Goal: Transaction & Acquisition: Book appointment/travel/reservation

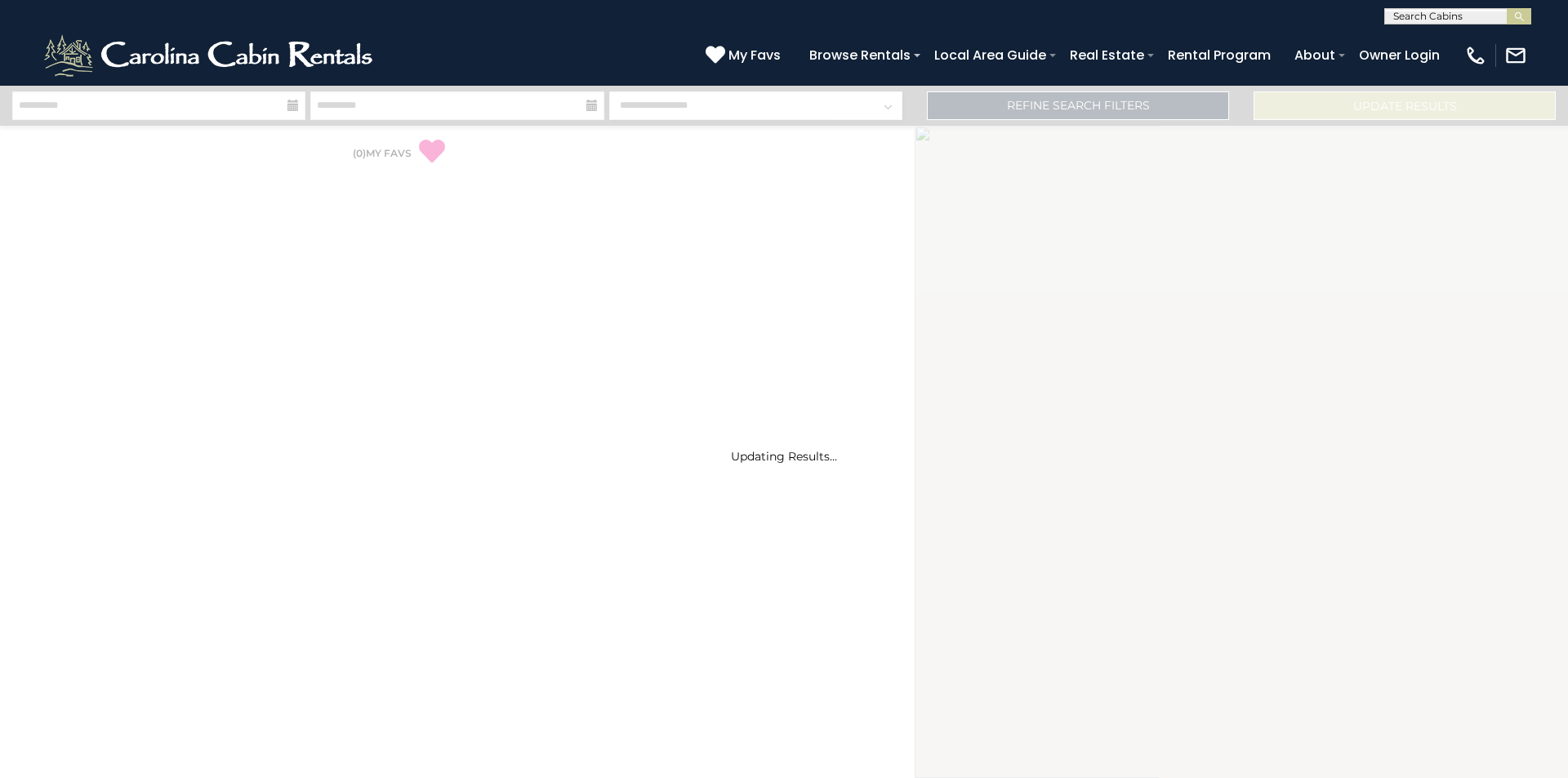
select select "*"
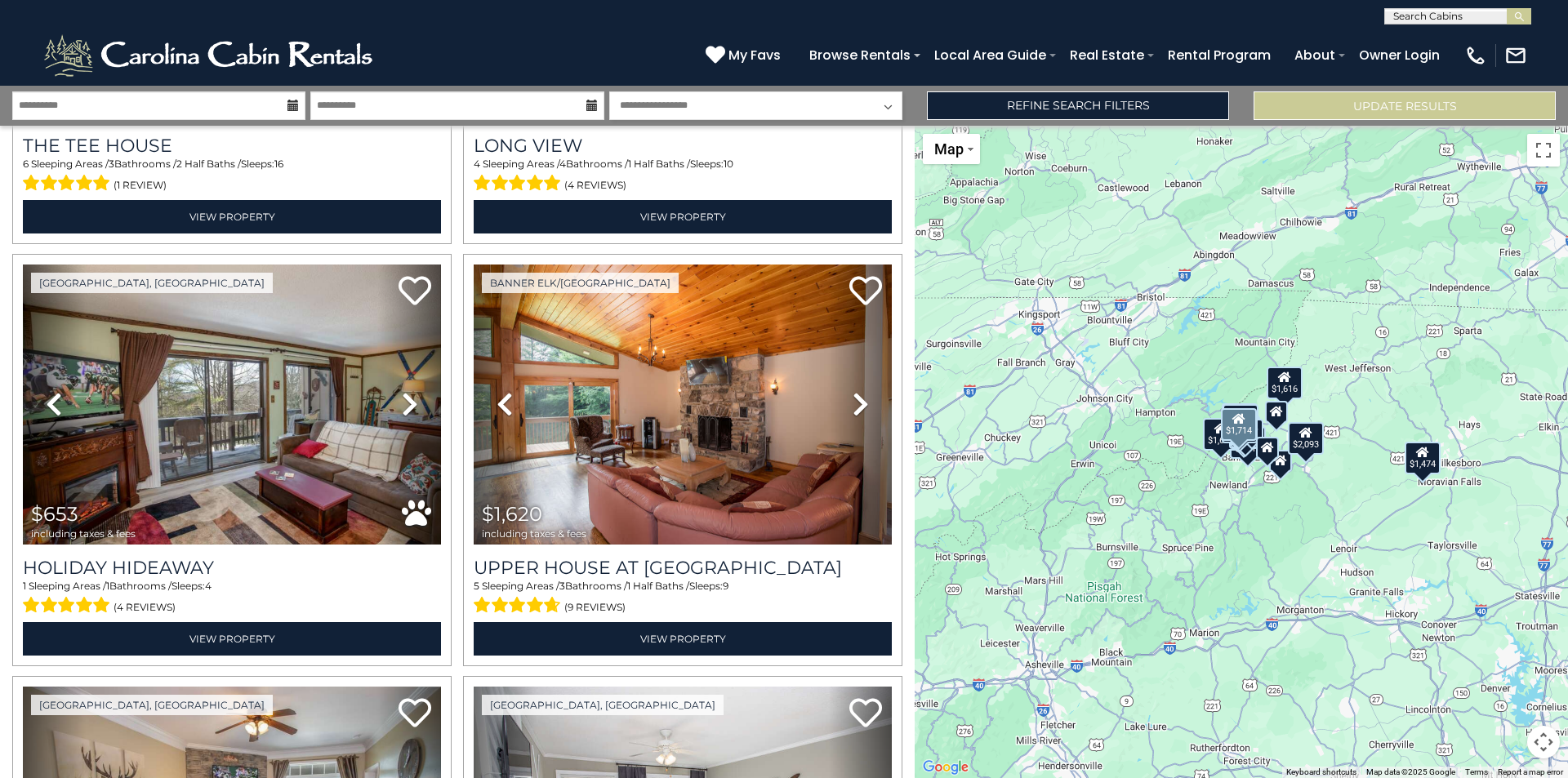
scroll to position [1225, 0]
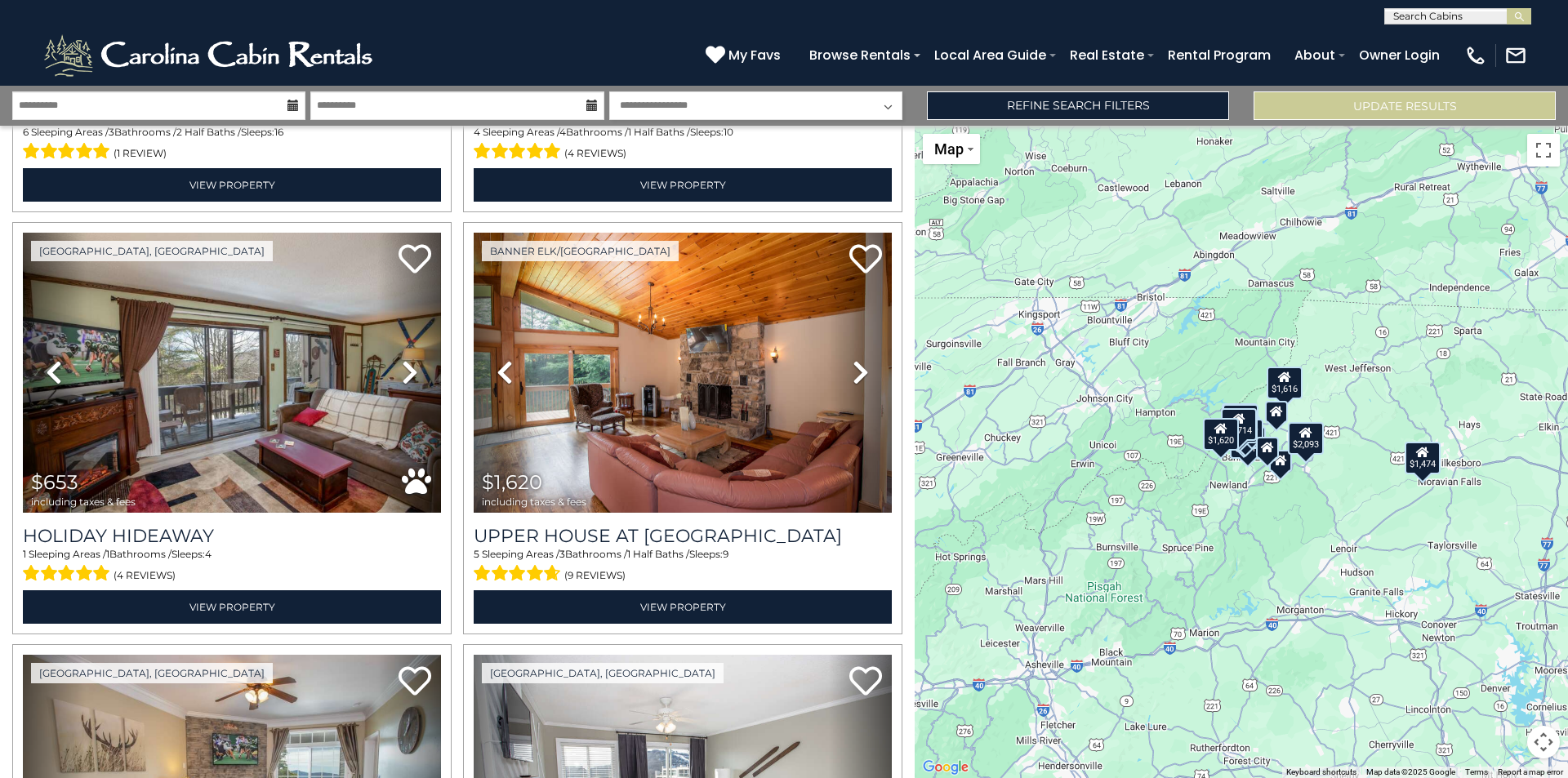
click at [1282, 431] on div "$4,114 $1,876 $1,616 $2,093 $1,779 $1,714 $653 $1,620 $934 $625 $1,474 $1,690" at bounding box center [1241, 452] width 653 height 652
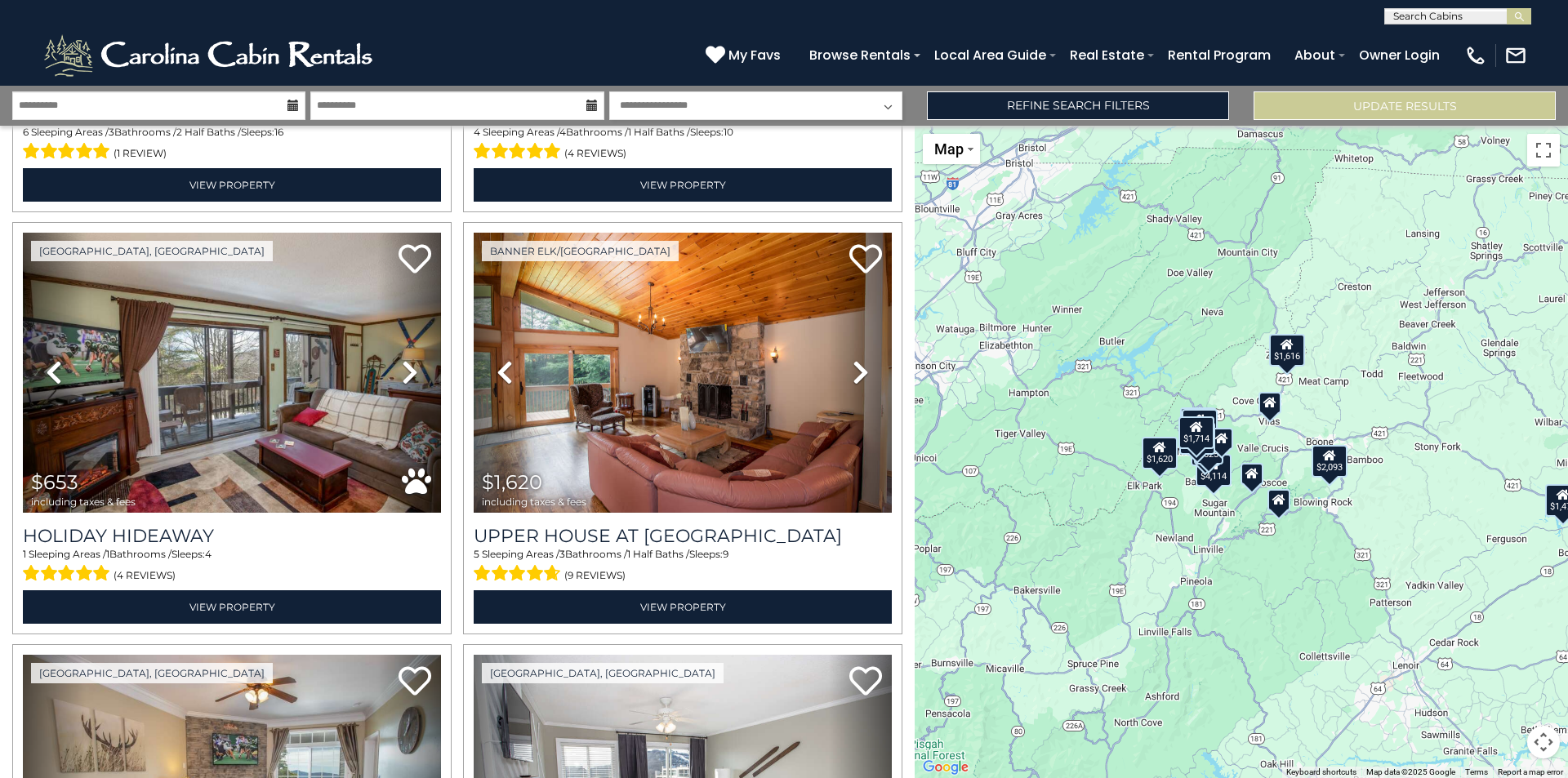
click at [1269, 443] on div "$4,114 $1,876 $1,616 $2,093 $1,779 $1,714 $653 $1,620 $934 $625 $1,474 $1,690" at bounding box center [1241, 452] width 653 height 652
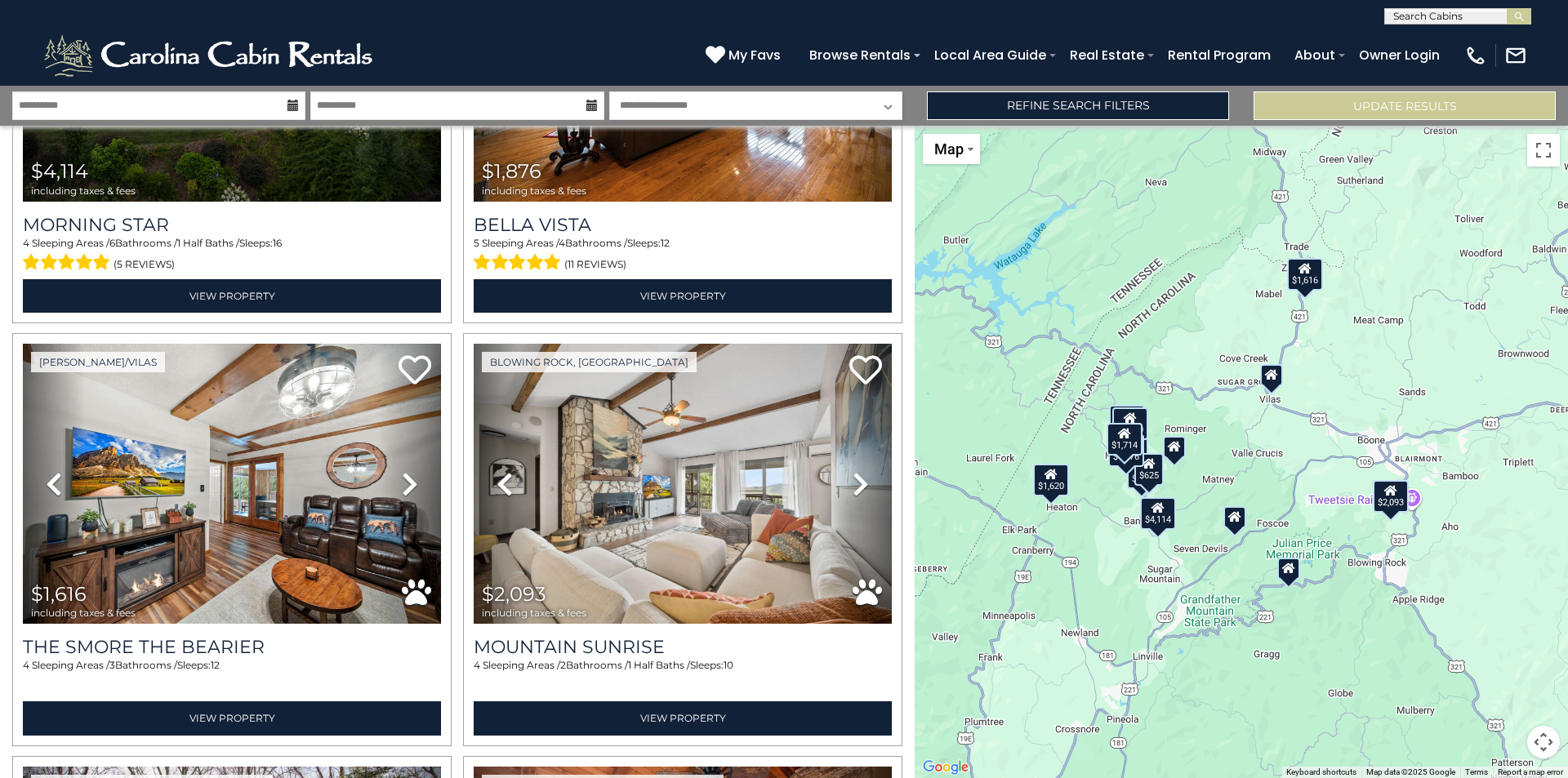
scroll to position [327, 0]
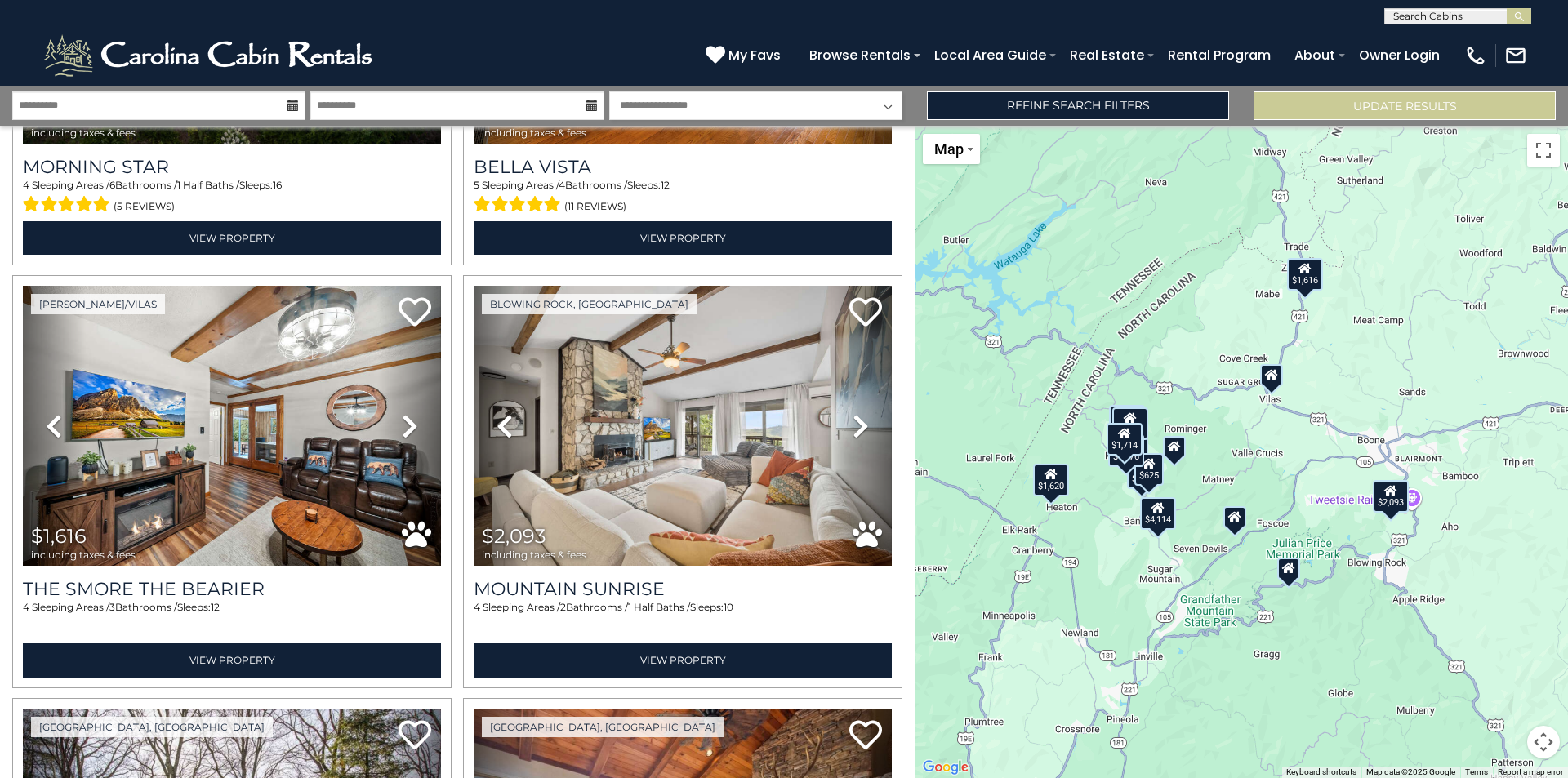
click at [1388, 505] on div "$2,093" at bounding box center [1391, 496] width 36 height 33
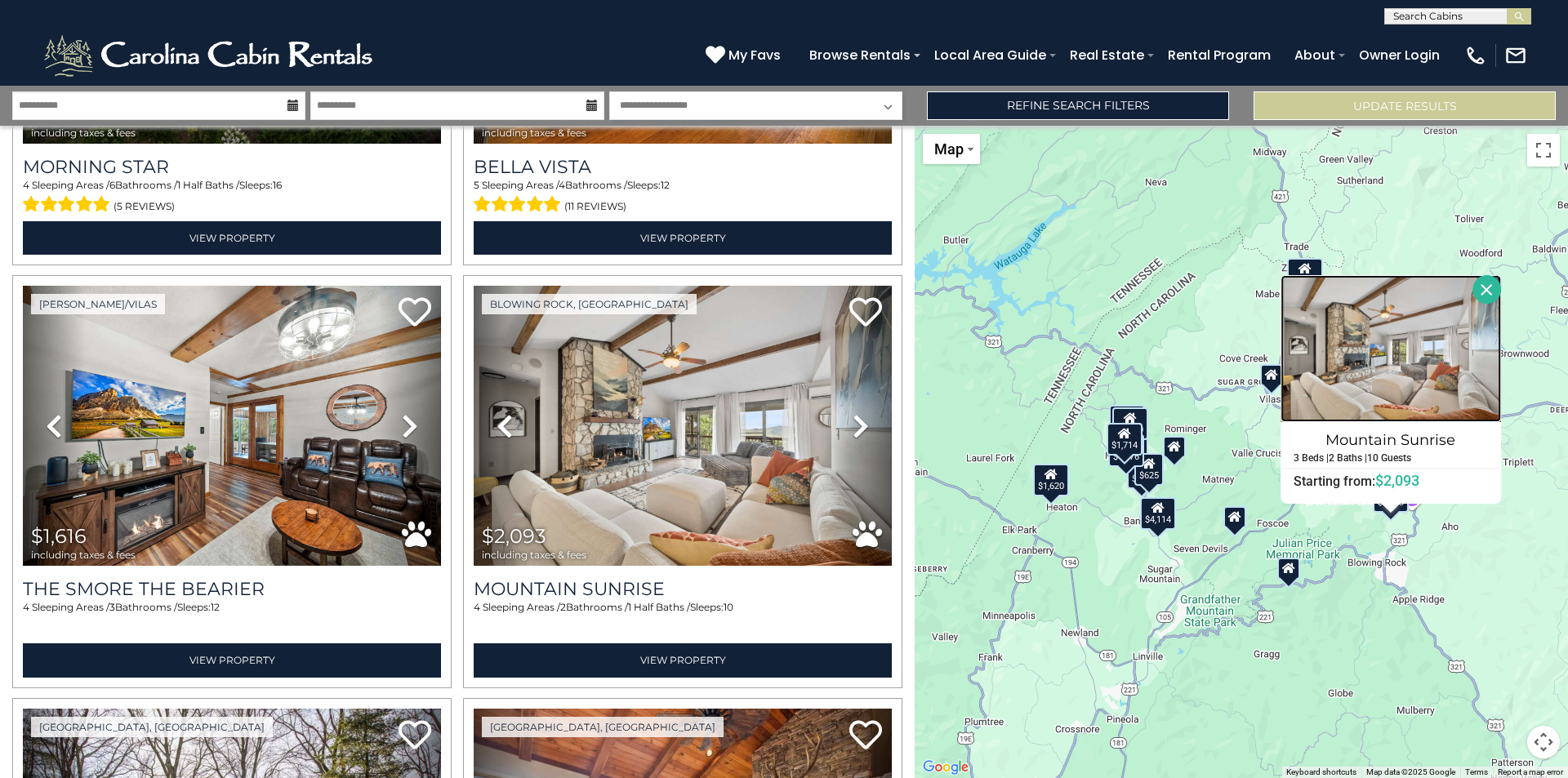
click at [1390, 353] on img at bounding box center [1390, 349] width 220 height 147
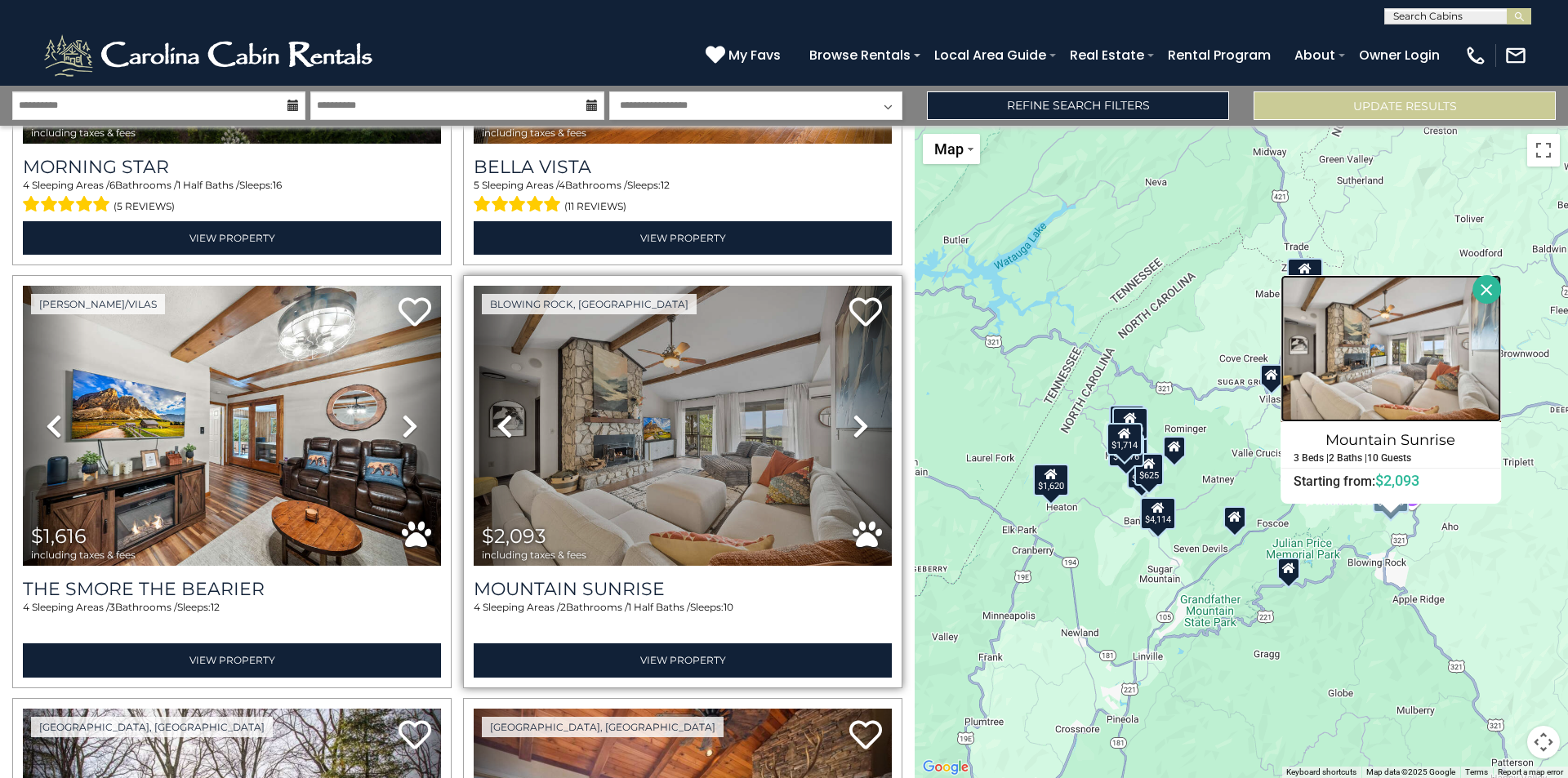
scroll to position [0, 0]
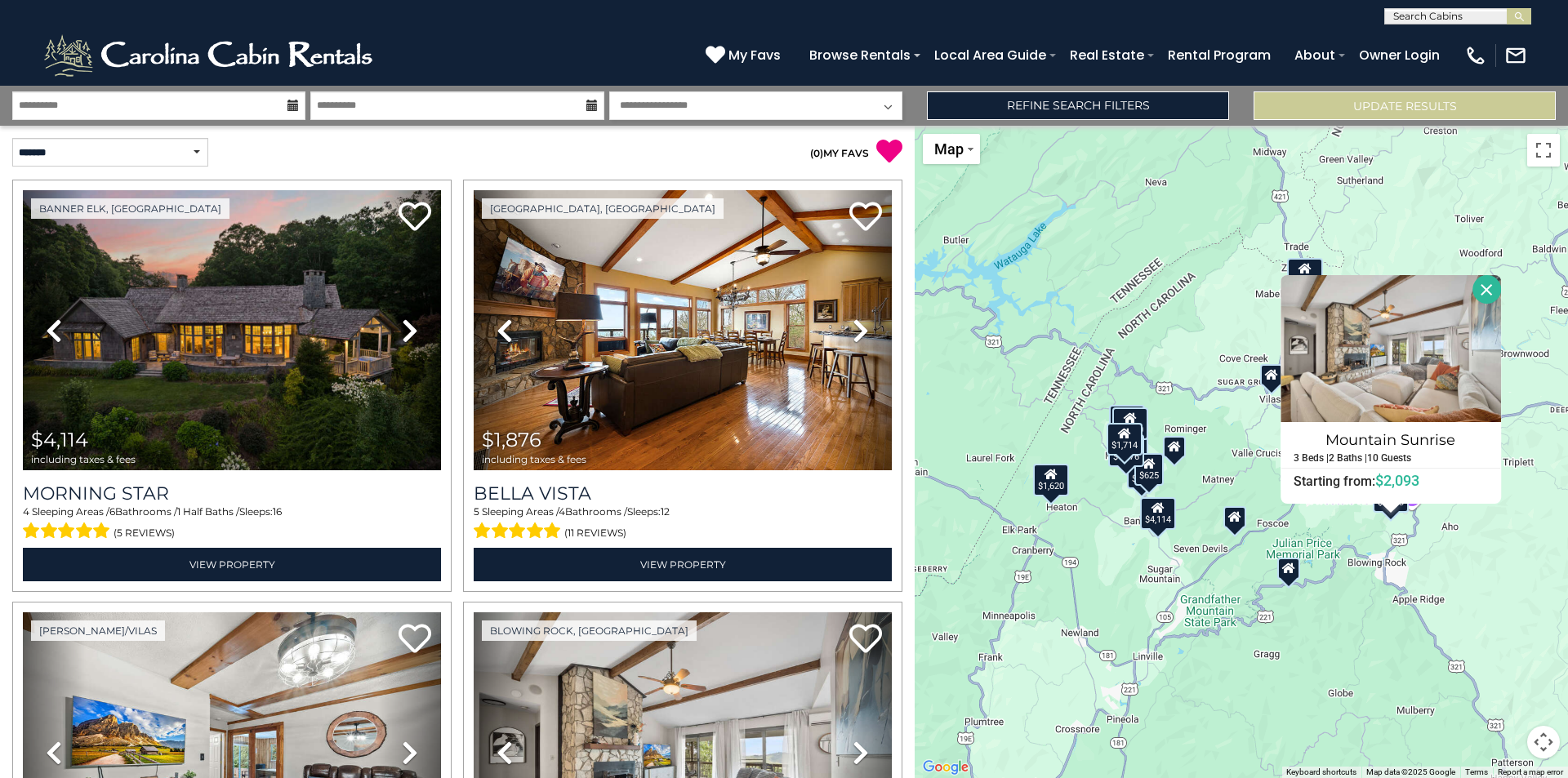
click at [1159, 445] on div "$4,114 $1,876 $1,616 $2,093 $1,779 $1,714 $653 $1,620 $934 $625 $1,474 $1,690 M…" at bounding box center [1241, 452] width 653 height 652
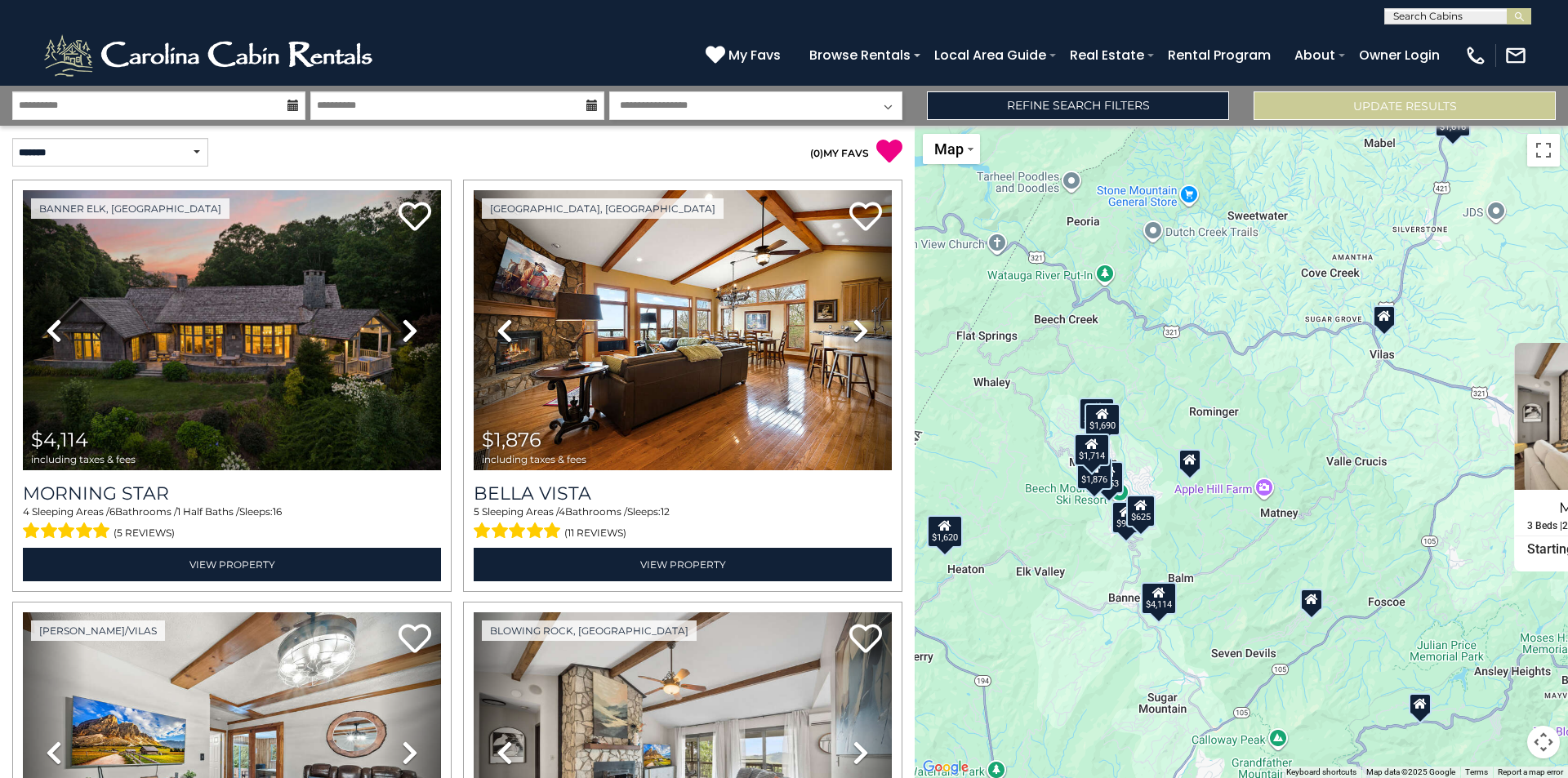
click at [1143, 445] on div "$4,114 $1,876 $1,616 $2,093 $1,779 $1,714 $653 $1,620 $934 $625 $1,474 $1,690 M…" at bounding box center [1241, 452] width 653 height 652
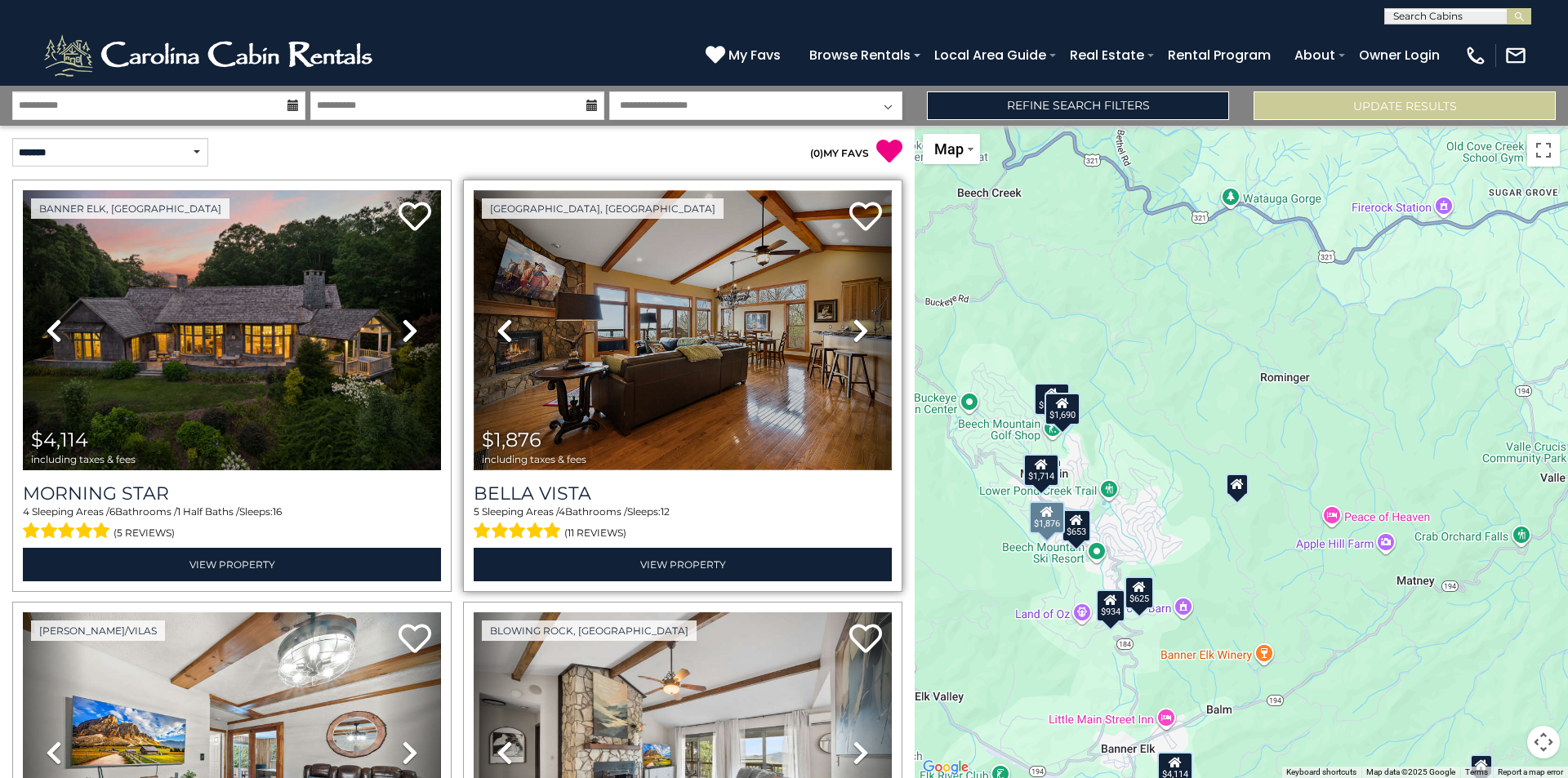
click at [678, 399] on img at bounding box center [683, 330] width 418 height 280
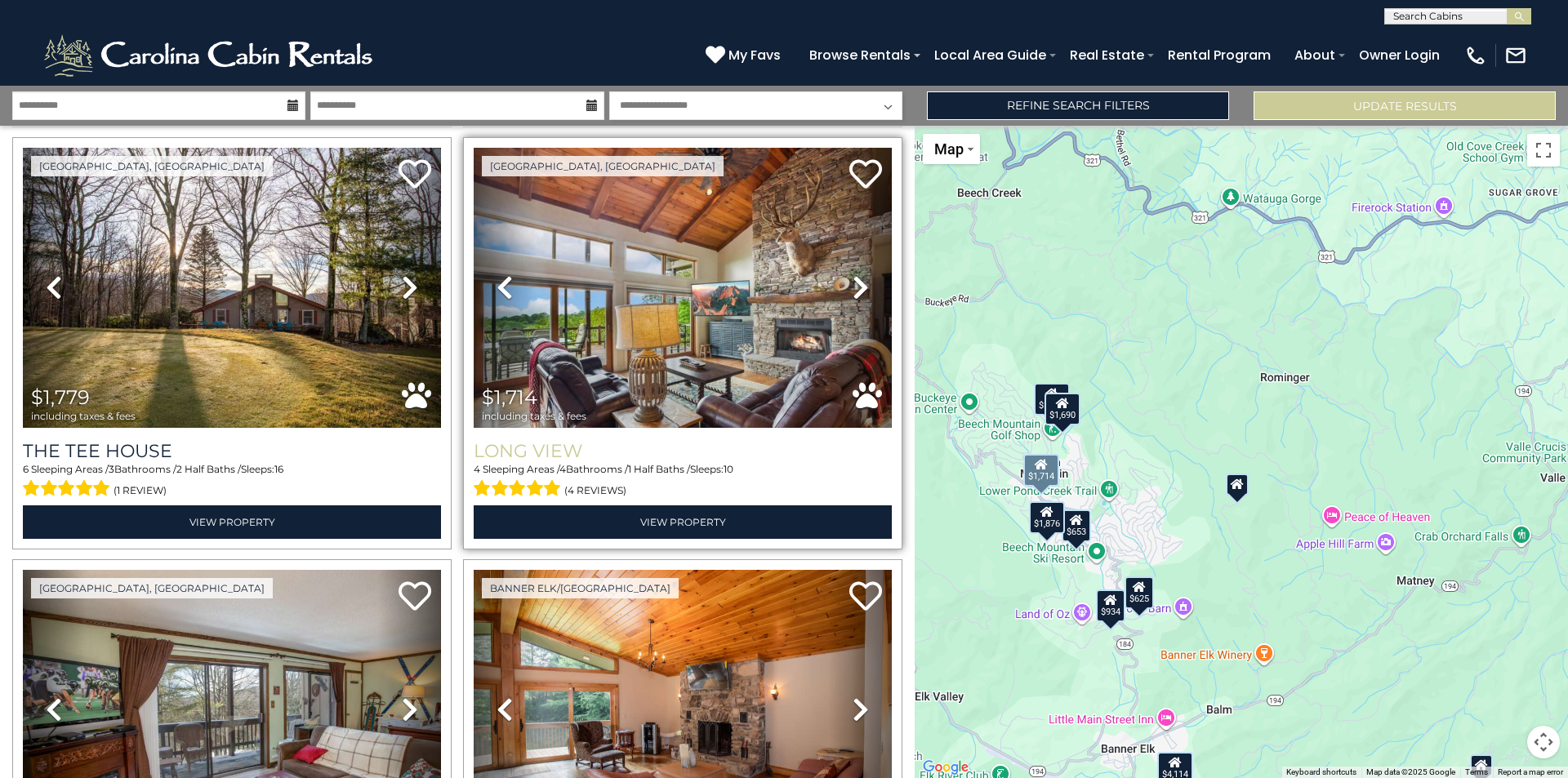
scroll to position [898, 0]
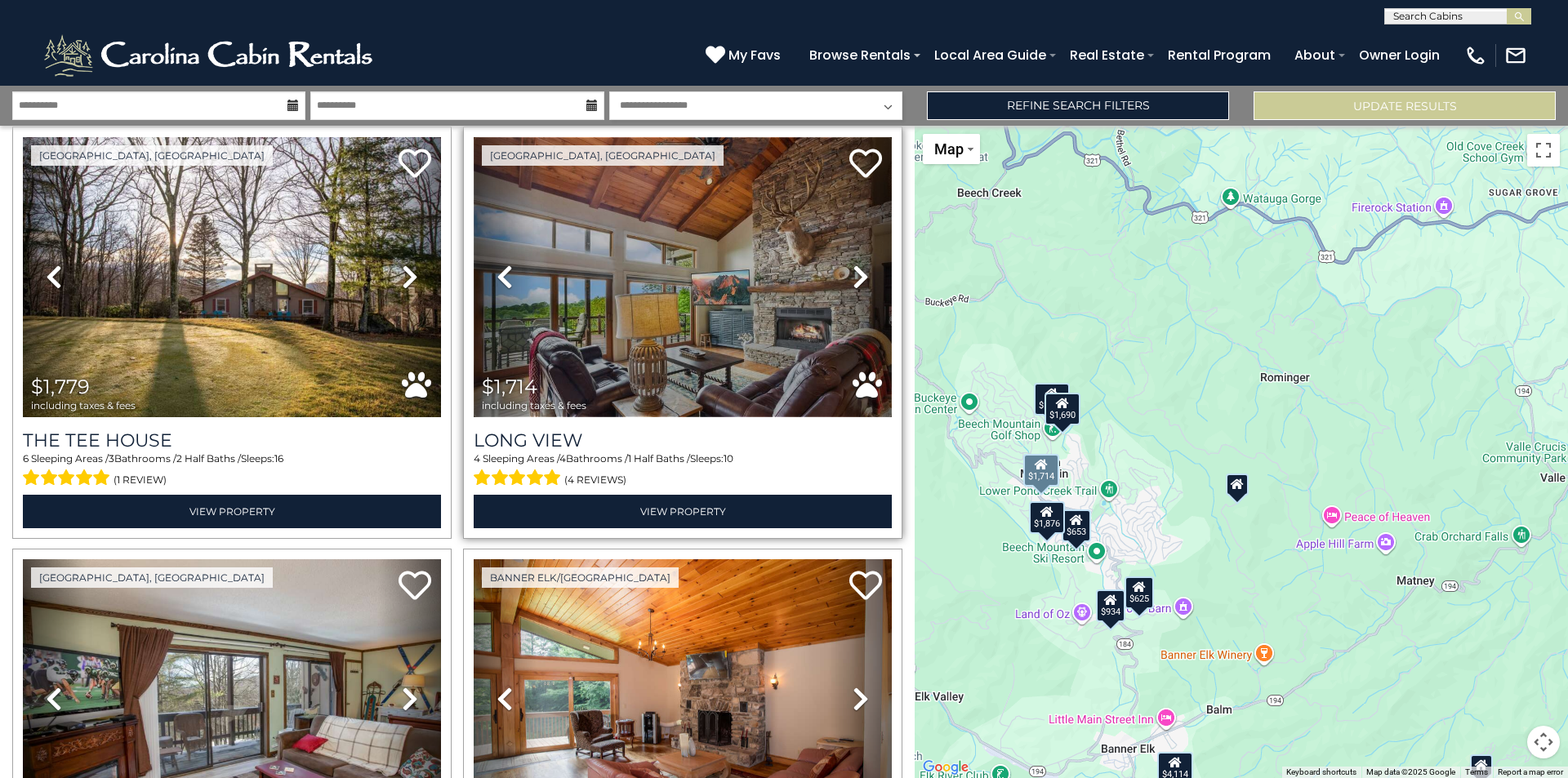
click at [765, 320] on img at bounding box center [683, 276] width 418 height 280
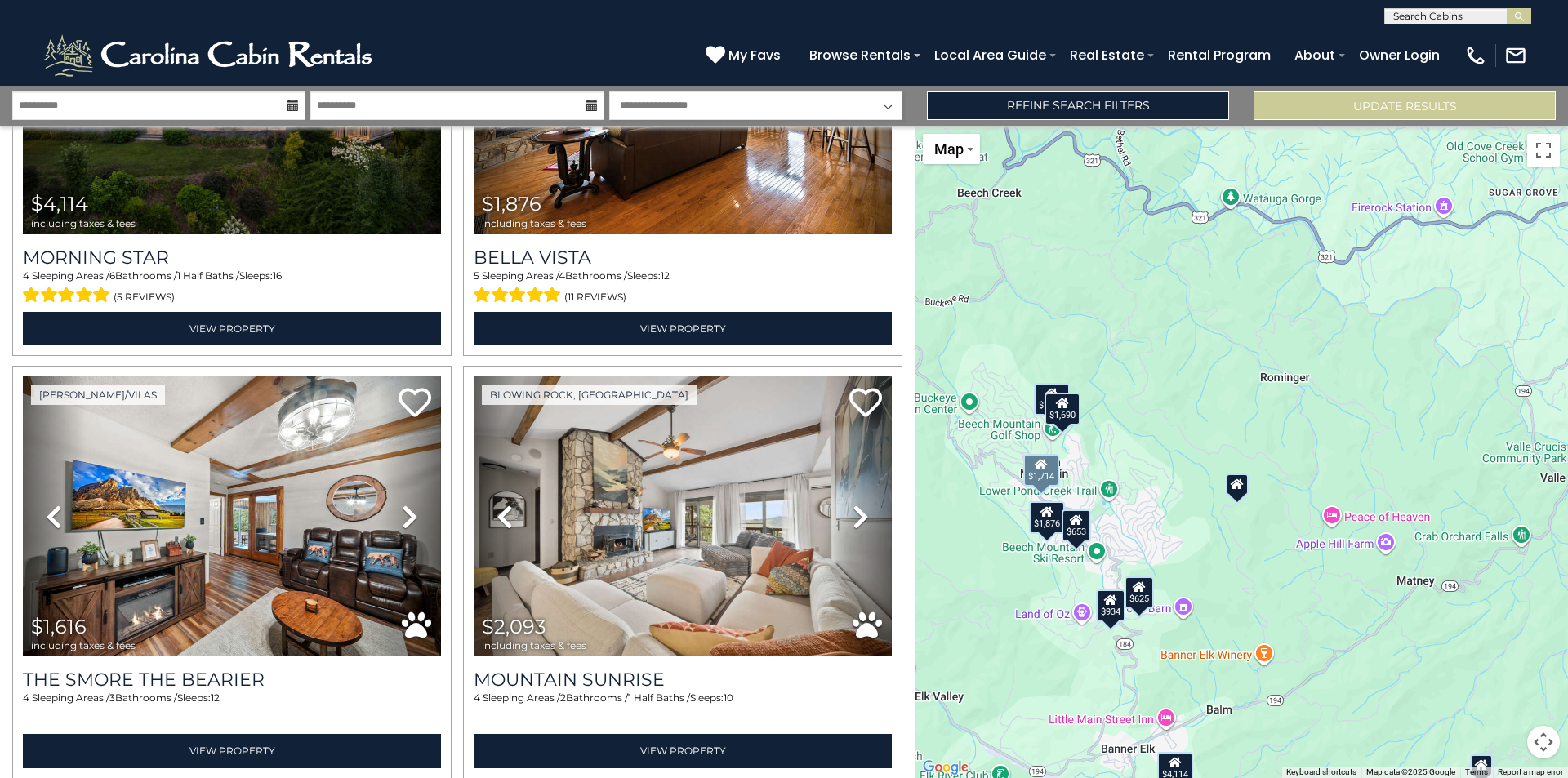
scroll to position [0, 0]
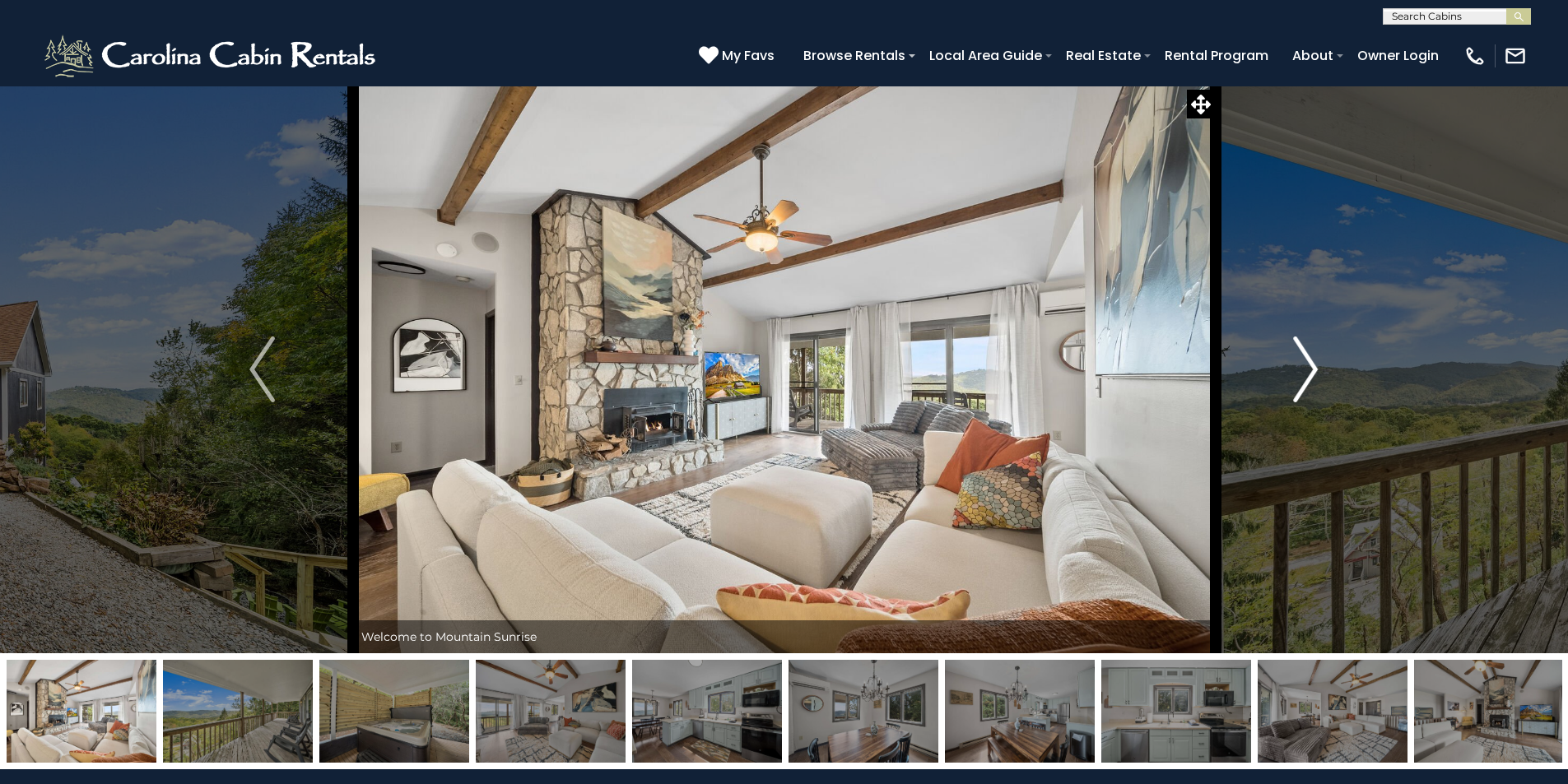
click at [1305, 370] on img "Next" at bounding box center [1305, 370] width 25 height 66
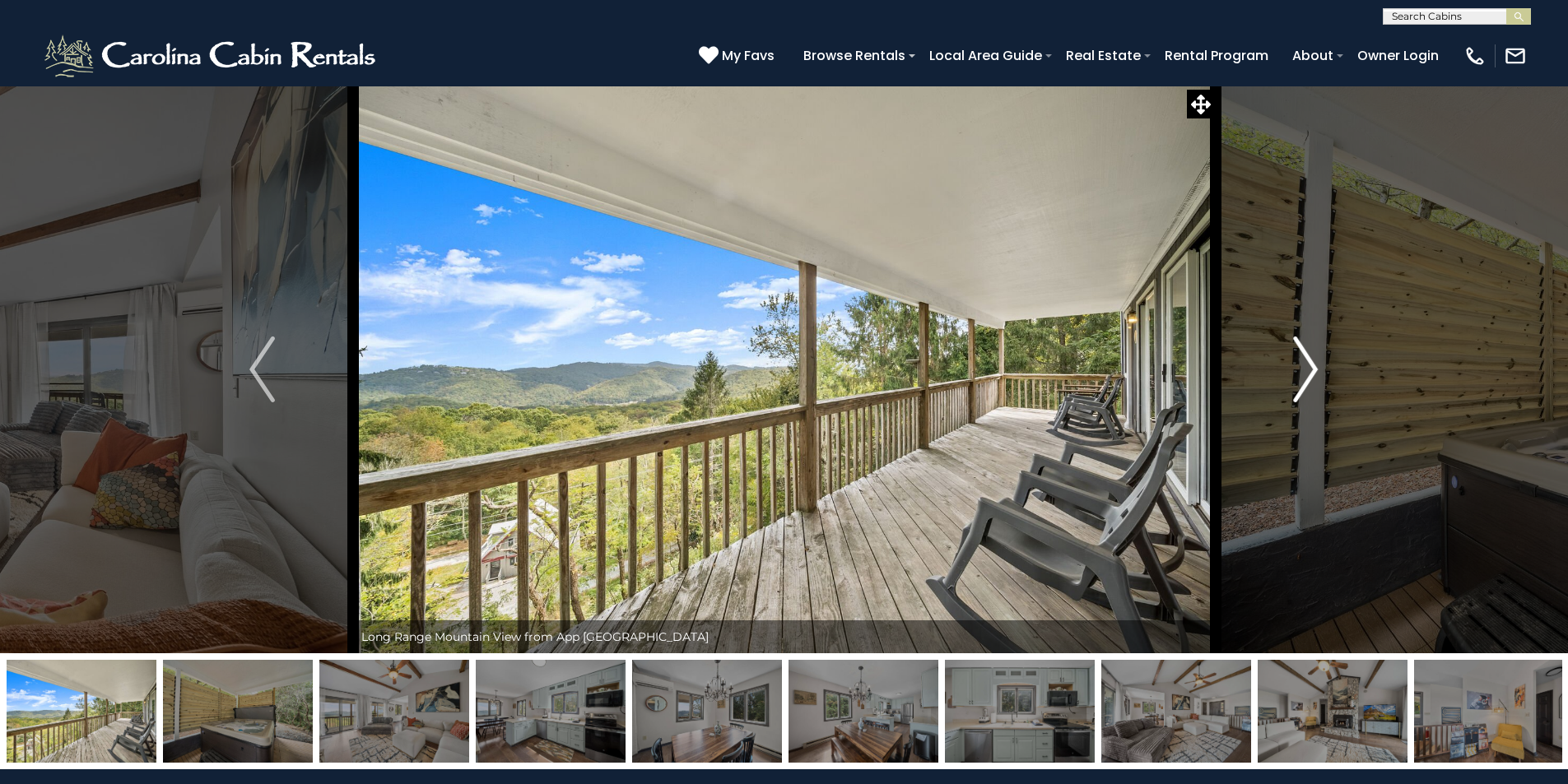
click at [1305, 370] on img "Next" at bounding box center [1305, 370] width 25 height 66
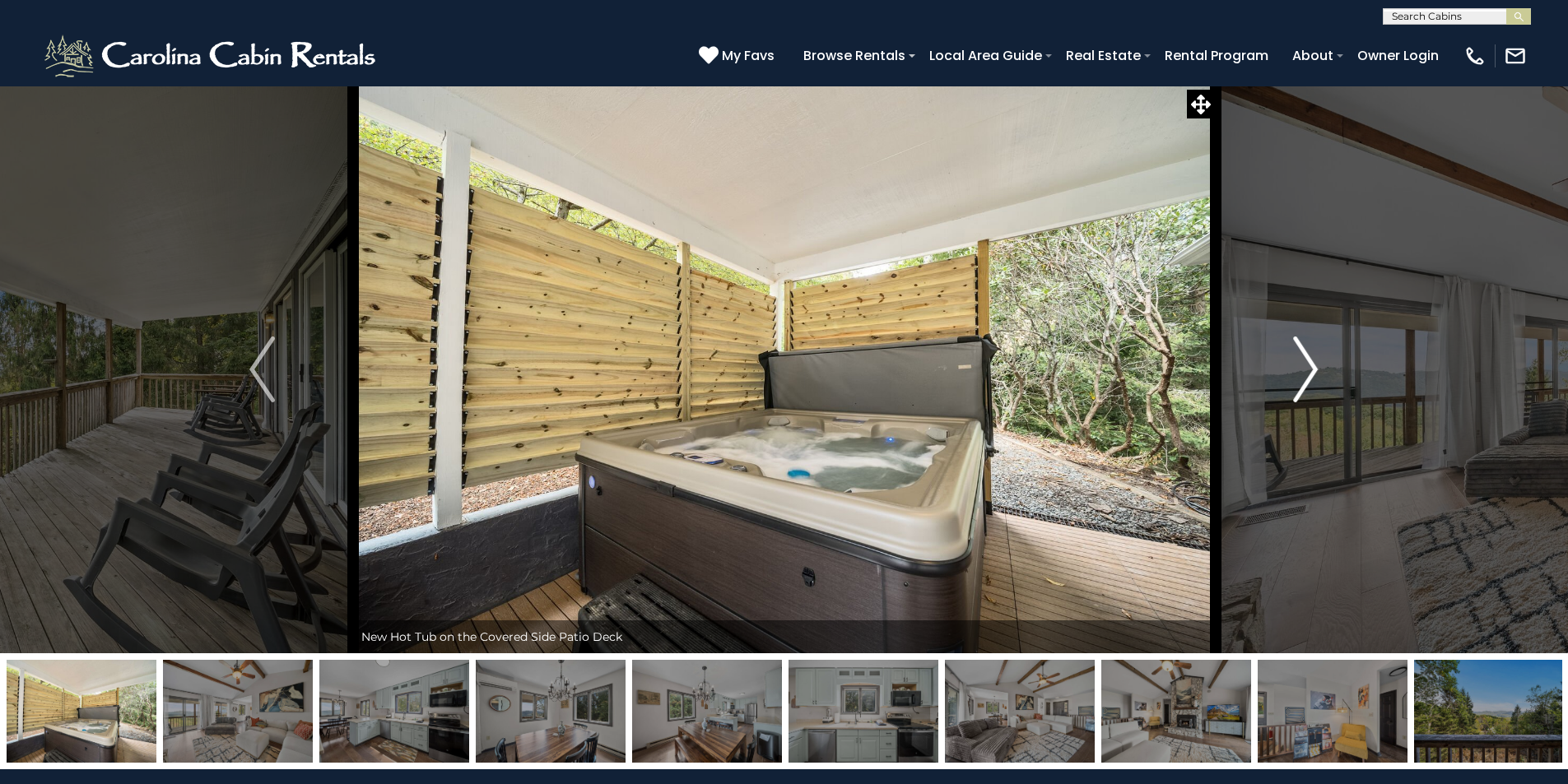
click at [1305, 370] on img "Next" at bounding box center [1305, 370] width 25 height 66
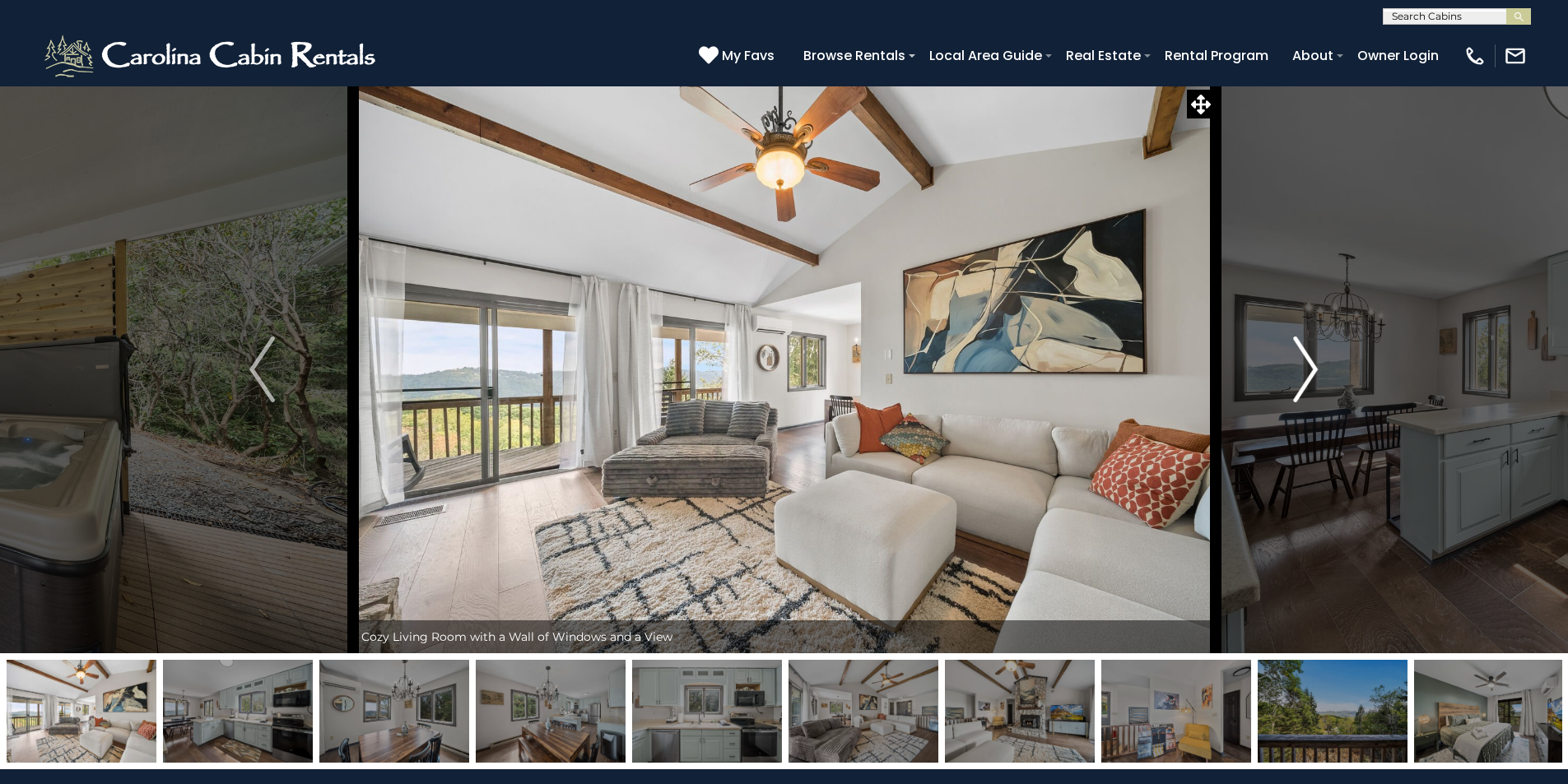
click at [1305, 370] on img "Next" at bounding box center [1305, 370] width 25 height 66
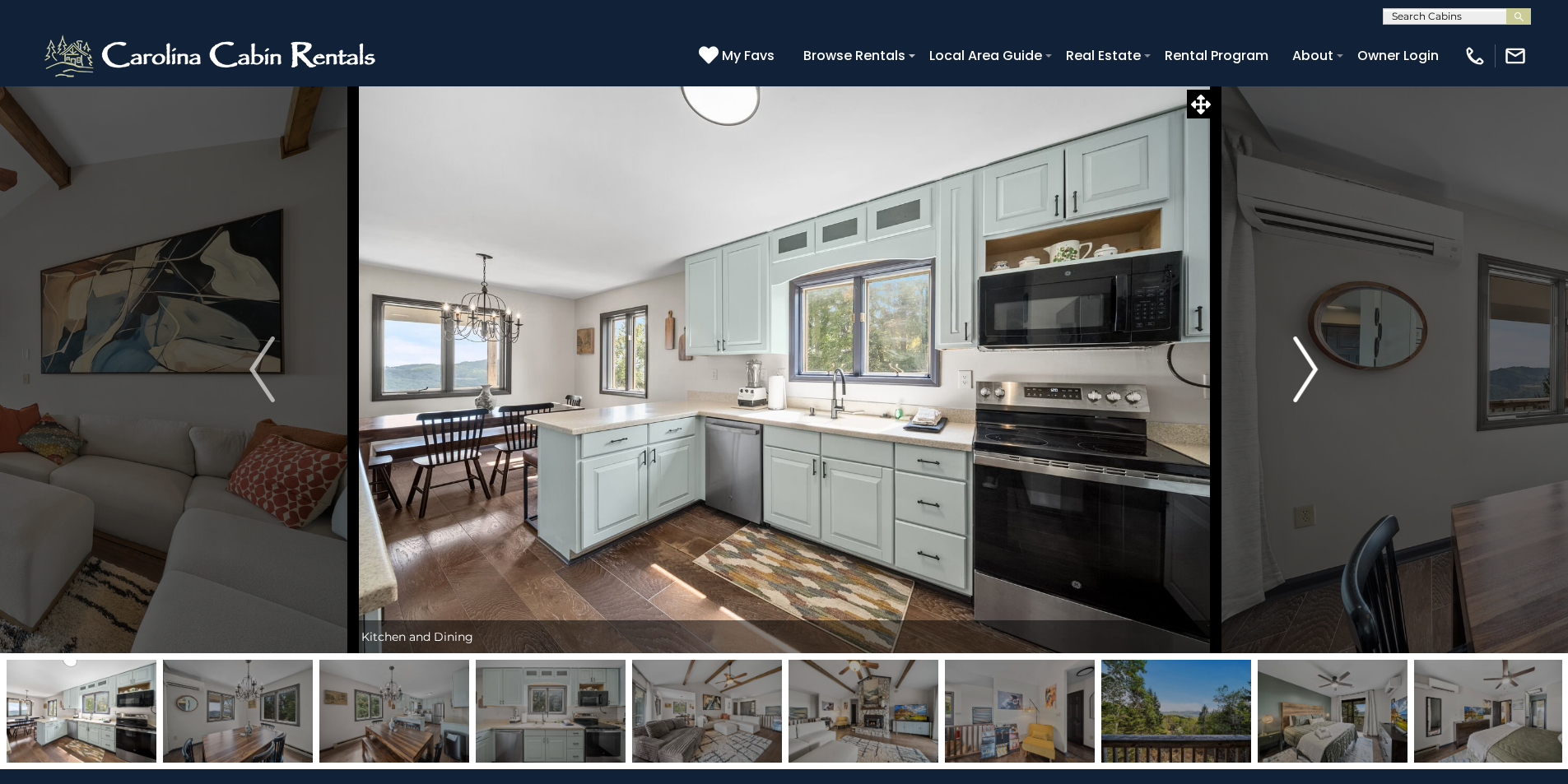
click at [1305, 370] on img "Next" at bounding box center [1305, 370] width 25 height 66
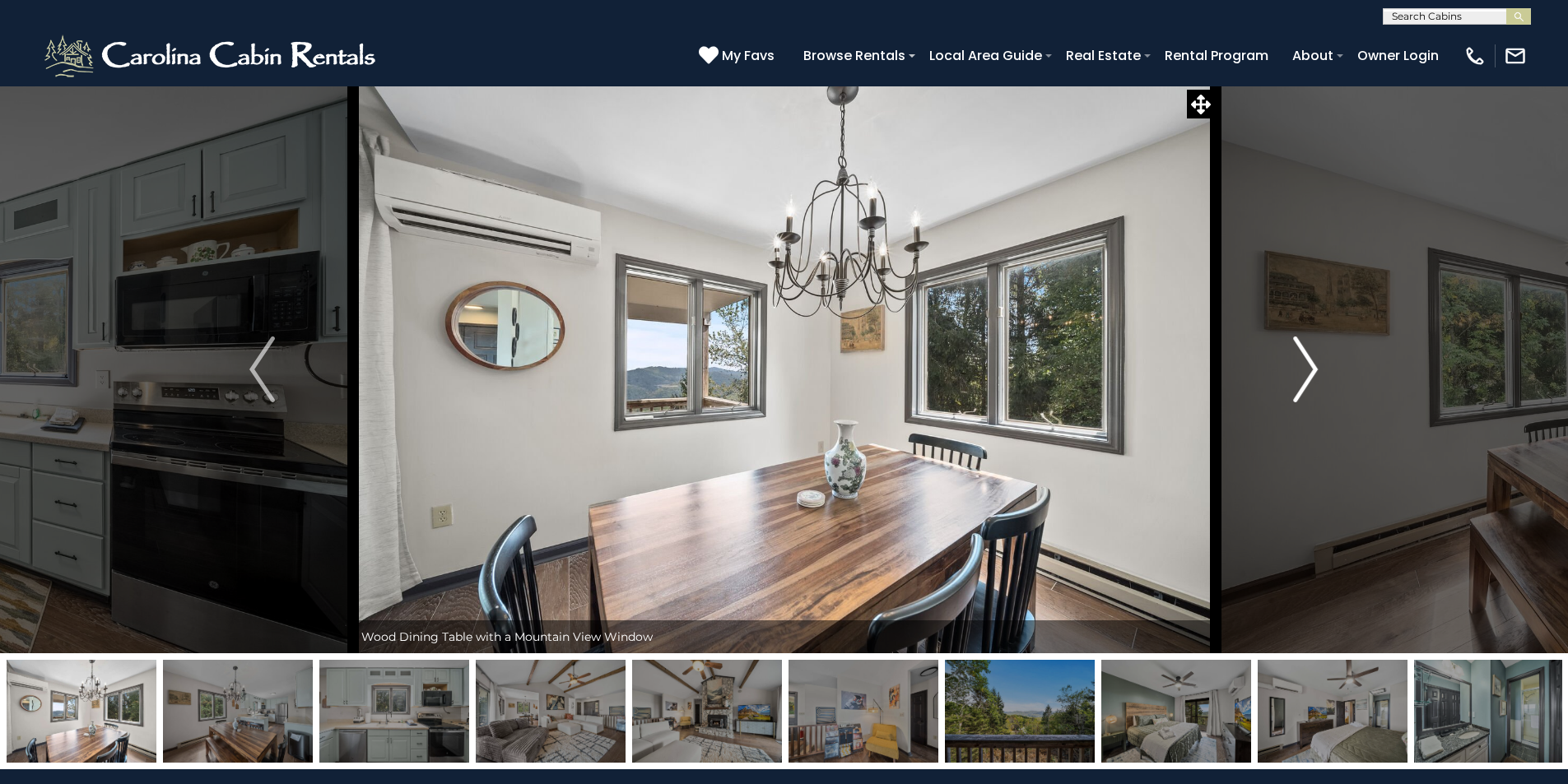
click at [1305, 370] on img "Next" at bounding box center [1305, 370] width 25 height 66
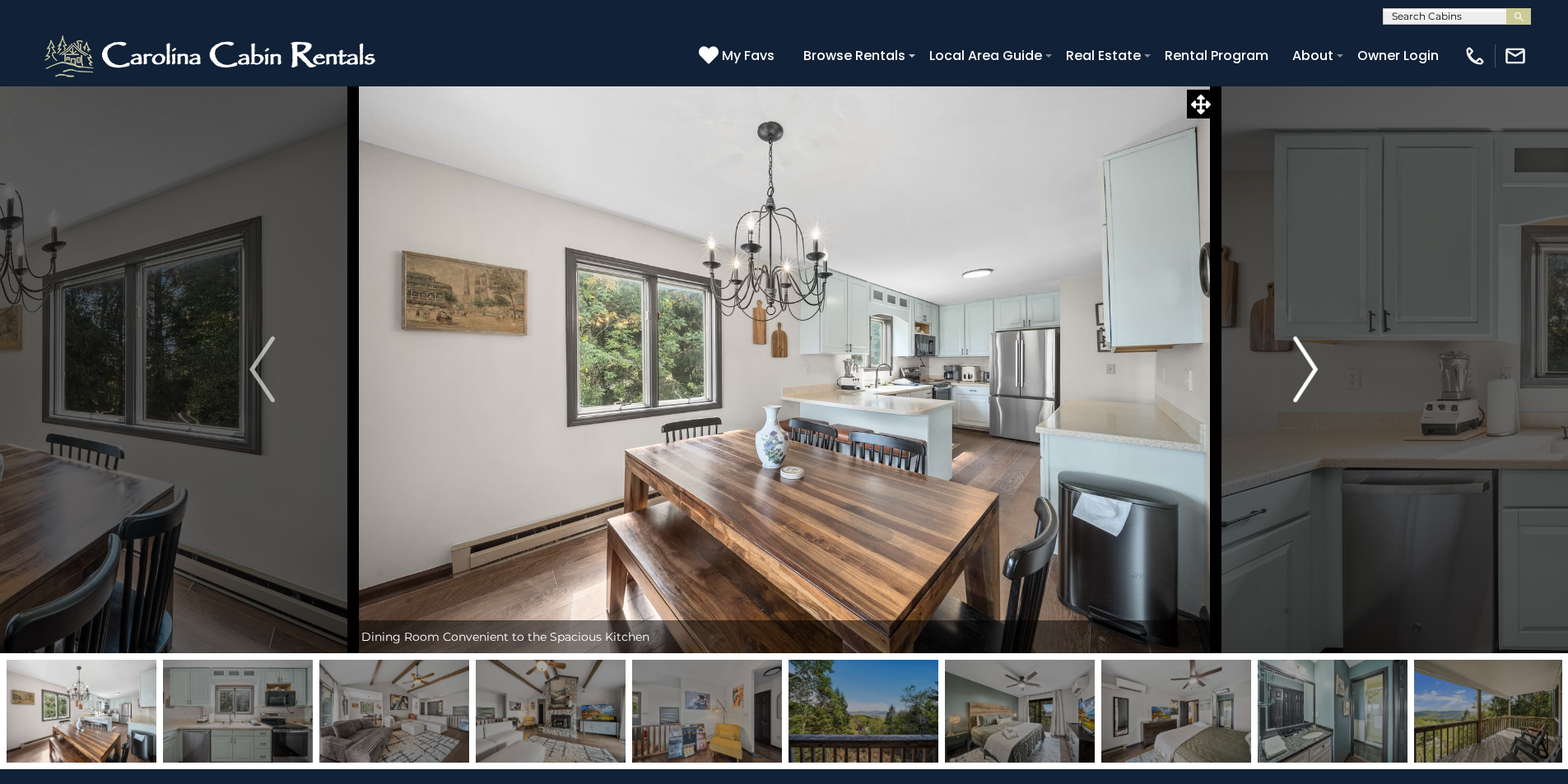
click at [1305, 370] on img "Next" at bounding box center [1305, 370] width 25 height 66
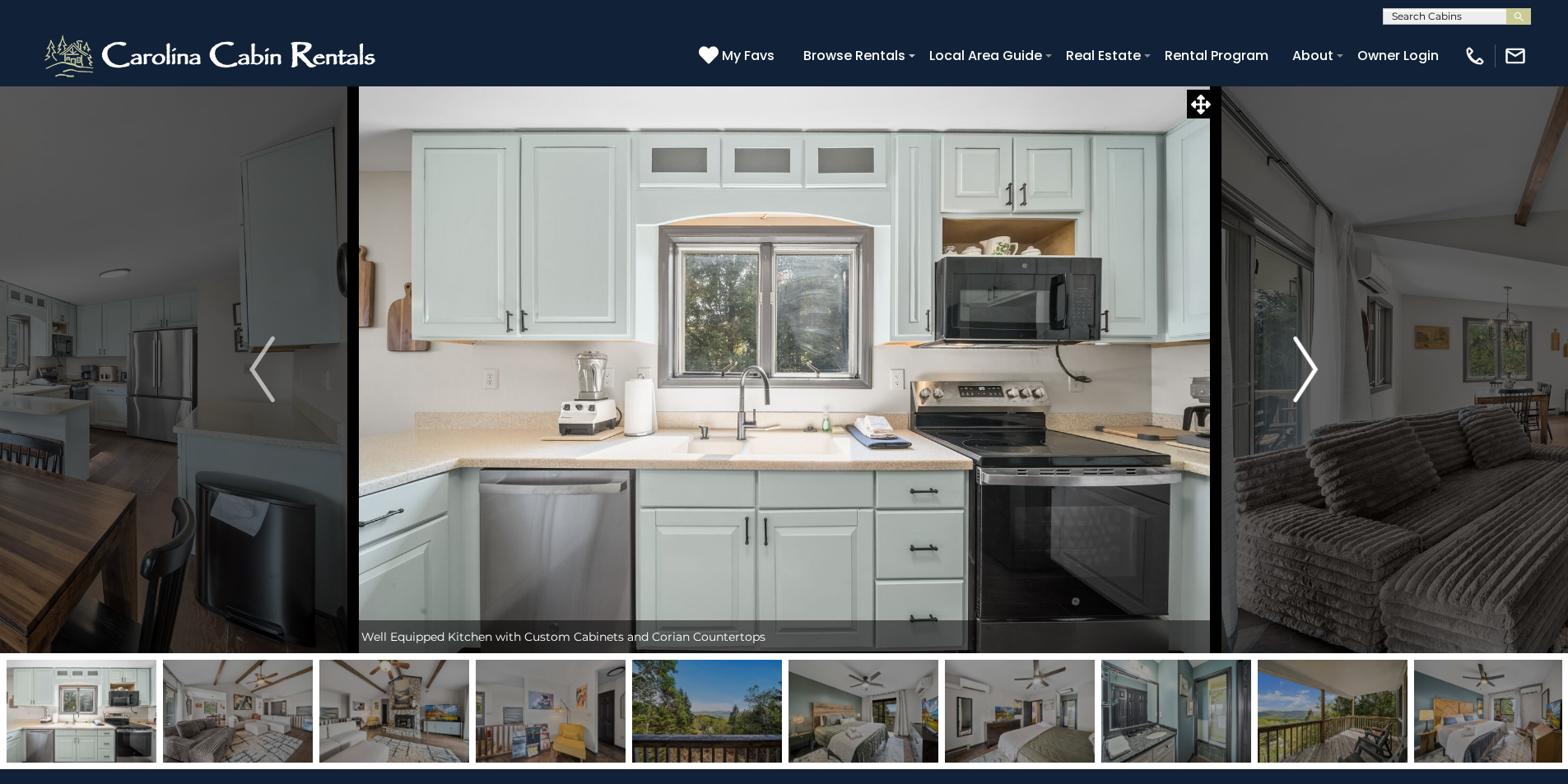
click at [1305, 370] on img "Next" at bounding box center [1305, 370] width 25 height 66
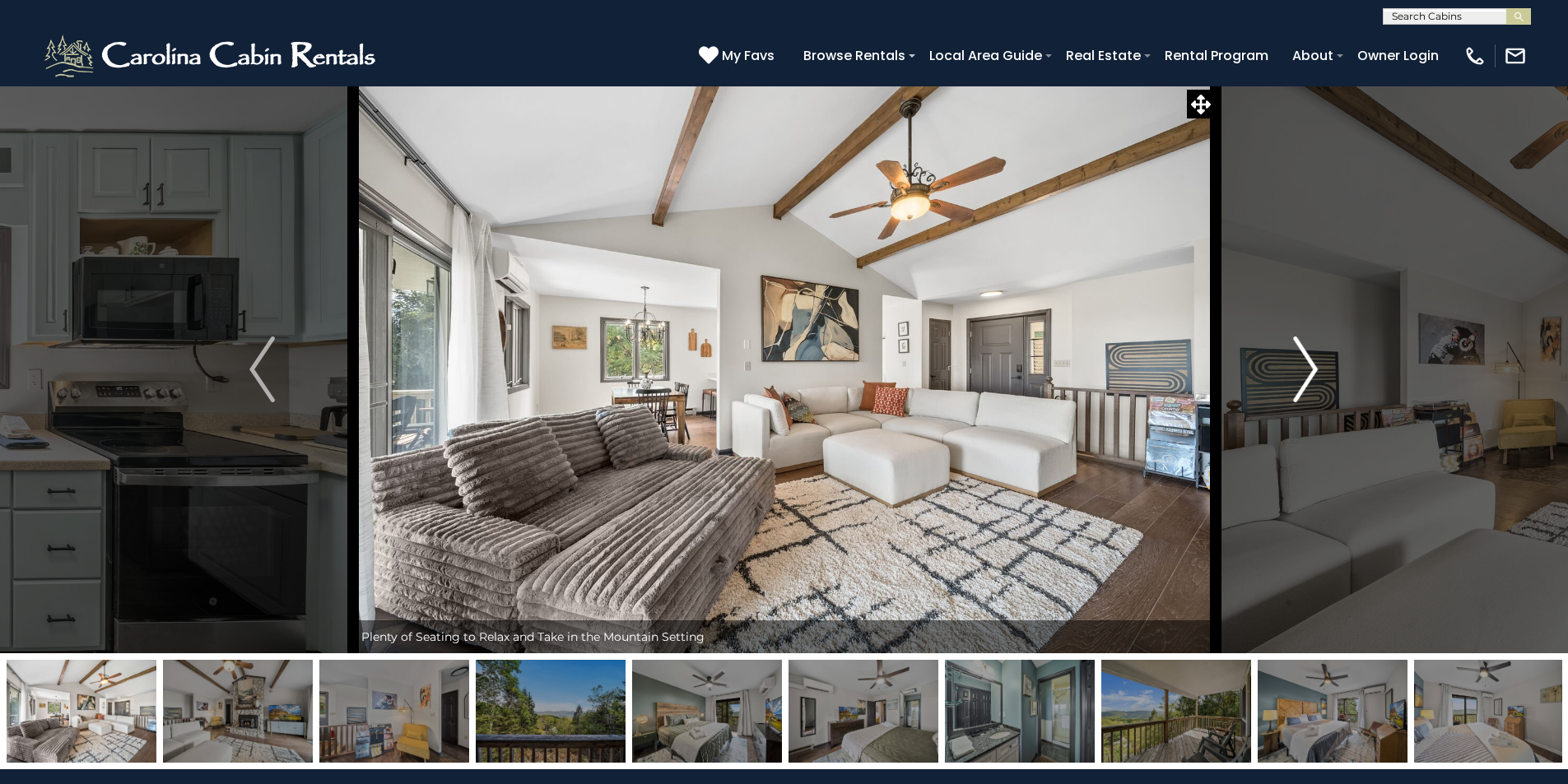
click at [1305, 370] on img "Next" at bounding box center [1305, 370] width 25 height 66
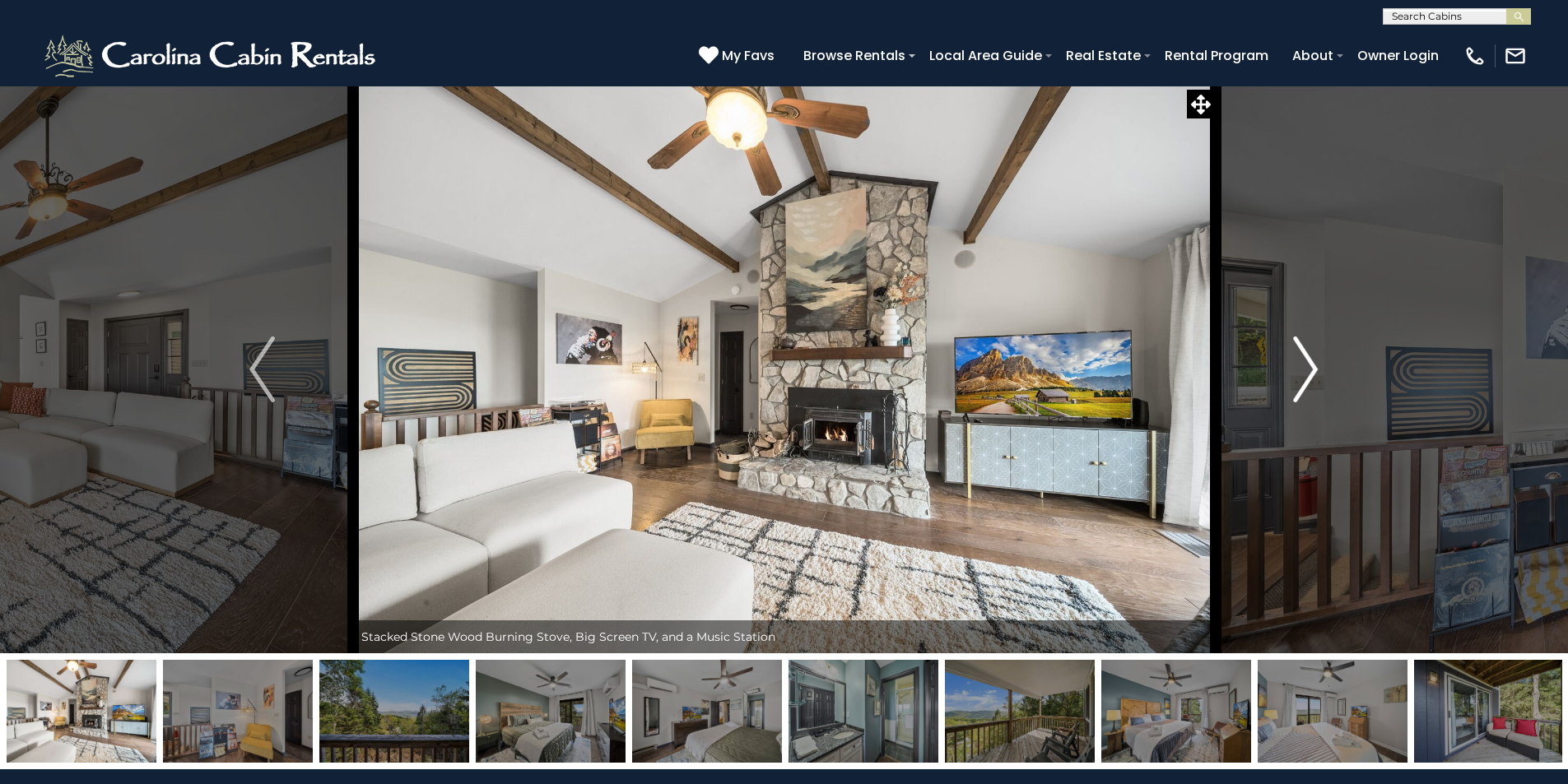
click at [1305, 370] on img "Next" at bounding box center [1305, 370] width 25 height 66
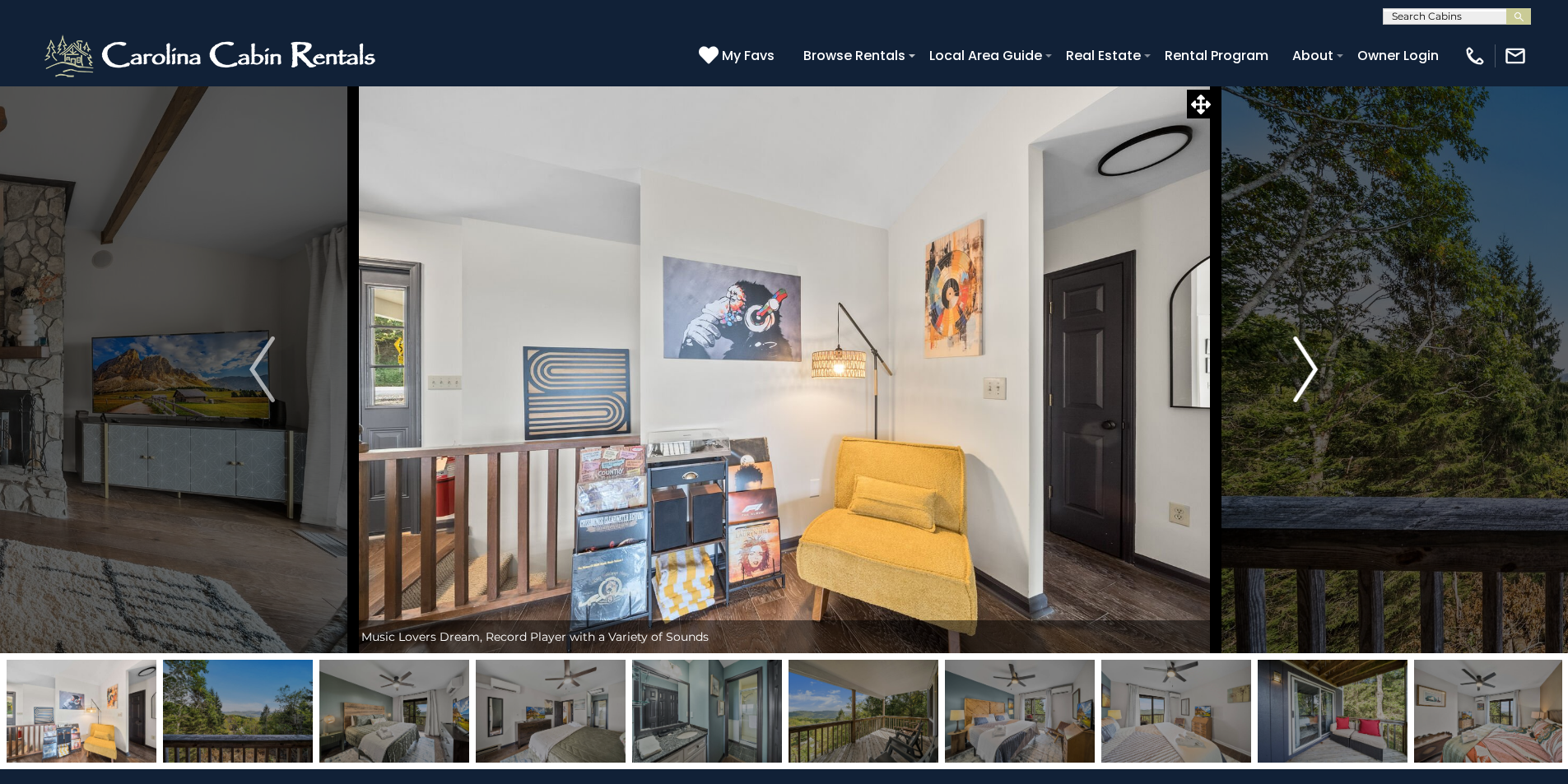
click at [1305, 370] on img "Next" at bounding box center [1305, 370] width 25 height 66
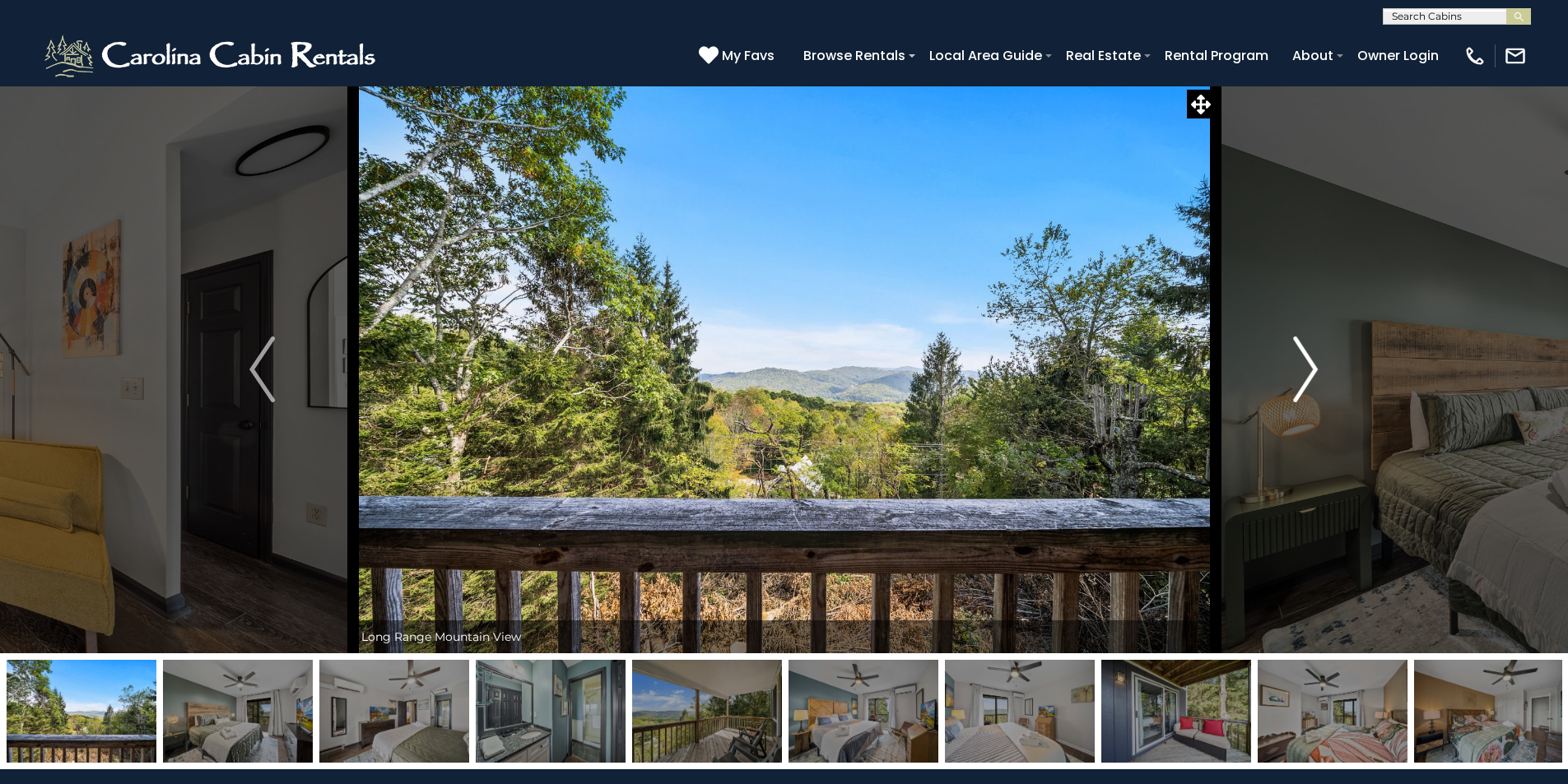
click at [1305, 370] on img "Next" at bounding box center [1305, 370] width 25 height 66
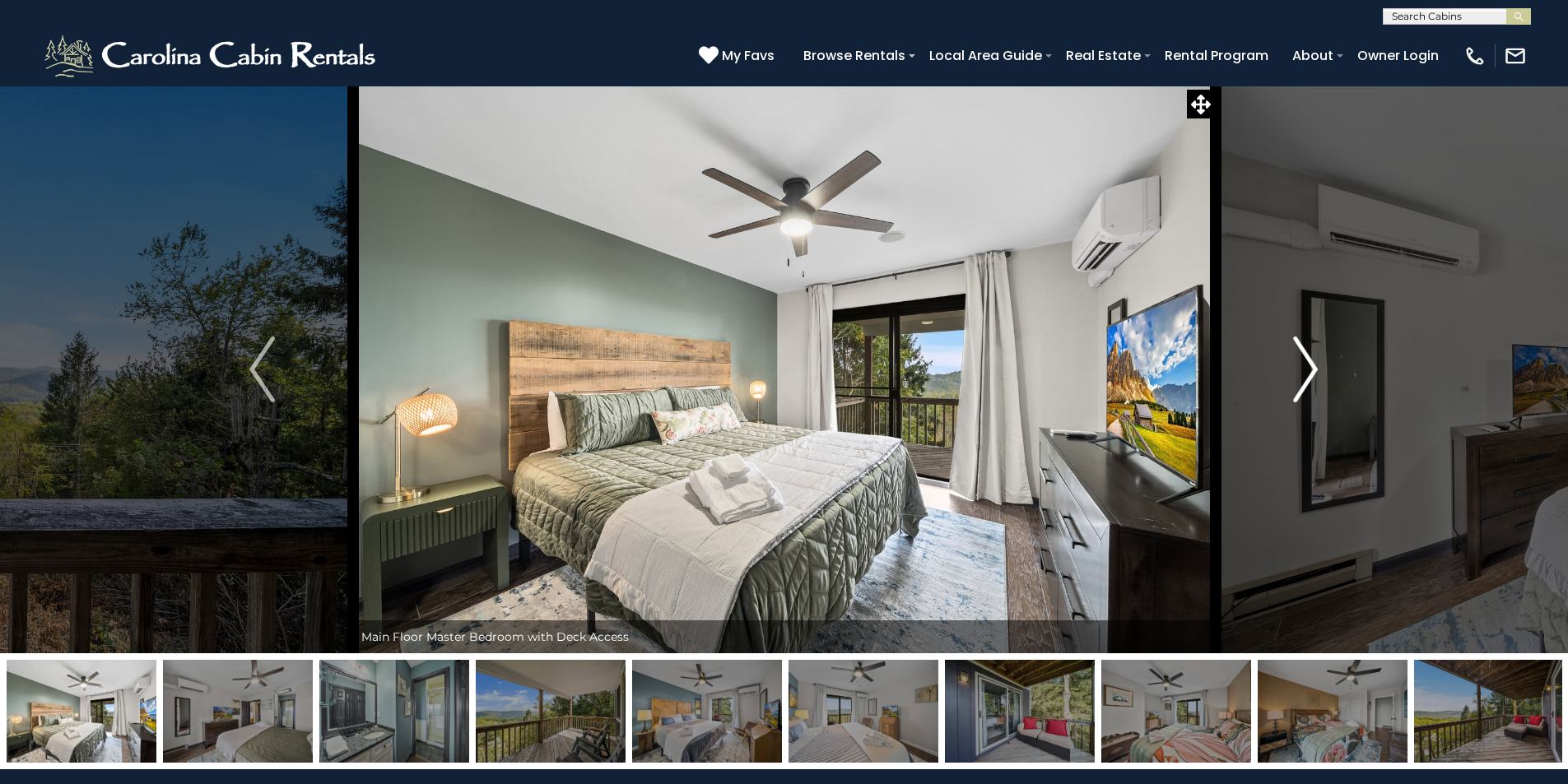
click at [1305, 370] on img "Next" at bounding box center [1305, 370] width 25 height 66
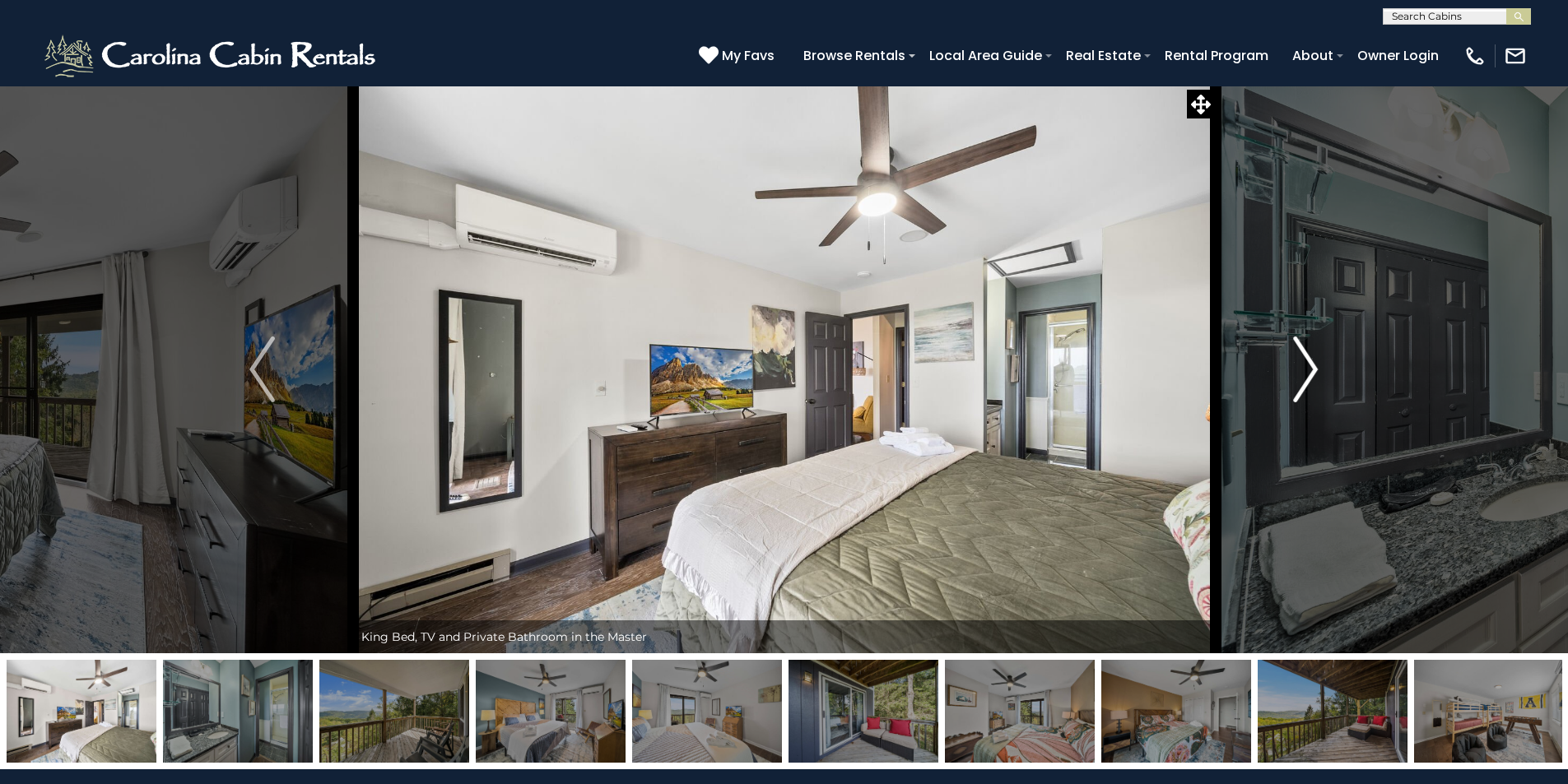
click at [1305, 370] on img "Next" at bounding box center [1305, 370] width 25 height 66
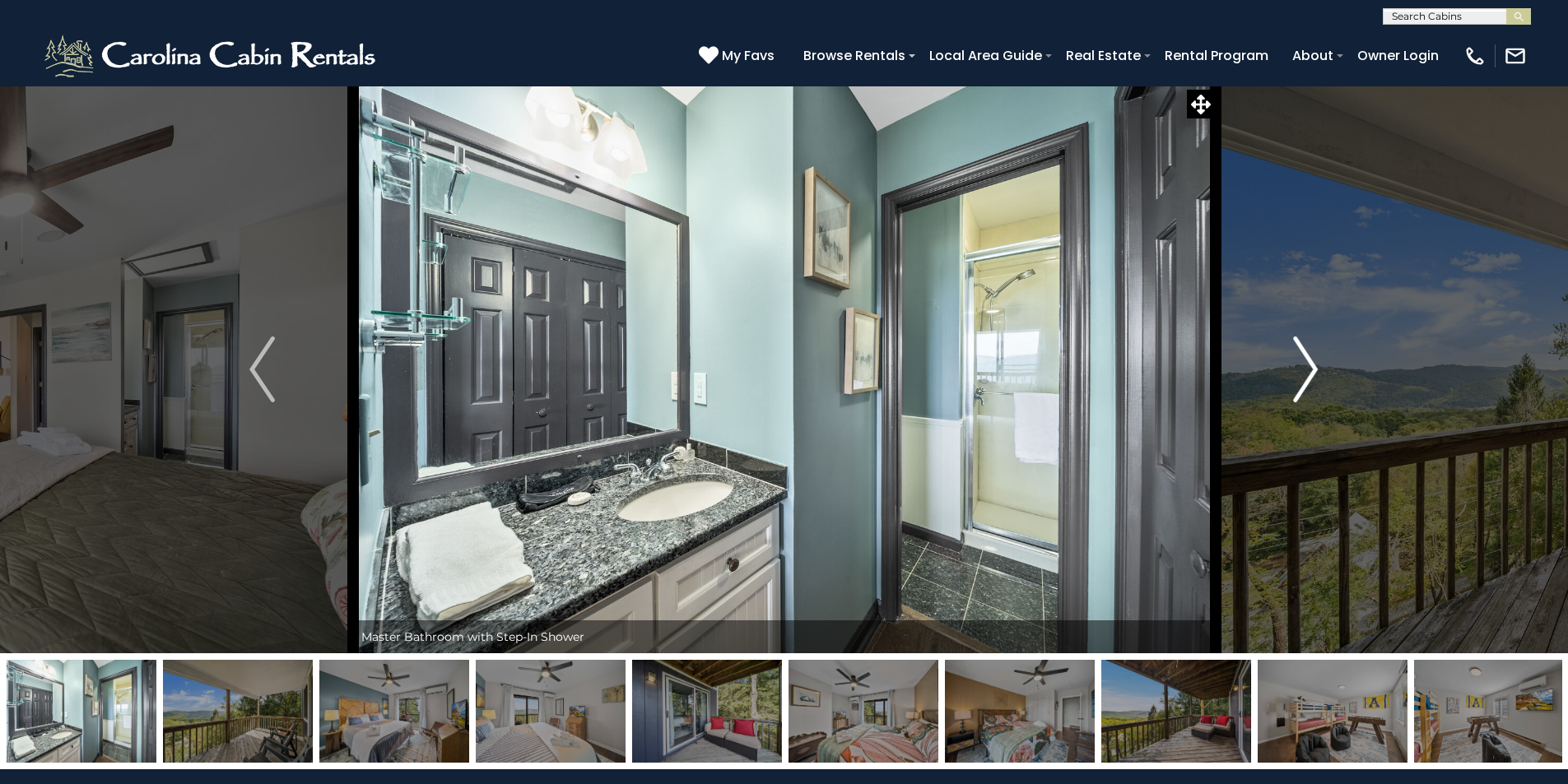
click at [1305, 370] on img "Next" at bounding box center [1305, 370] width 25 height 66
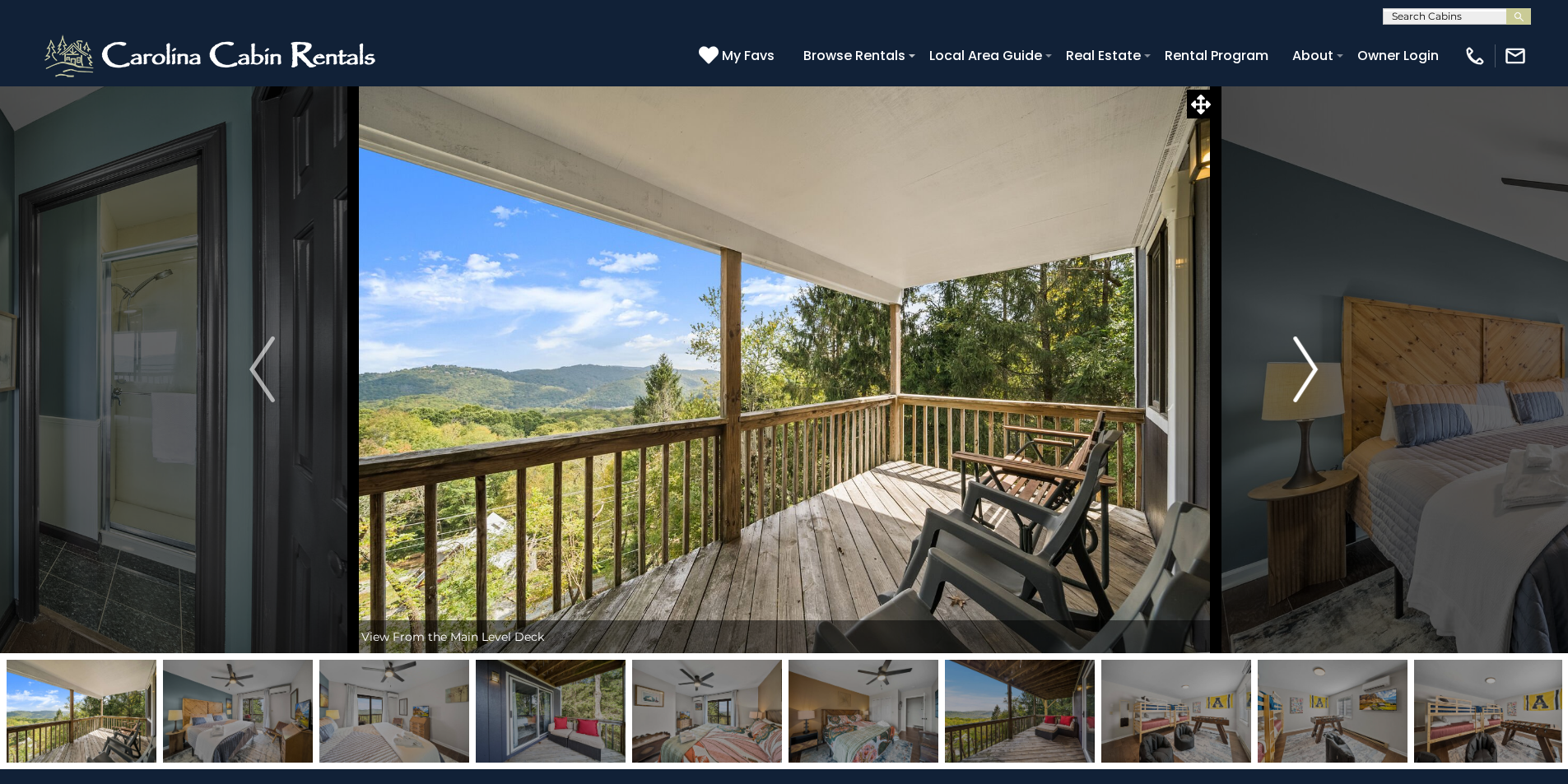
click at [1305, 370] on img "Next" at bounding box center [1305, 370] width 25 height 66
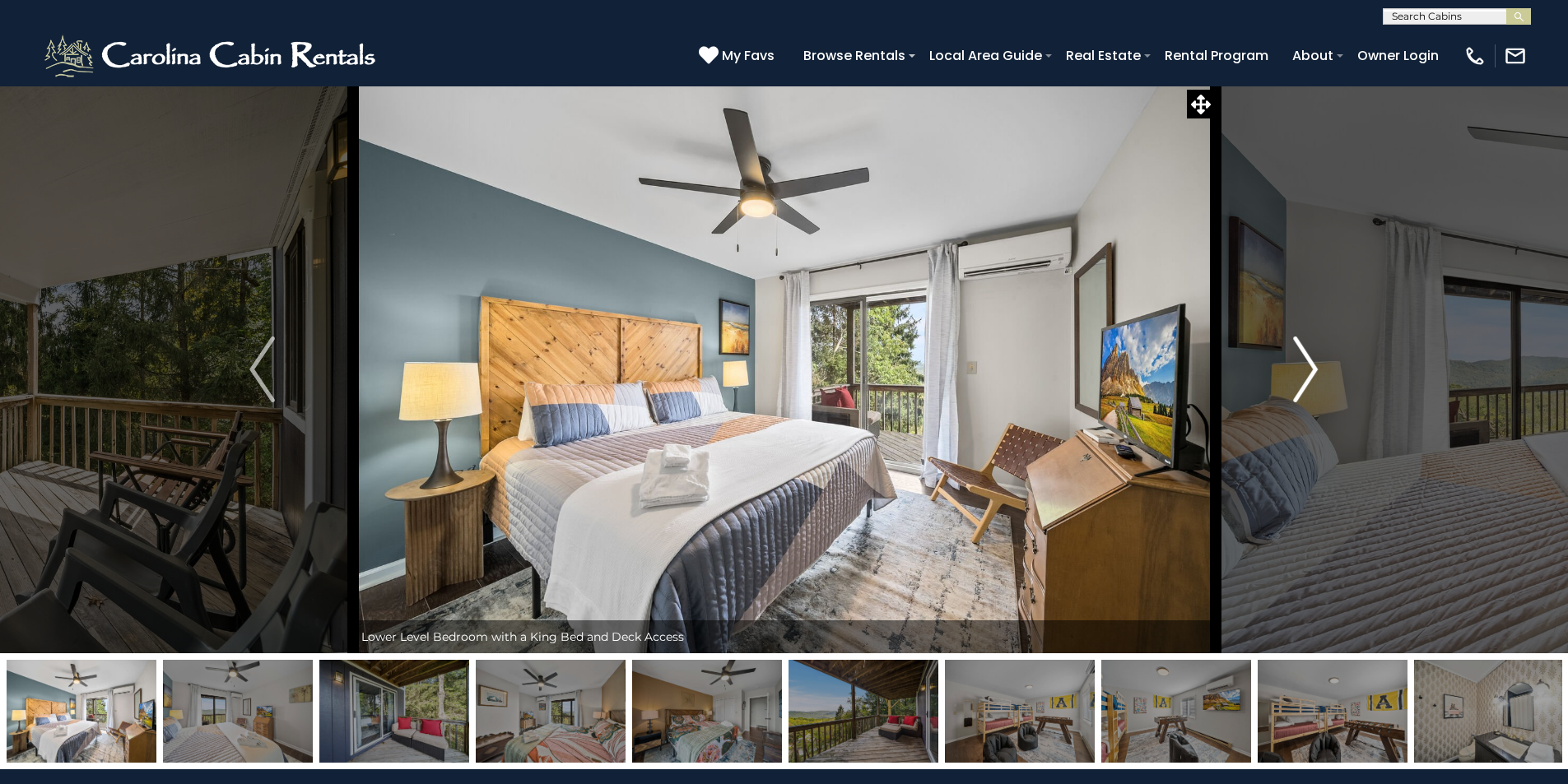
click at [1305, 370] on img "Next" at bounding box center [1305, 370] width 25 height 66
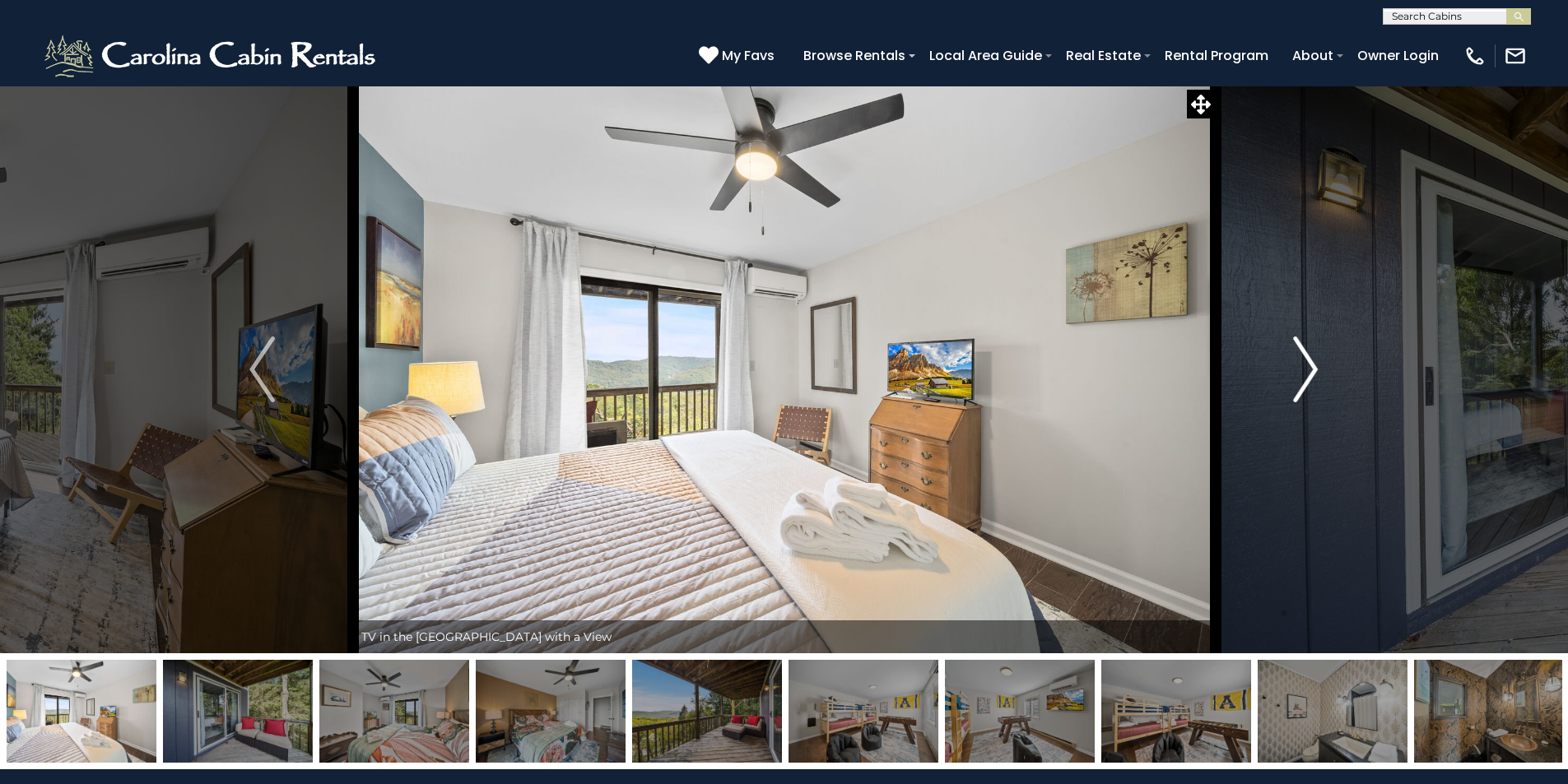
click at [1305, 370] on img "Next" at bounding box center [1305, 370] width 25 height 66
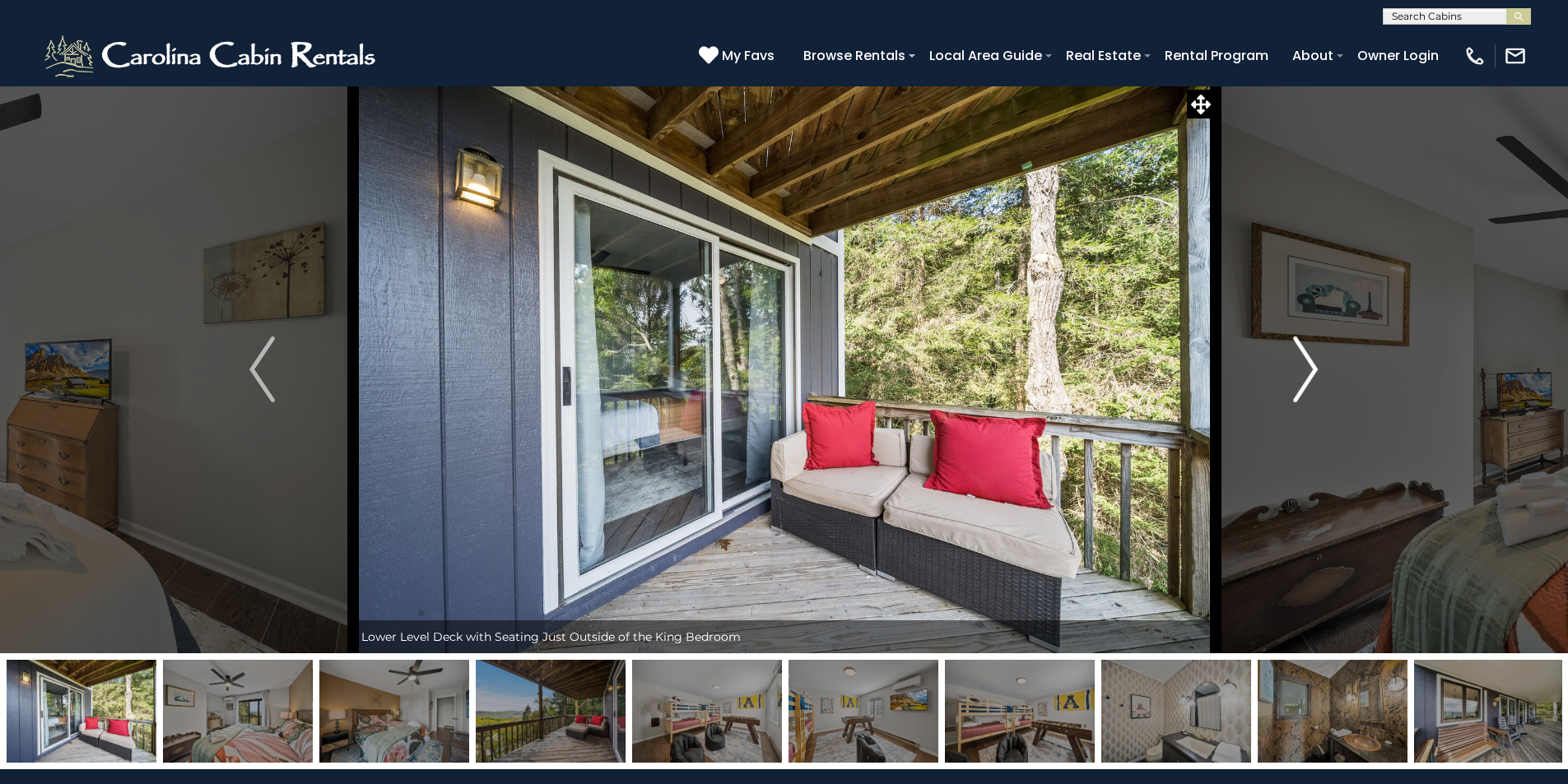
click at [1305, 370] on img "Next" at bounding box center [1305, 370] width 25 height 66
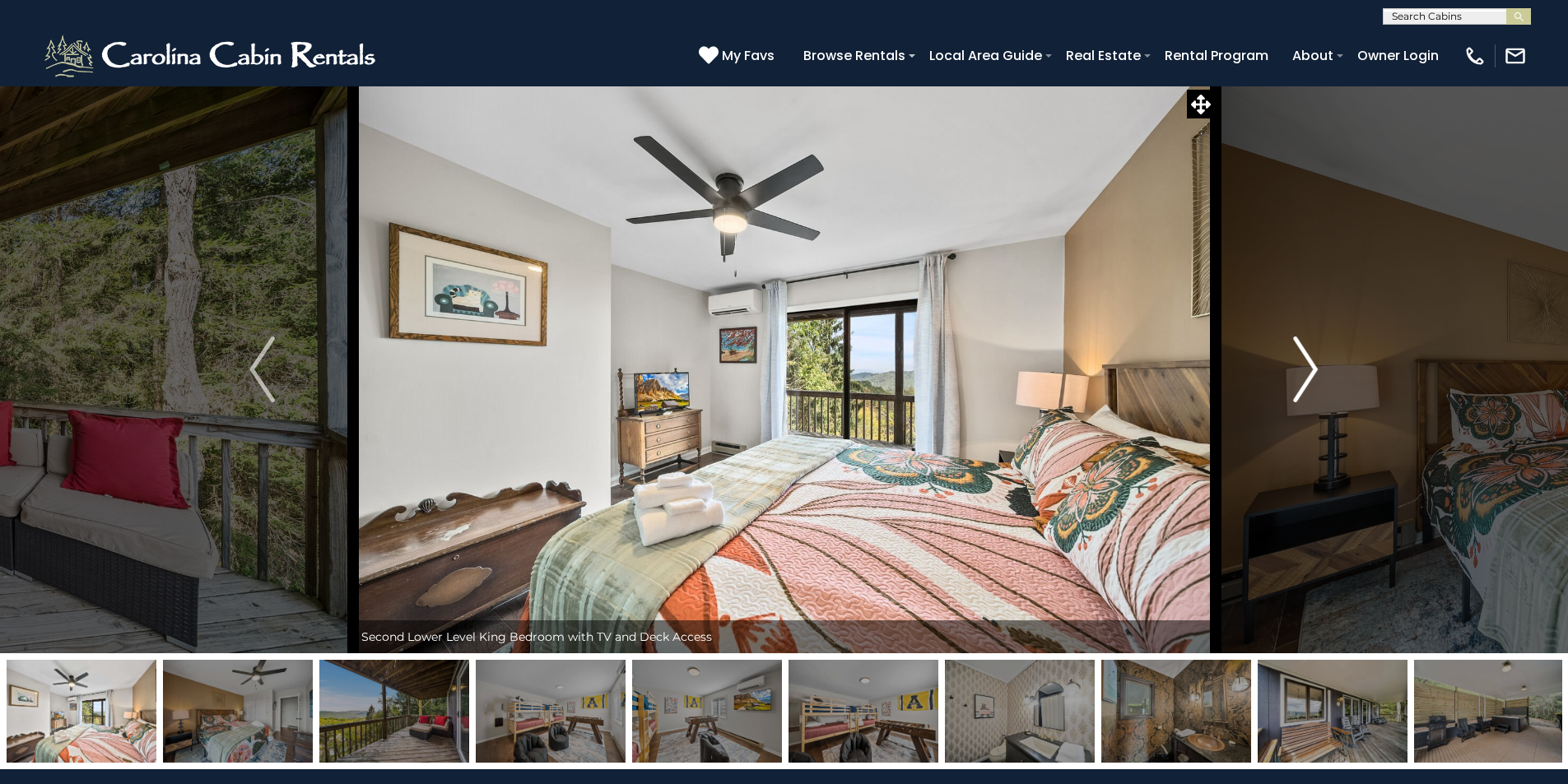
click at [1305, 370] on img "Next" at bounding box center [1305, 370] width 25 height 66
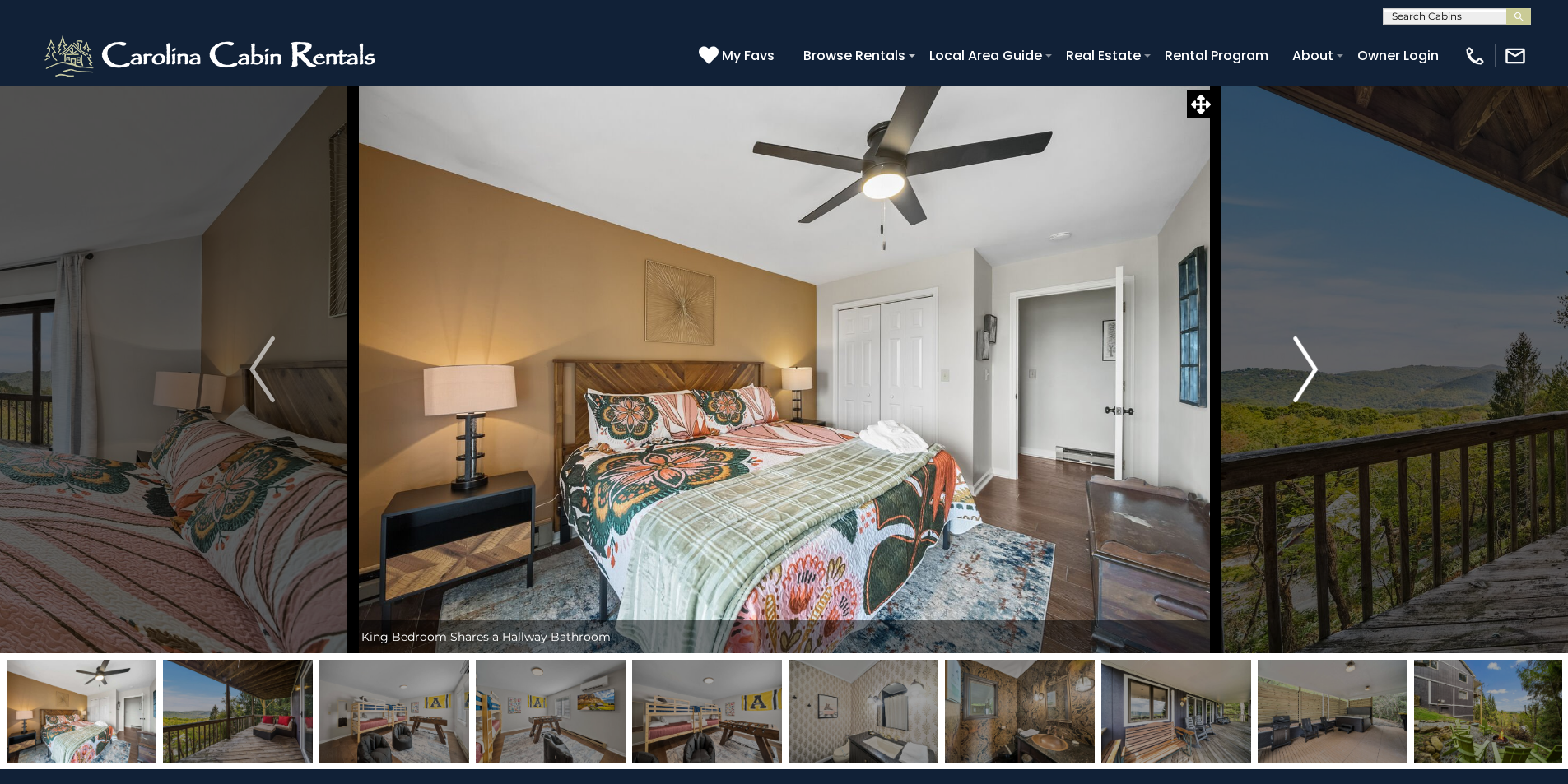
click at [1305, 370] on img "Next" at bounding box center [1305, 370] width 25 height 66
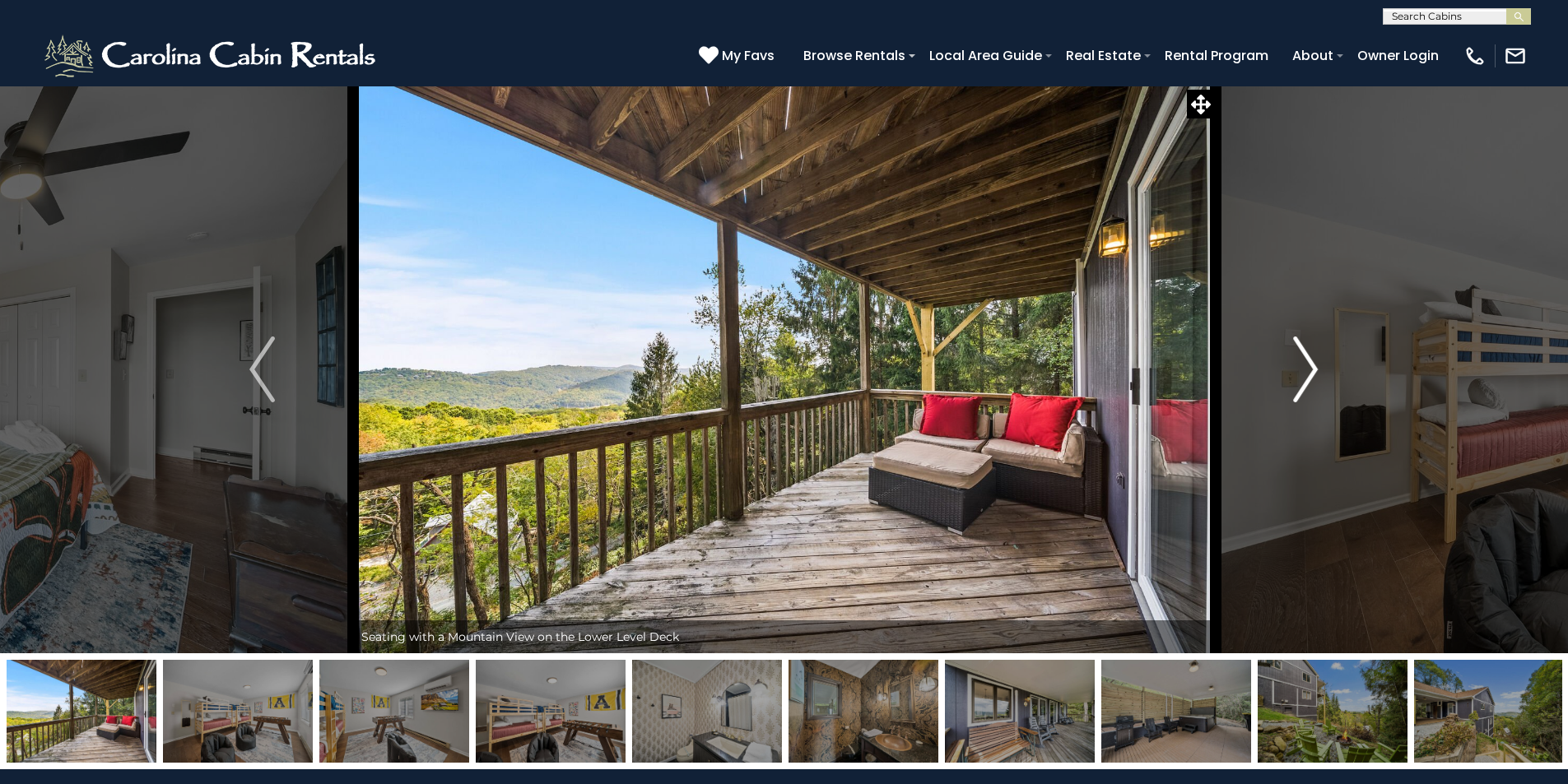
click at [1305, 370] on img "Next" at bounding box center [1305, 370] width 25 height 66
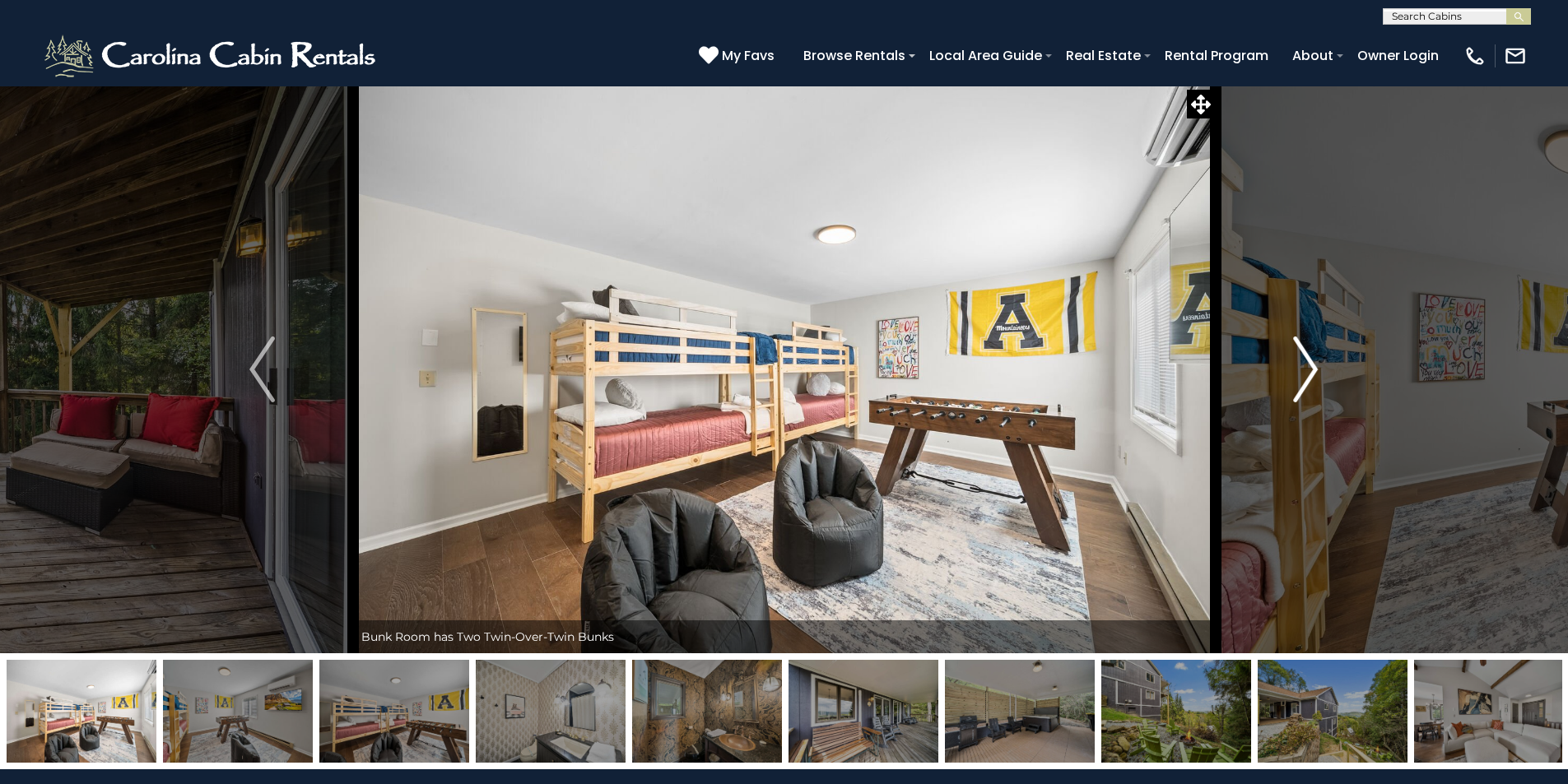
click at [1305, 370] on img "Next" at bounding box center [1305, 370] width 25 height 66
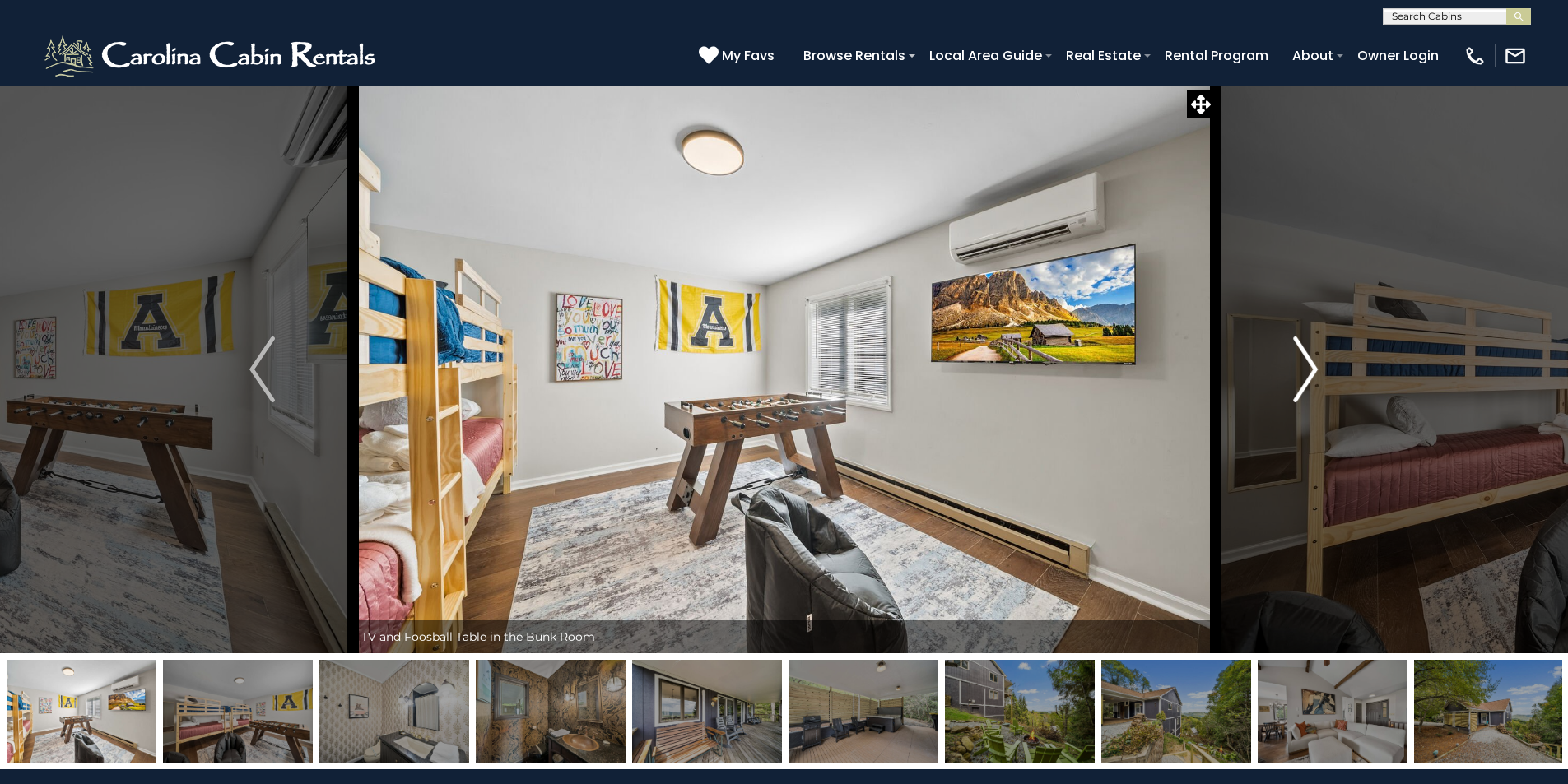
click at [1305, 370] on img "Next" at bounding box center [1305, 370] width 25 height 66
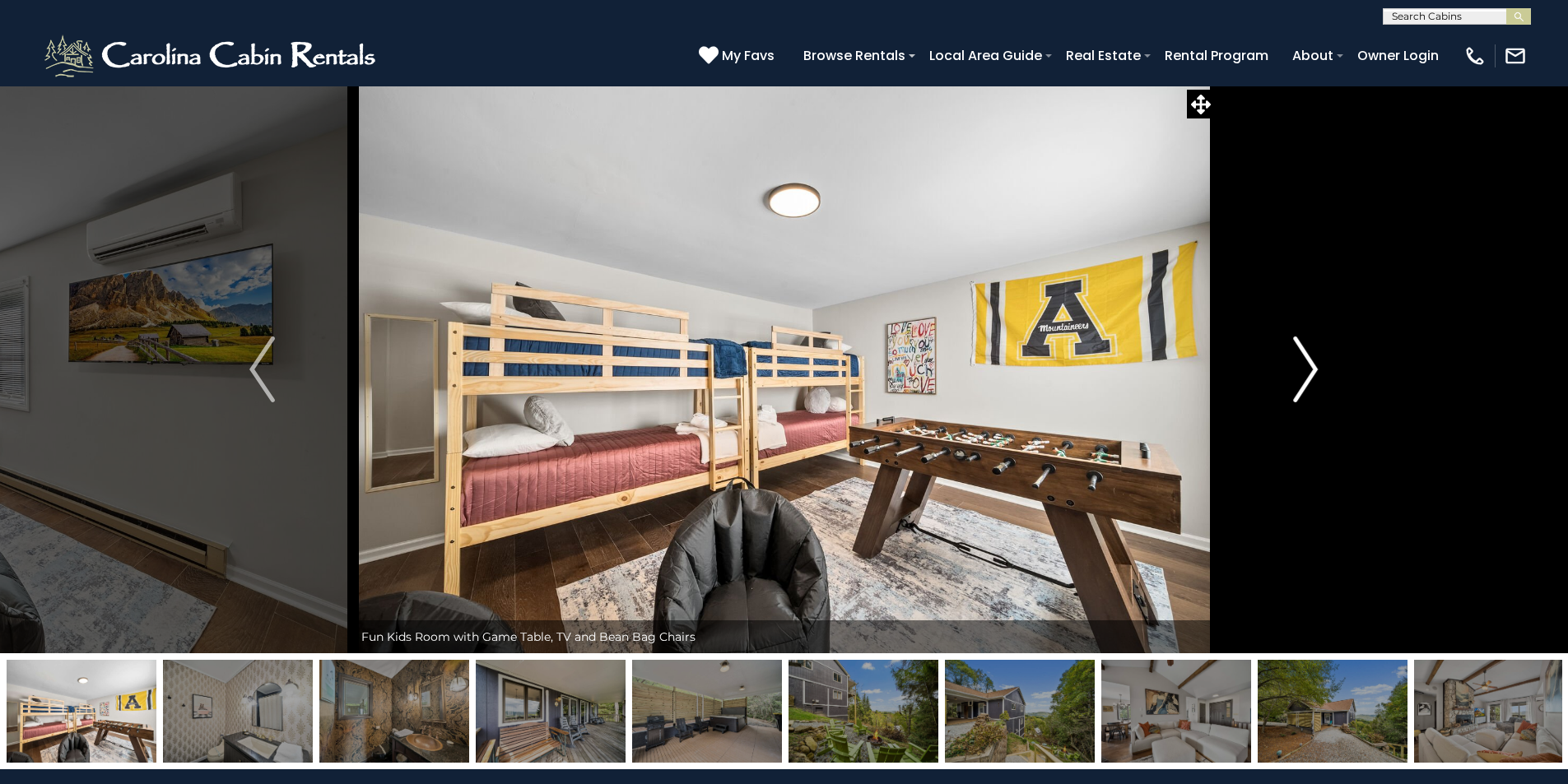
click at [1305, 370] on img "Next" at bounding box center [1305, 370] width 25 height 66
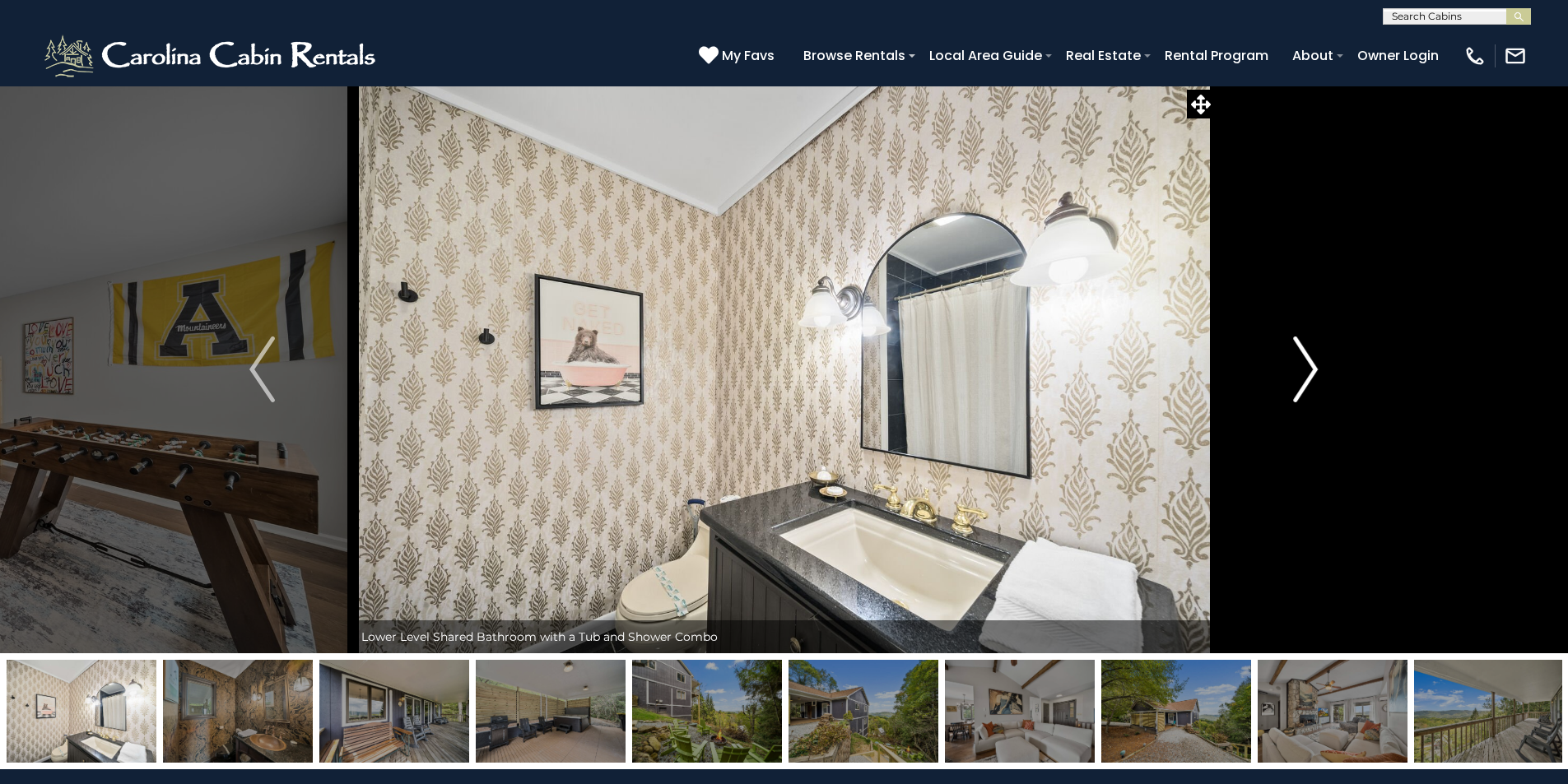
click at [1305, 370] on img "Next" at bounding box center [1305, 370] width 25 height 66
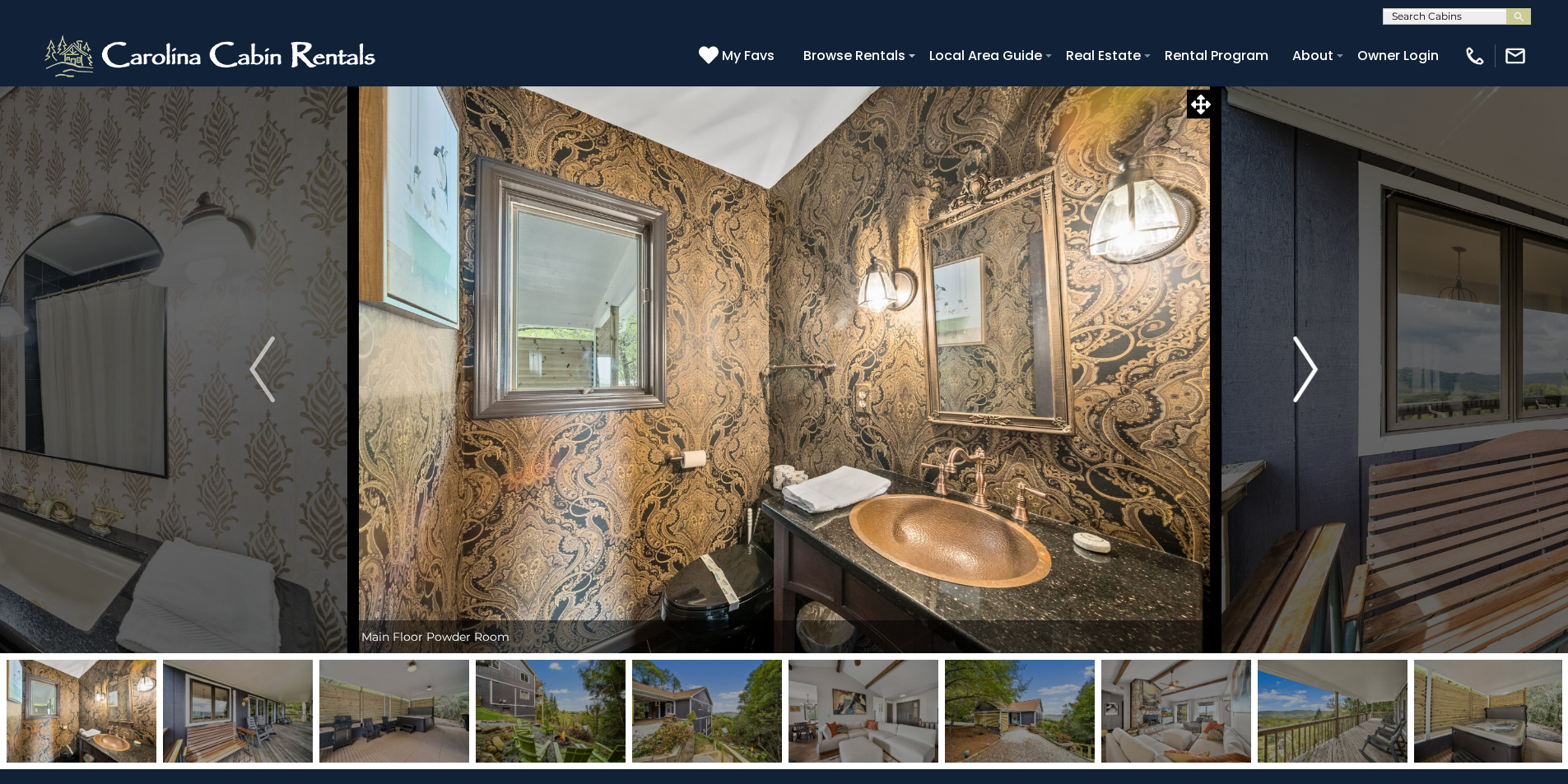
click at [1305, 370] on img "Next" at bounding box center [1305, 370] width 25 height 66
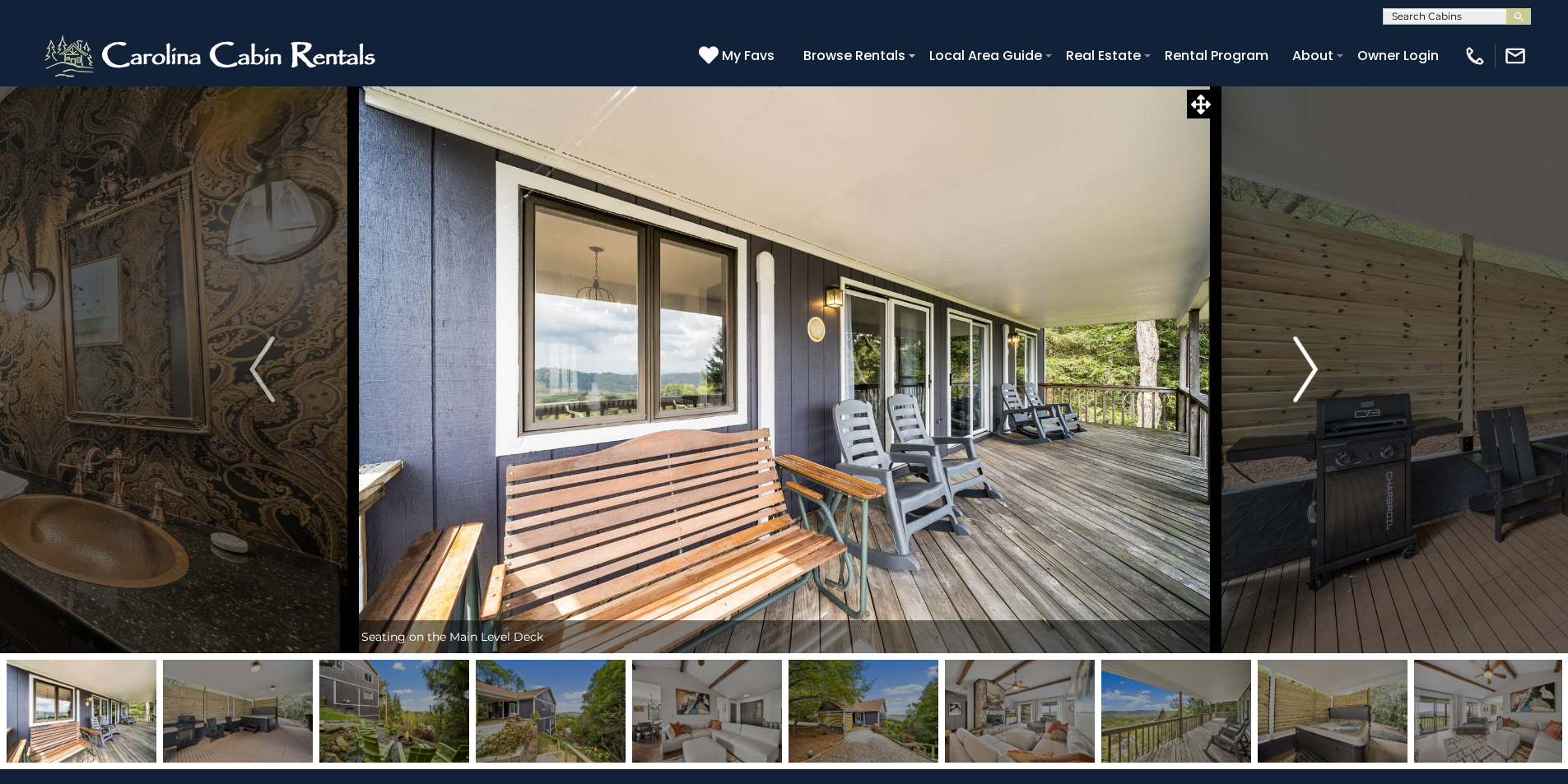
click at [1305, 370] on img "Next" at bounding box center [1305, 370] width 25 height 66
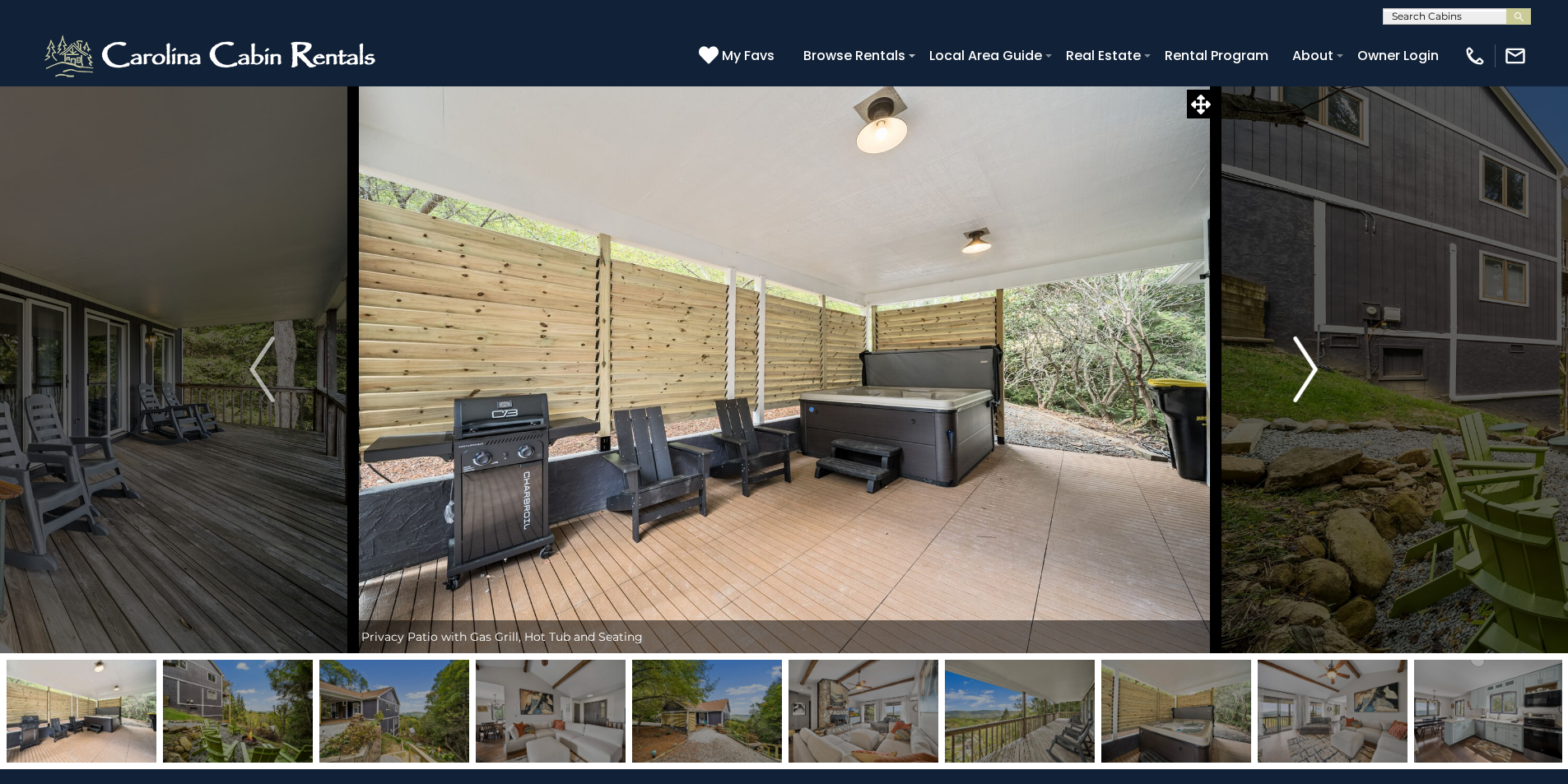
click at [1305, 370] on img "Next" at bounding box center [1305, 370] width 25 height 66
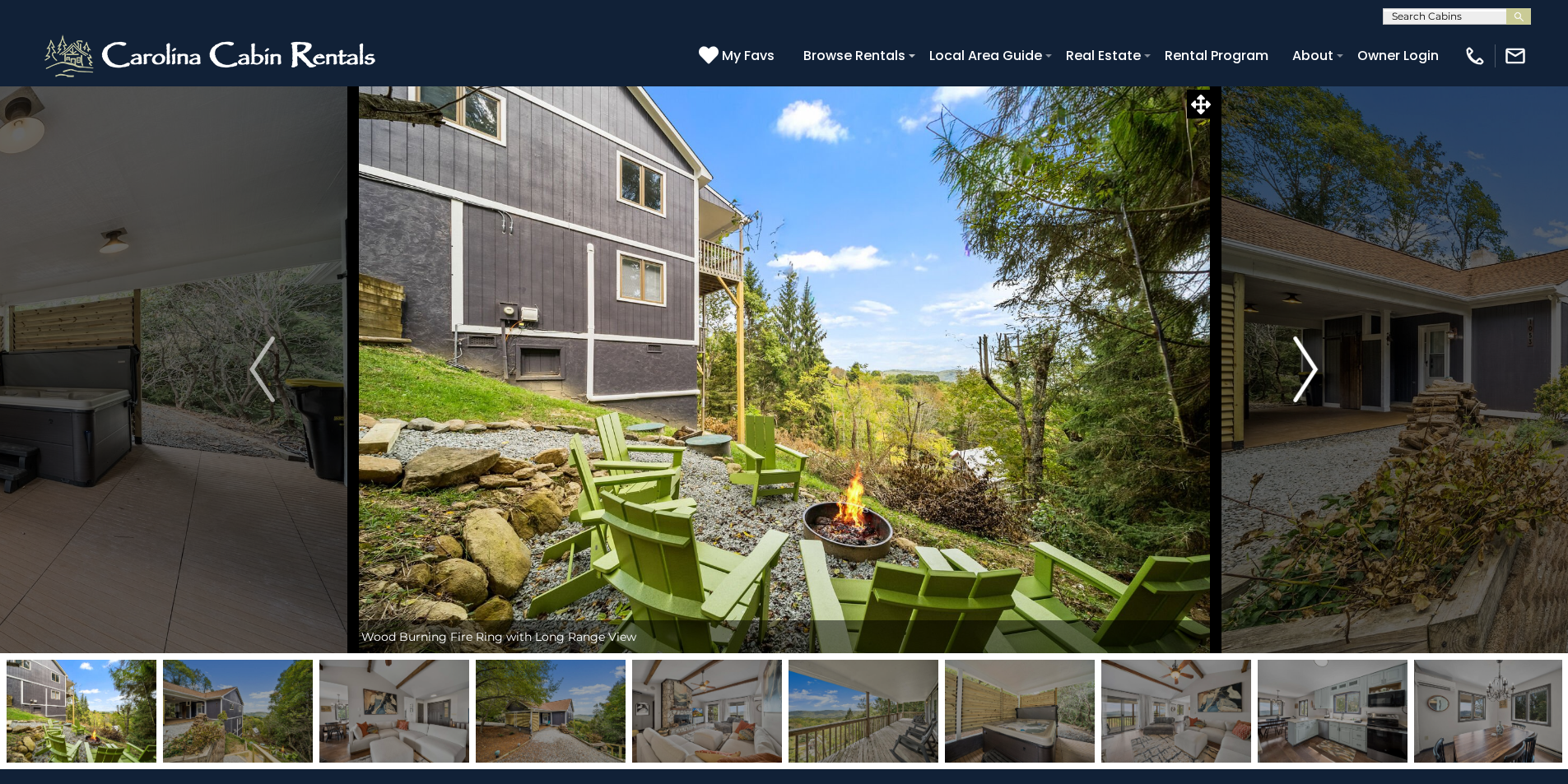
click at [1305, 370] on img "Next" at bounding box center [1305, 370] width 25 height 66
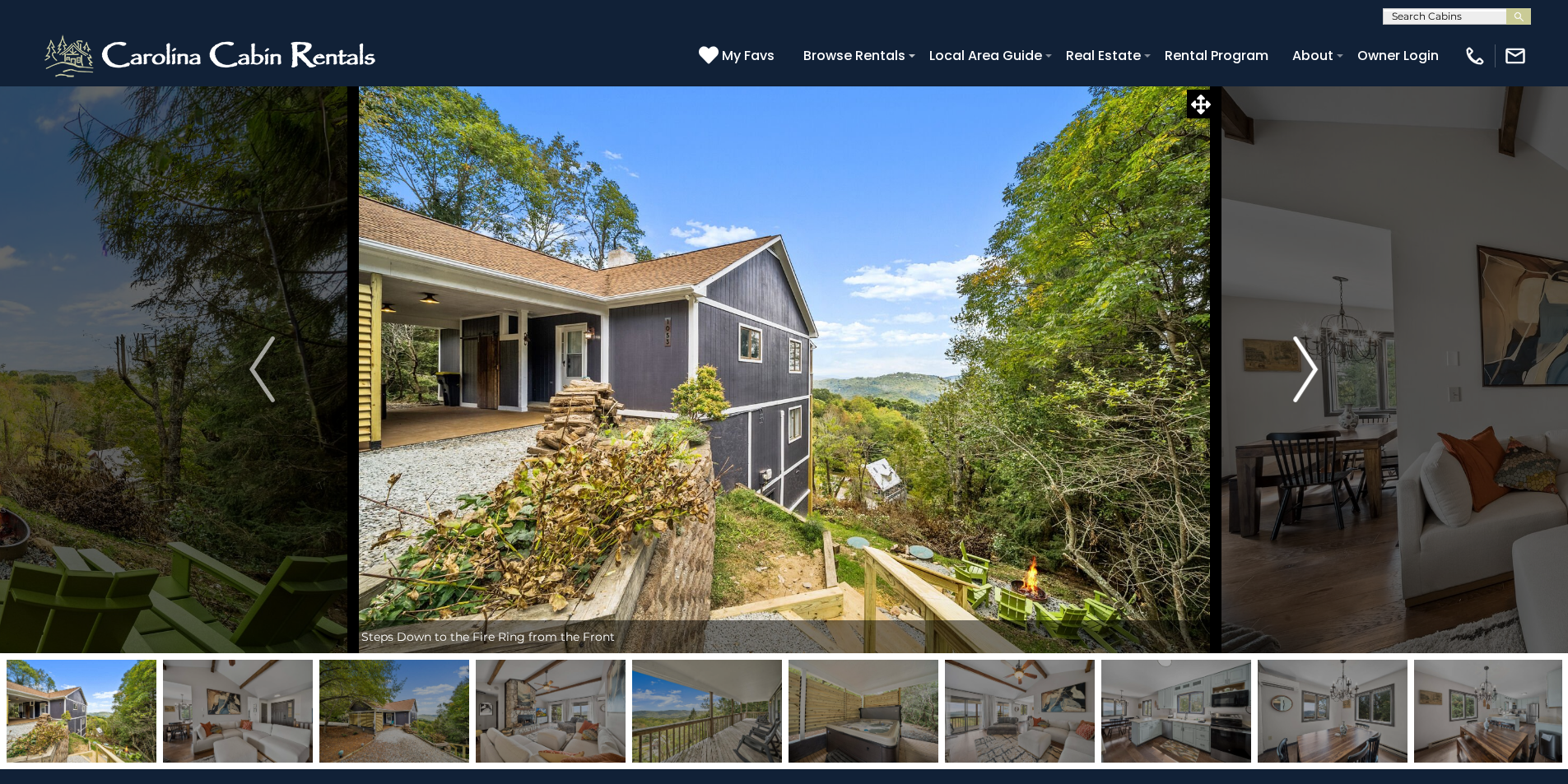
click at [1305, 370] on img "Next" at bounding box center [1305, 370] width 25 height 66
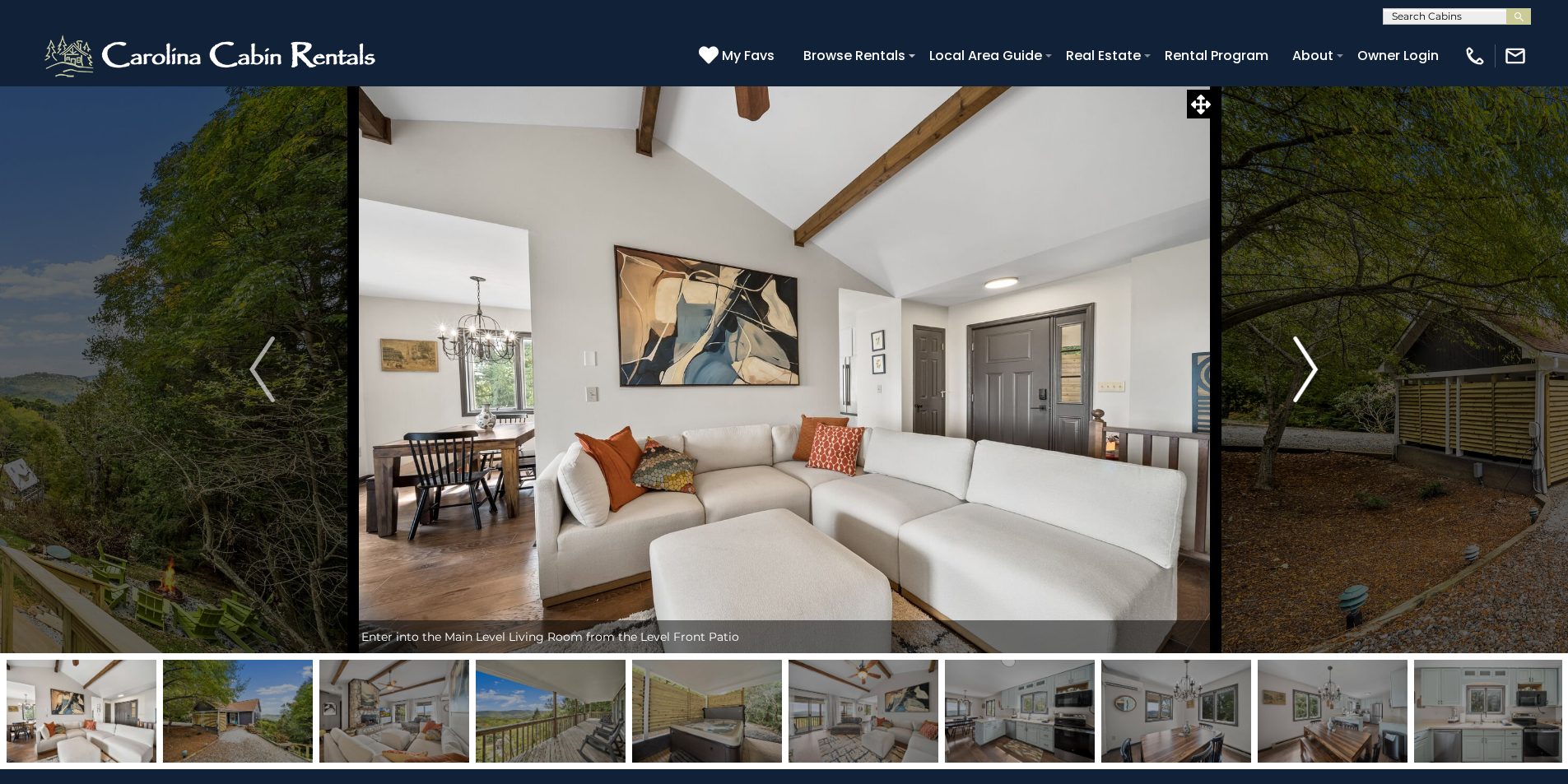
click at [1305, 370] on img "Next" at bounding box center [1305, 370] width 25 height 66
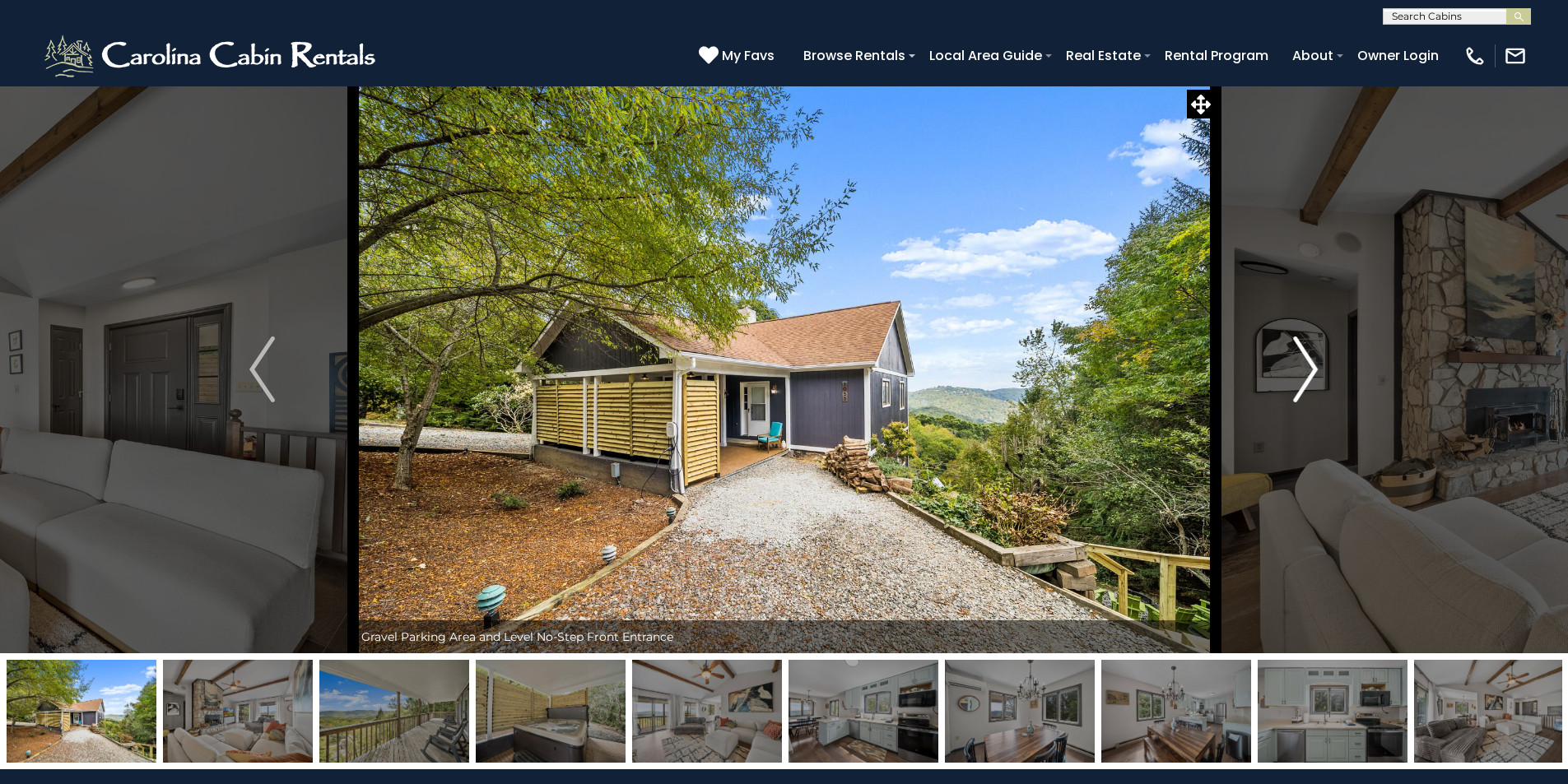
click at [1305, 370] on img "Next" at bounding box center [1305, 370] width 25 height 66
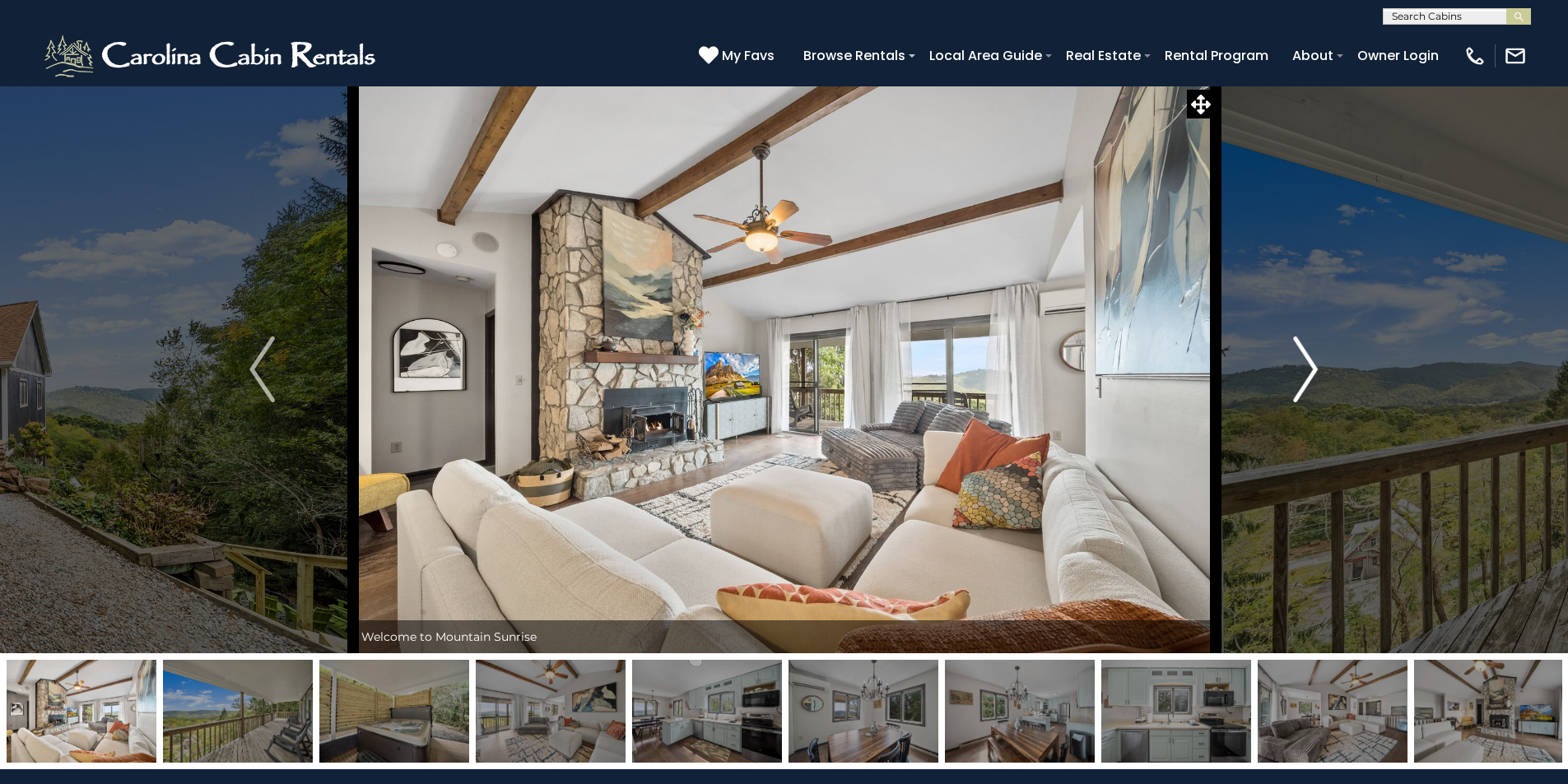
click at [1305, 370] on img "Next" at bounding box center [1305, 370] width 25 height 66
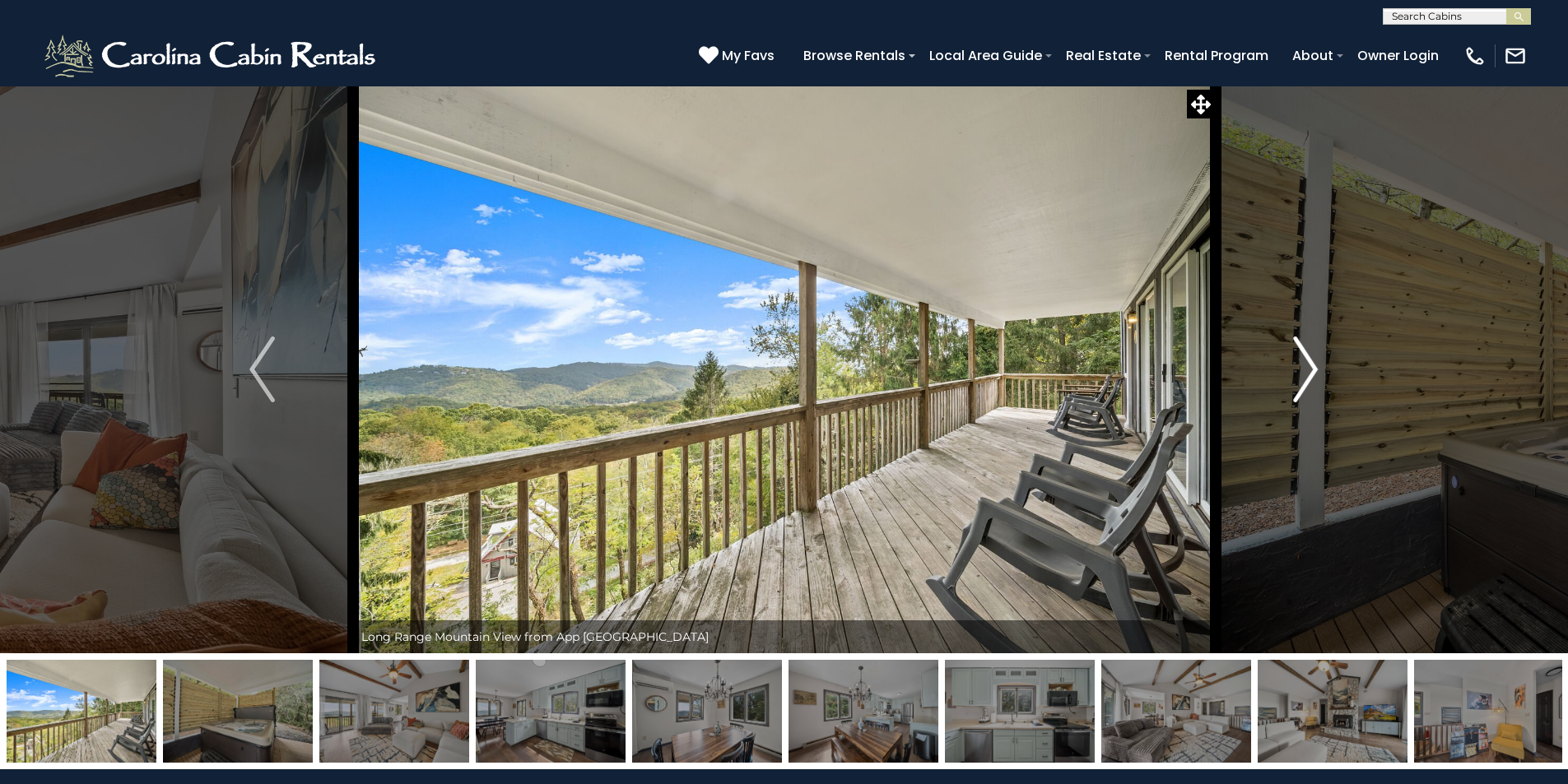
click at [1305, 370] on img "Next" at bounding box center [1305, 370] width 25 height 66
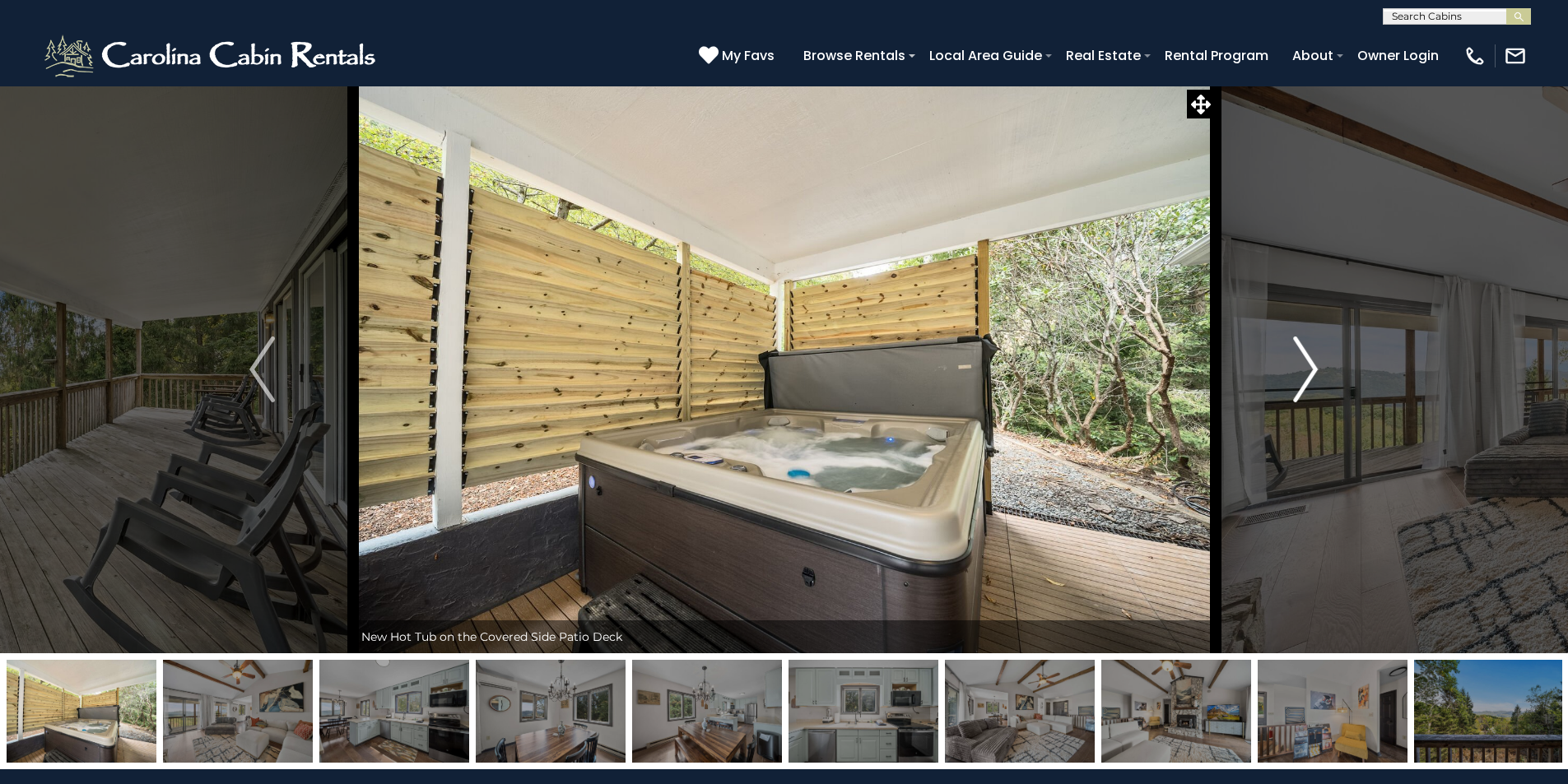
click at [1305, 370] on img "Next" at bounding box center [1305, 370] width 25 height 66
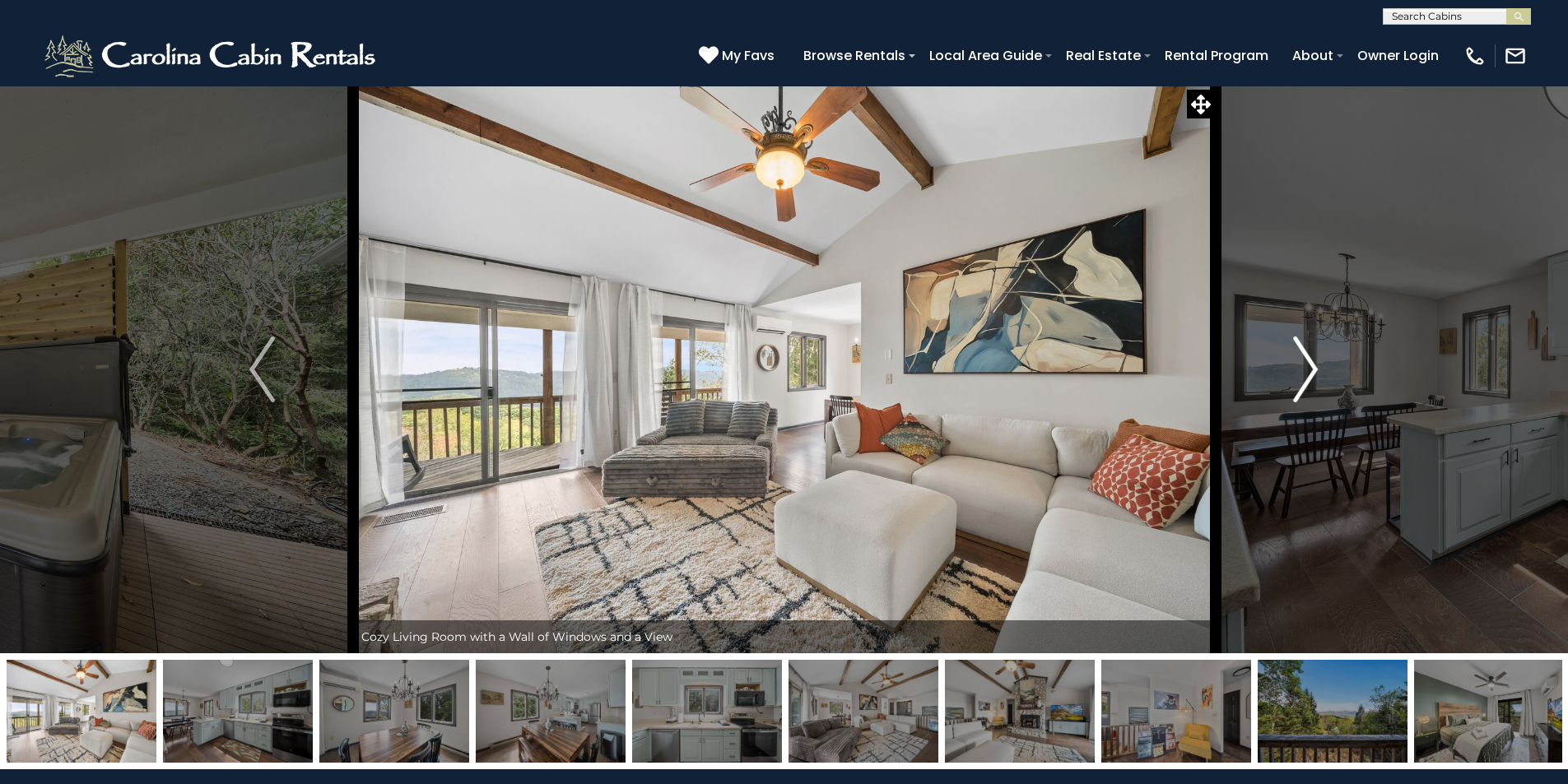
click at [1305, 370] on img "Next" at bounding box center [1305, 370] width 25 height 66
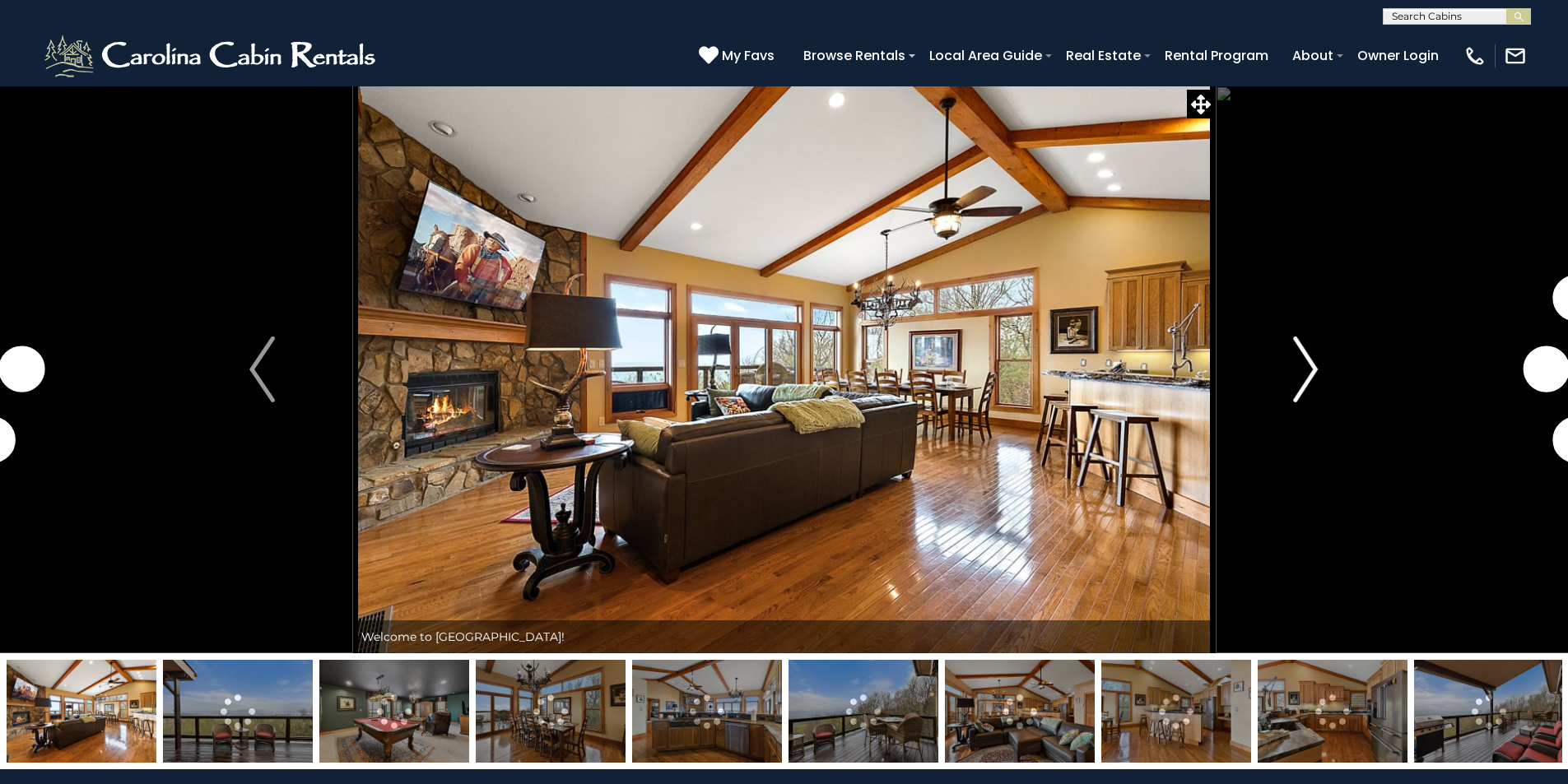
click at [1302, 374] on img "Next" at bounding box center [1305, 370] width 25 height 66
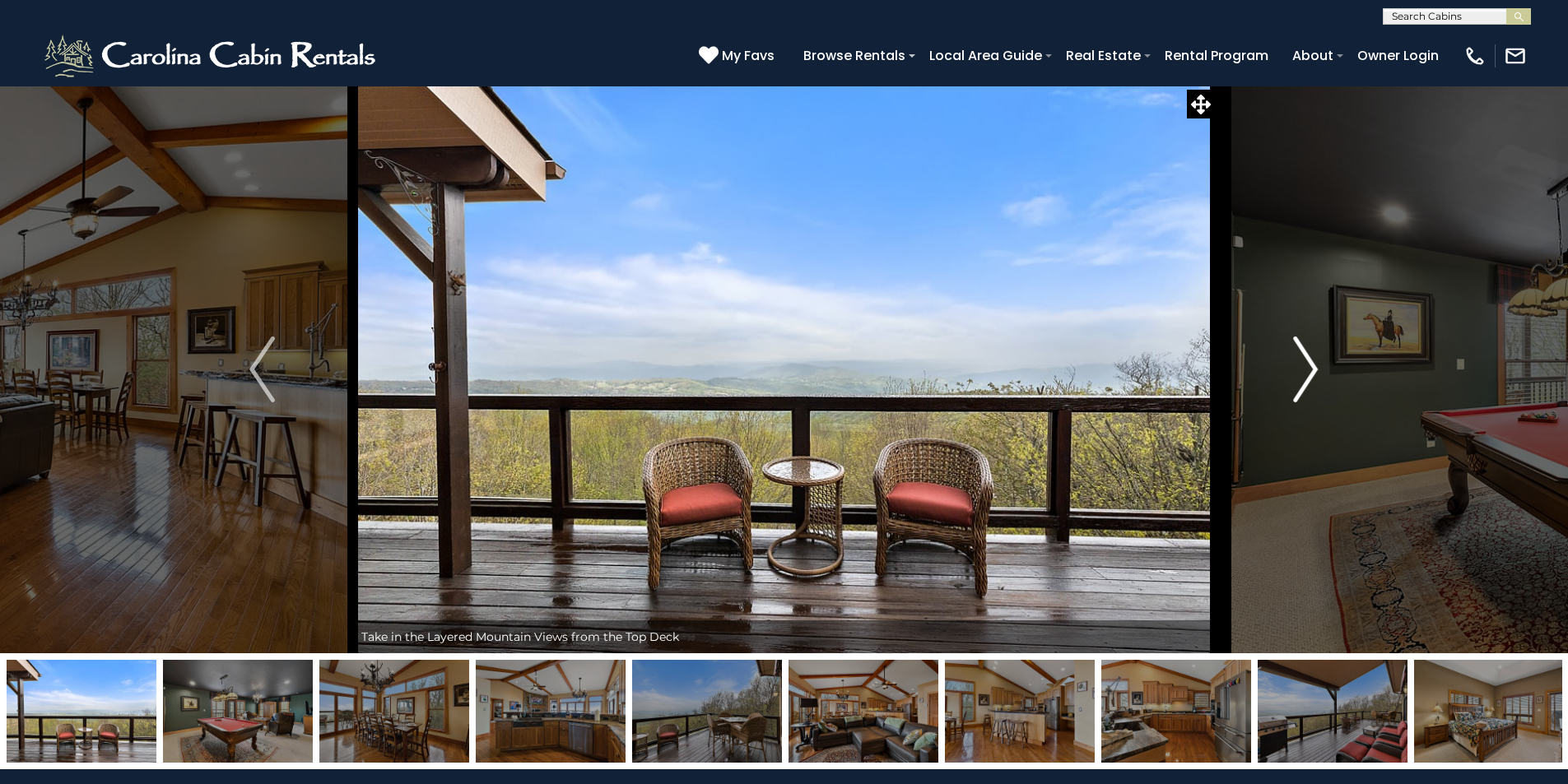
click at [1311, 382] on img "Next" at bounding box center [1305, 370] width 25 height 66
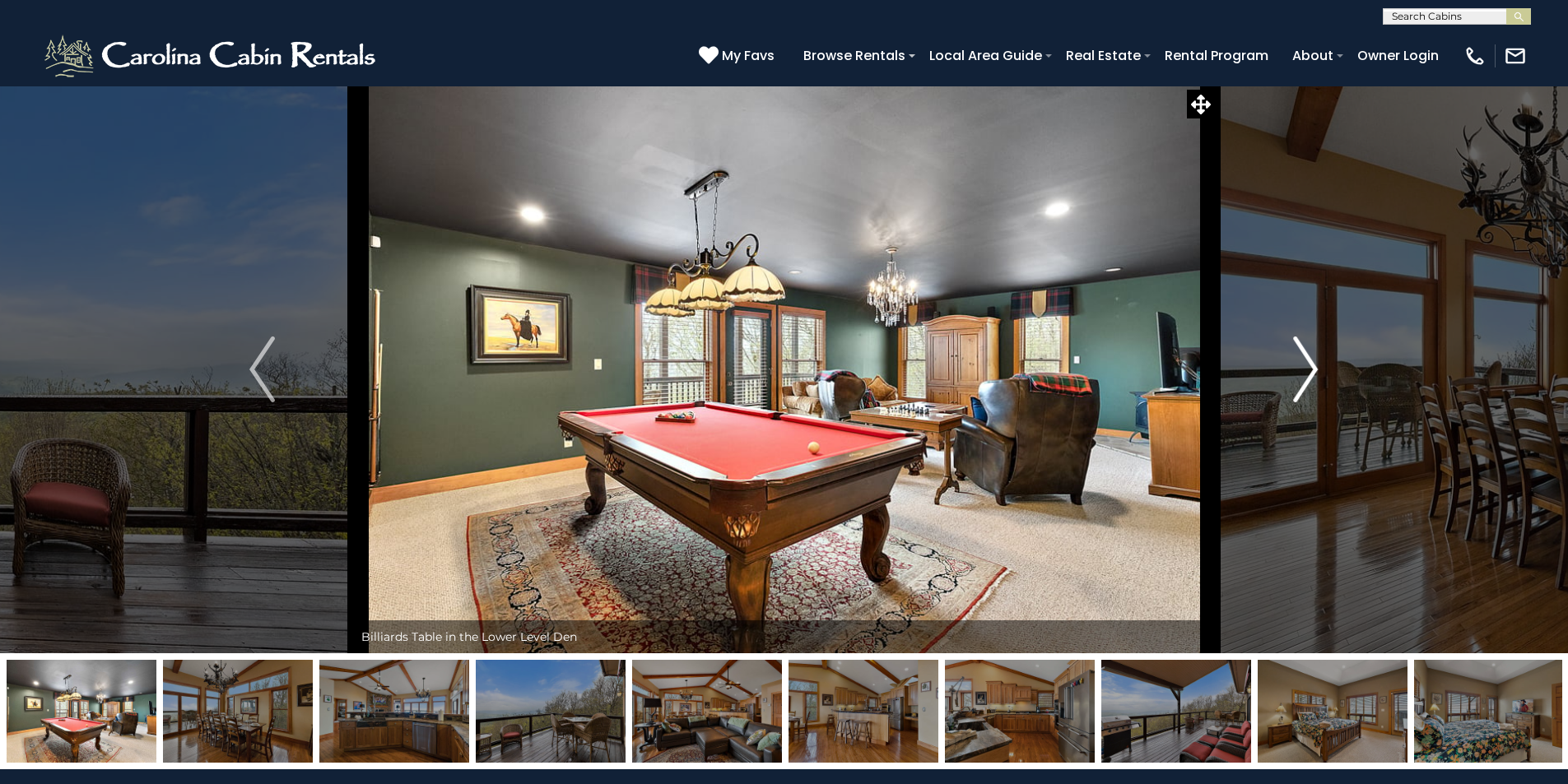
click at [1311, 376] on img "Next" at bounding box center [1305, 370] width 25 height 66
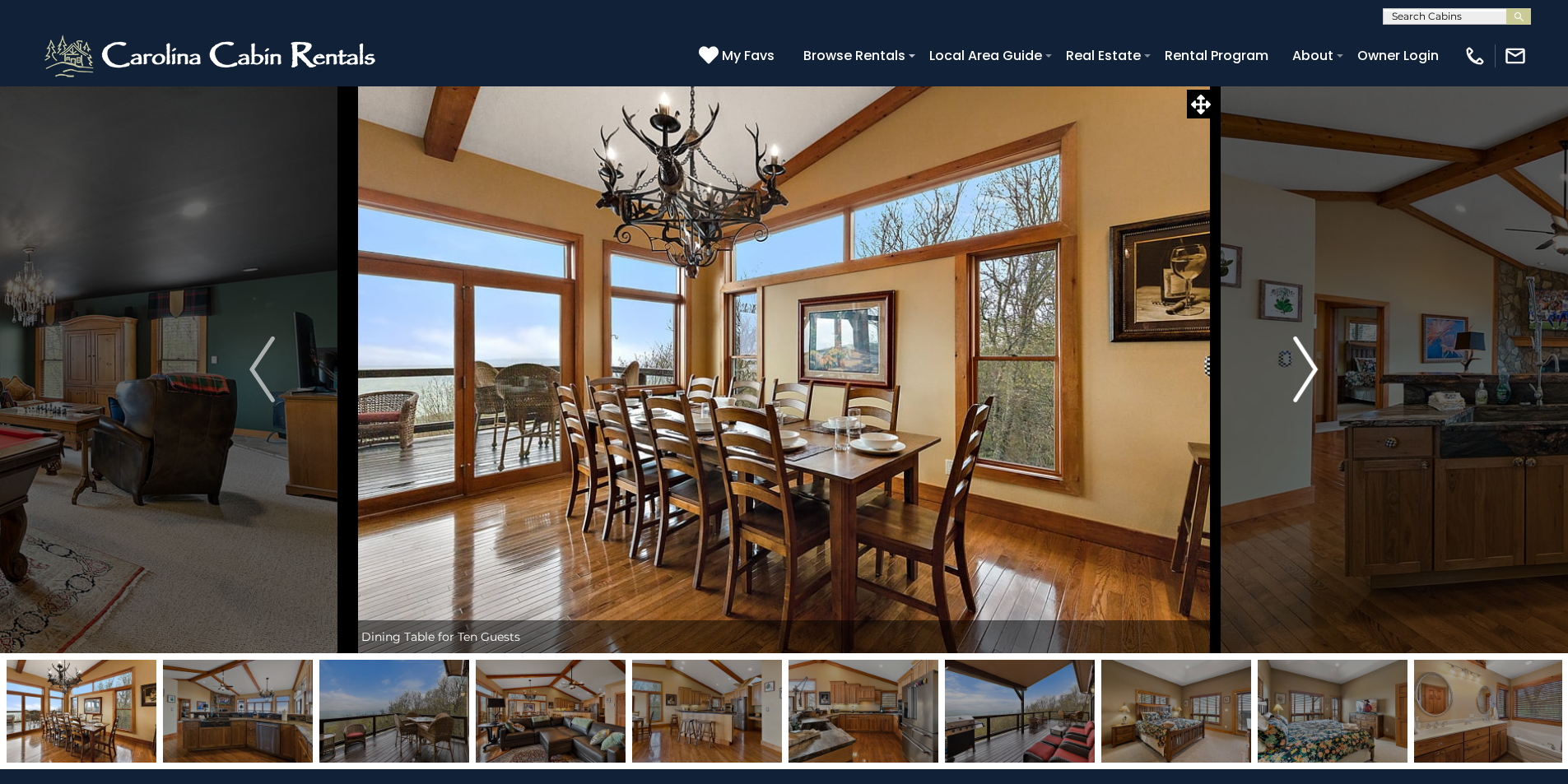
click at [1311, 376] on img "Next" at bounding box center [1305, 370] width 25 height 66
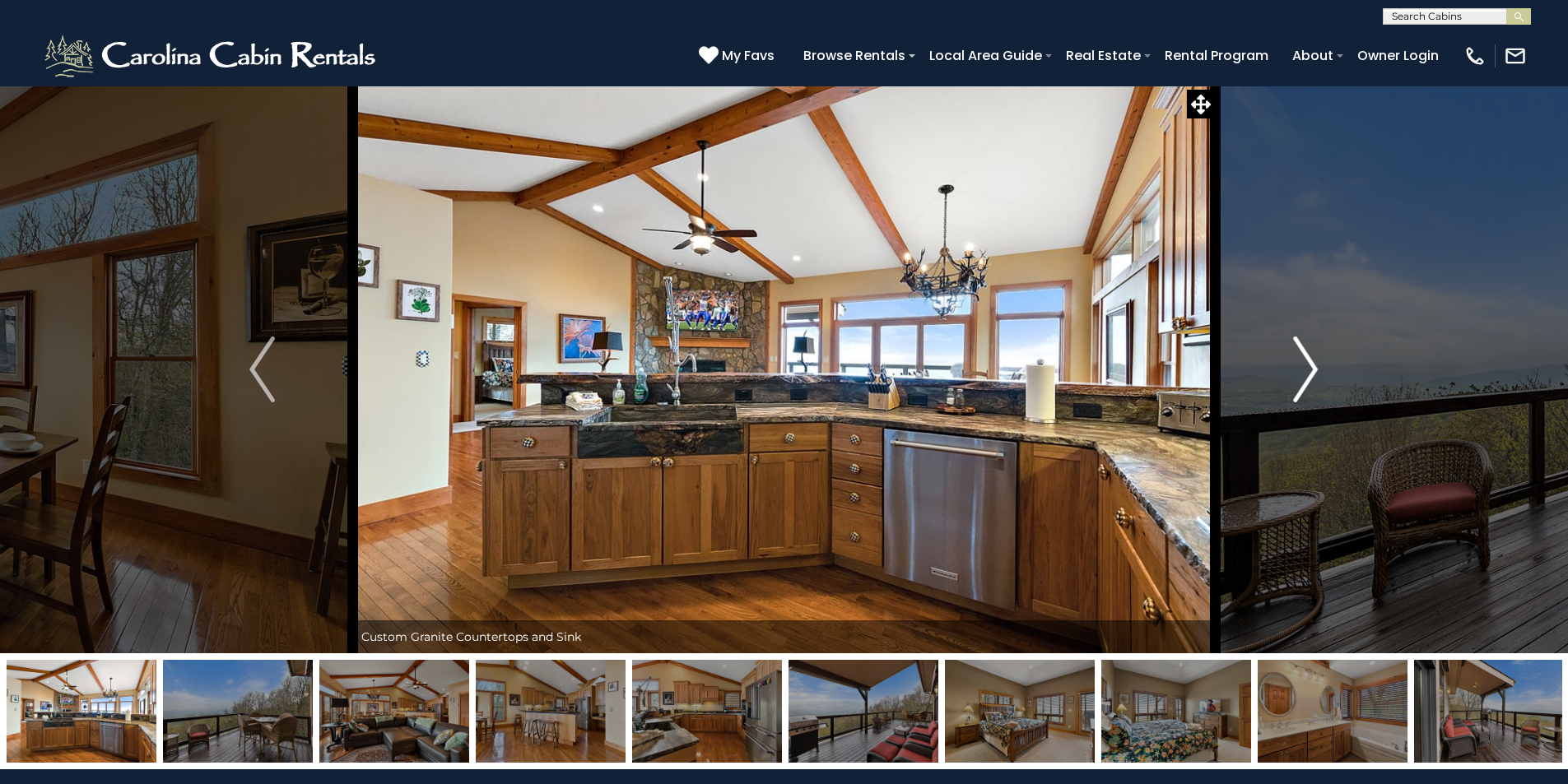
click at [1311, 376] on img "Next" at bounding box center [1305, 370] width 25 height 66
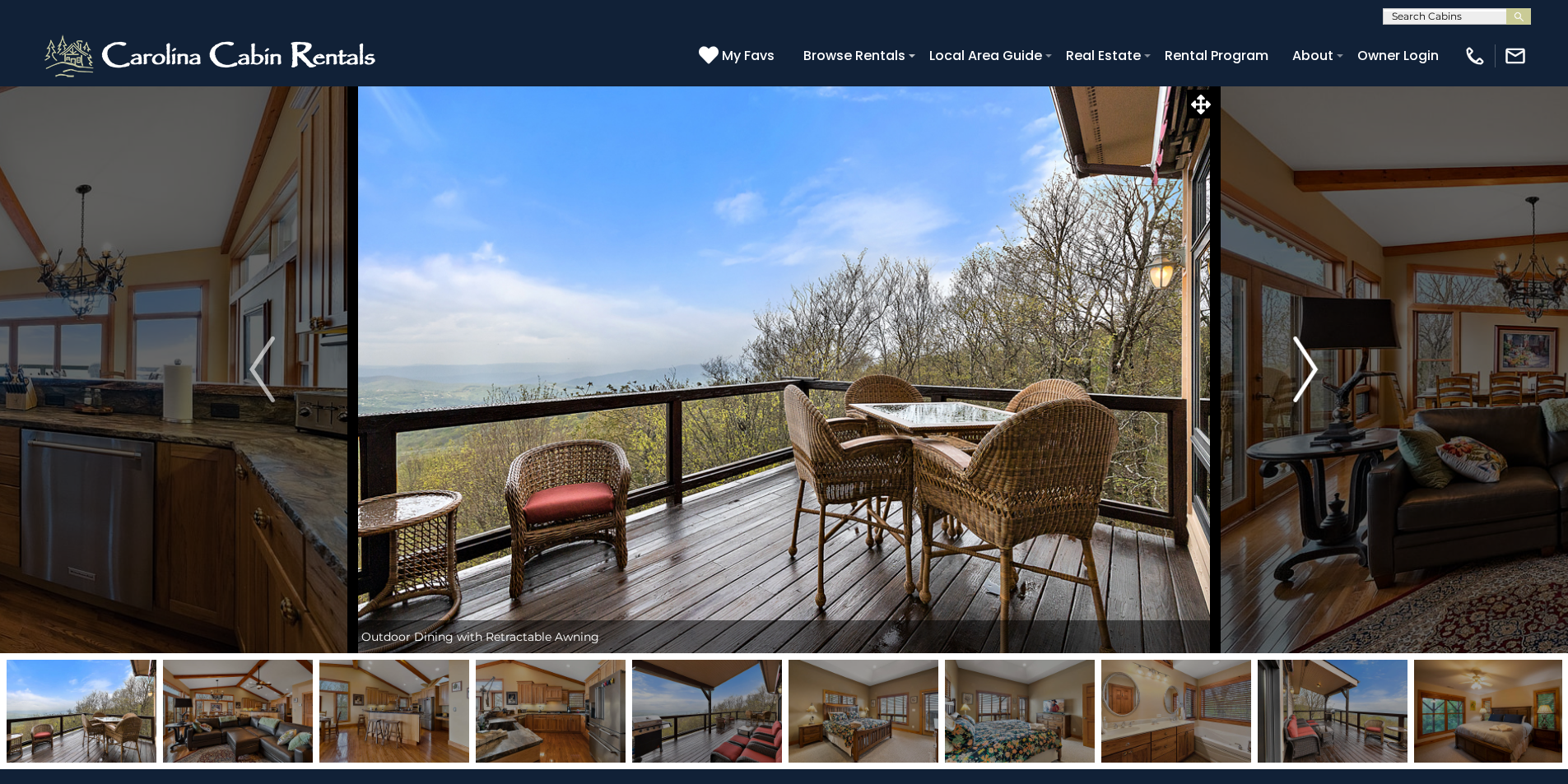
click at [1311, 376] on img "Next" at bounding box center [1305, 370] width 25 height 66
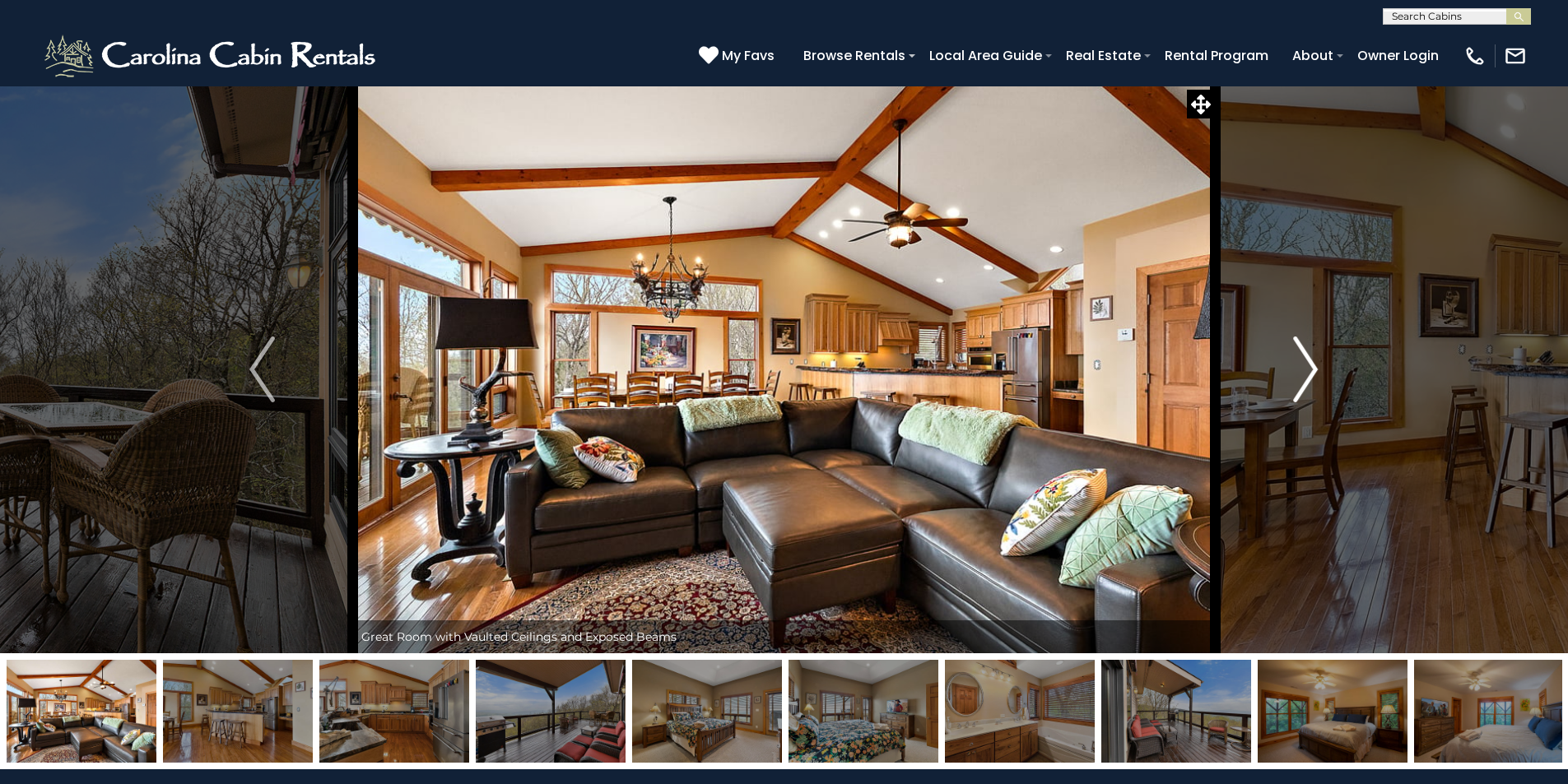
click at [1311, 376] on img "Next" at bounding box center [1305, 370] width 25 height 66
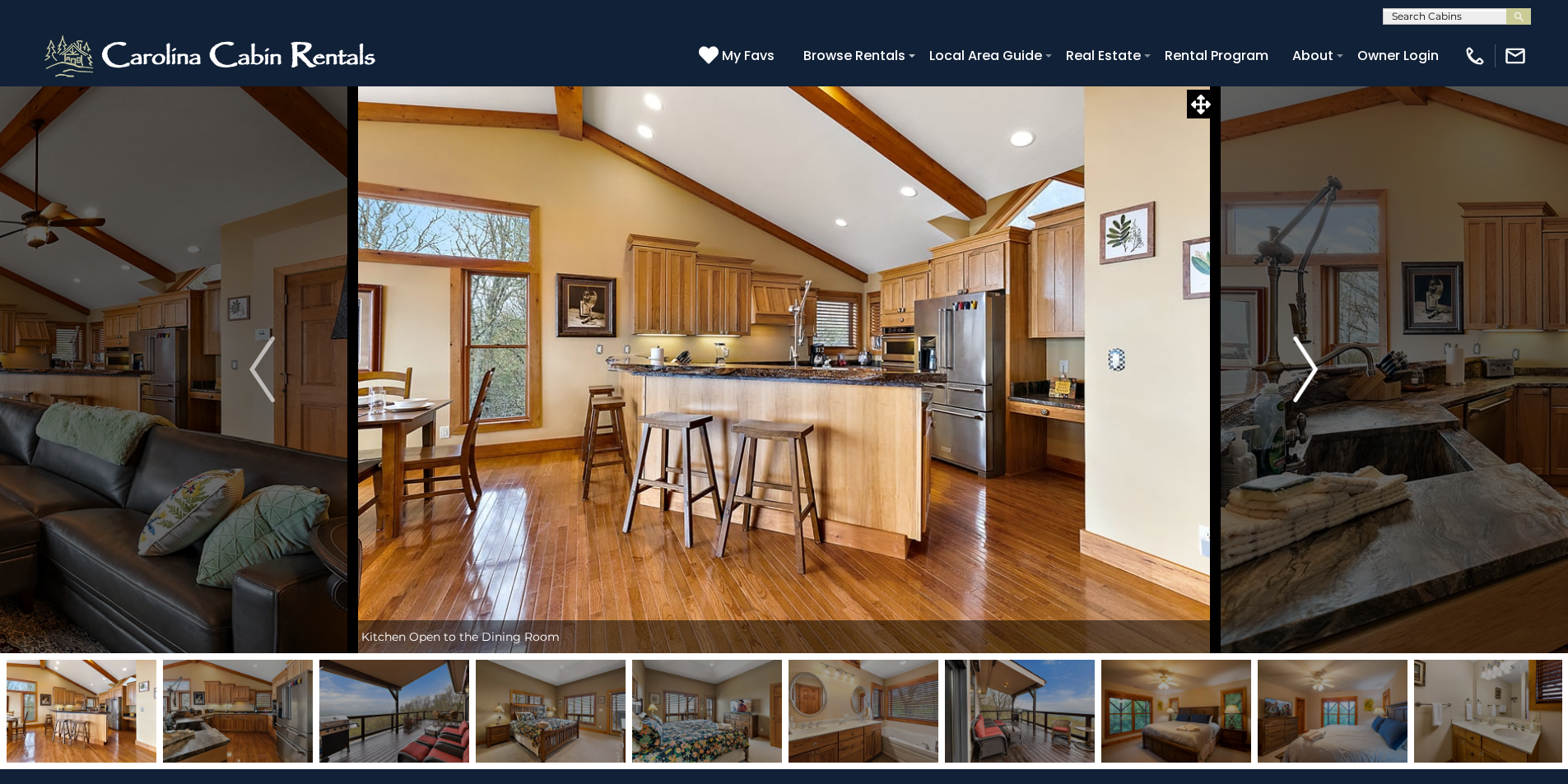
click at [1311, 376] on img "Next" at bounding box center [1305, 370] width 25 height 66
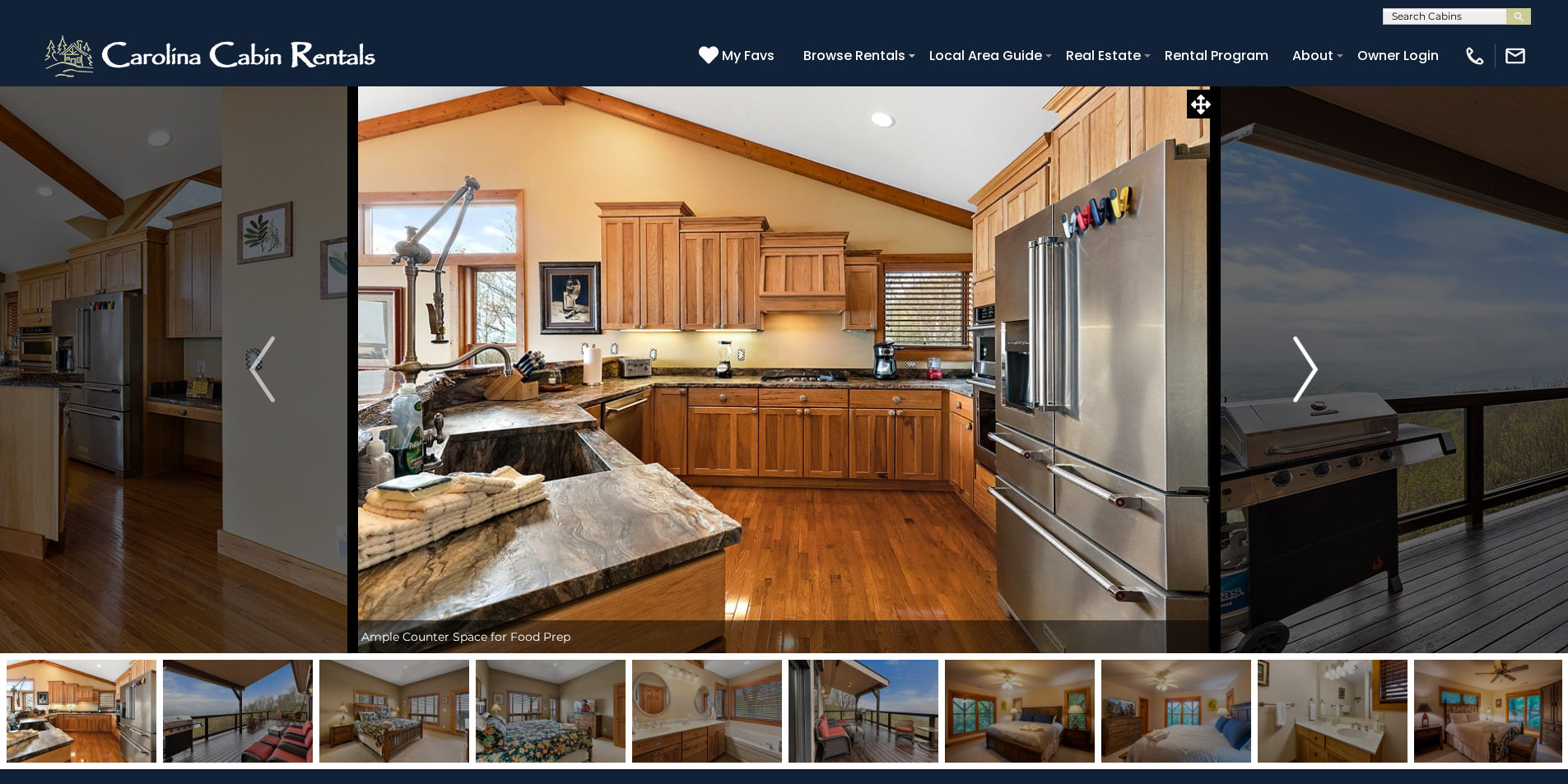
click at [1311, 376] on img "Next" at bounding box center [1305, 370] width 25 height 66
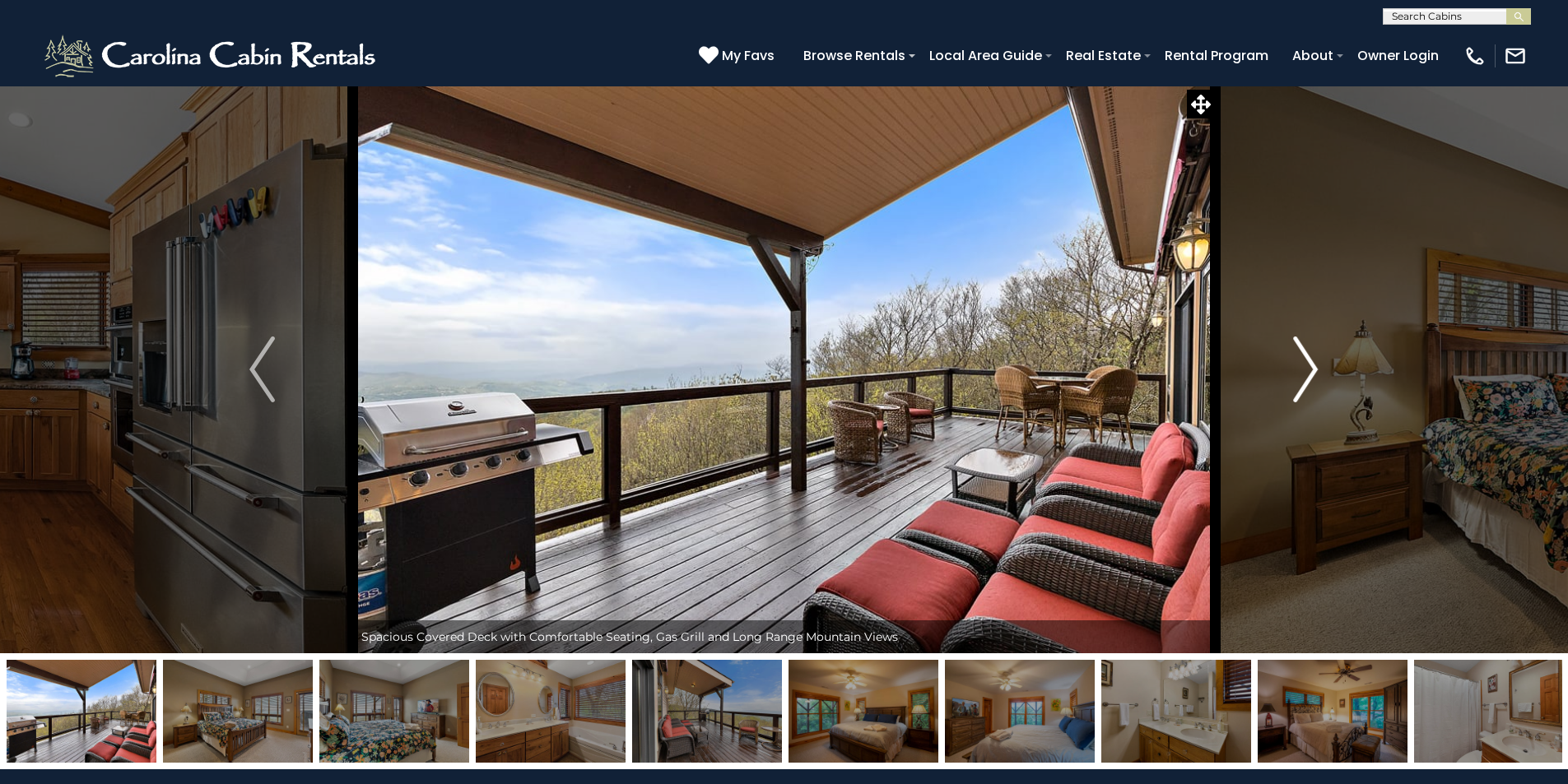
click at [1311, 376] on img "Next" at bounding box center [1305, 370] width 25 height 66
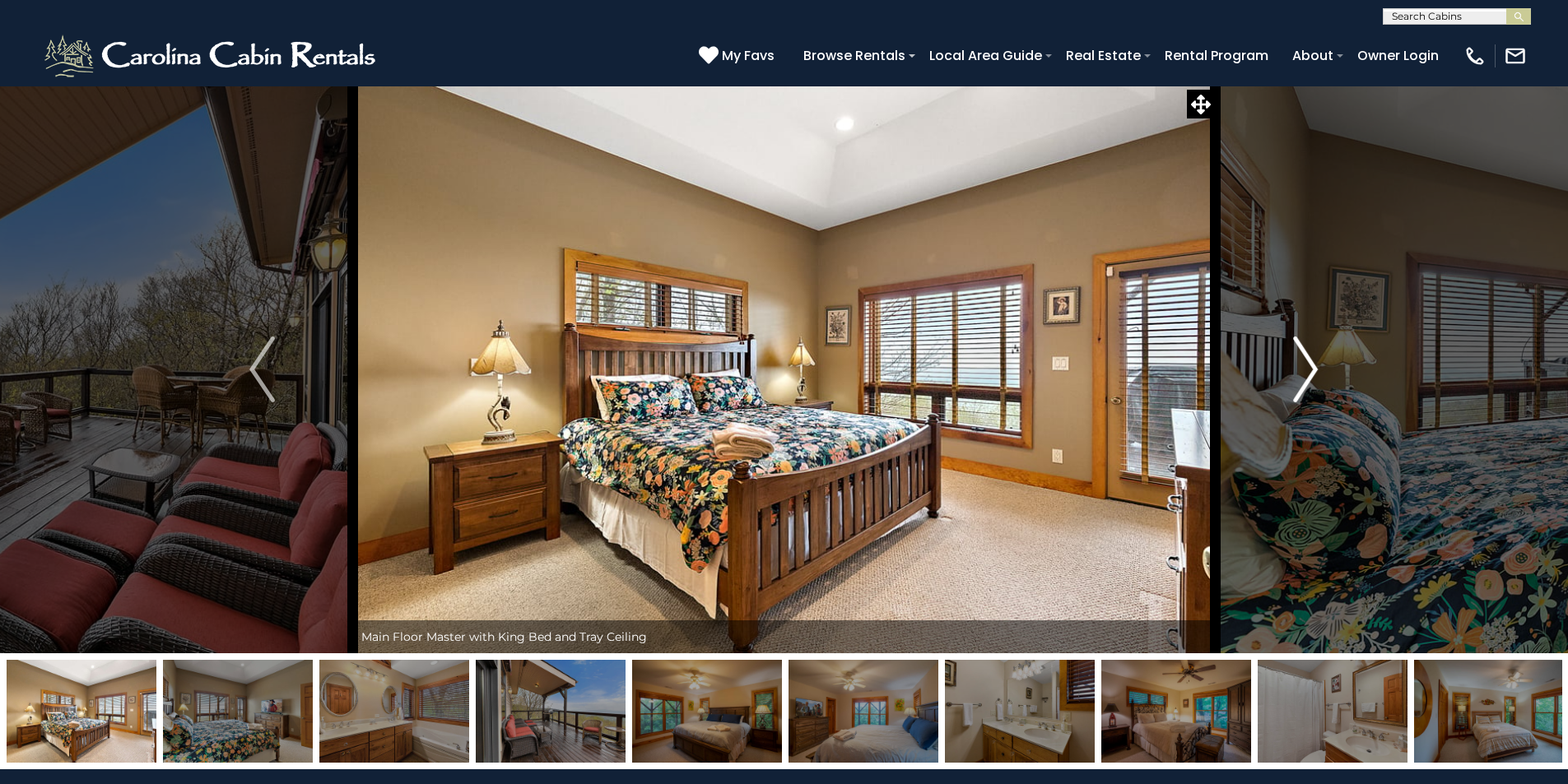
click at [1311, 376] on img "Next" at bounding box center [1305, 370] width 25 height 66
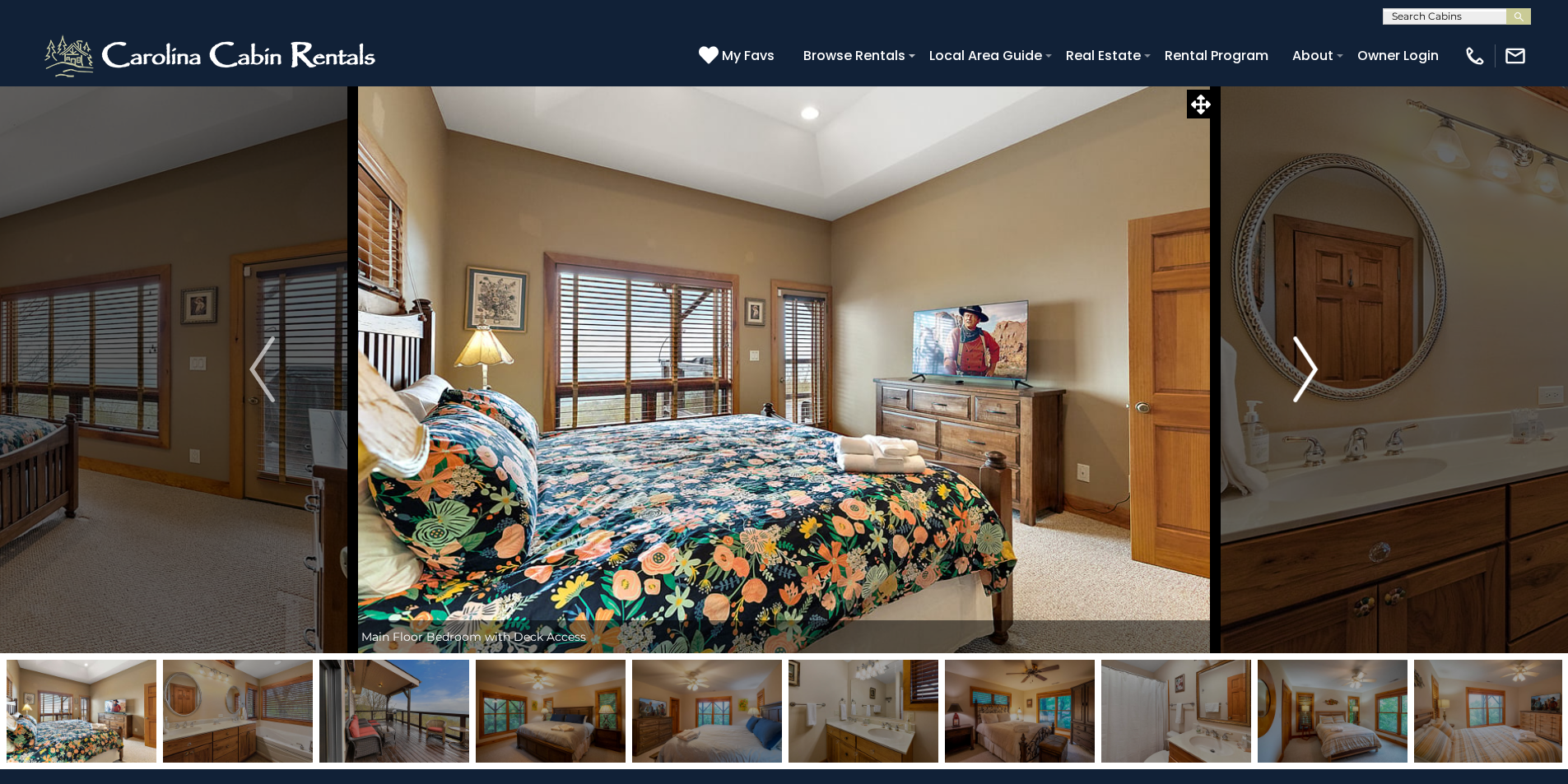
click at [1311, 376] on img "Next" at bounding box center [1305, 370] width 25 height 66
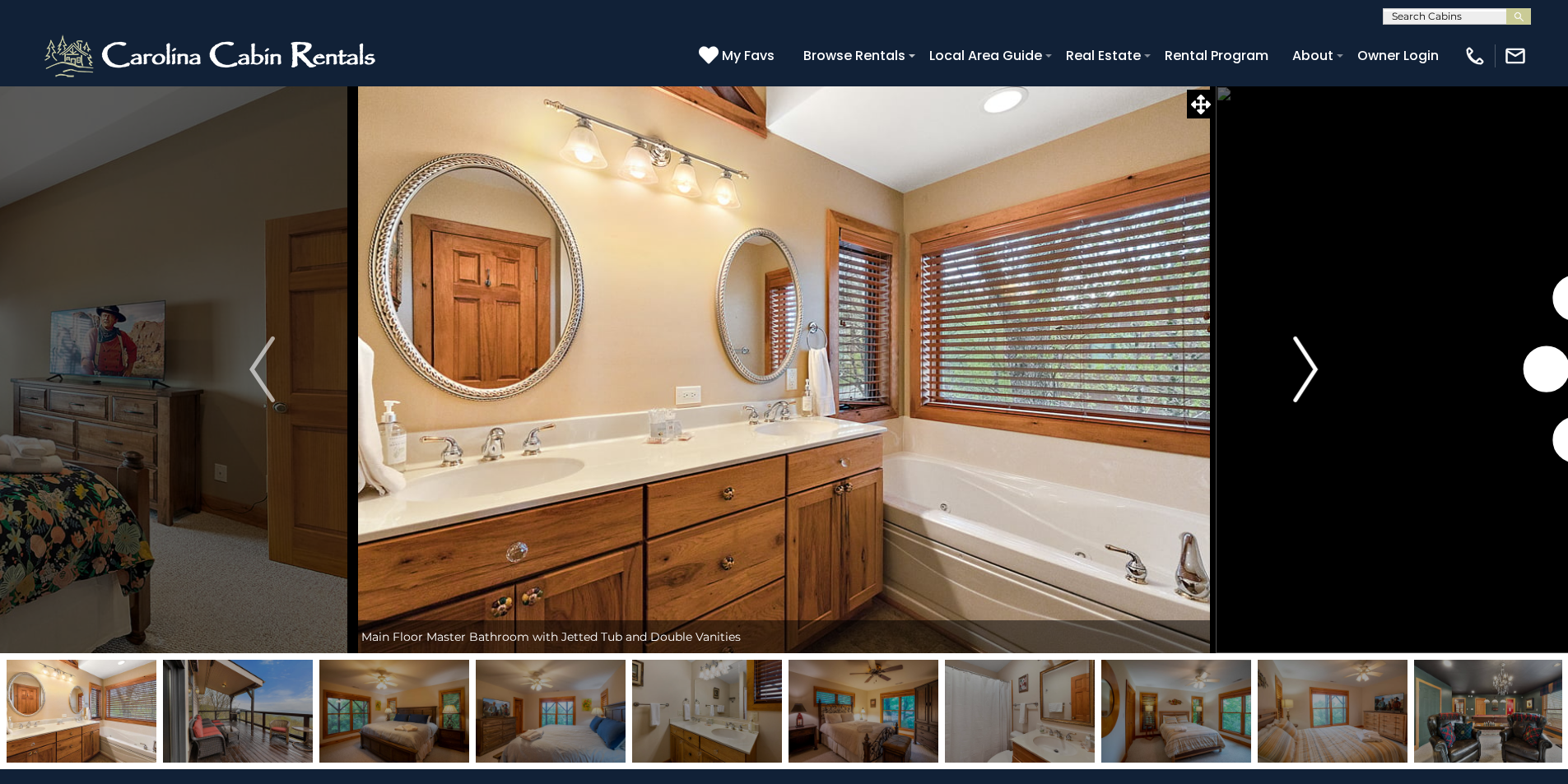
click at [1311, 376] on img "Next" at bounding box center [1305, 370] width 25 height 66
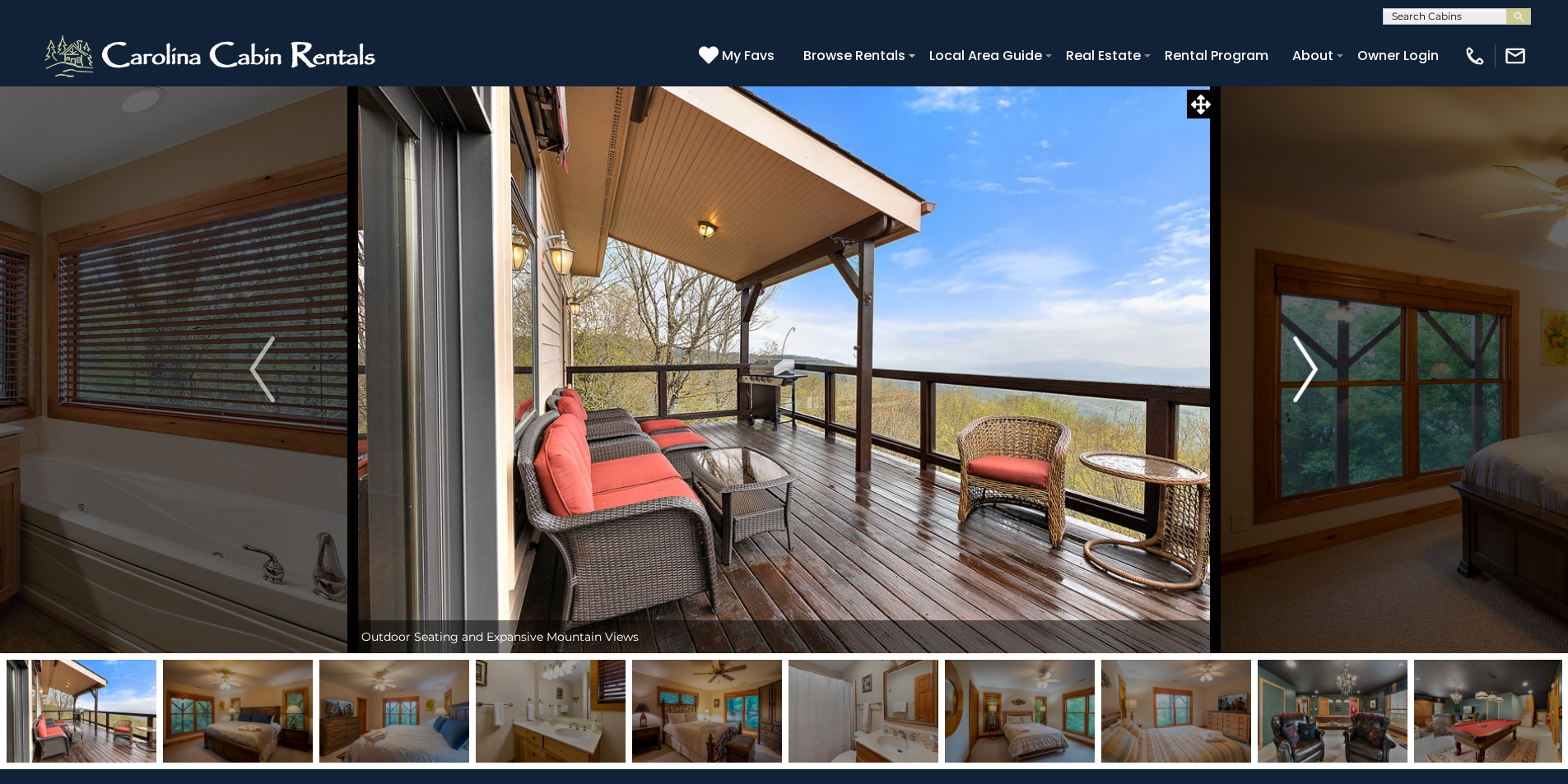
click at [1311, 375] on img "Next" at bounding box center [1305, 370] width 25 height 66
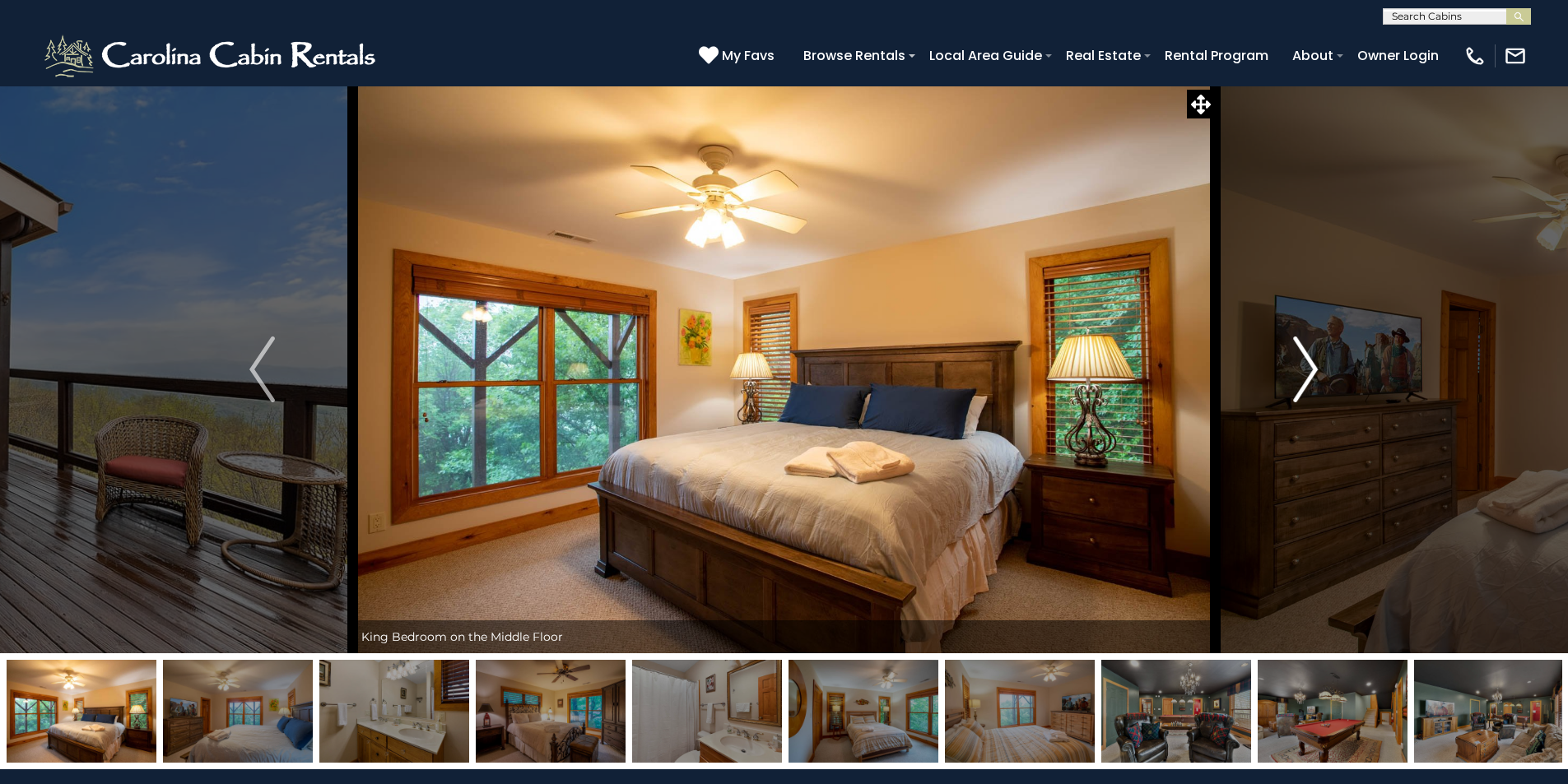
click at [1311, 375] on img "Next" at bounding box center [1305, 370] width 25 height 66
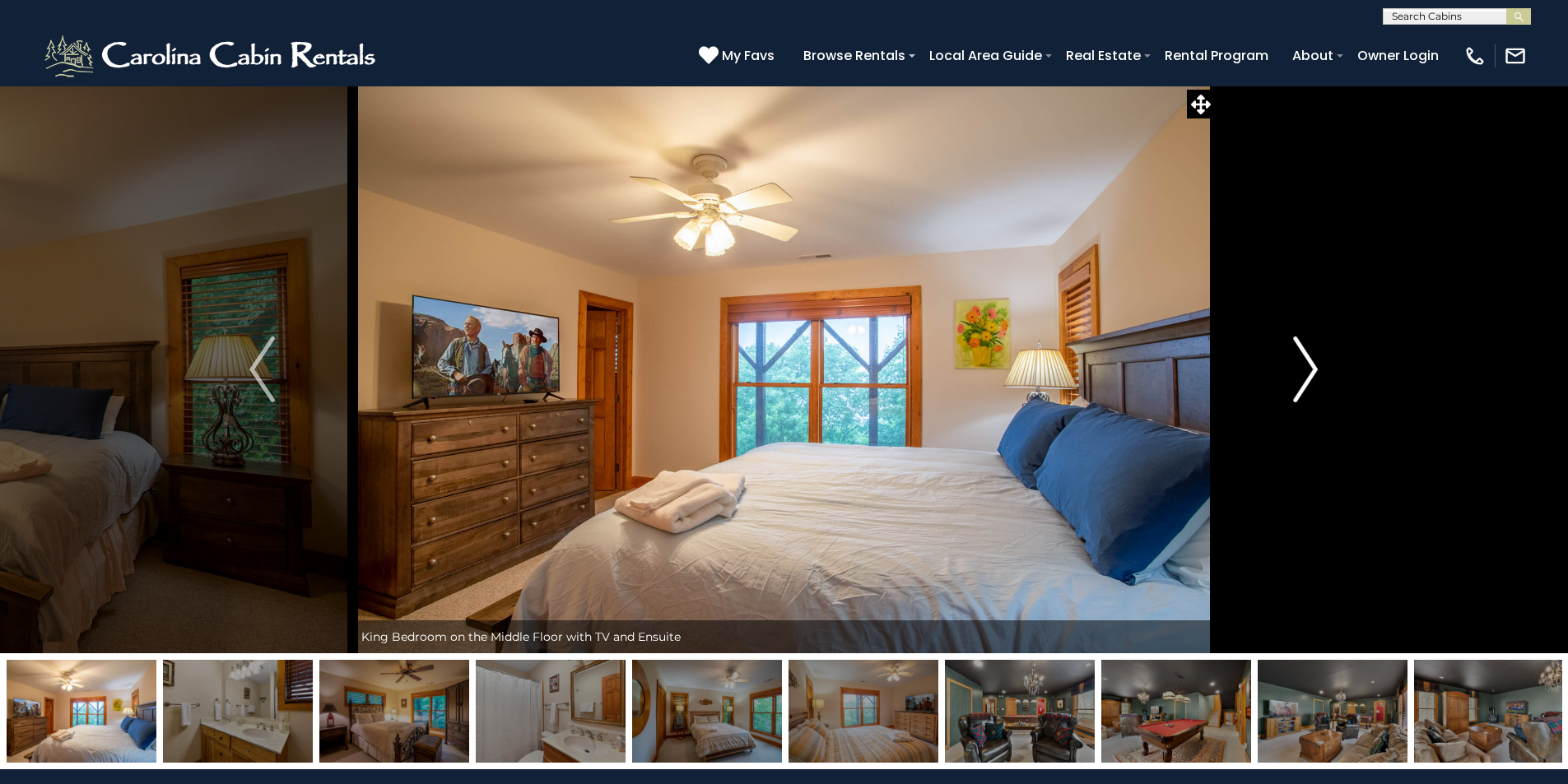
click at [1311, 375] on img "Next" at bounding box center [1305, 370] width 25 height 66
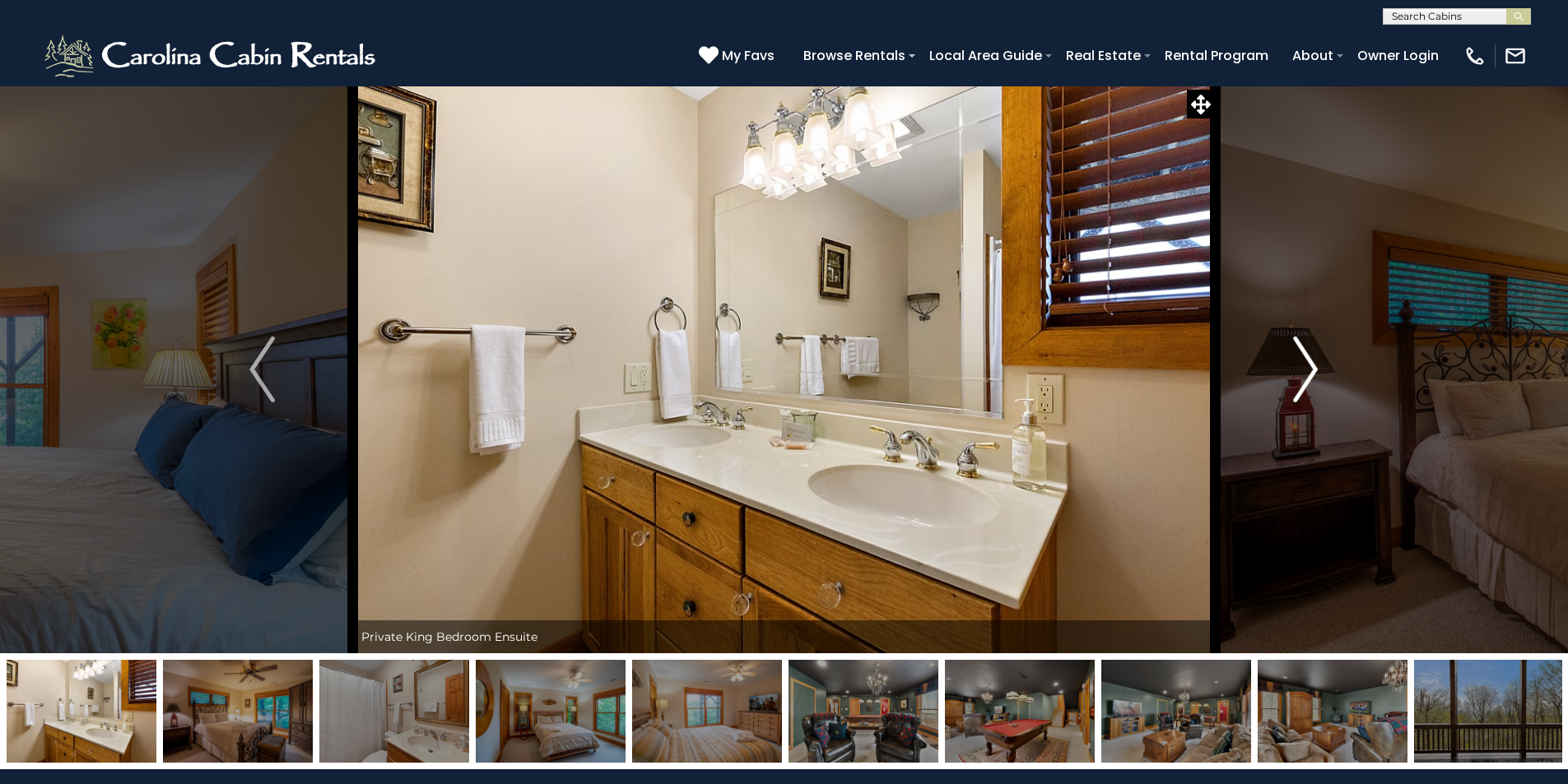
click at [1311, 375] on img "Next" at bounding box center [1305, 370] width 25 height 66
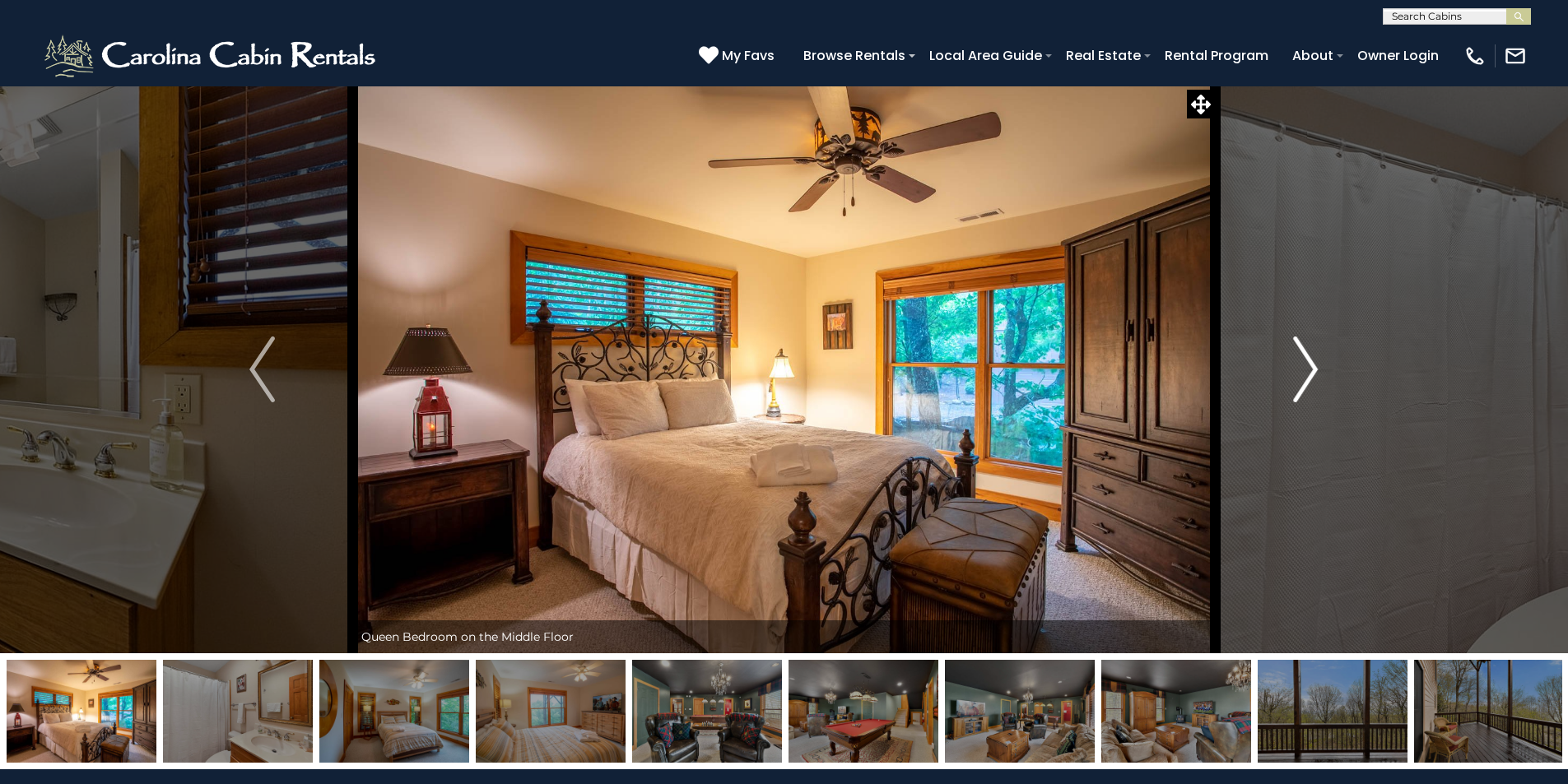
click at [1311, 375] on img "Next" at bounding box center [1305, 370] width 25 height 66
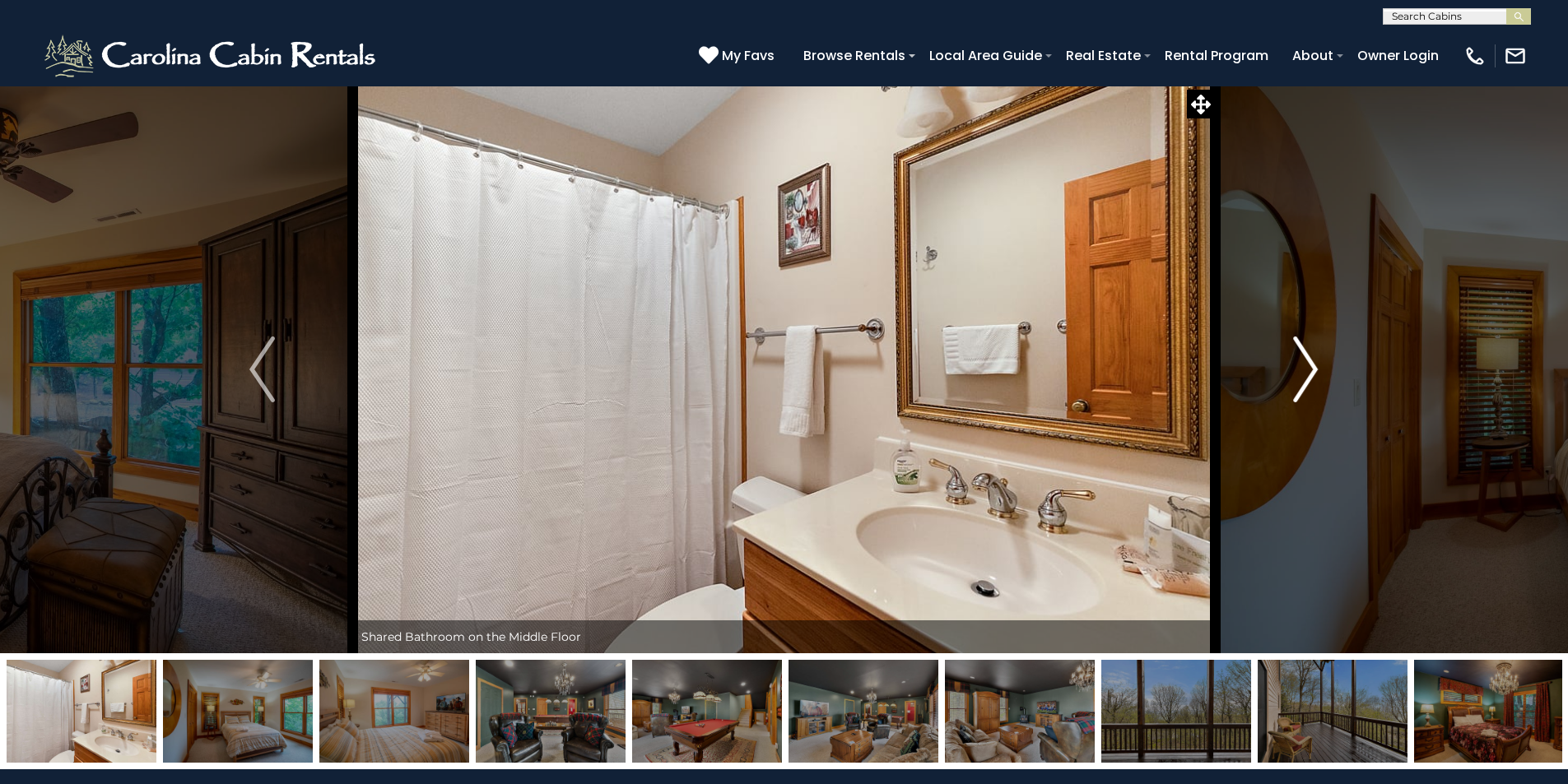
click at [1311, 374] on img "Next" at bounding box center [1305, 370] width 25 height 66
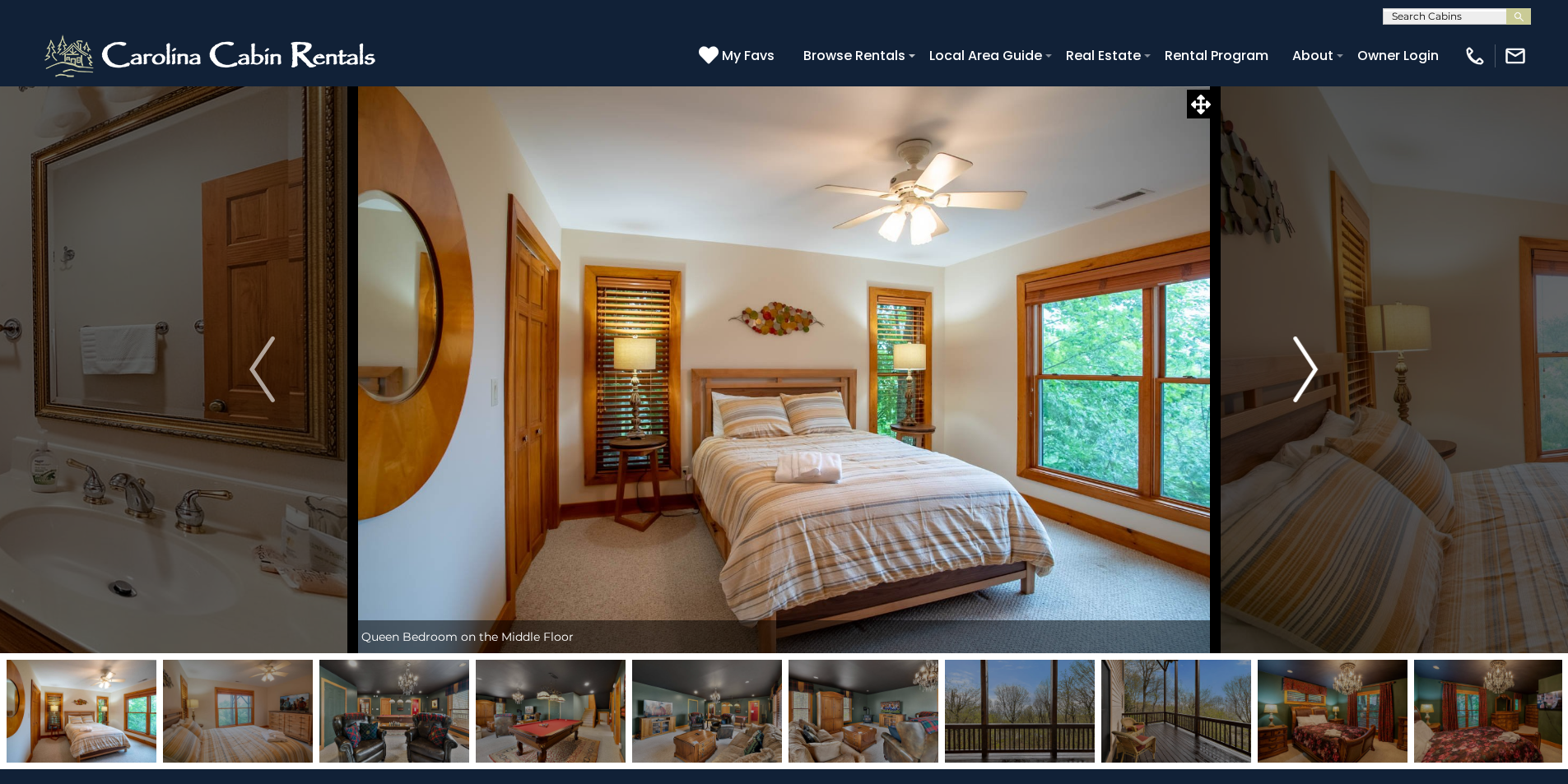
click at [1311, 374] on img "Next" at bounding box center [1305, 370] width 25 height 66
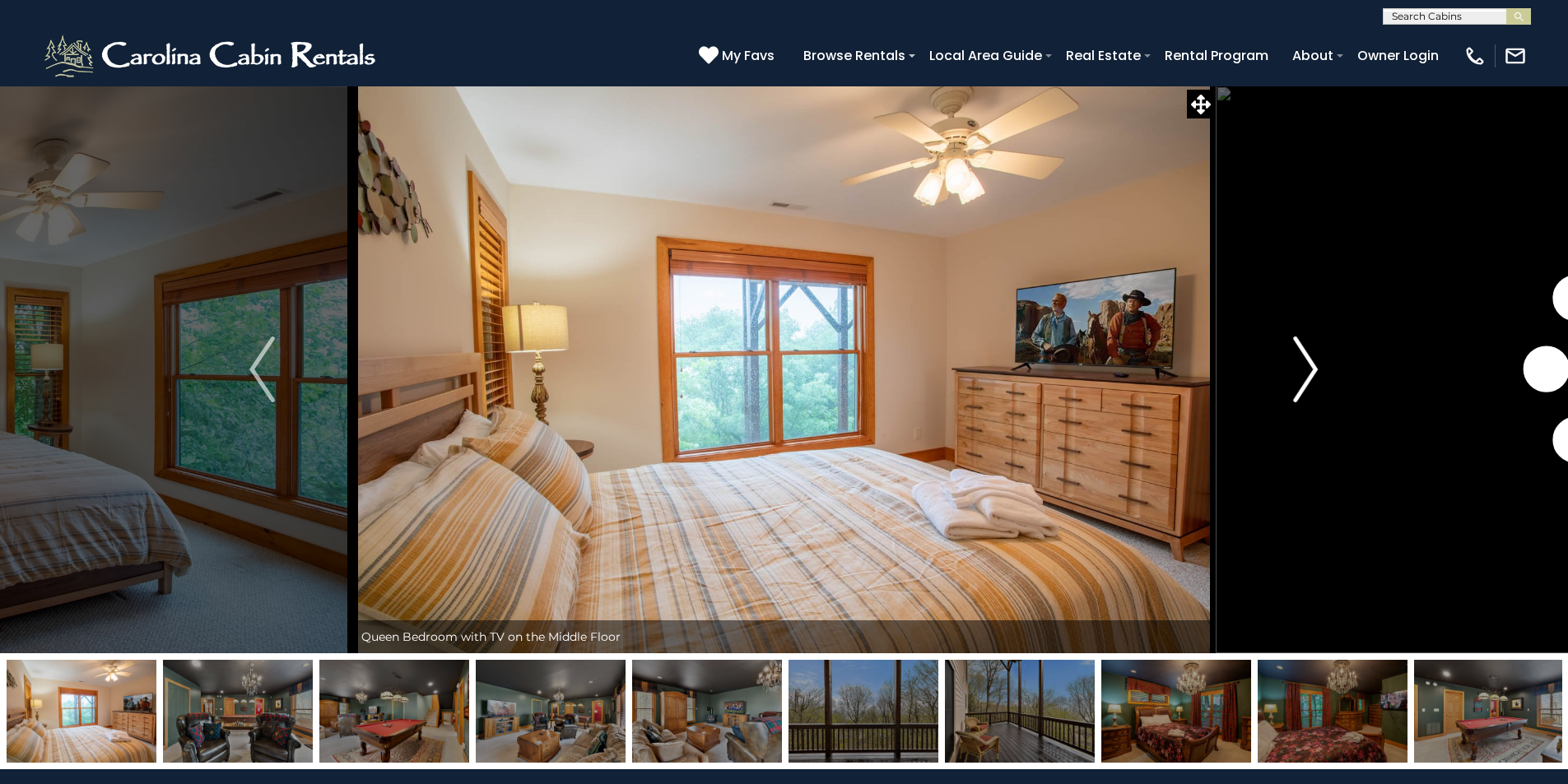
click at [1311, 373] on img "Next" at bounding box center [1305, 370] width 25 height 66
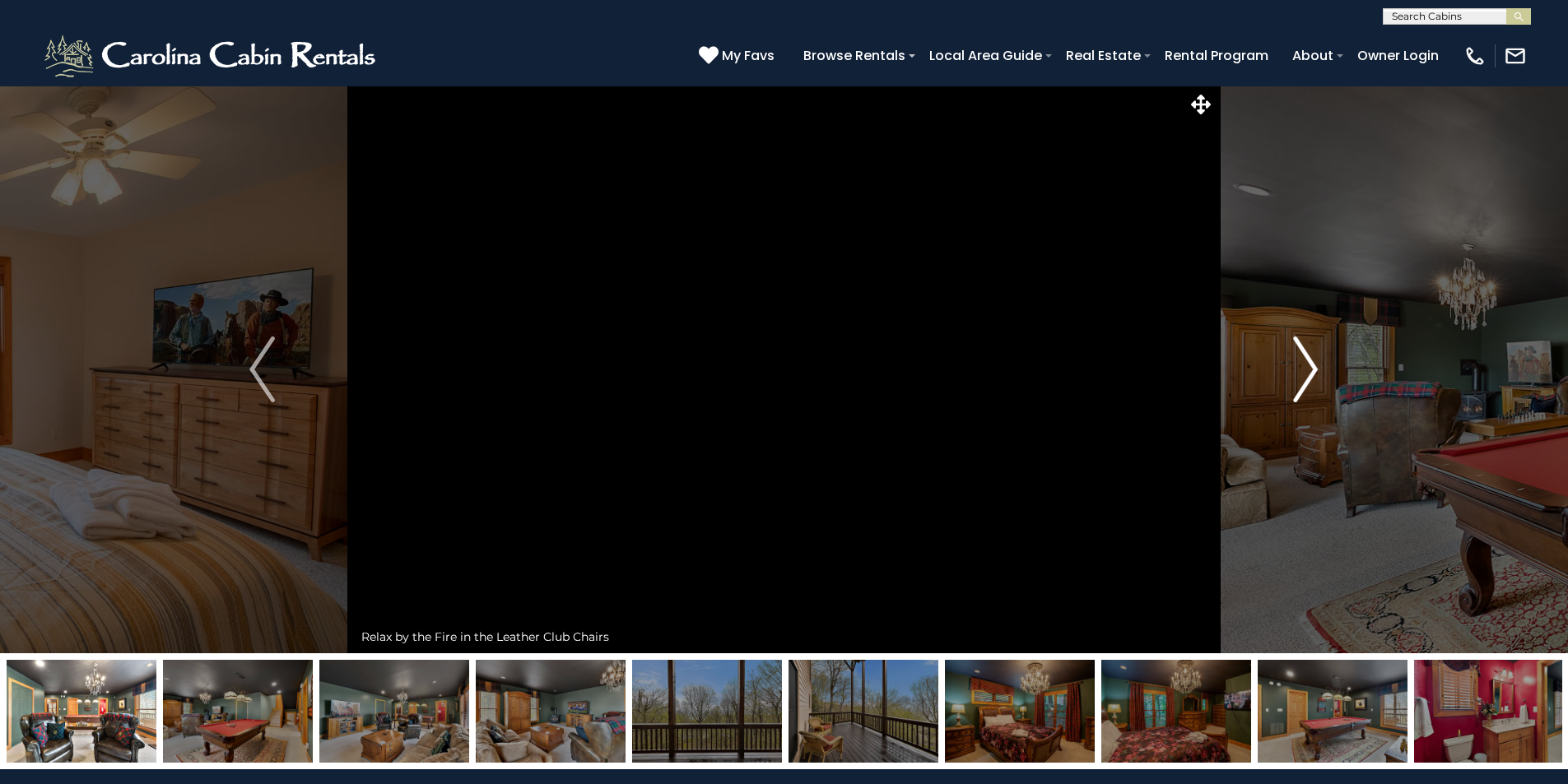
click at [1311, 373] on img "Next" at bounding box center [1305, 370] width 25 height 66
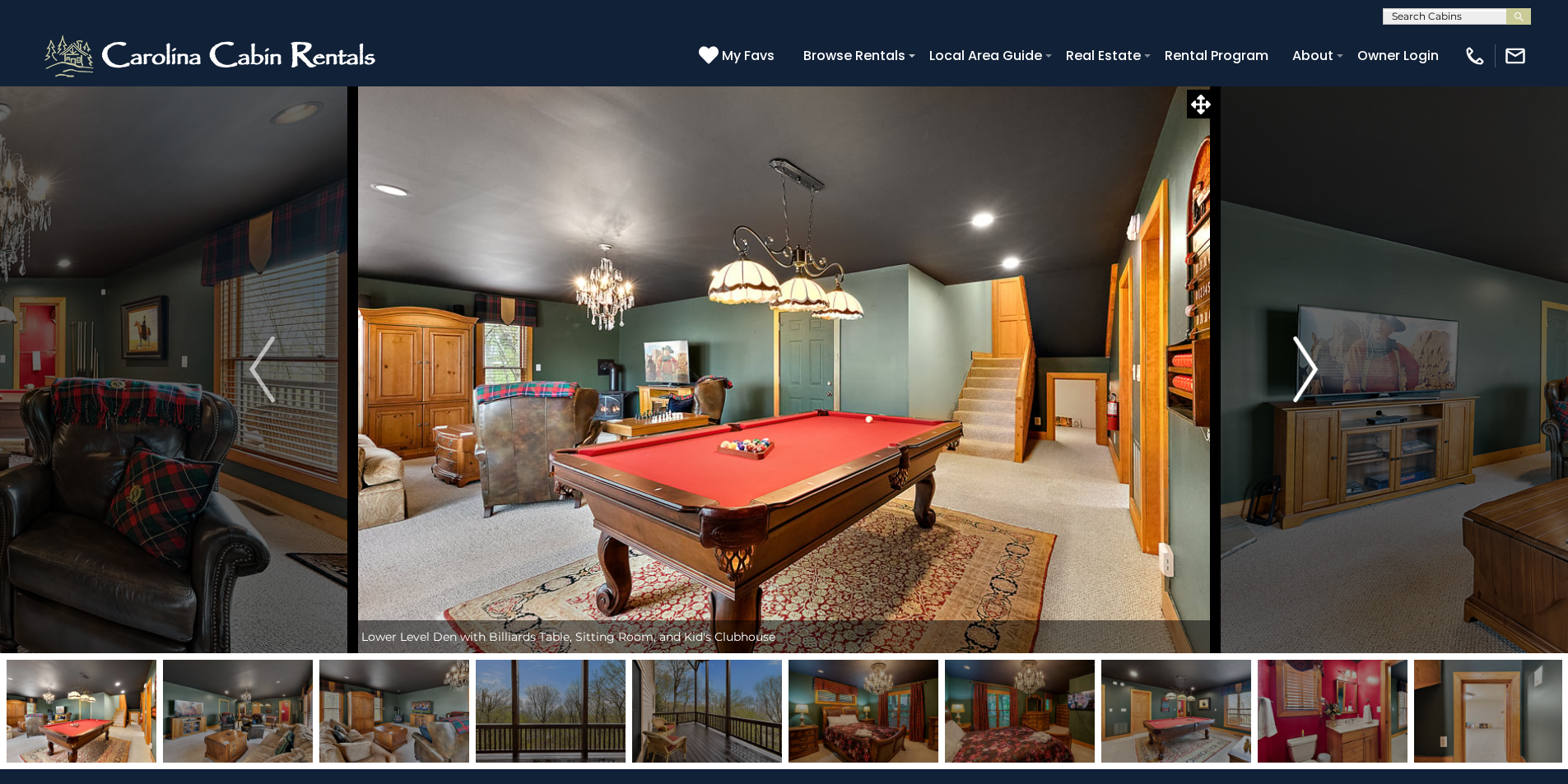
click at [1311, 373] on img "Next" at bounding box center [1305, 370] width 25 height 66
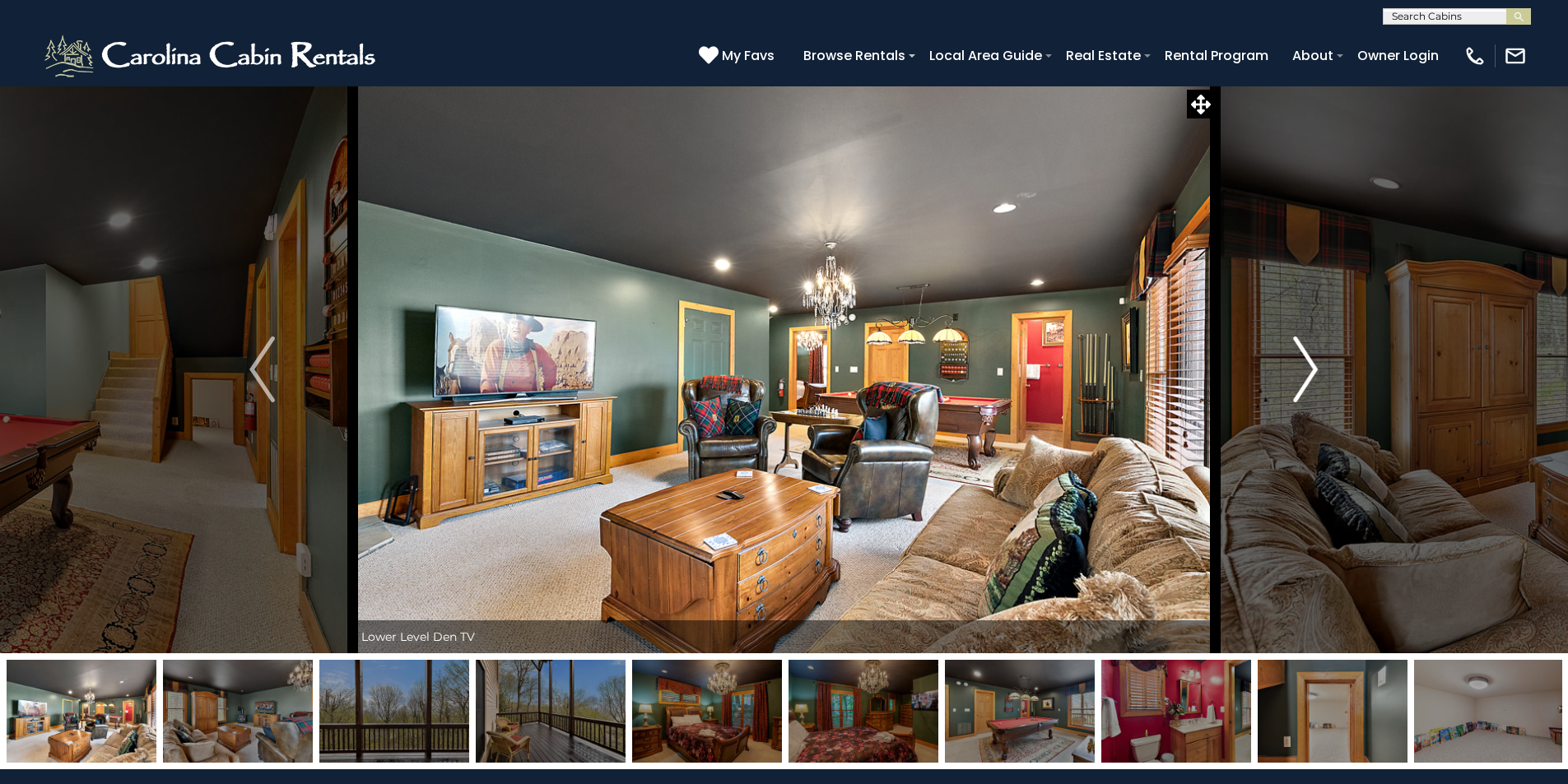
click at [1311, 373] on img "Next" at bounding box center [1305, 370] width 25 height 66
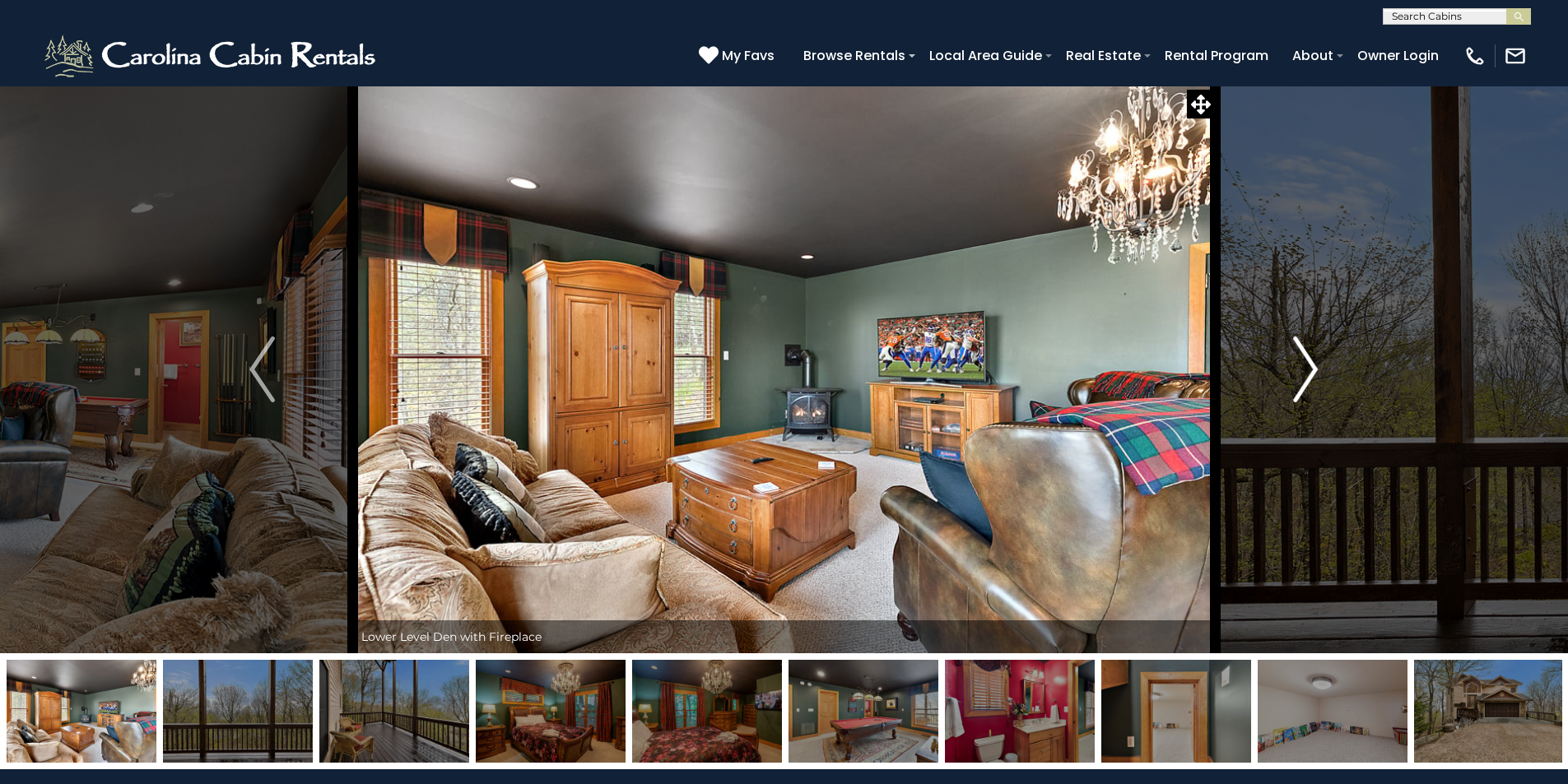
click at [1311, 373] on img "Next" at bounding box center [1305, 370] width 25 height 66
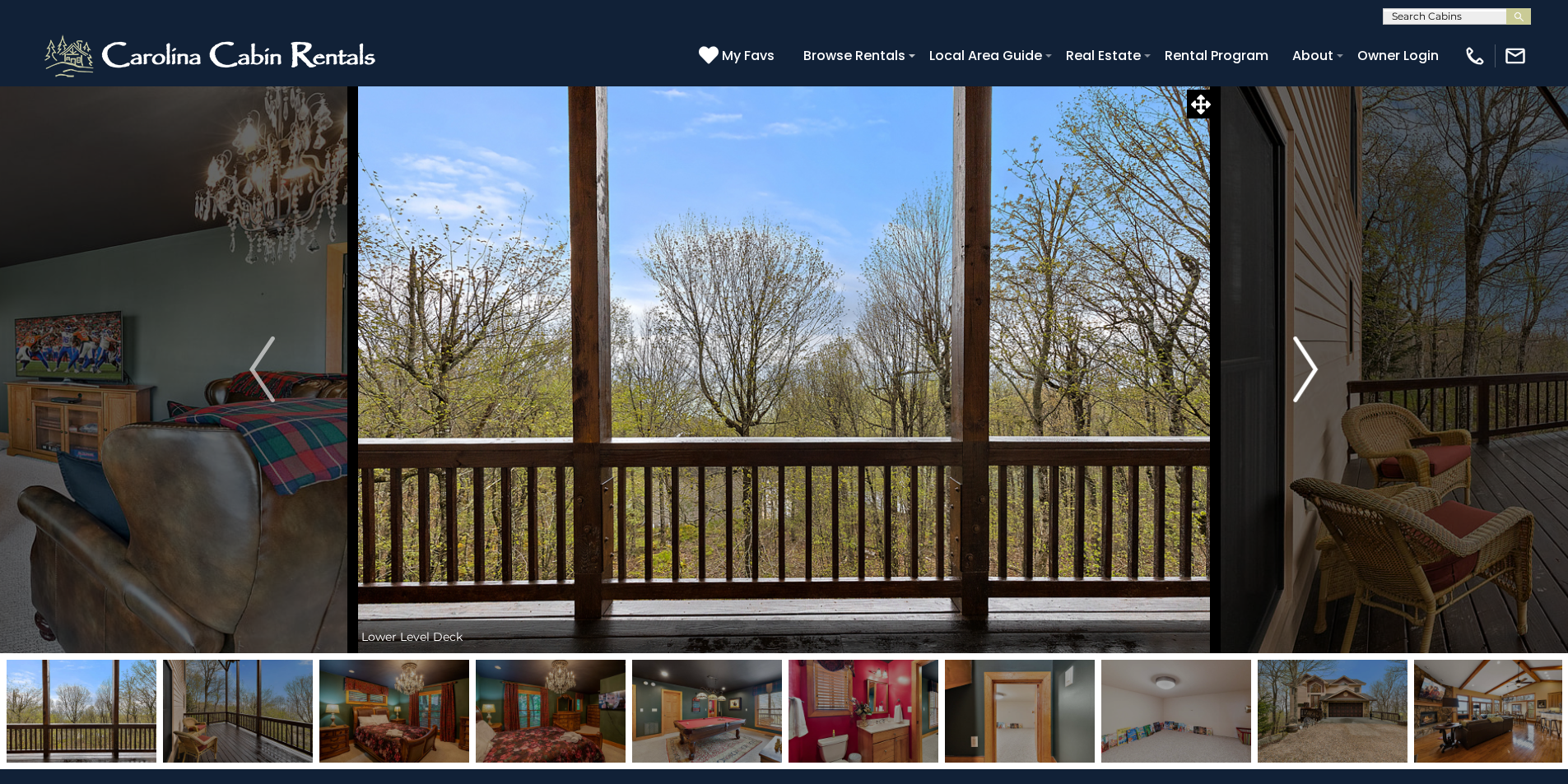
click at [1311, 373] on img "Next" at bounding box center [1305, 370] width 25 height 66
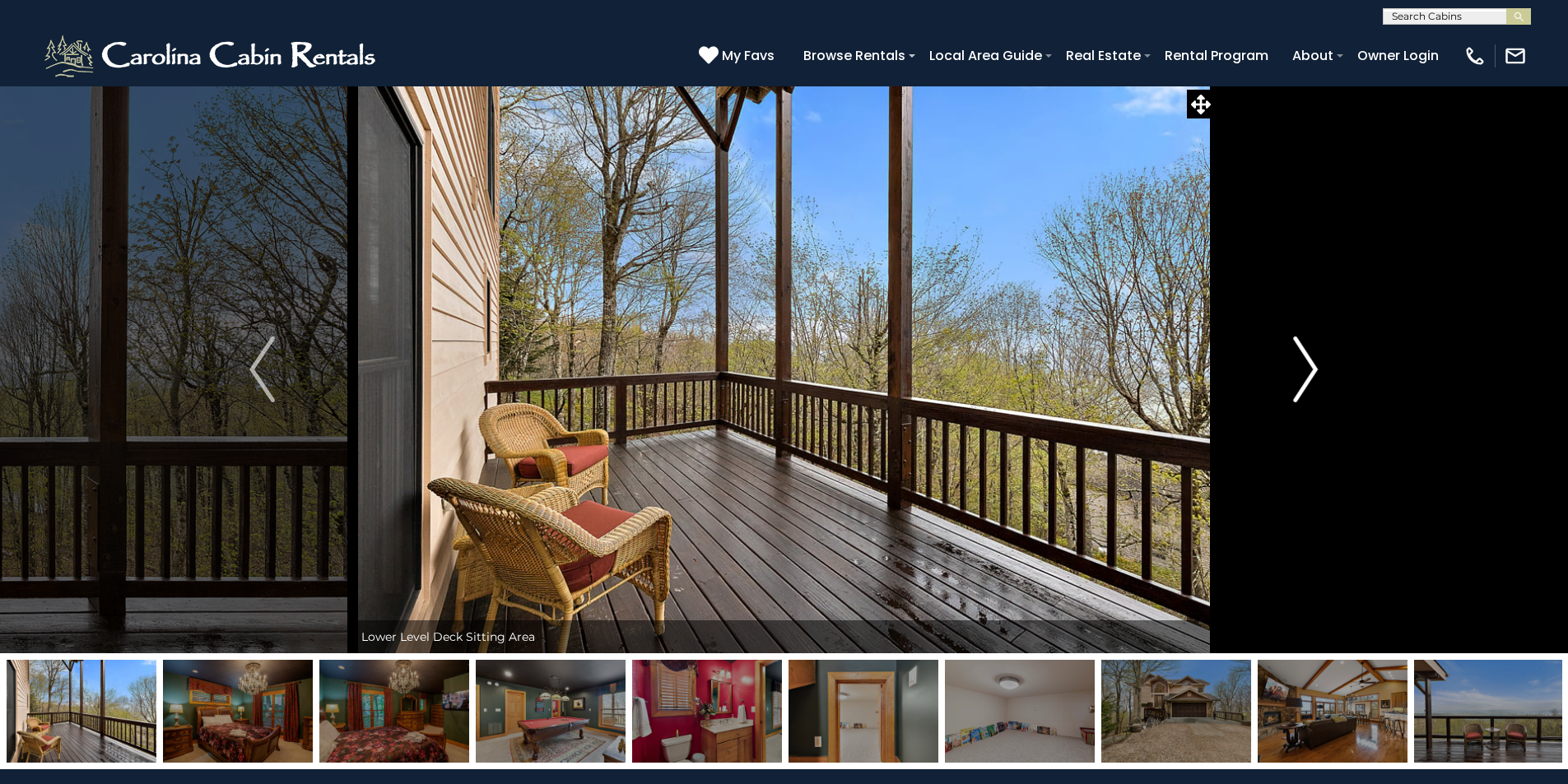
click at [1311, 373] on img "Next" at bounding box center [1305, 370] width 25 height 66
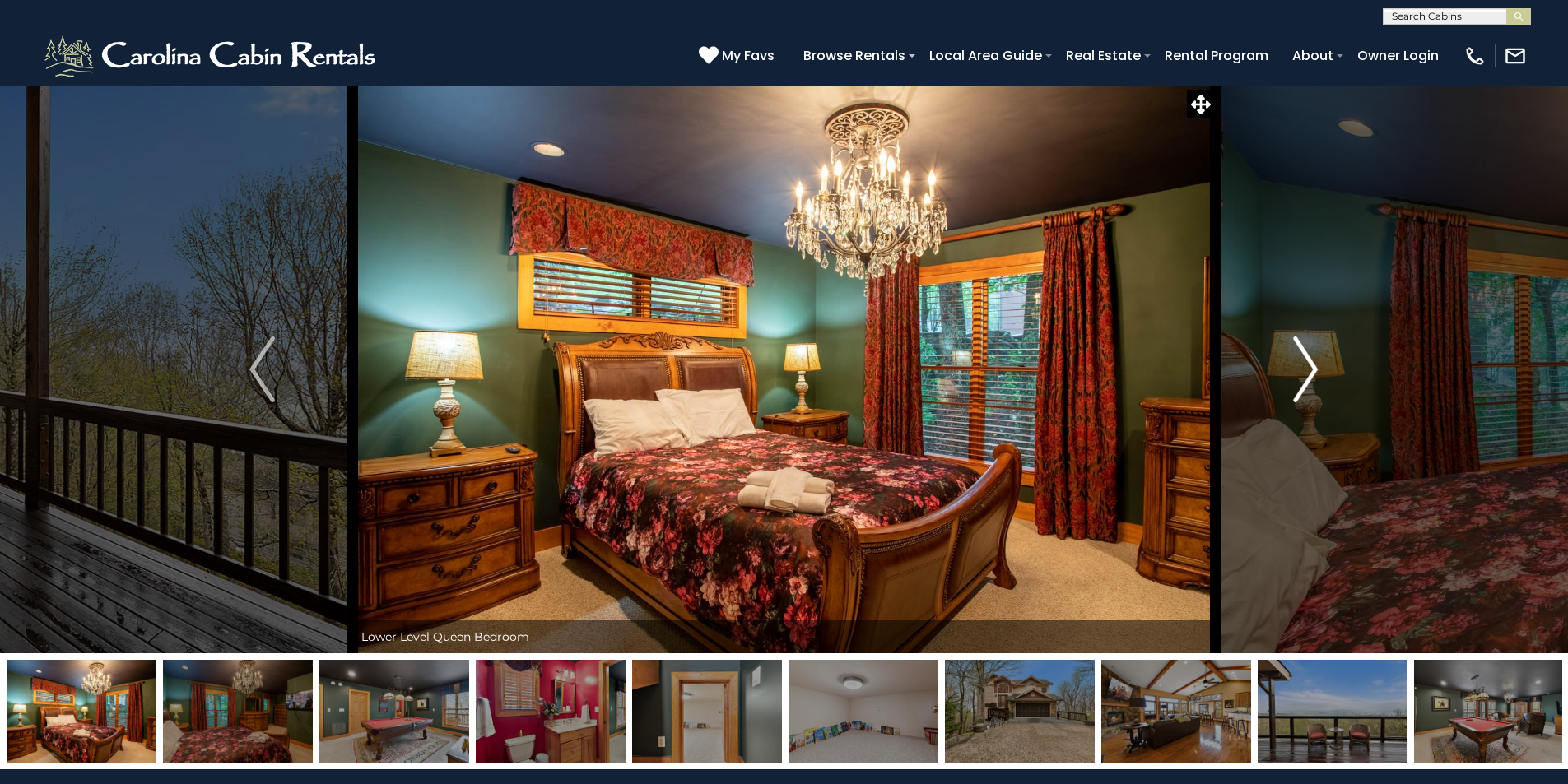
click at [1311, 373] on img "Next" at bounding box center [1305, 370] width 25 height 66
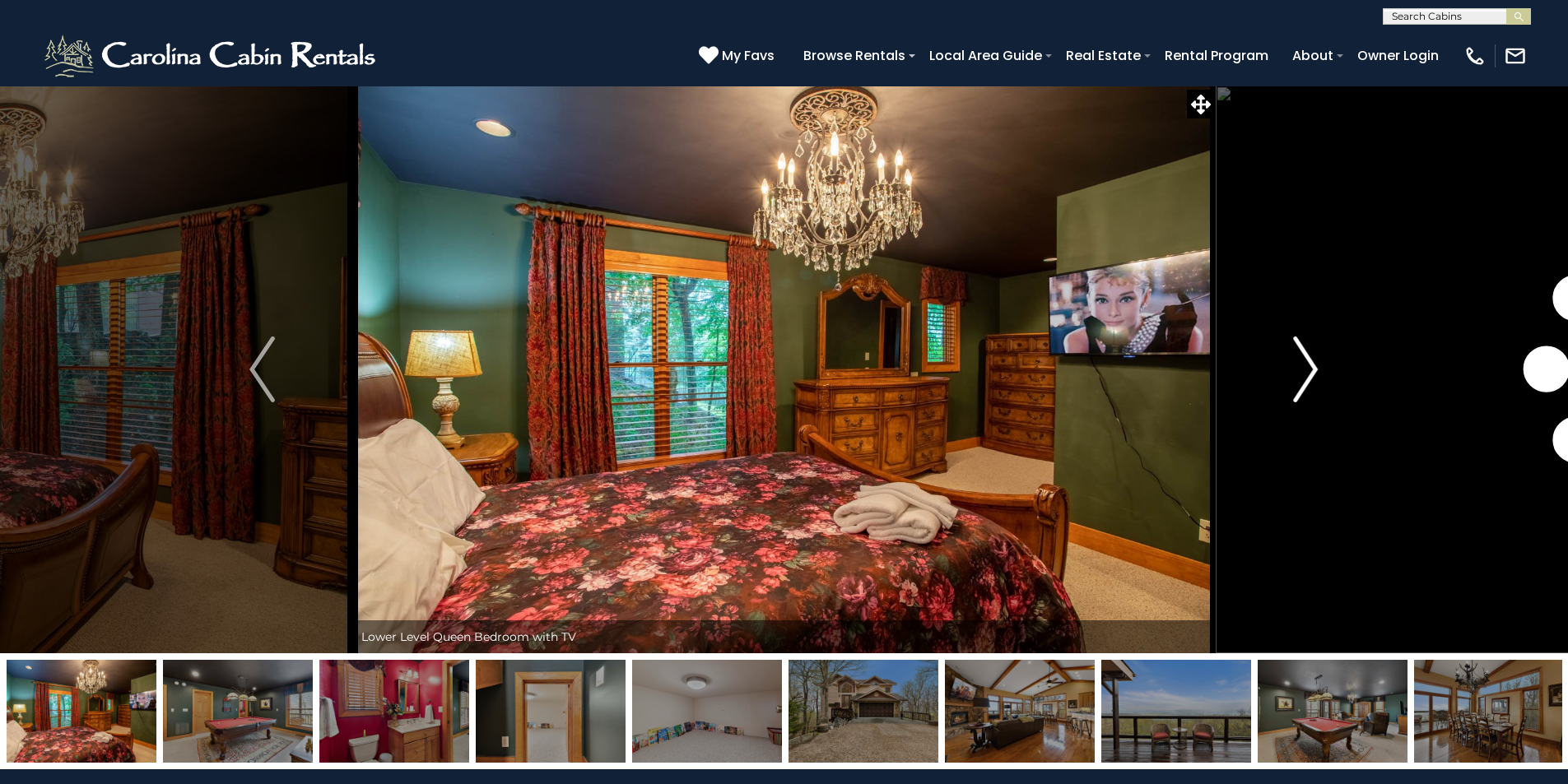
click at [1311, 373] on img "Next" at bounding box center [1305, 370] width 25 height 66
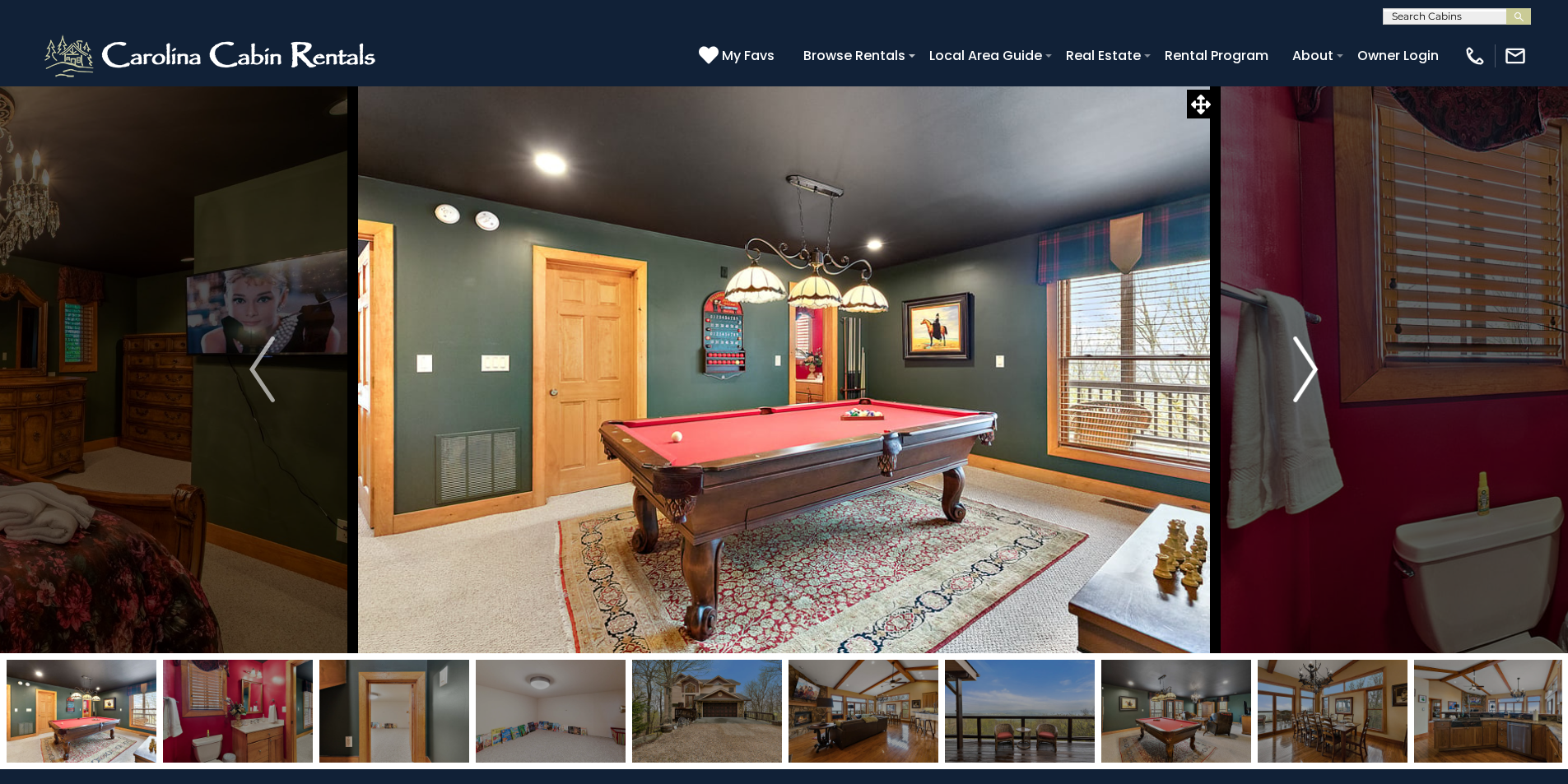
click at [1312, 372] on img "Next" at bounding box center [1305, 370] width 25 height 66
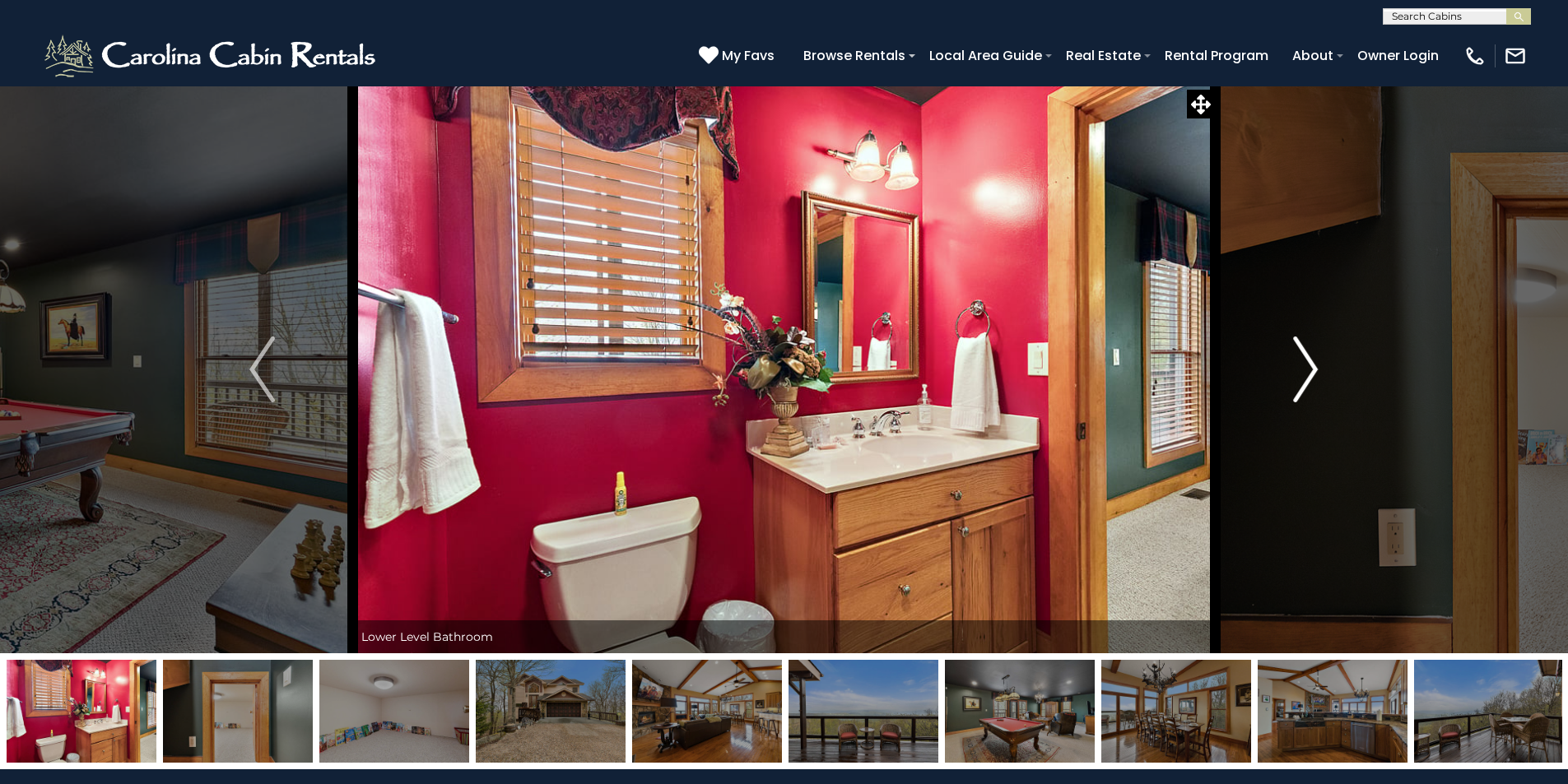
click at [1312, 372] on img "Next" at bounding box center [1305, 370] width 25 height 66
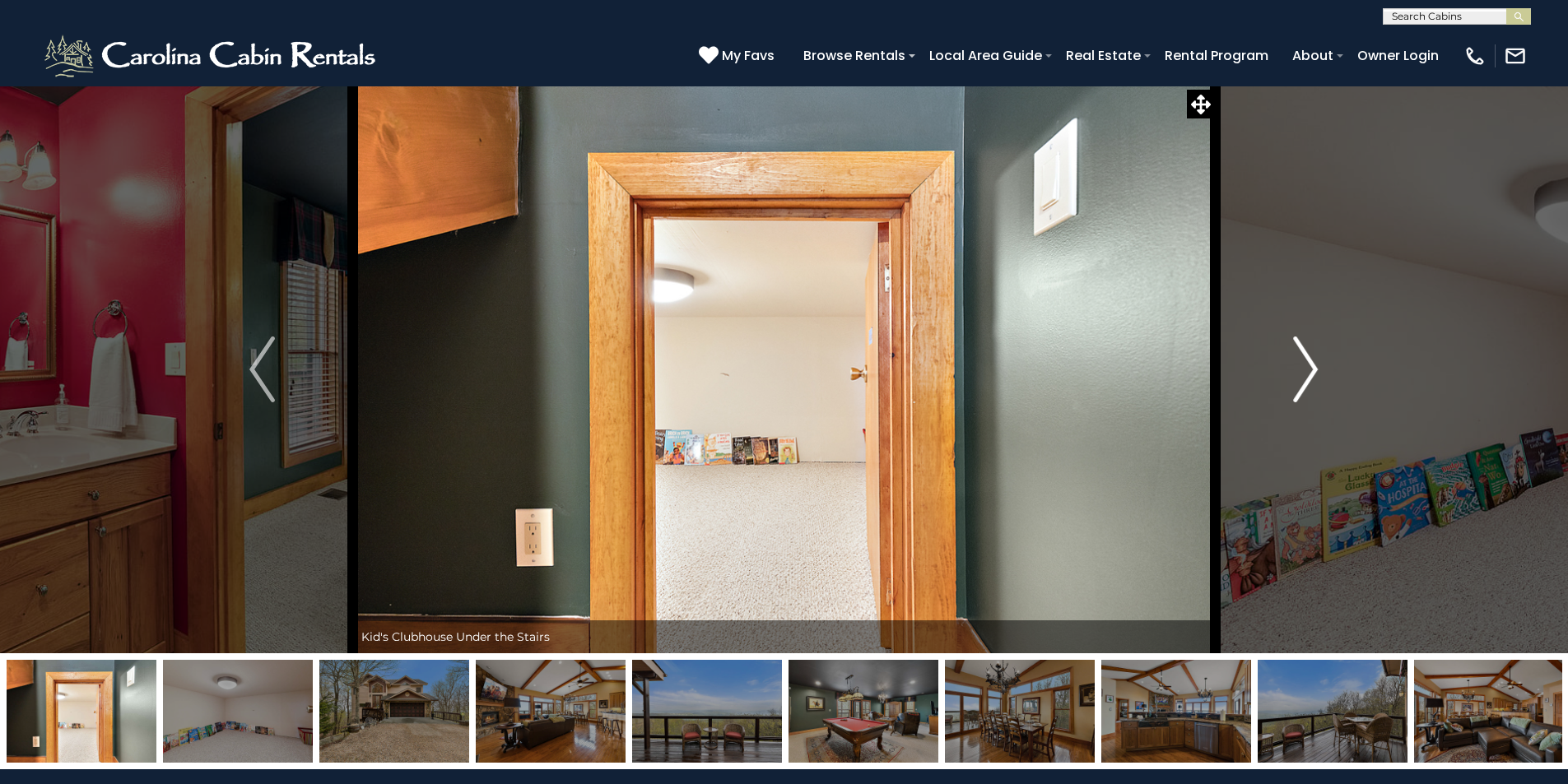
click at [1312, 372] on img "Next" at bounding box center [1305, 370] width 25 height 66
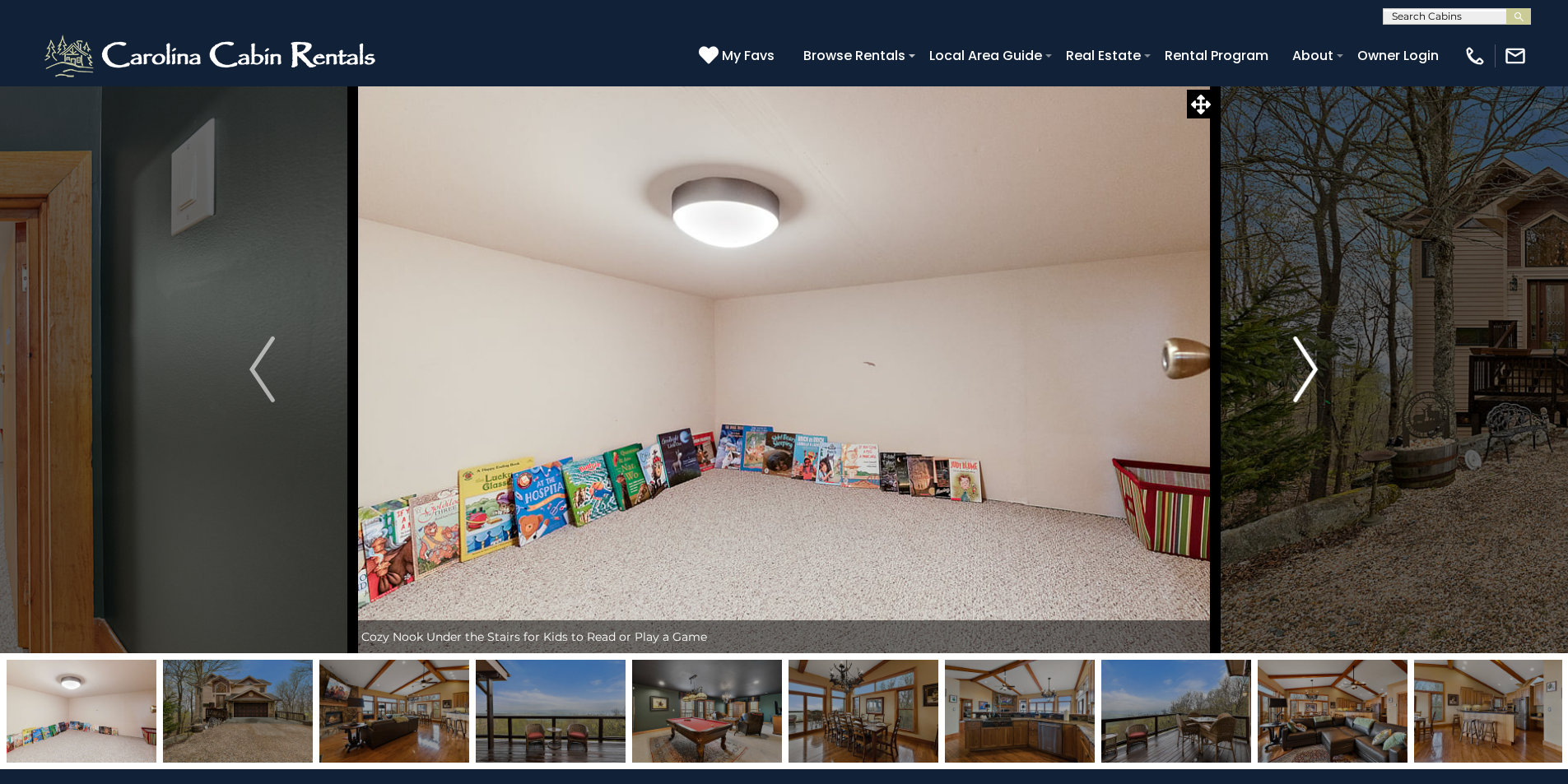
click at [1312, 372] on img "Next" at bounding box center [1305, 370] width 25 height 66
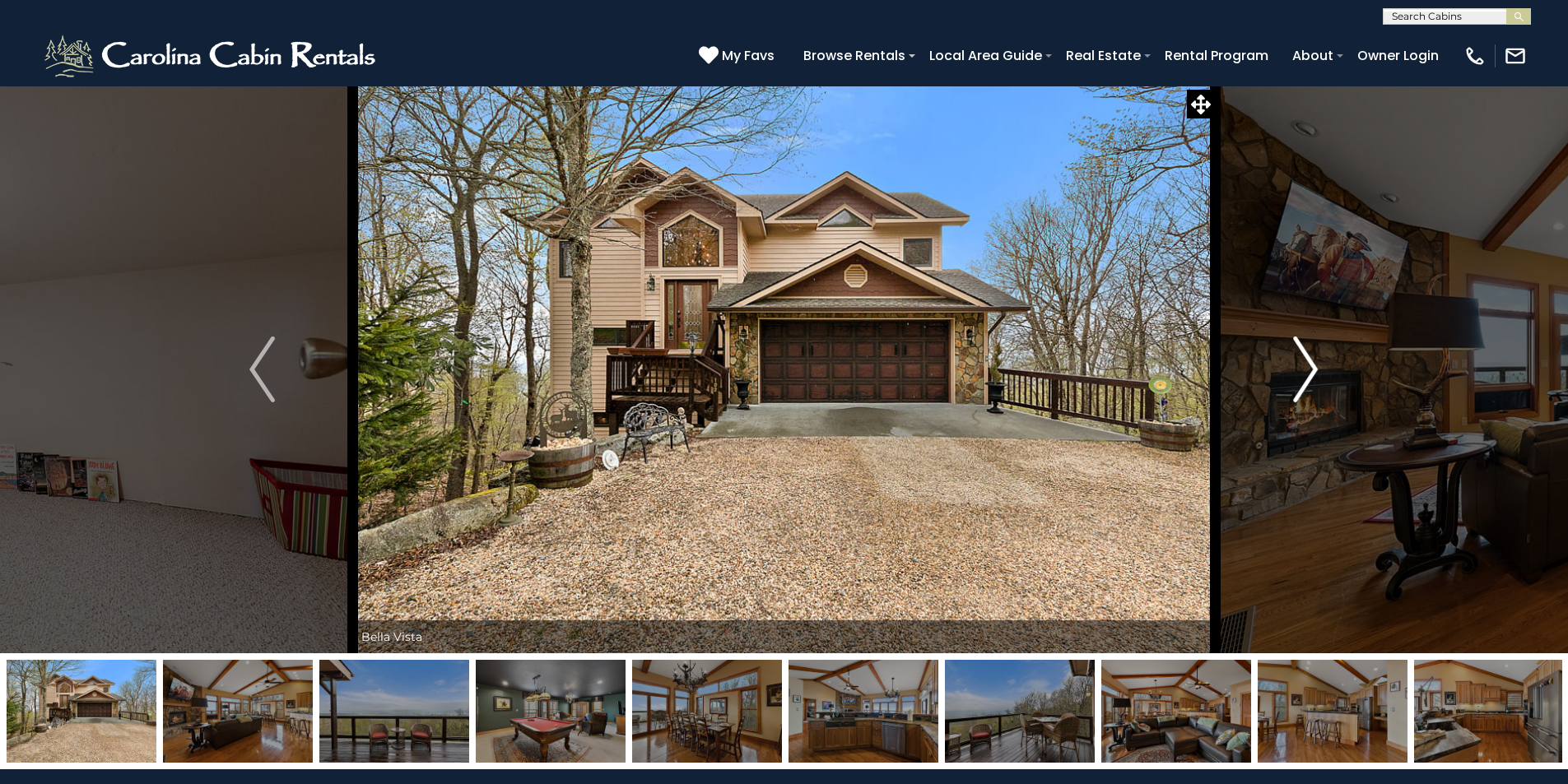
click at [1312, 371] on img "Next" at bounding box center [1305, 370] width 25 height 66
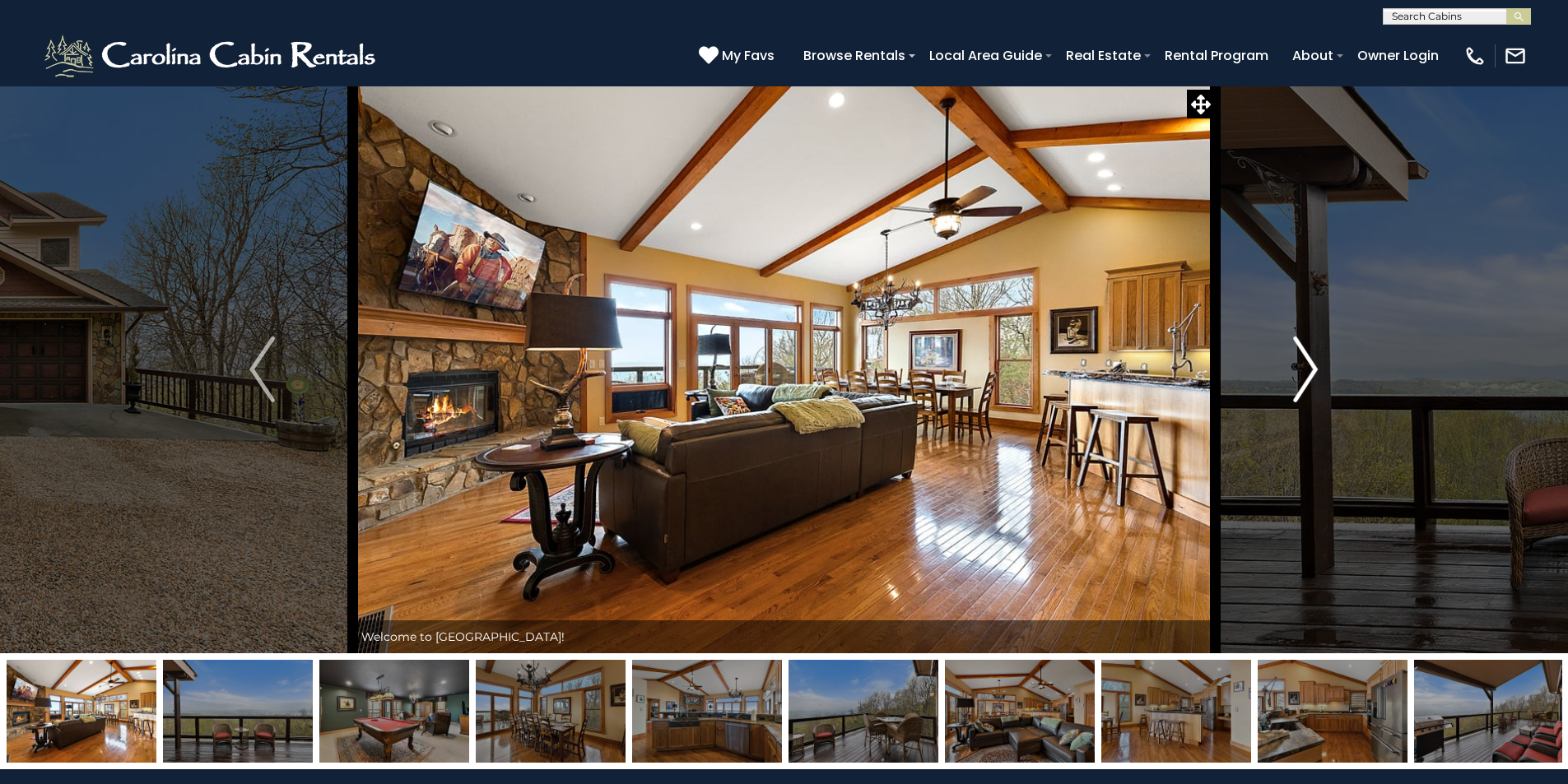
click at [1312, 371] on img "Next" at bounding box center [1305, 370] width 25 height 66
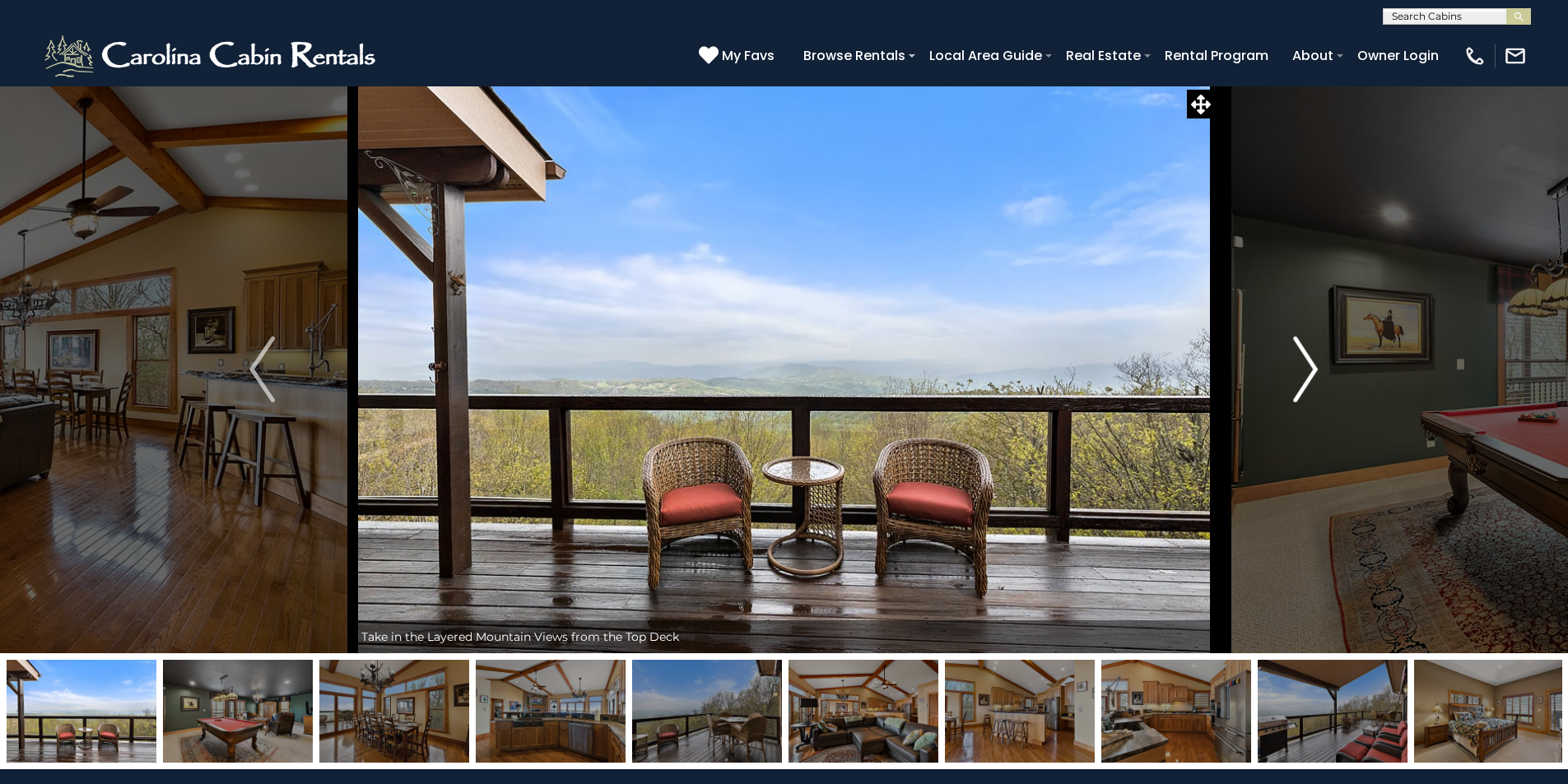
click at [1312, 371] on img "Next" at bounding box center [1305, 370] width 25 height 66
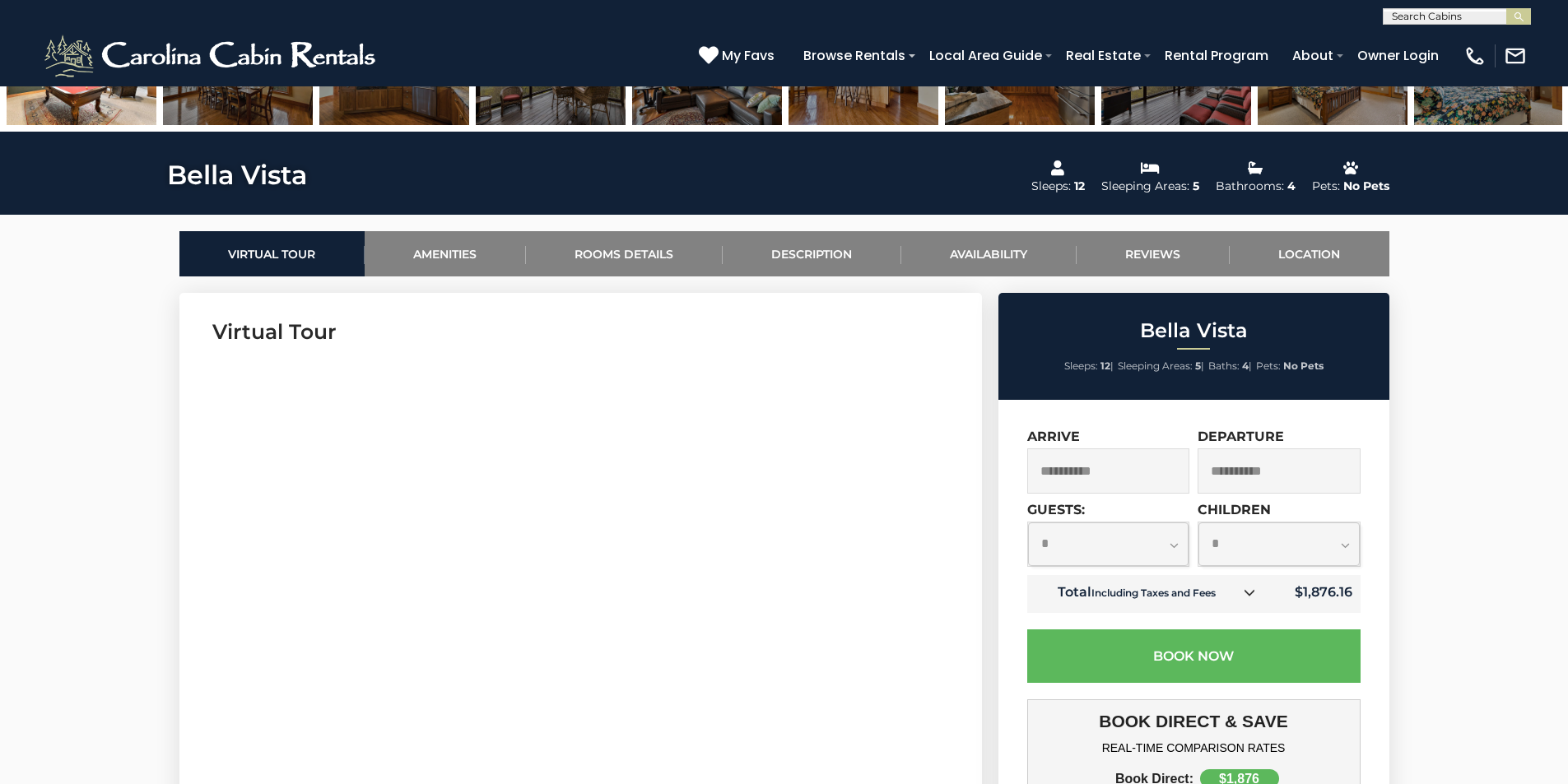
scroll to position [658, 0]
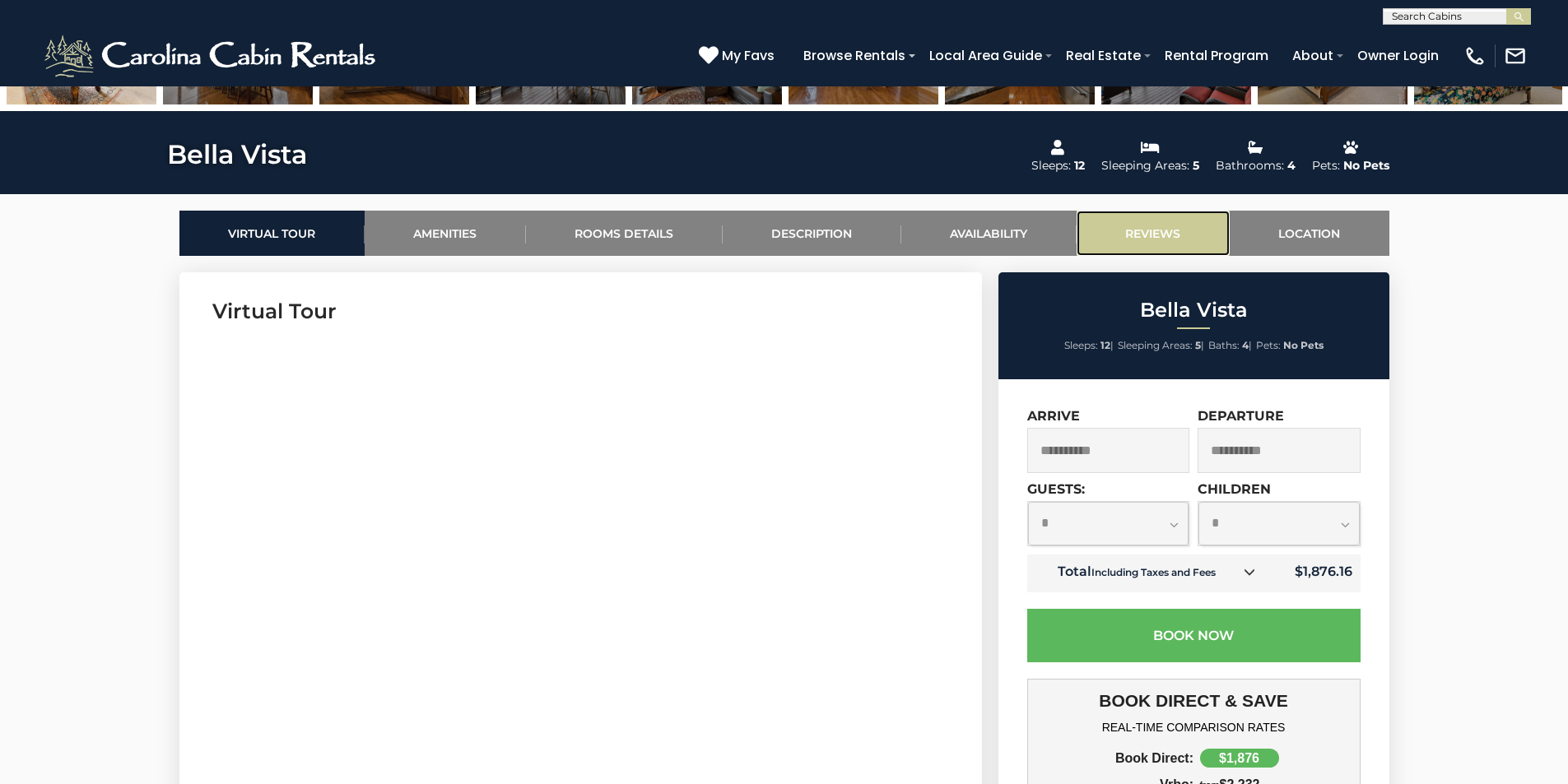
click at [1176, 235] on link "Reviews" at bounding box center [1153, 234] width 153 height 46
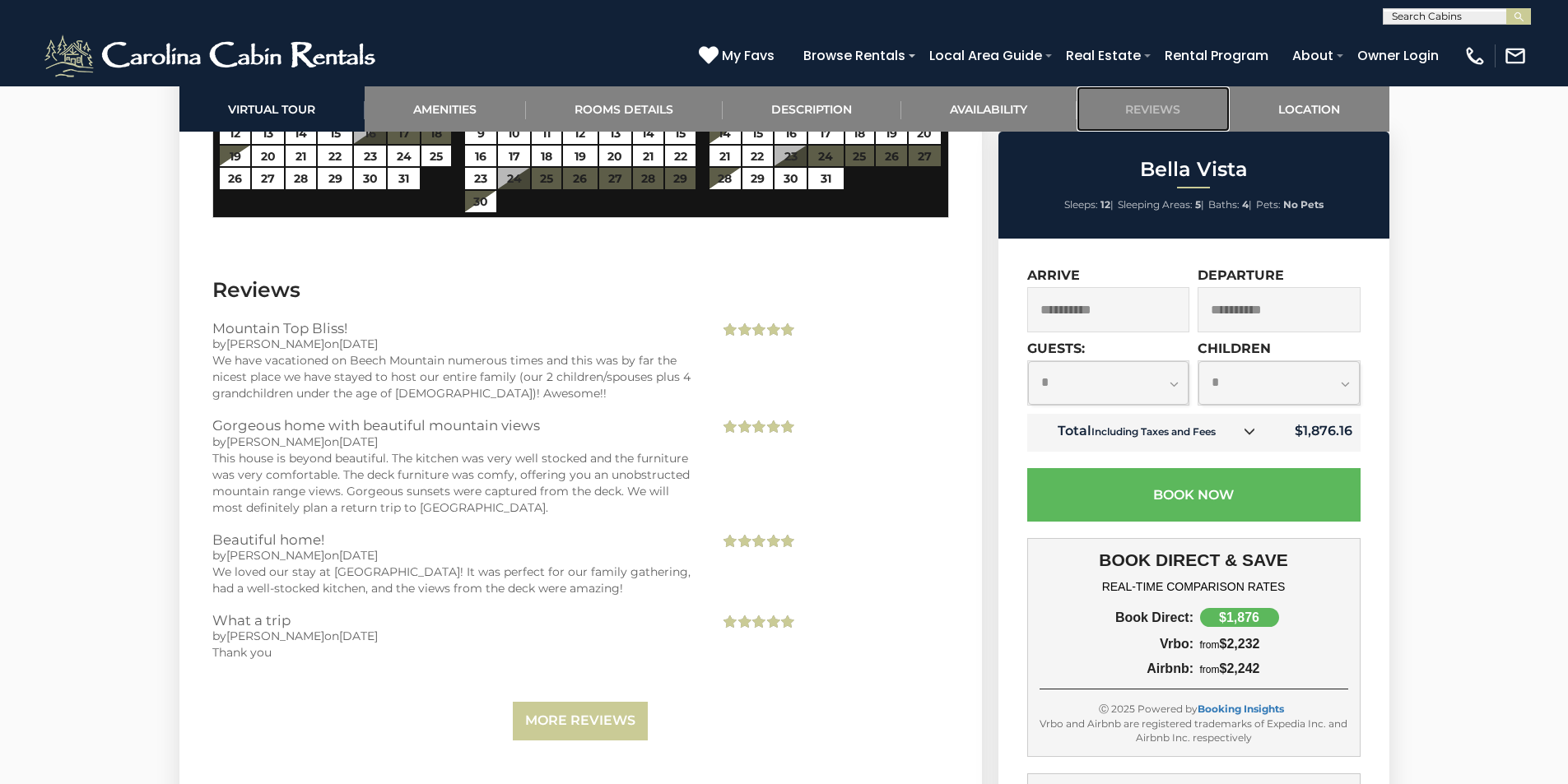
scroll to position [4561, 0]
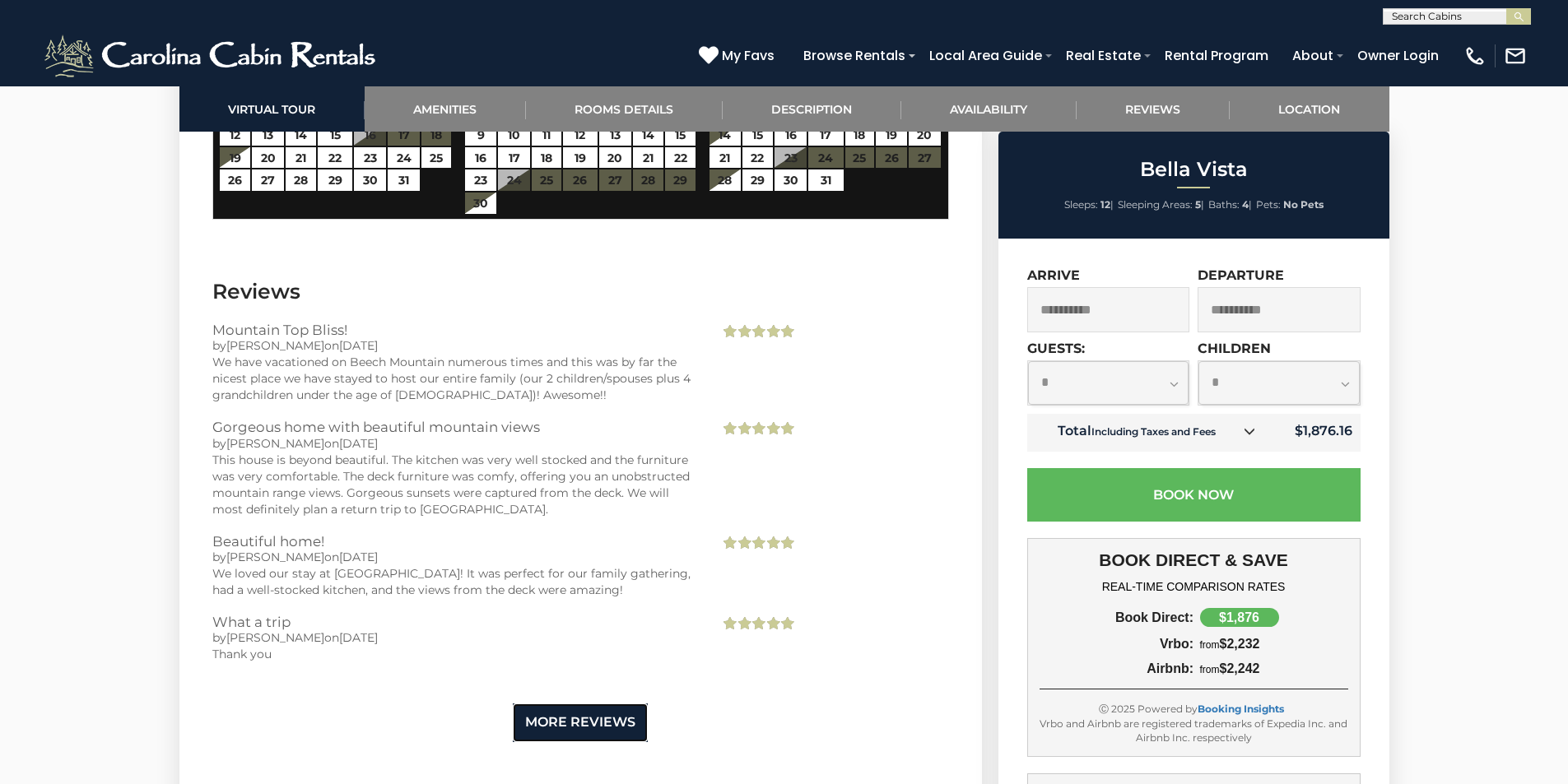
click at [590, 704] on link "More Reviews" at bounding box center [580, 723] width 135 height 38
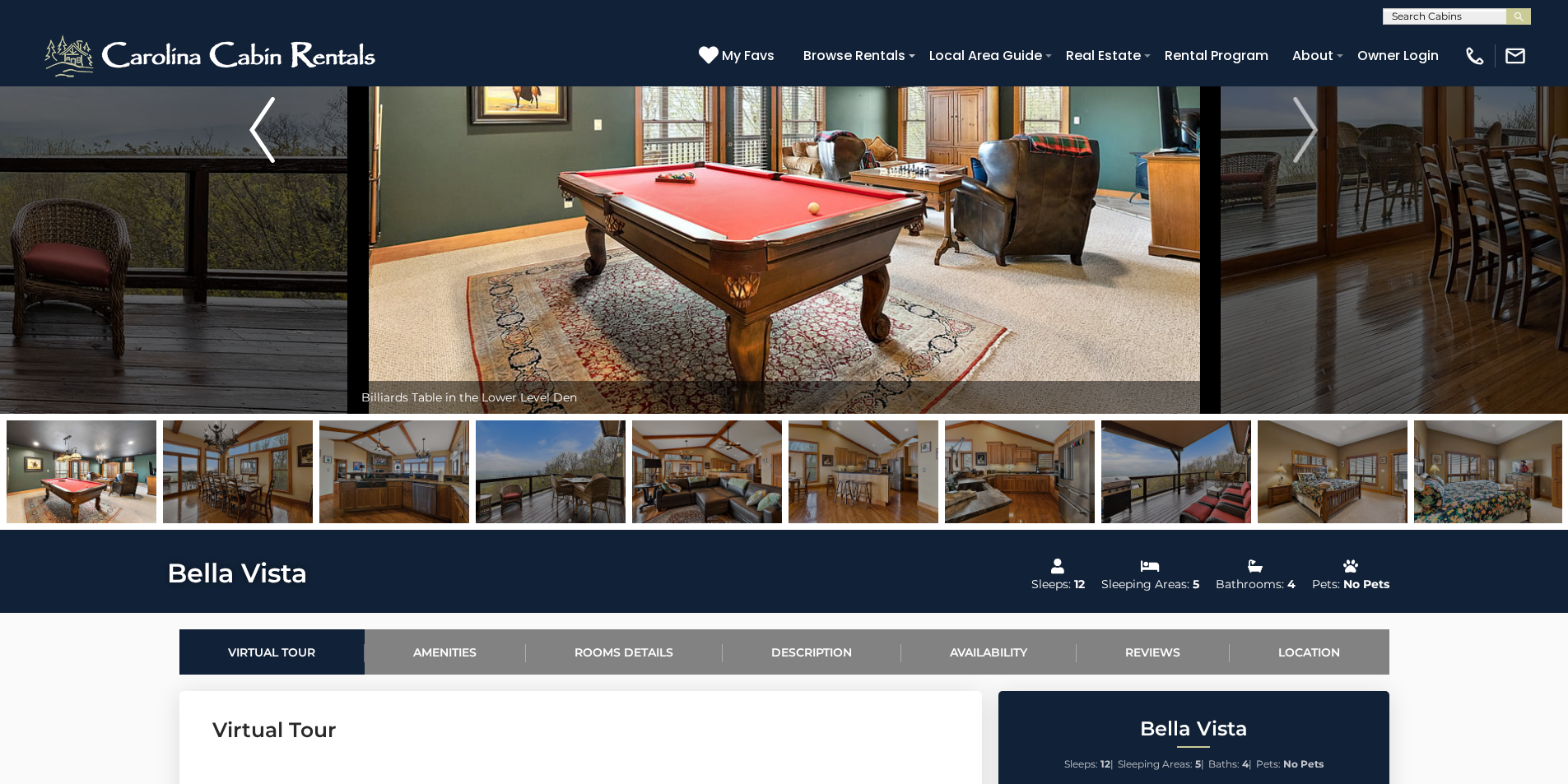
scroll to position [0, 0]
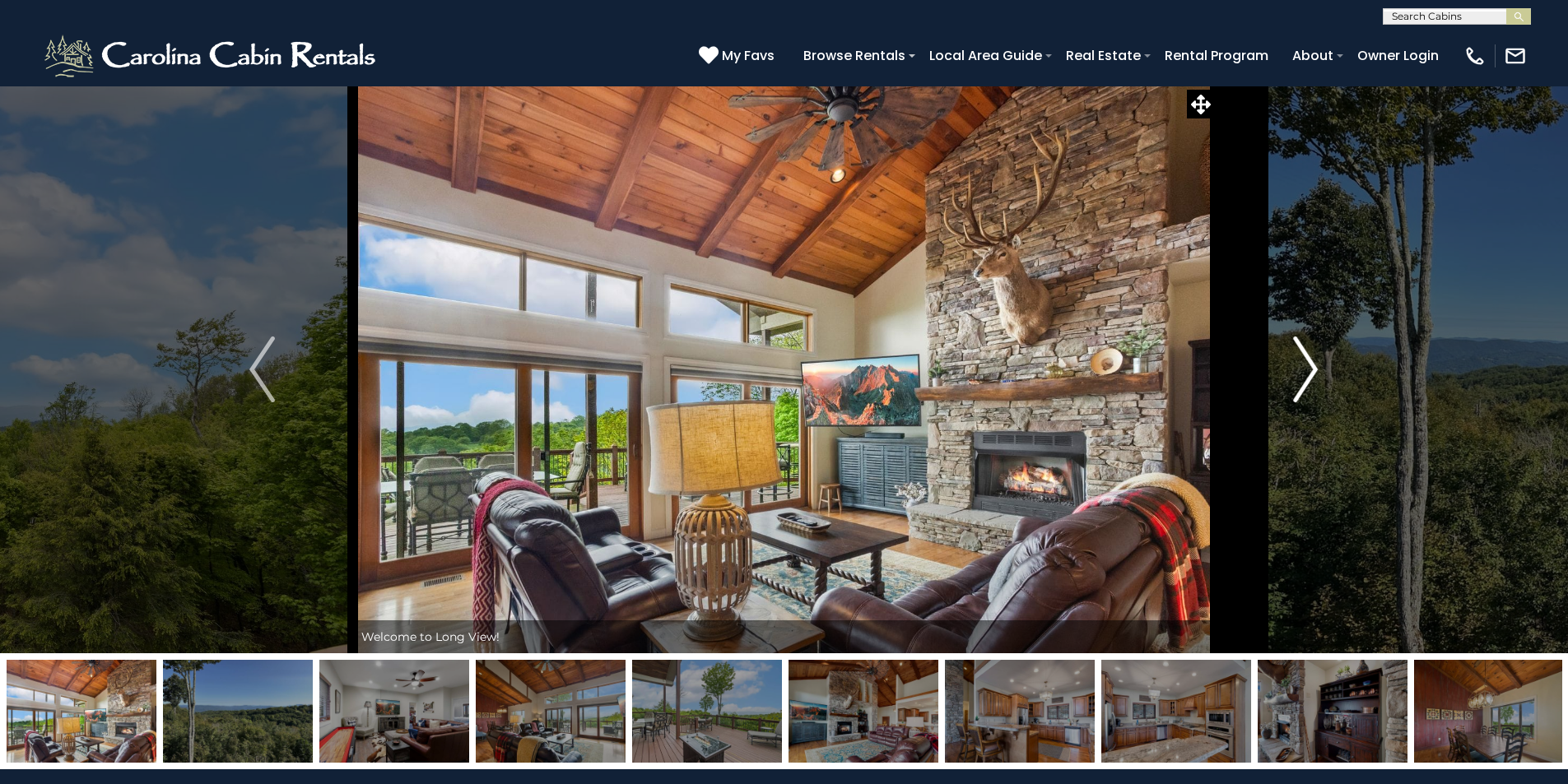
click at [1307, 366] on img "Next" at bounding box center [1305, 370] width 25 height 66
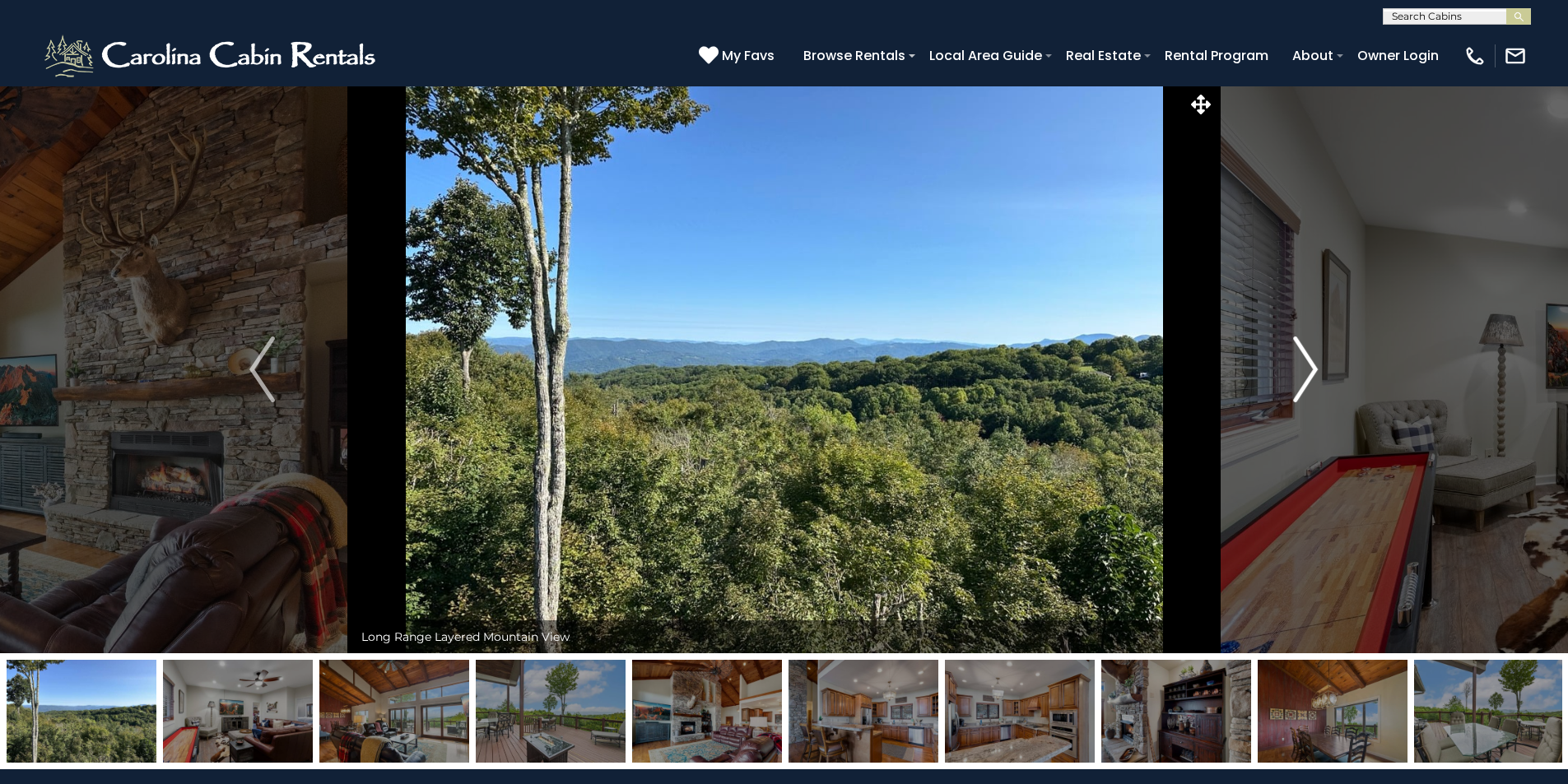
click at [1307, 366] on img "Next" at bounding box center [1305, 370] width 25 height 66
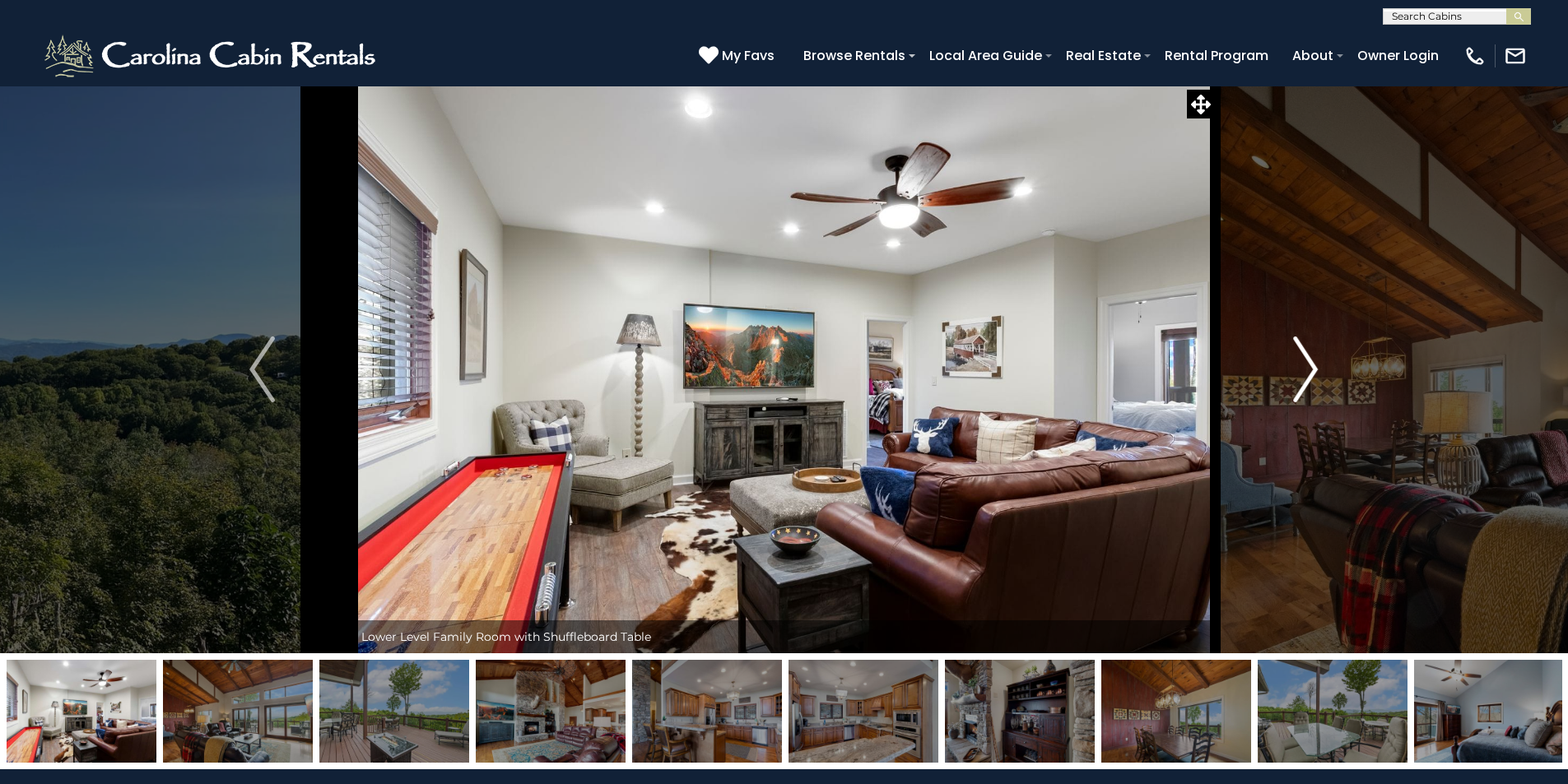
click at [1307, 366] on img "Next" at bounding box center [1305, 370] width 25 height 66
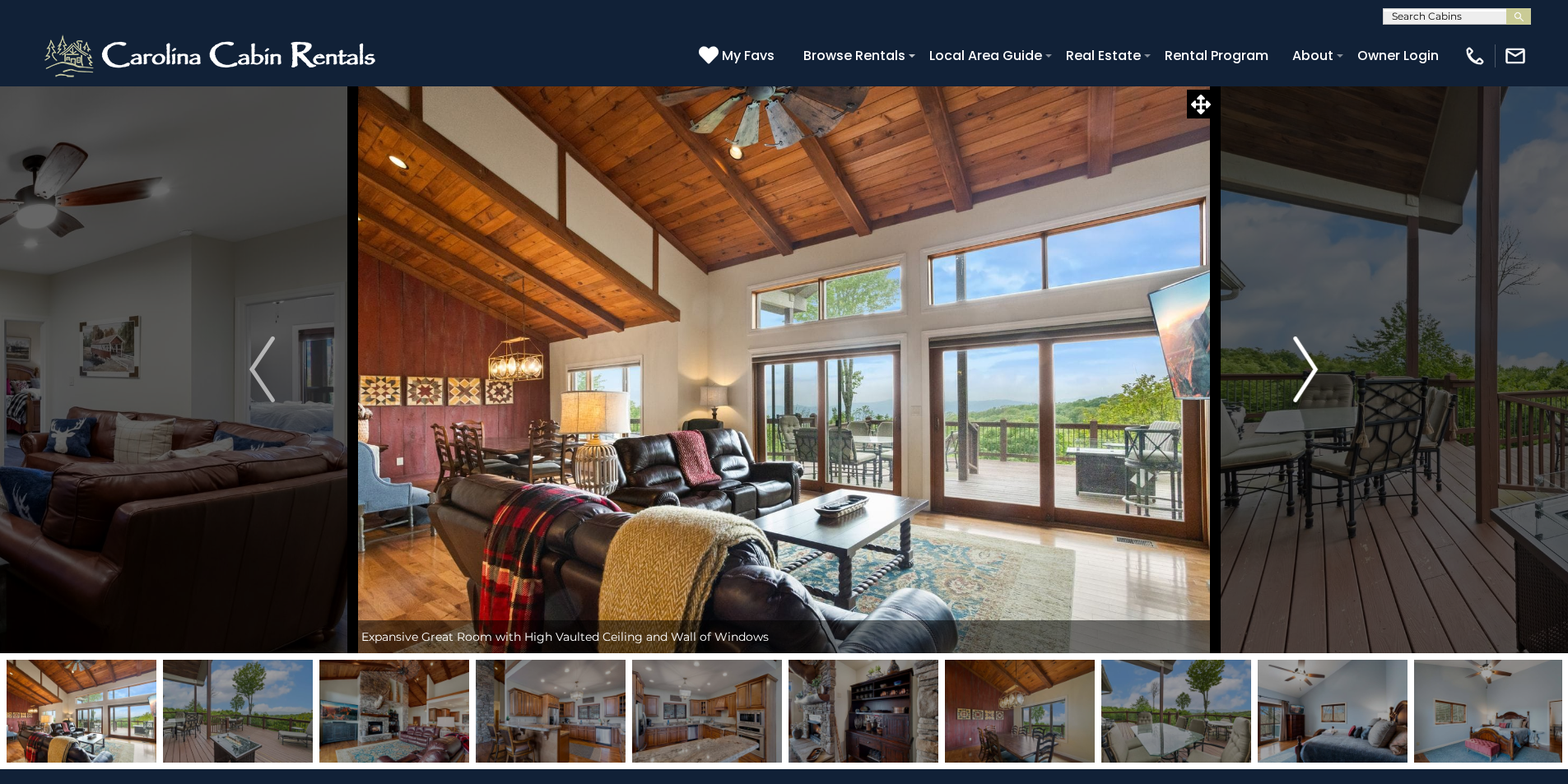
click at [1307, 366] on img "Next" at bounding box center [1305, 370] width 25 height 66
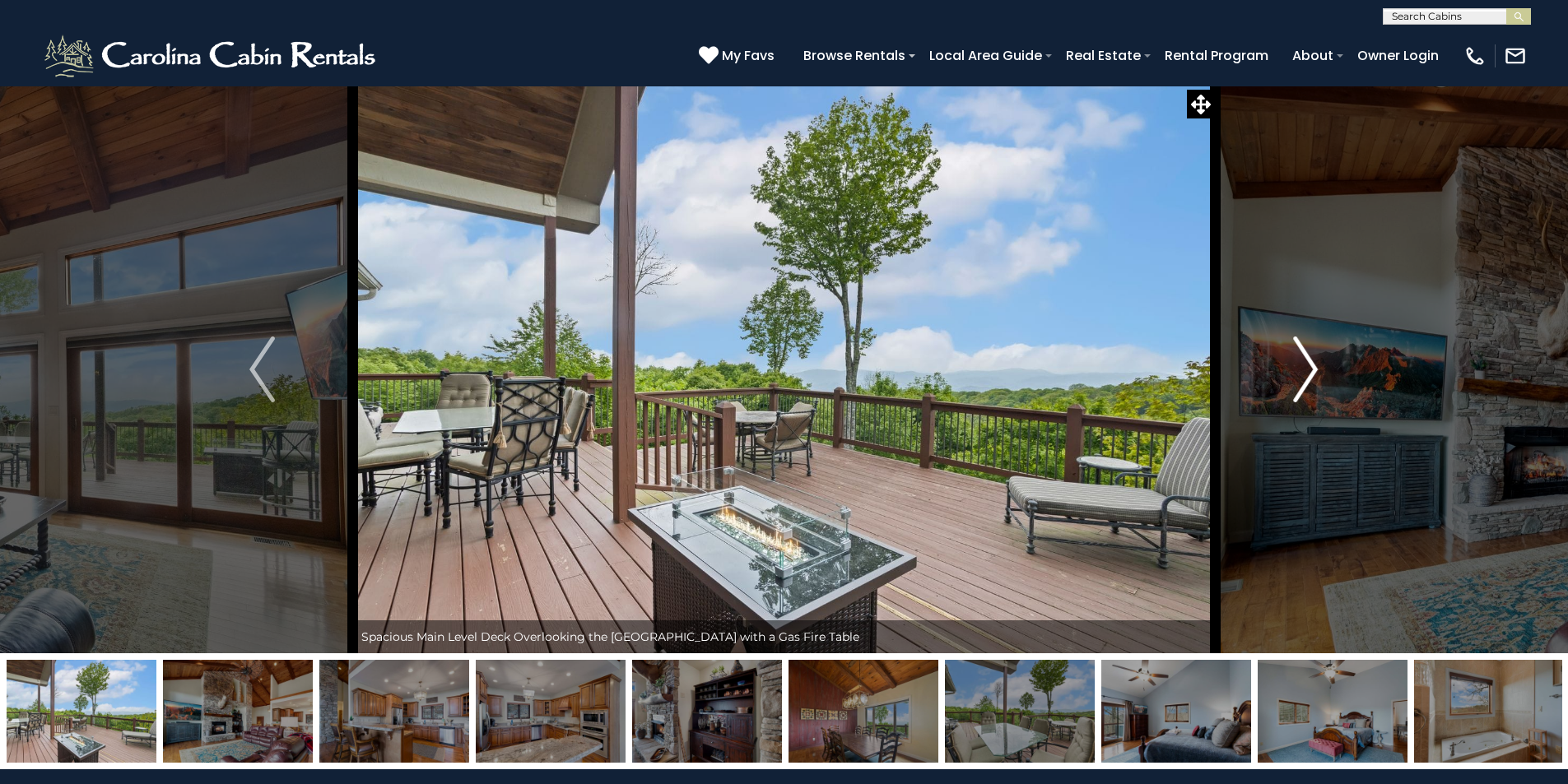
click at [1307, 366] on img "Next" at bounding box center [1305, 370] width 25 height 66
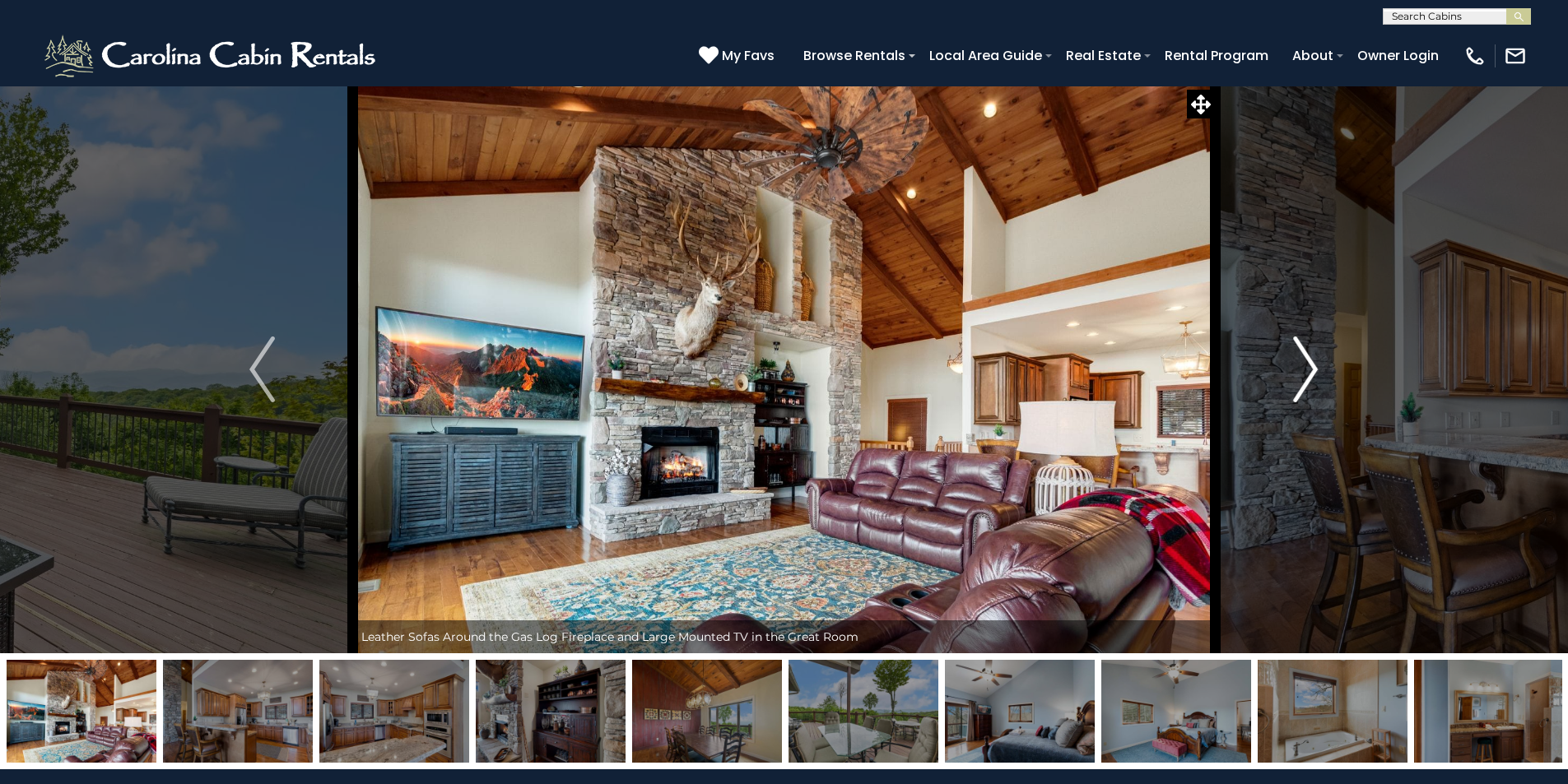
click at [1307, 366] on img "Next" at bounding box center [1305, 370] width 25 height 66
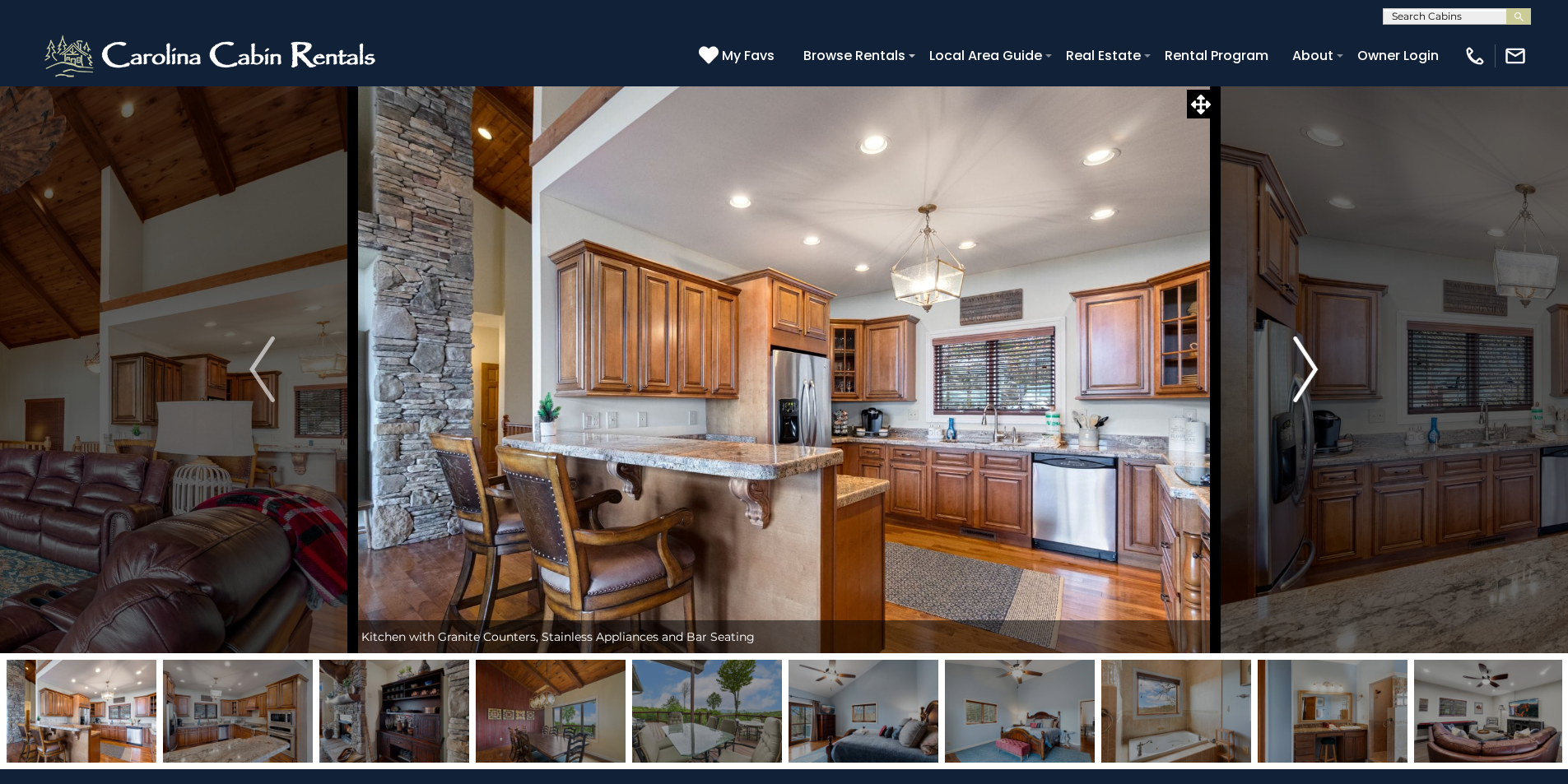
click at [1307, 366] on img "Next" at bounding box center [1305, 370] width 25 height 66
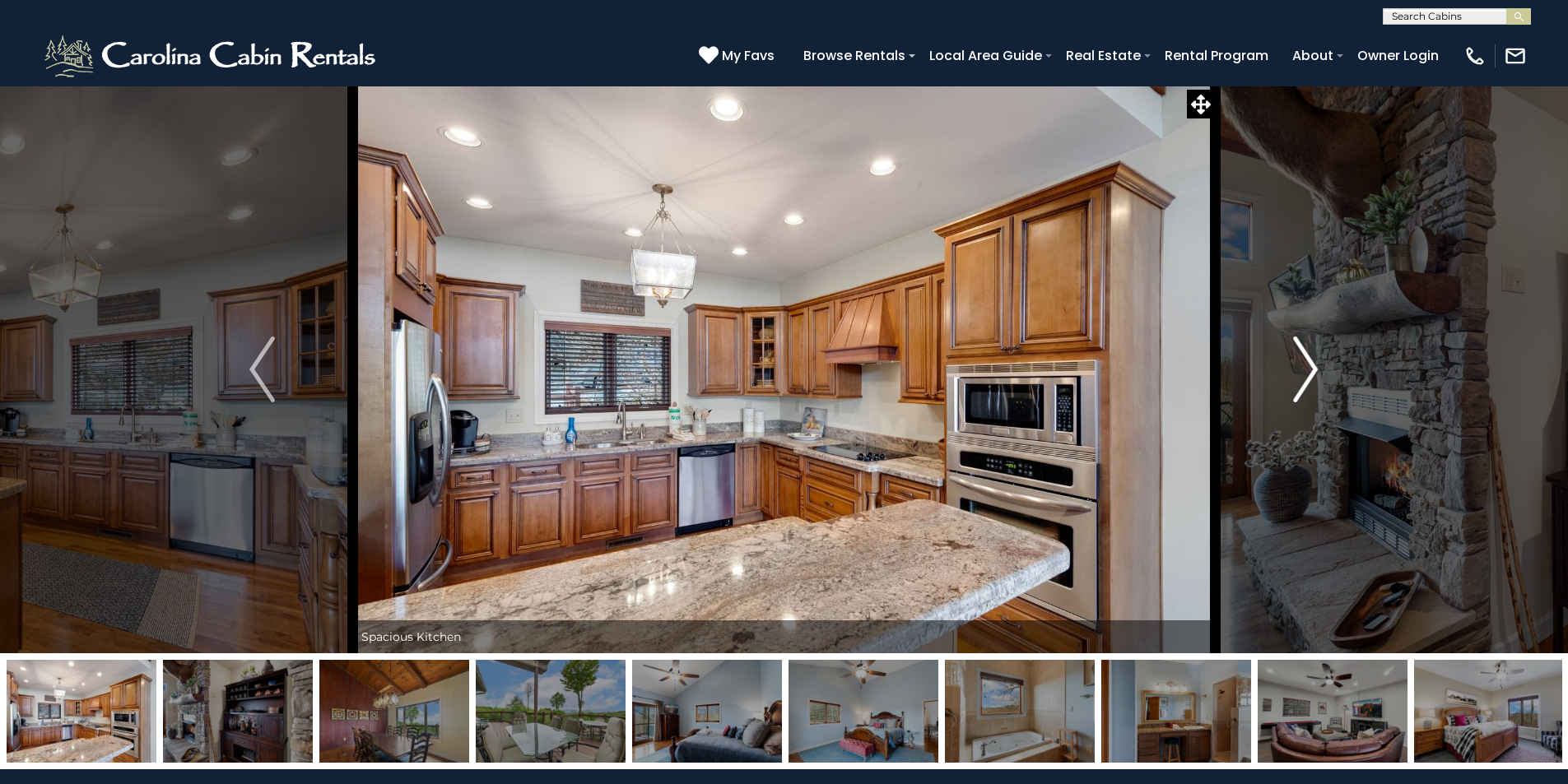
click at [1307, 366] on img "Next" at bounding box center [1305, 370] width 25 height 66
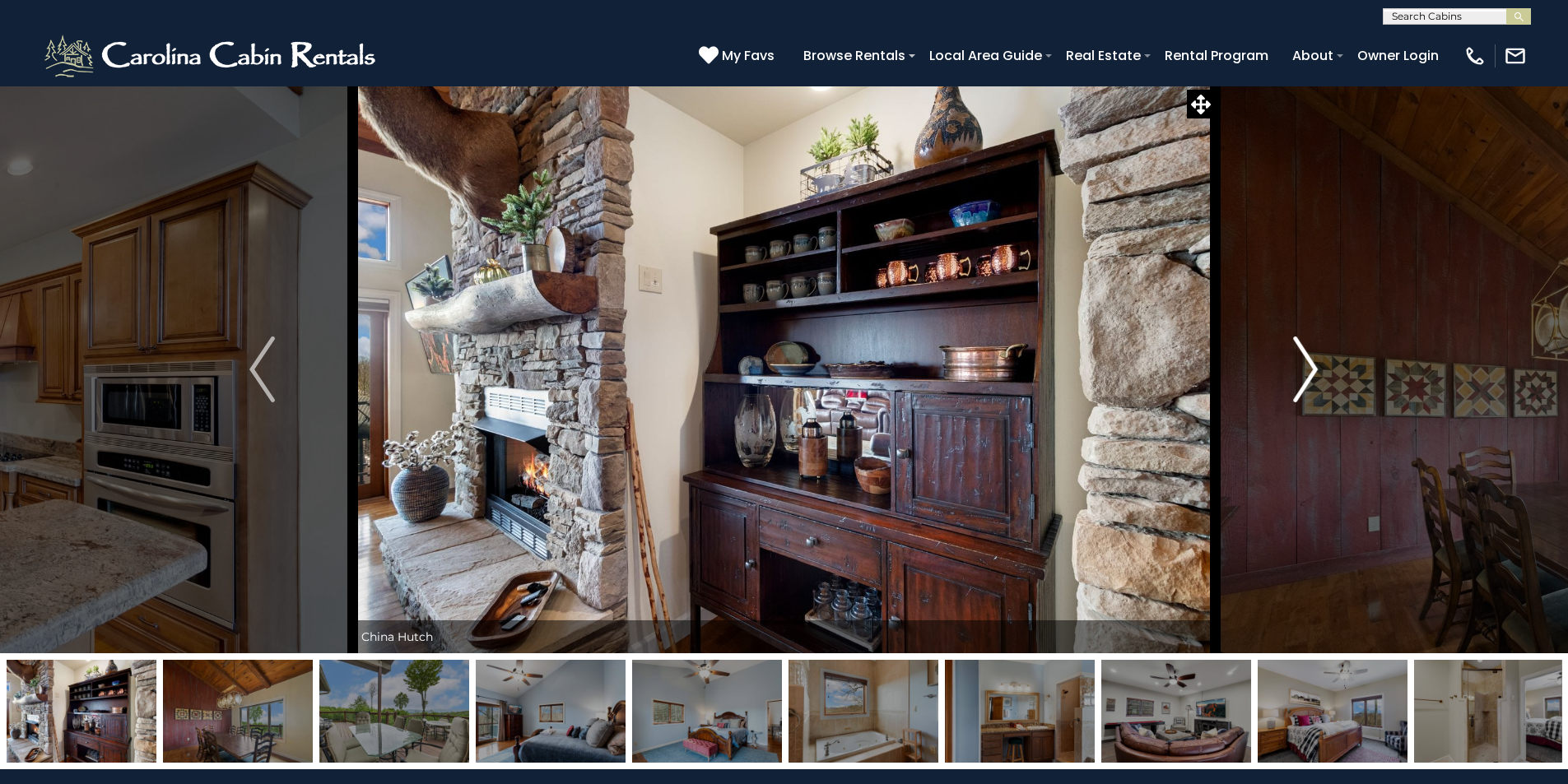
click at [1307, 366] on img "Next" at bounding box center [1305, 370] width 25 height 66
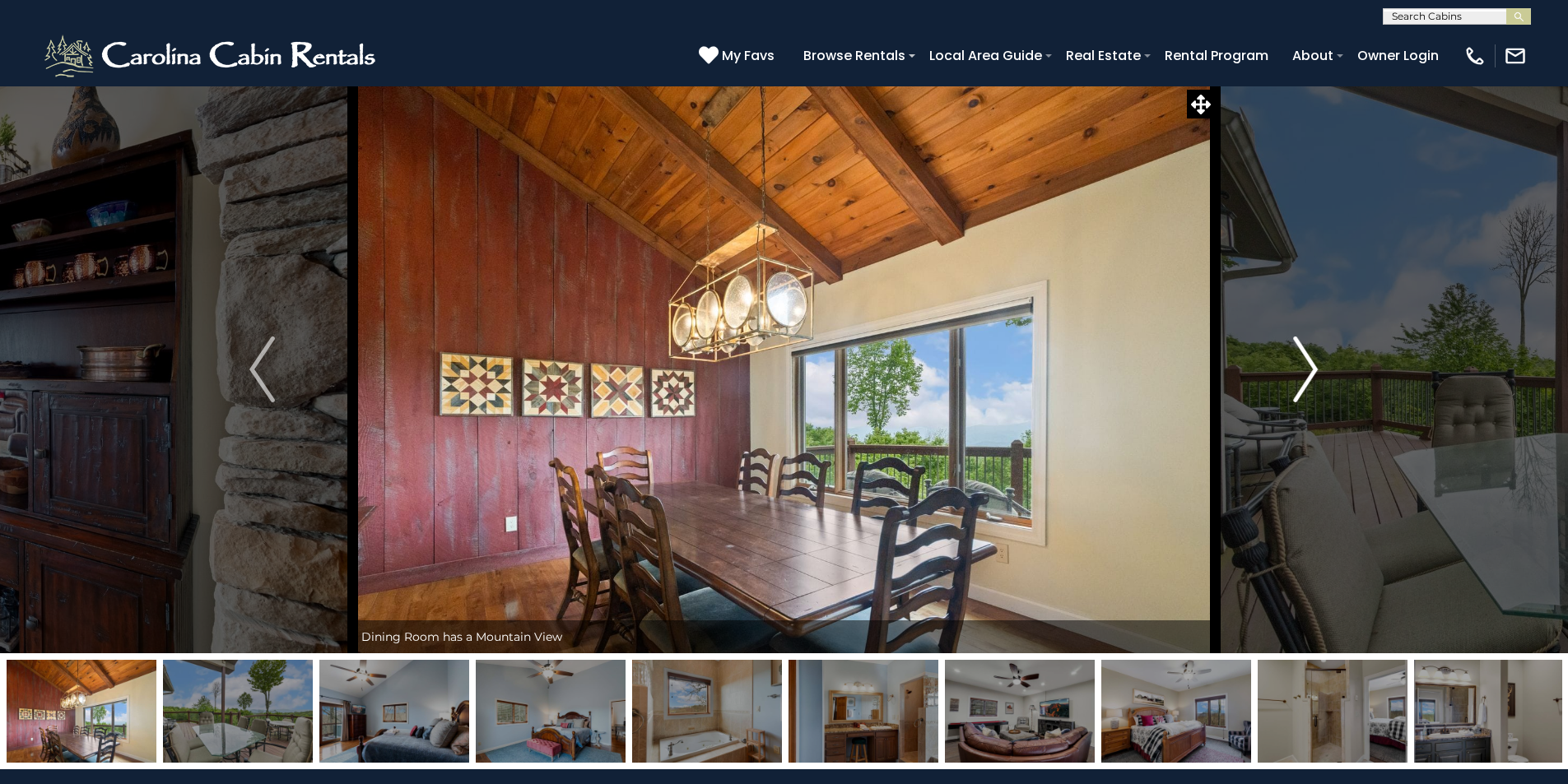
click at [1308, 366] on img "Next" at bounding box center [1305, 370] width 25 height 66
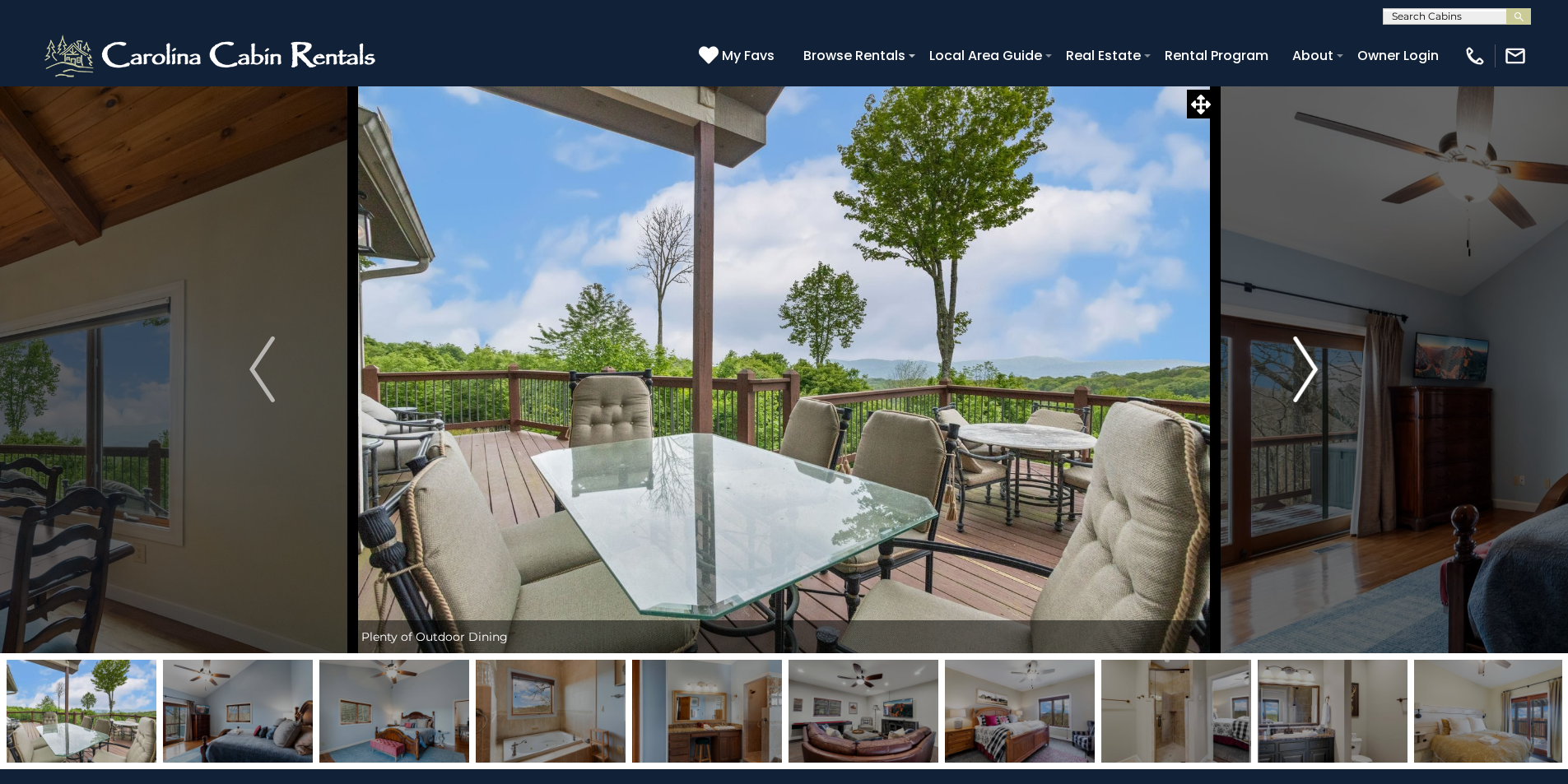
click at [1308, 366] on img "Next" at bounding box center [1305, 370] width 25 height 66
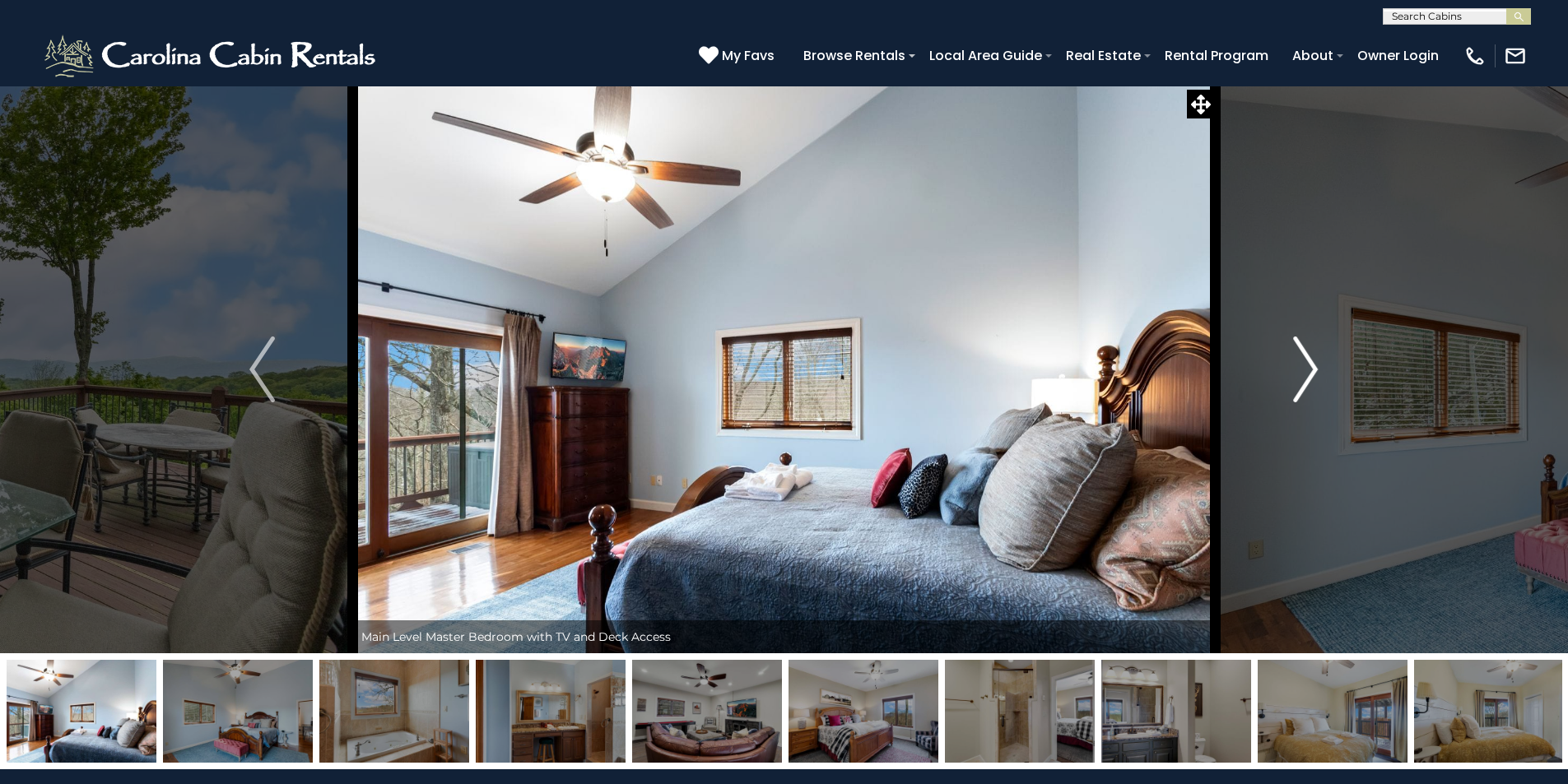
click at [1308, 366] on img "Next" at bounding box center [1305, 370] width 25 height 66
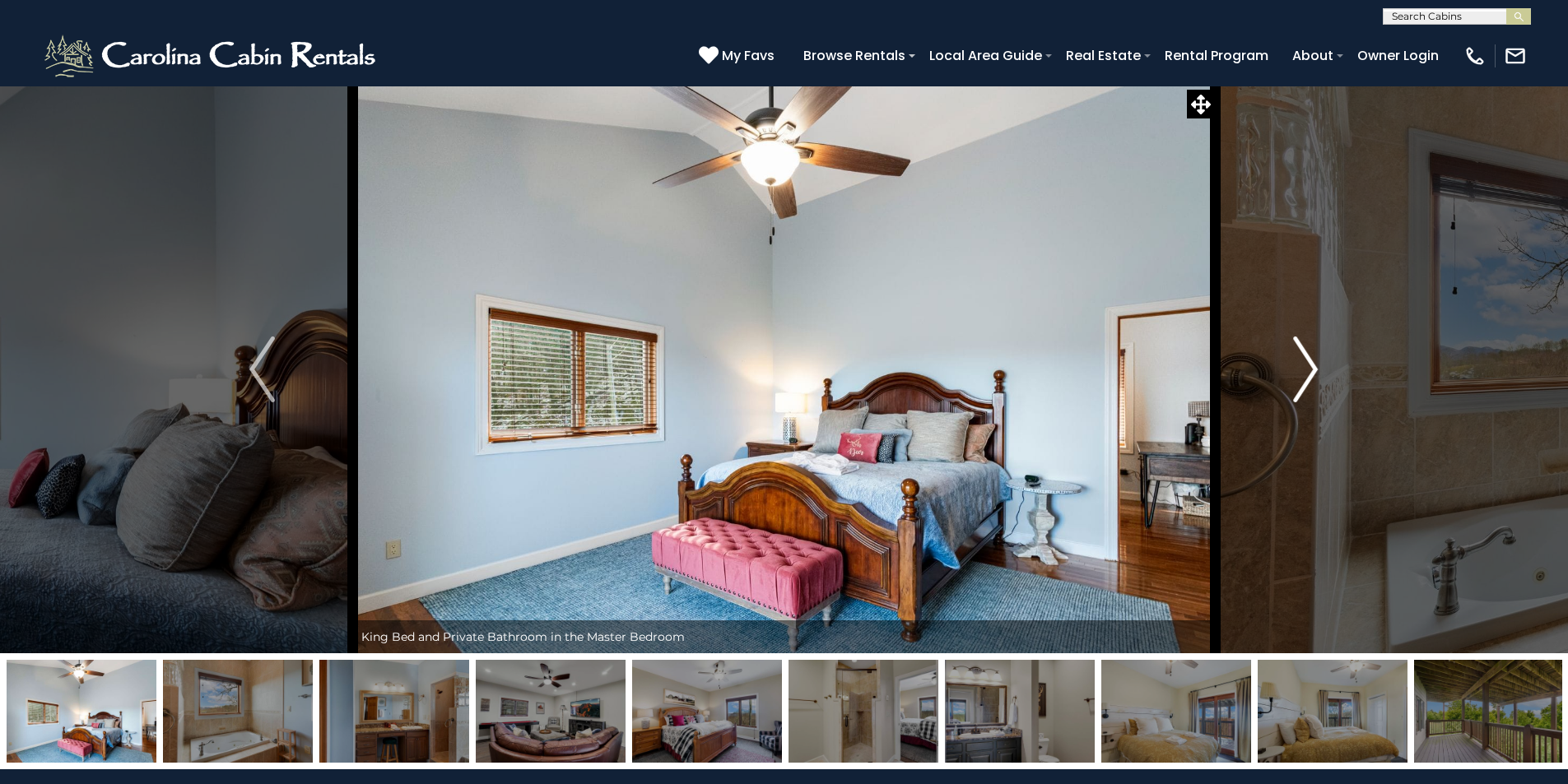
click at [1309, 366] on img "Next" at bounding box center [1305, 370] width 25 height 66
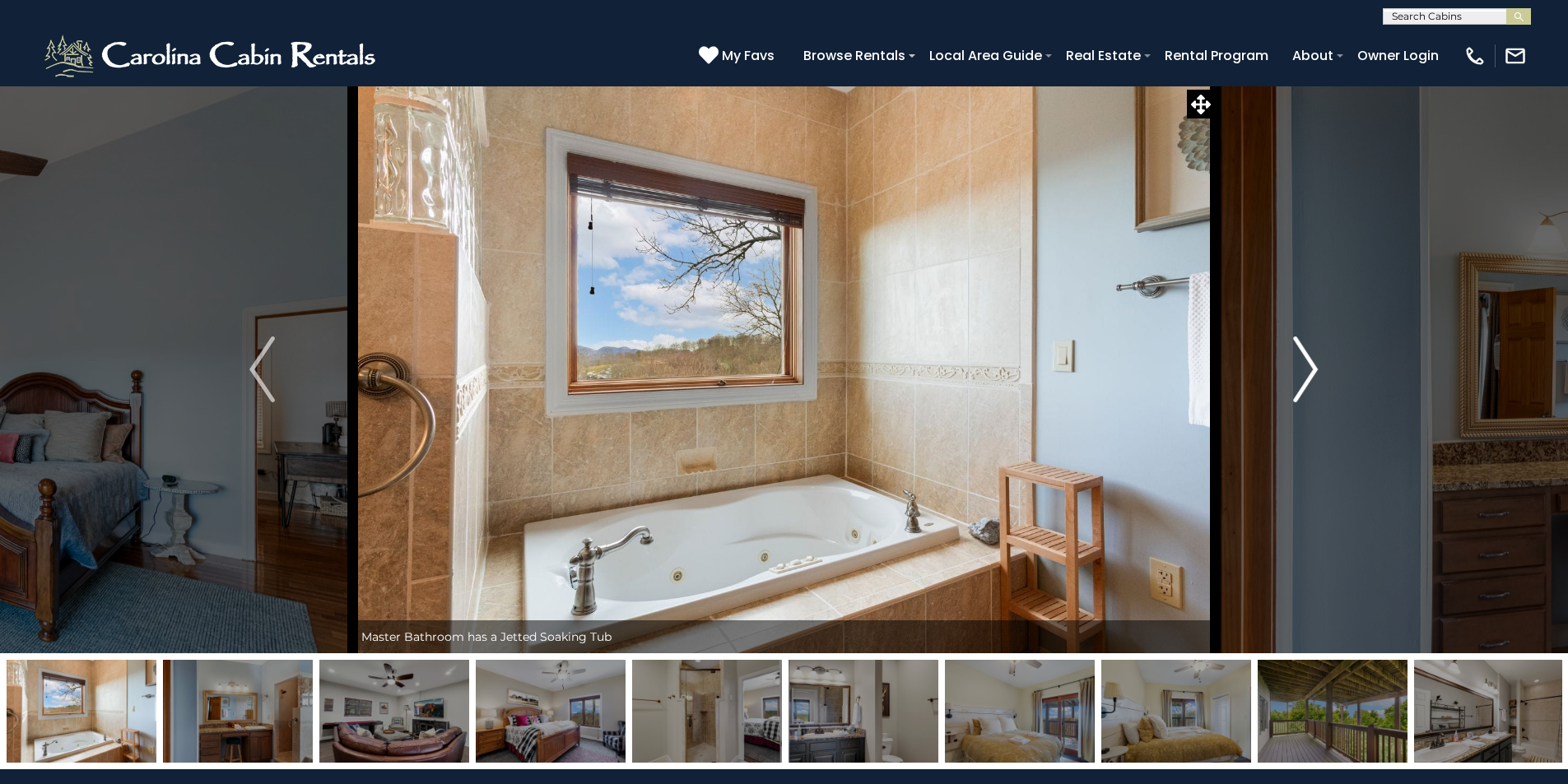
click at [1309, 366] on img "Next" at bounding box center [1305, 370] width 25 height 66
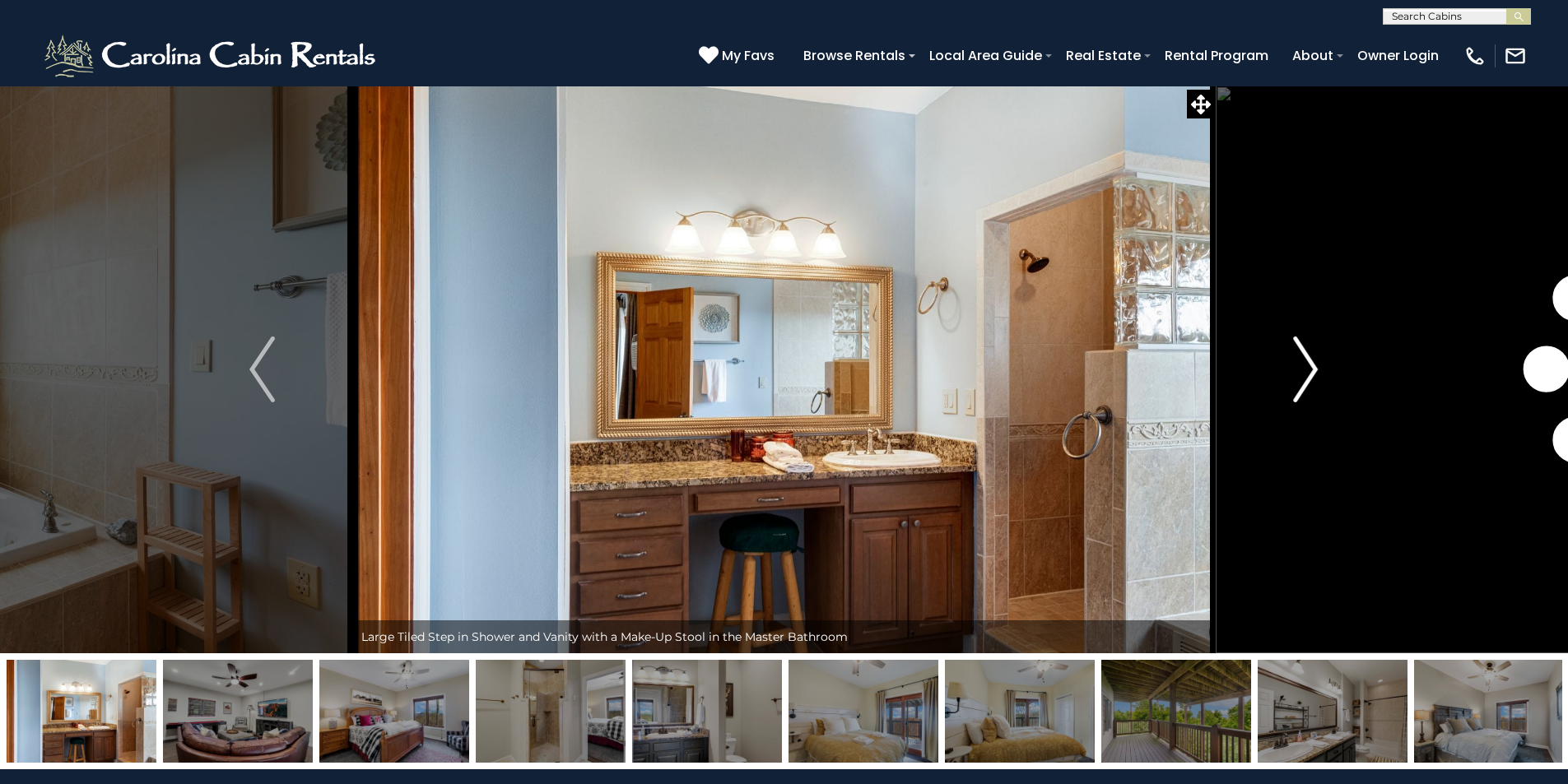
click at [1309, 366] on img "Next" at bounding box center [1305, 370] width 25 height 66
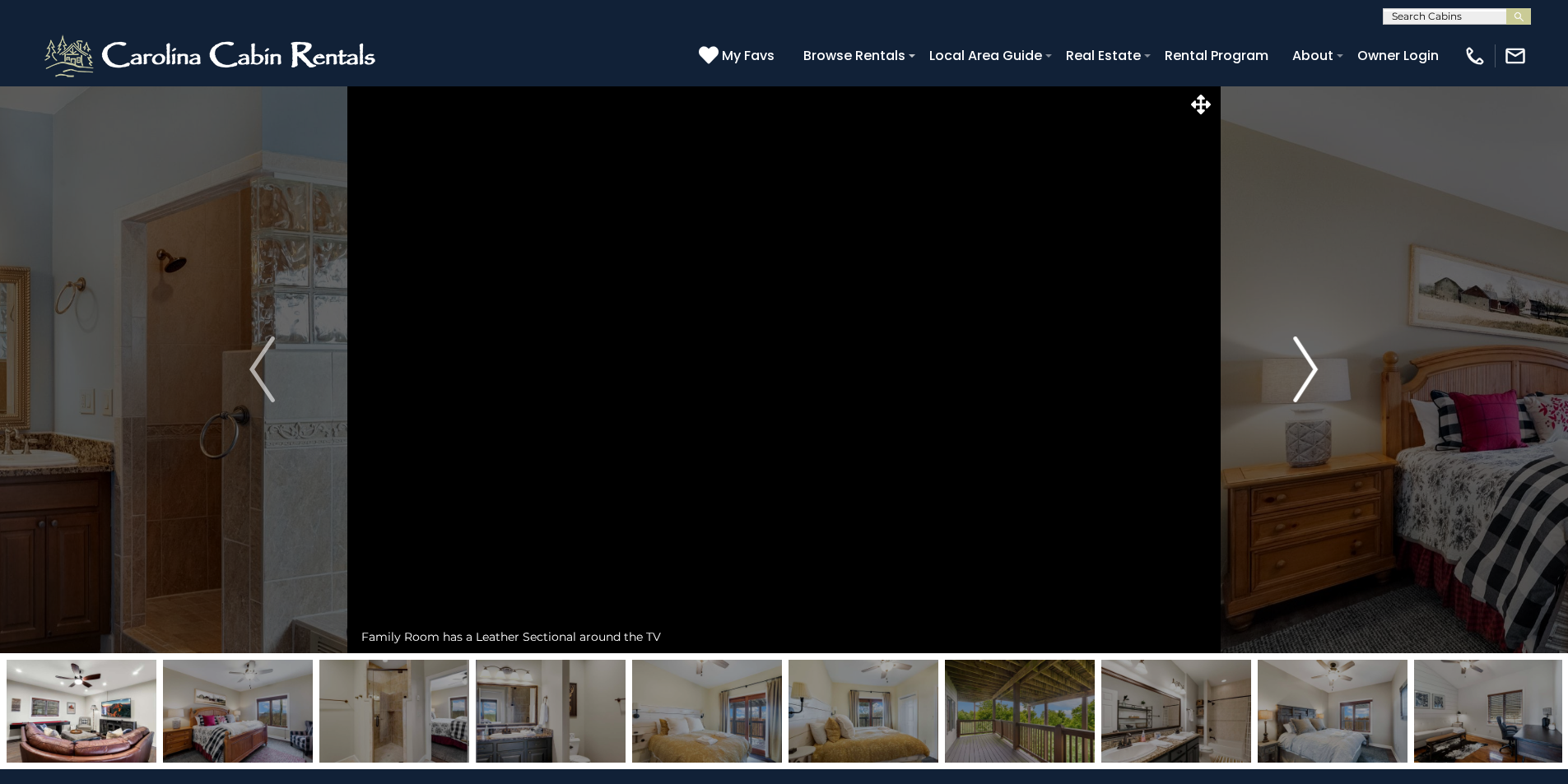
click at [1309, 366] on img "Next" at bounding box center [1305, 370] width 25 height 66
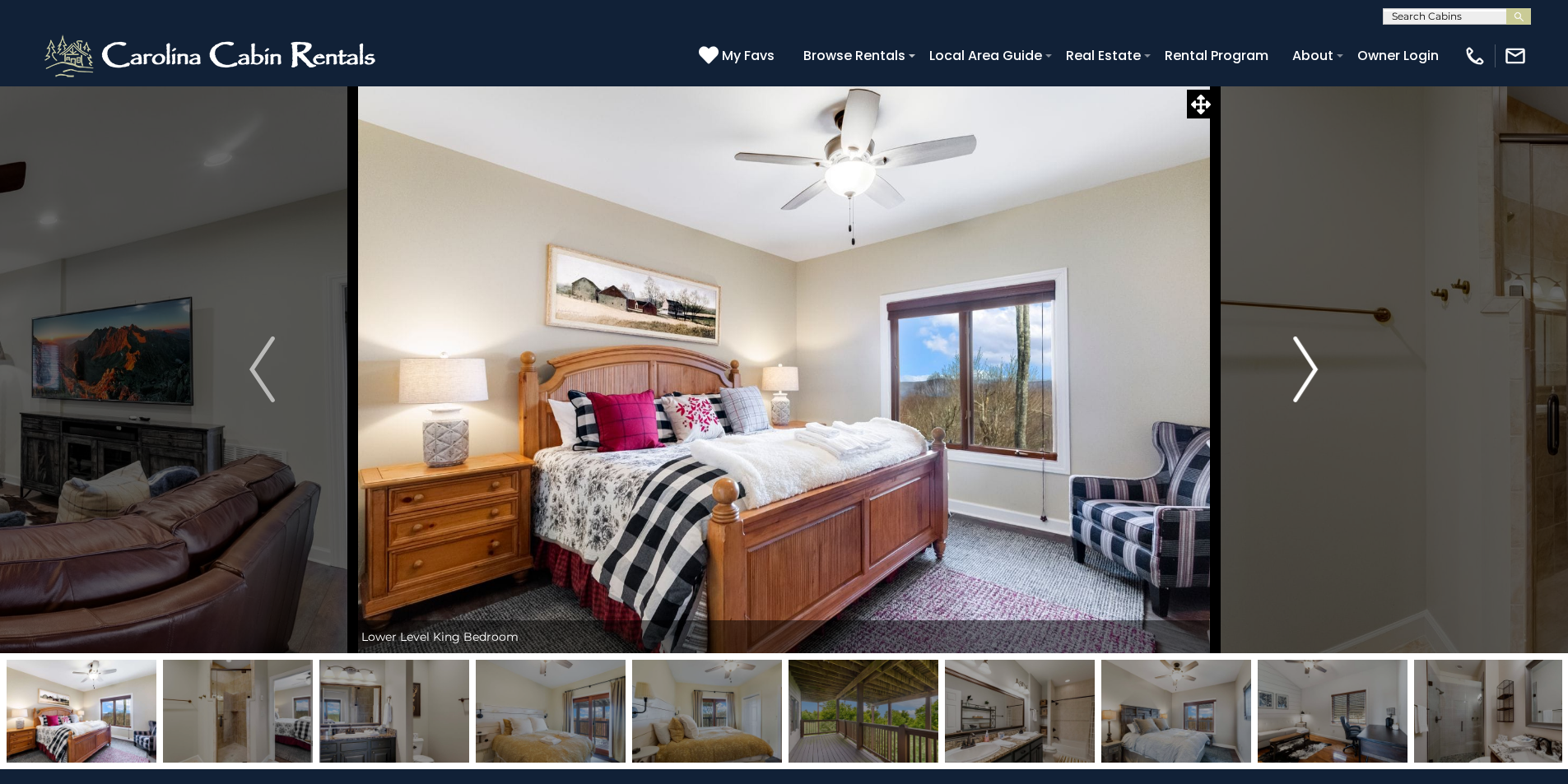
click at [1309, 366] on img "Next" at bounding box center [1305, 370] width 25 height 66
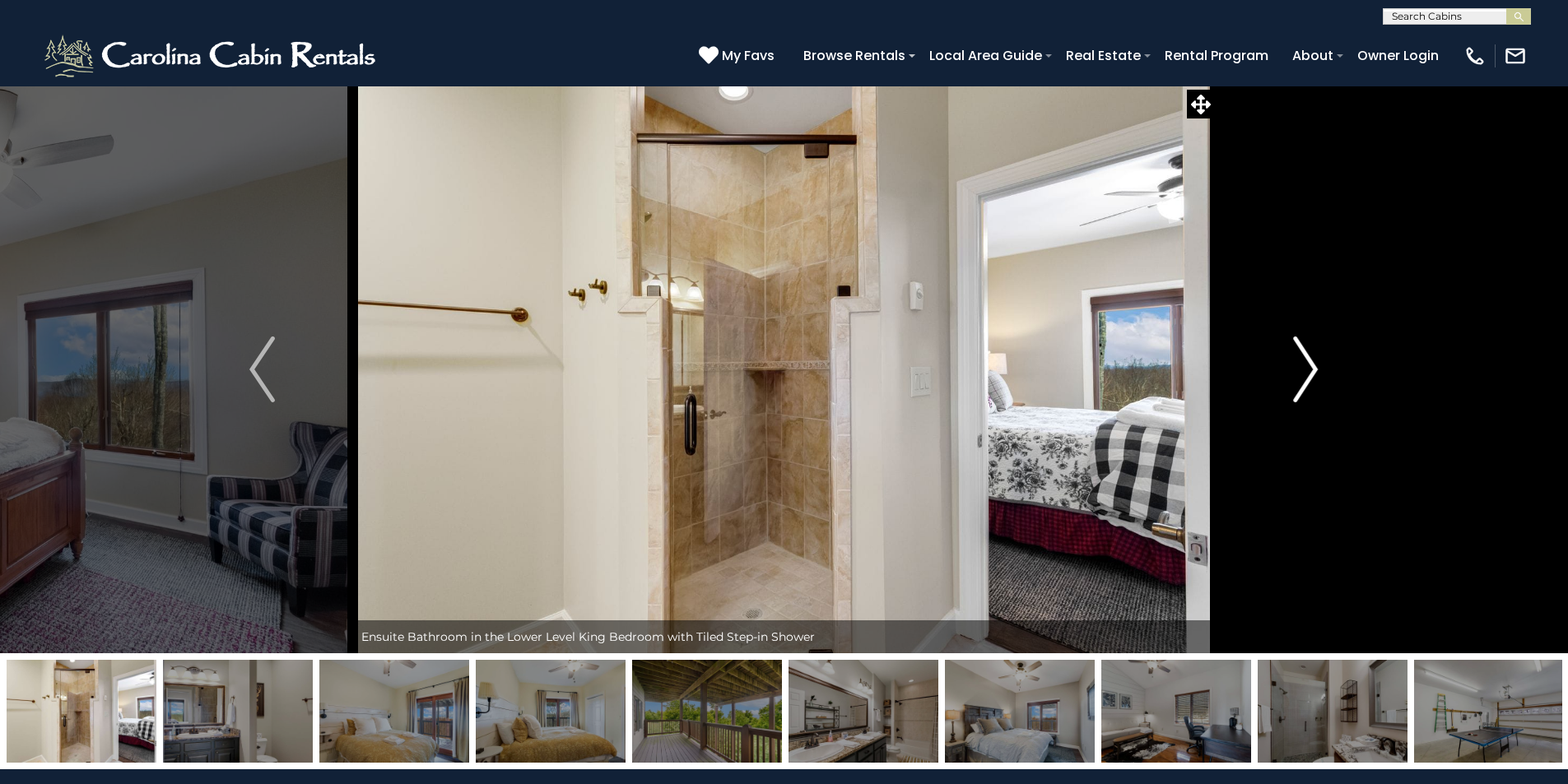
click at [1309, 366] on img "Next" at bounding box center [1305, 370] width 25 height 66
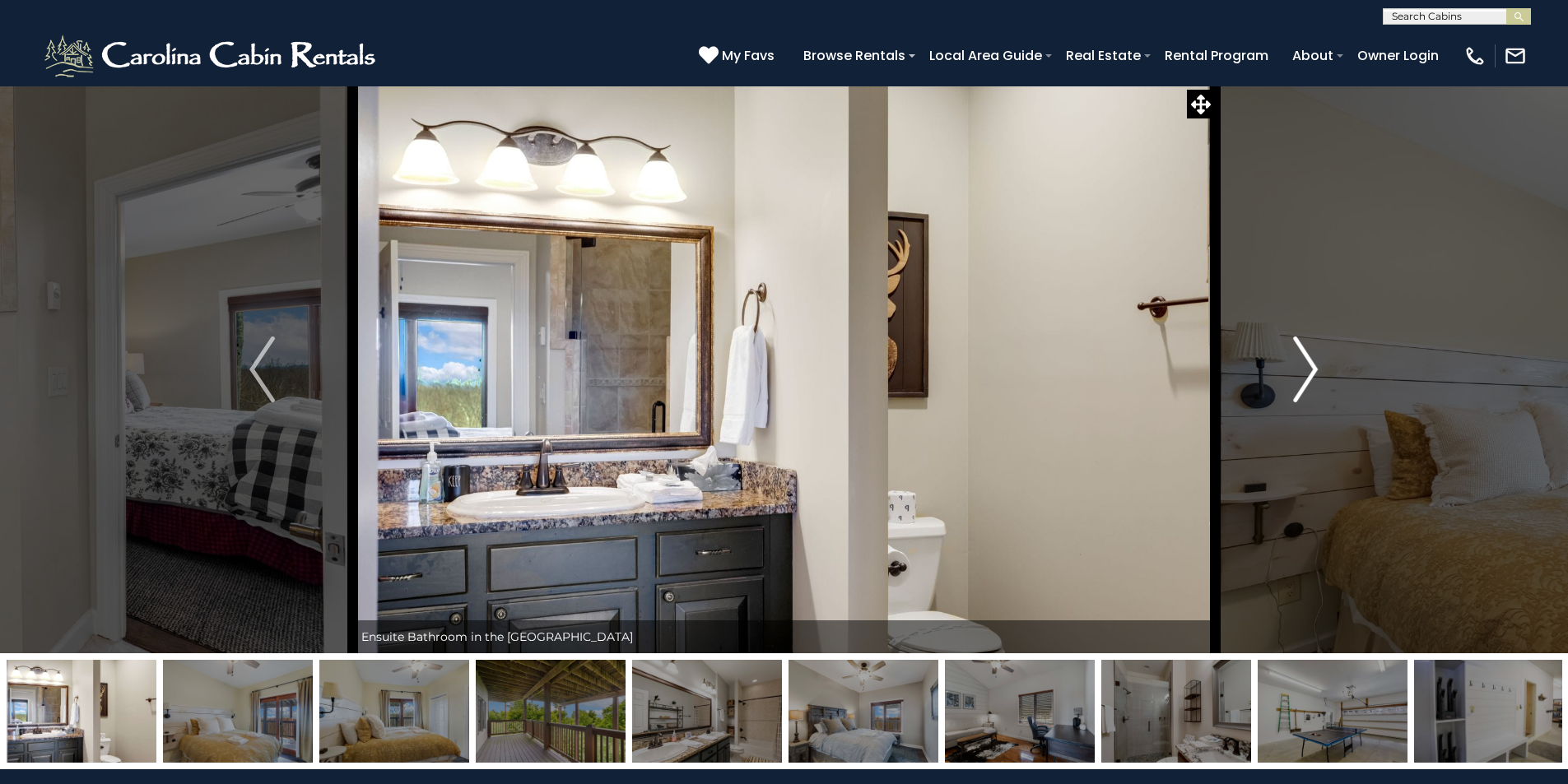
click at [1309, 366] on img "Next" at bounding box center [1305, 370] width 25 height 66
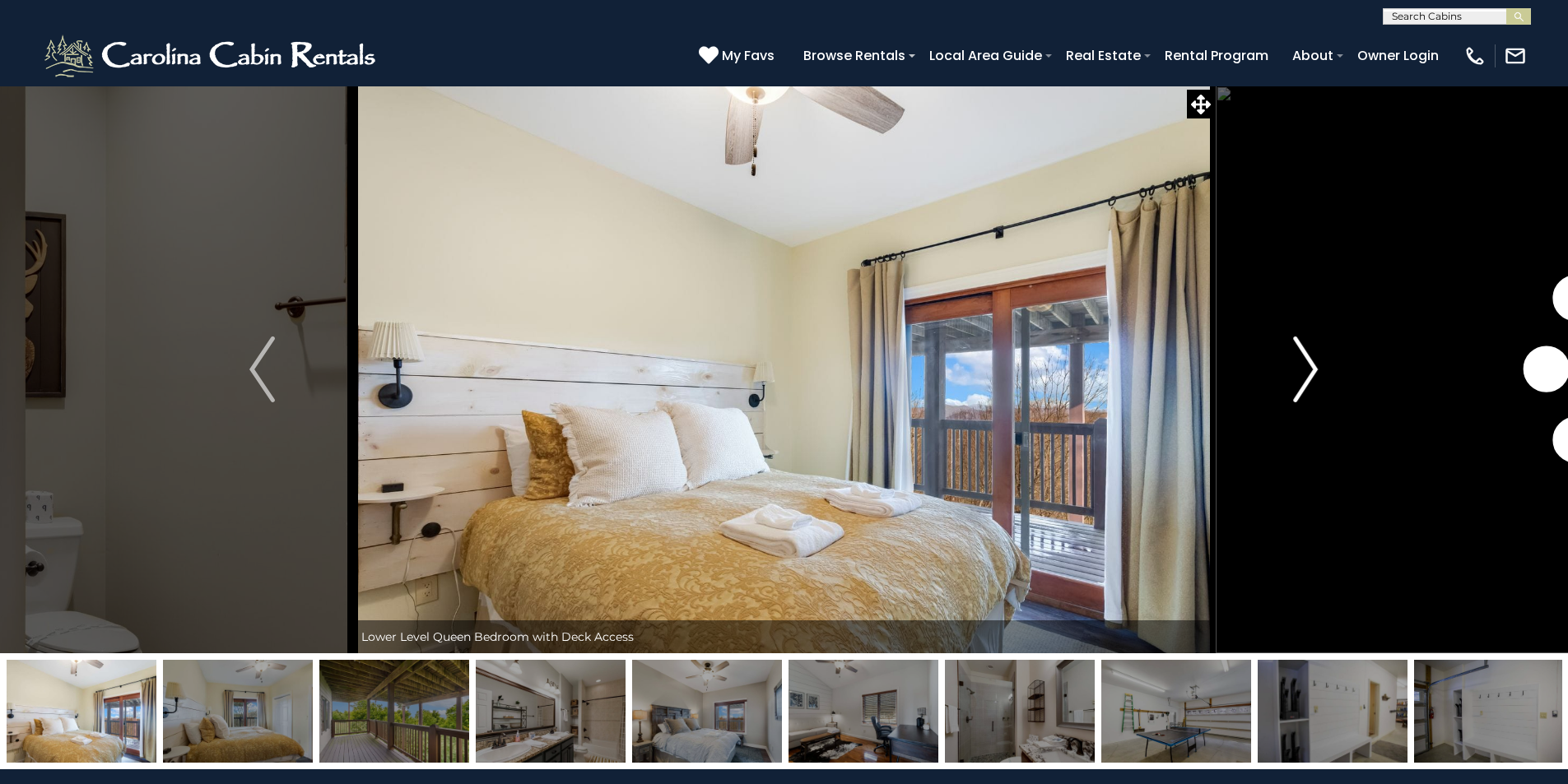
click at [1309, 366] on img "Next" at bounding box center [1305, 370] width 25 height 66
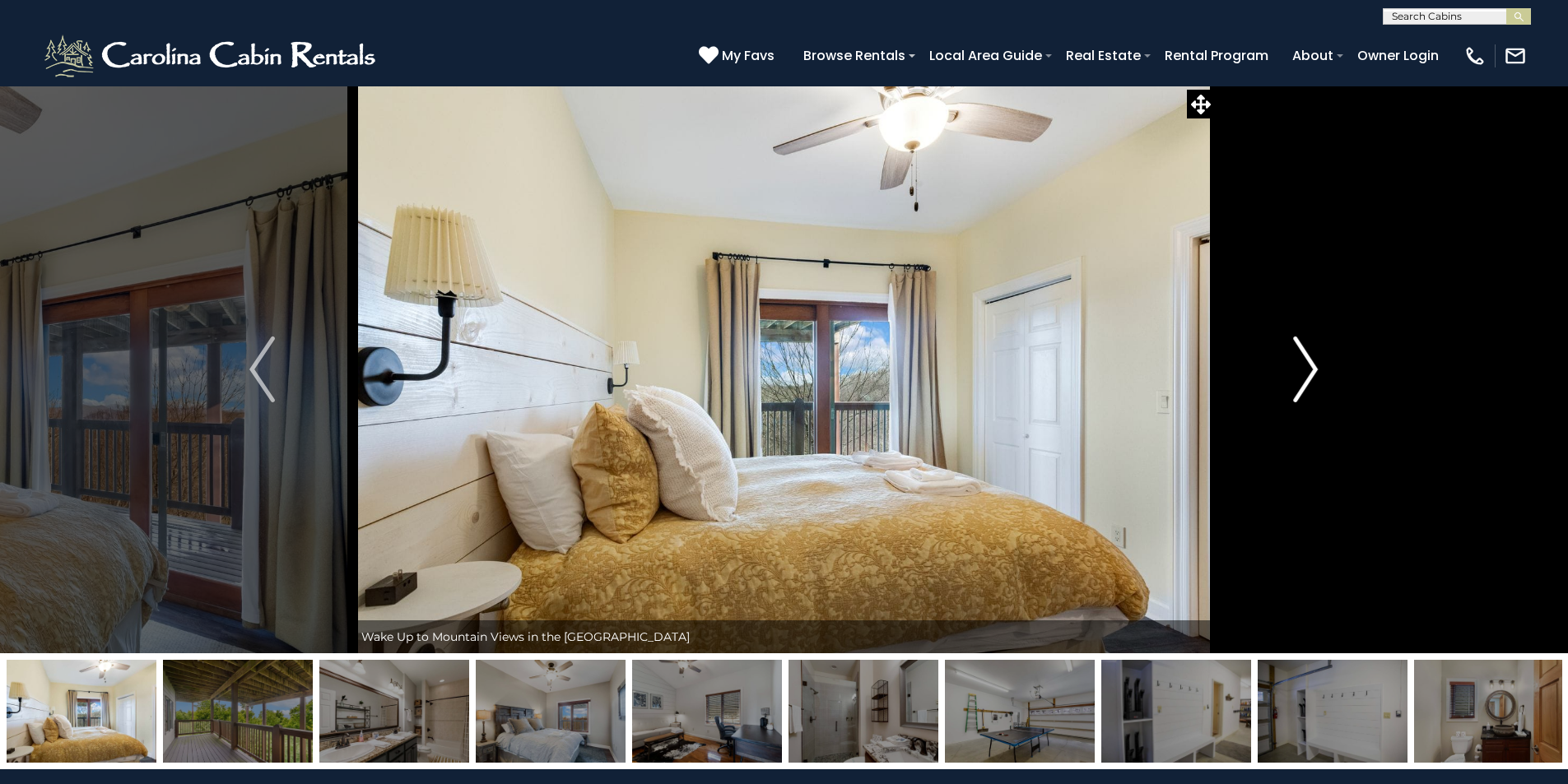
click at [1309, 366] on img "Next" at bounding box center [1305, 370] width 25 height 66
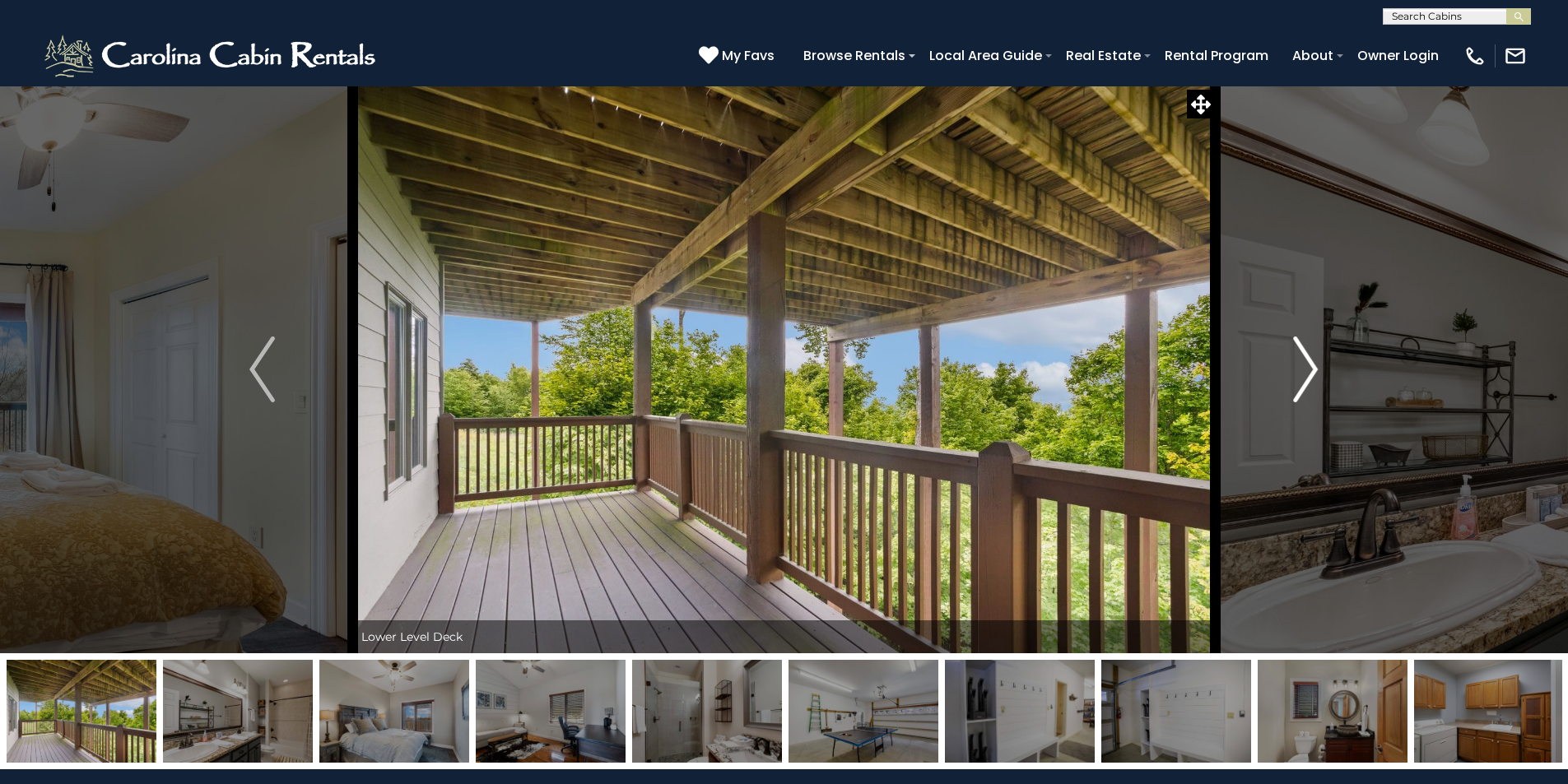
click at [1309, 366] on img "Next" at bounding box center [1305, 370] width 25 height 66
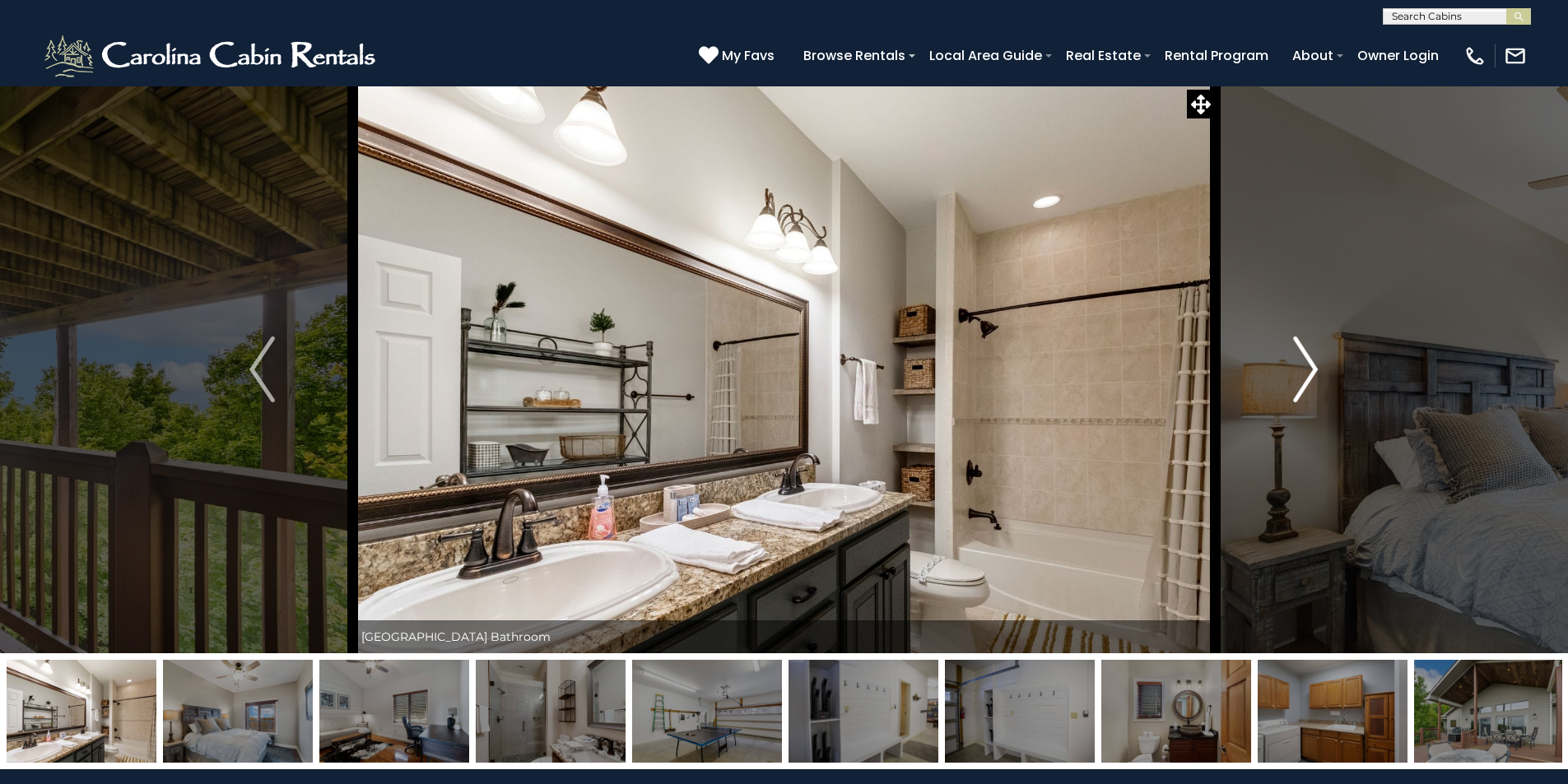
click at [1309, 366] on img "Next" at bounding box center [1305, 370] width 25 height 66
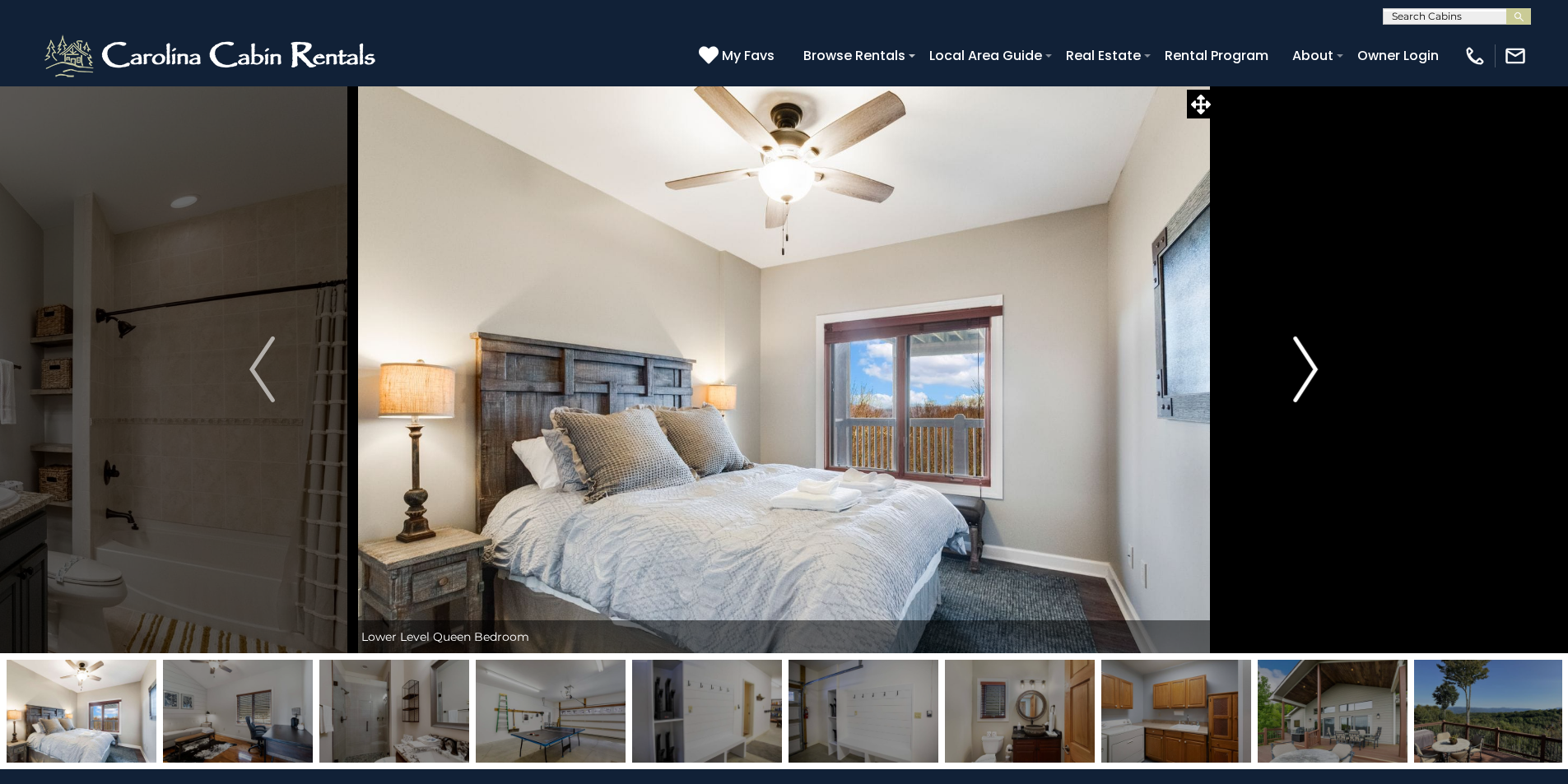
click at [1309, 366] on img "Next" at bounding box center [1305, 370] width 25 height 66
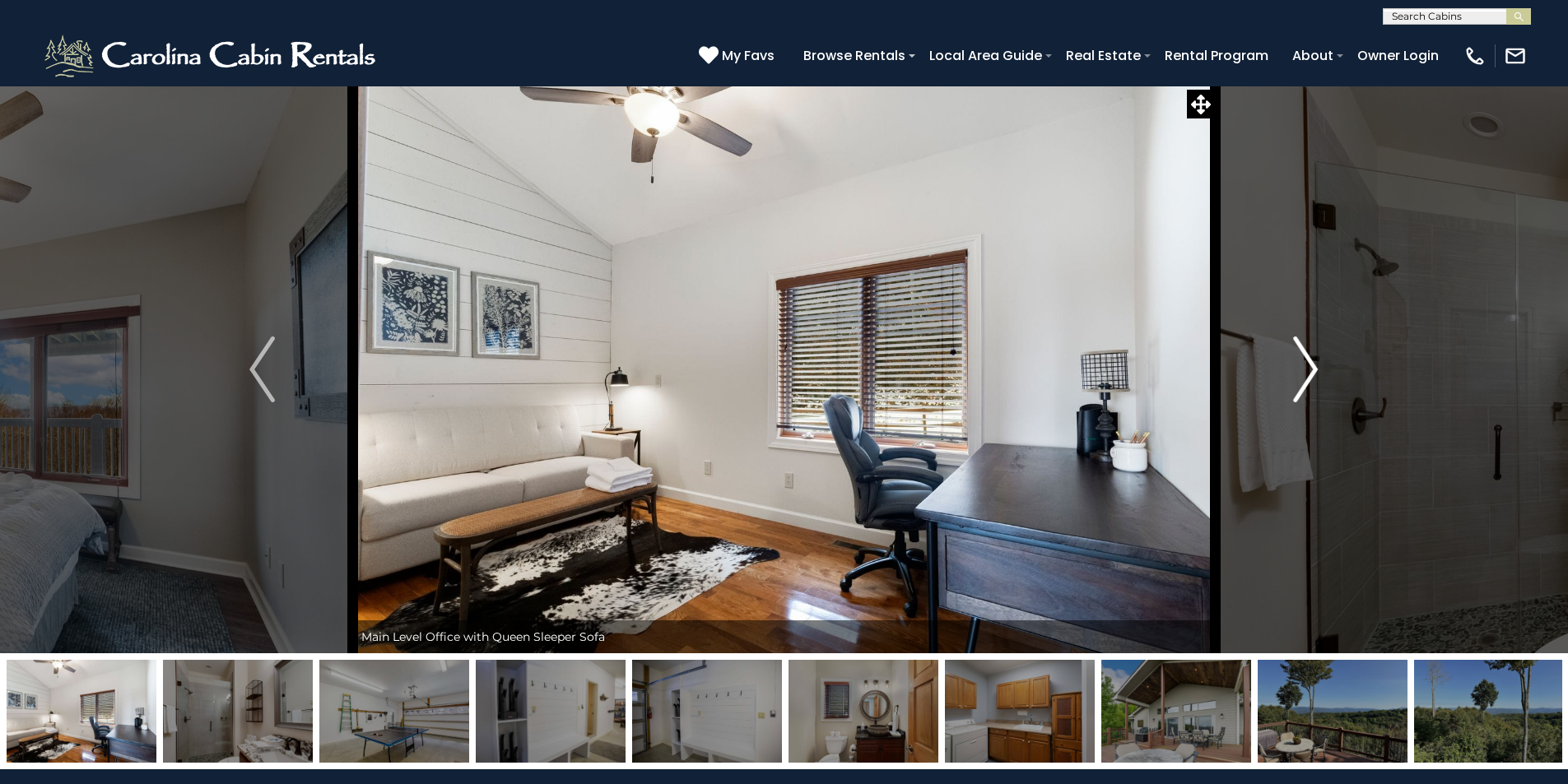
click at [1309, 366] on img "Next" at bounding box center [1305, 370] width 25 height 66
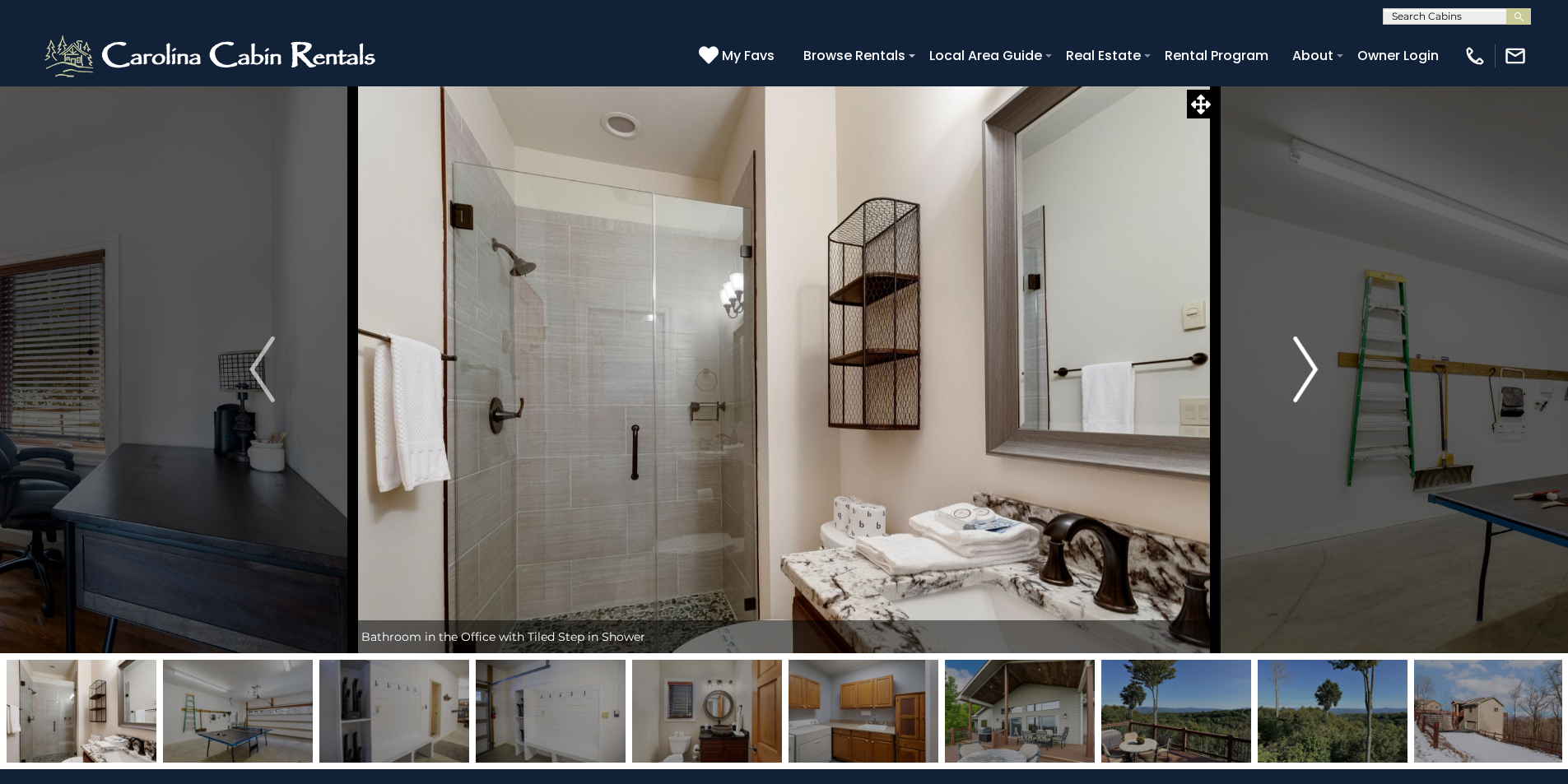
click at [1309, 366] on img "Next" at bounding box center [1305, 370] width 25 height 66
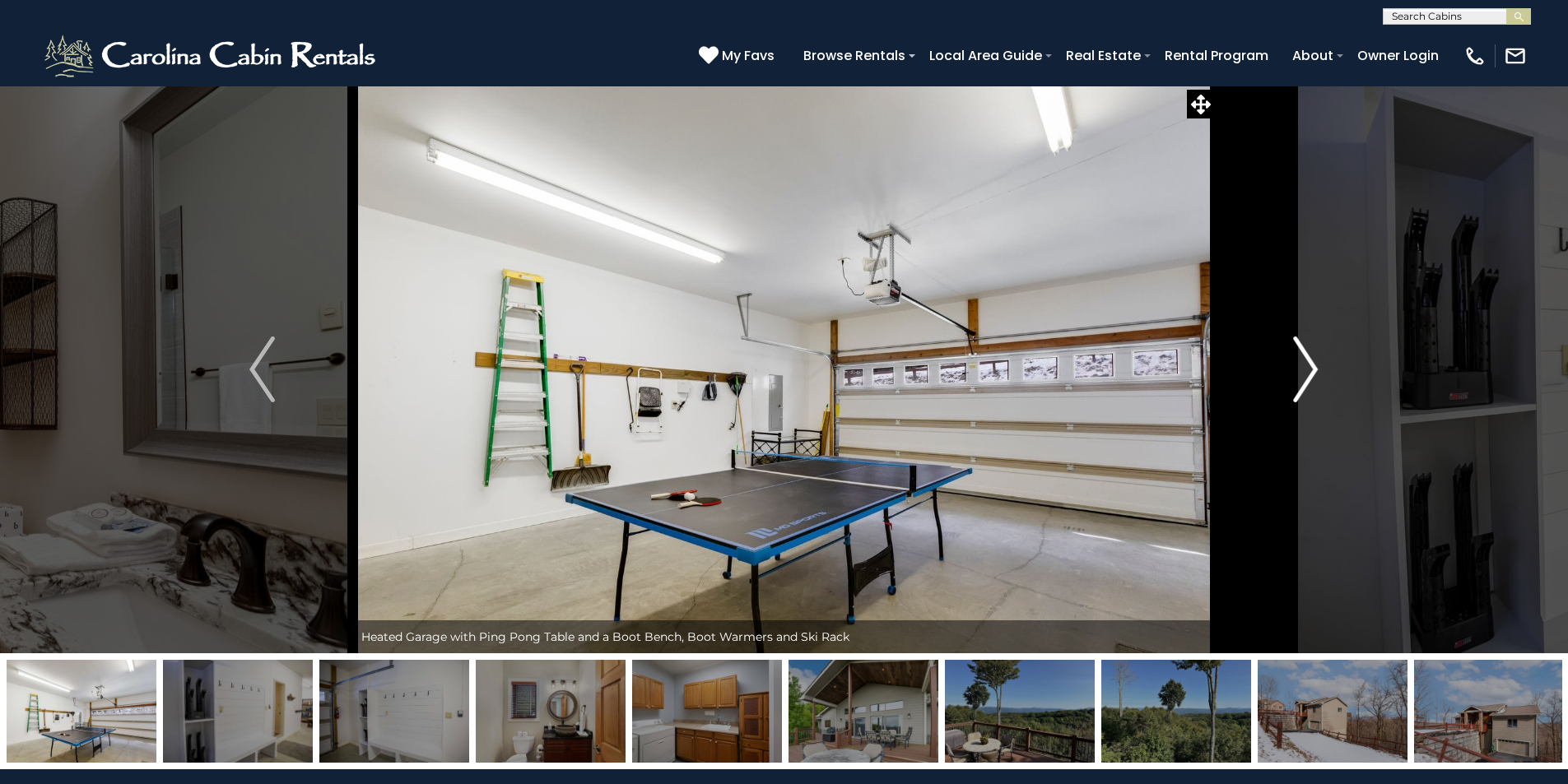
click at [1309, 366] on img "Next" at bounding box center [1305, 370] width 25 height 66
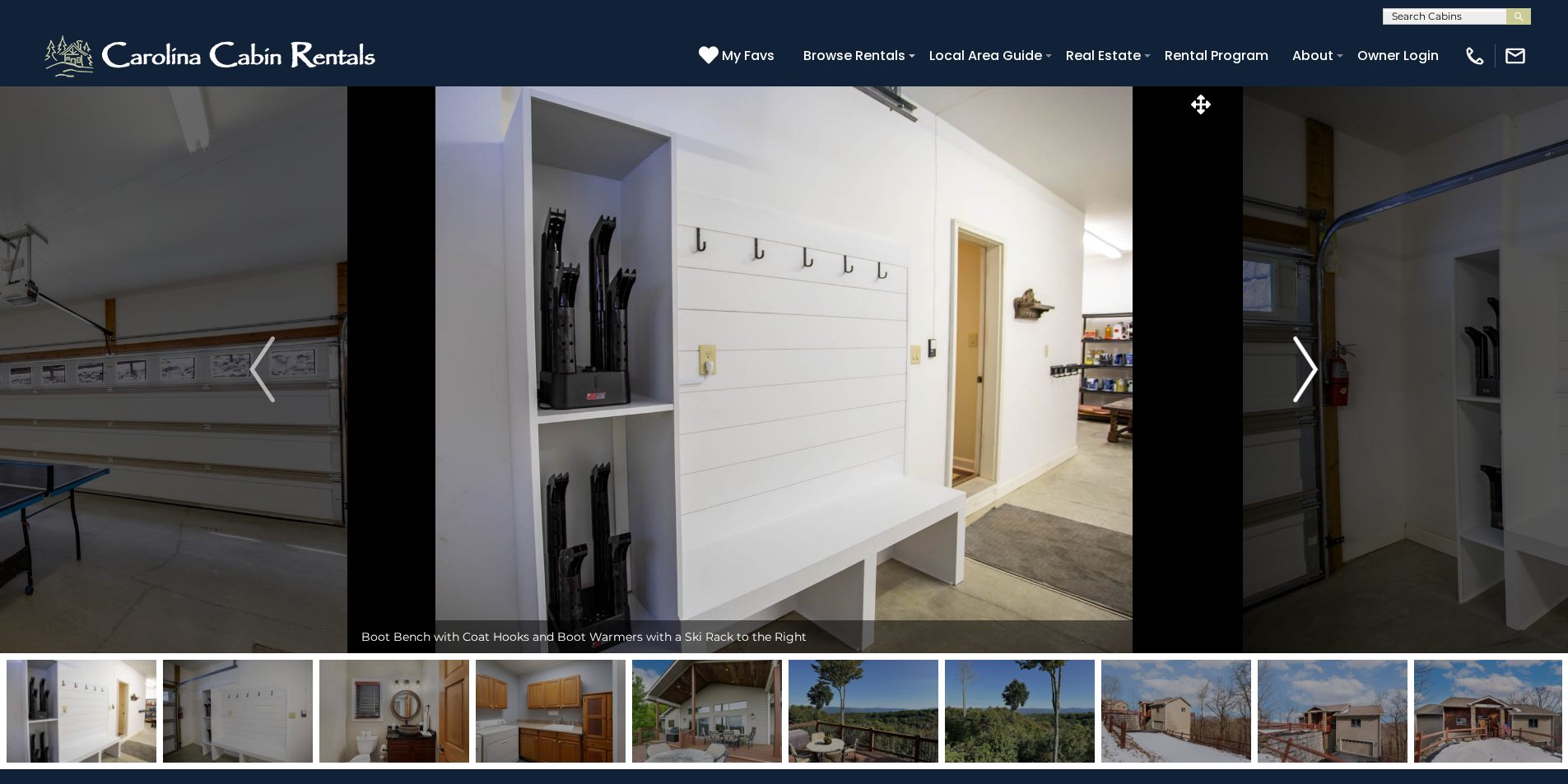
click at [1310, 366] on img "Next" at bounding box center [1305, 370] width 25 height 66
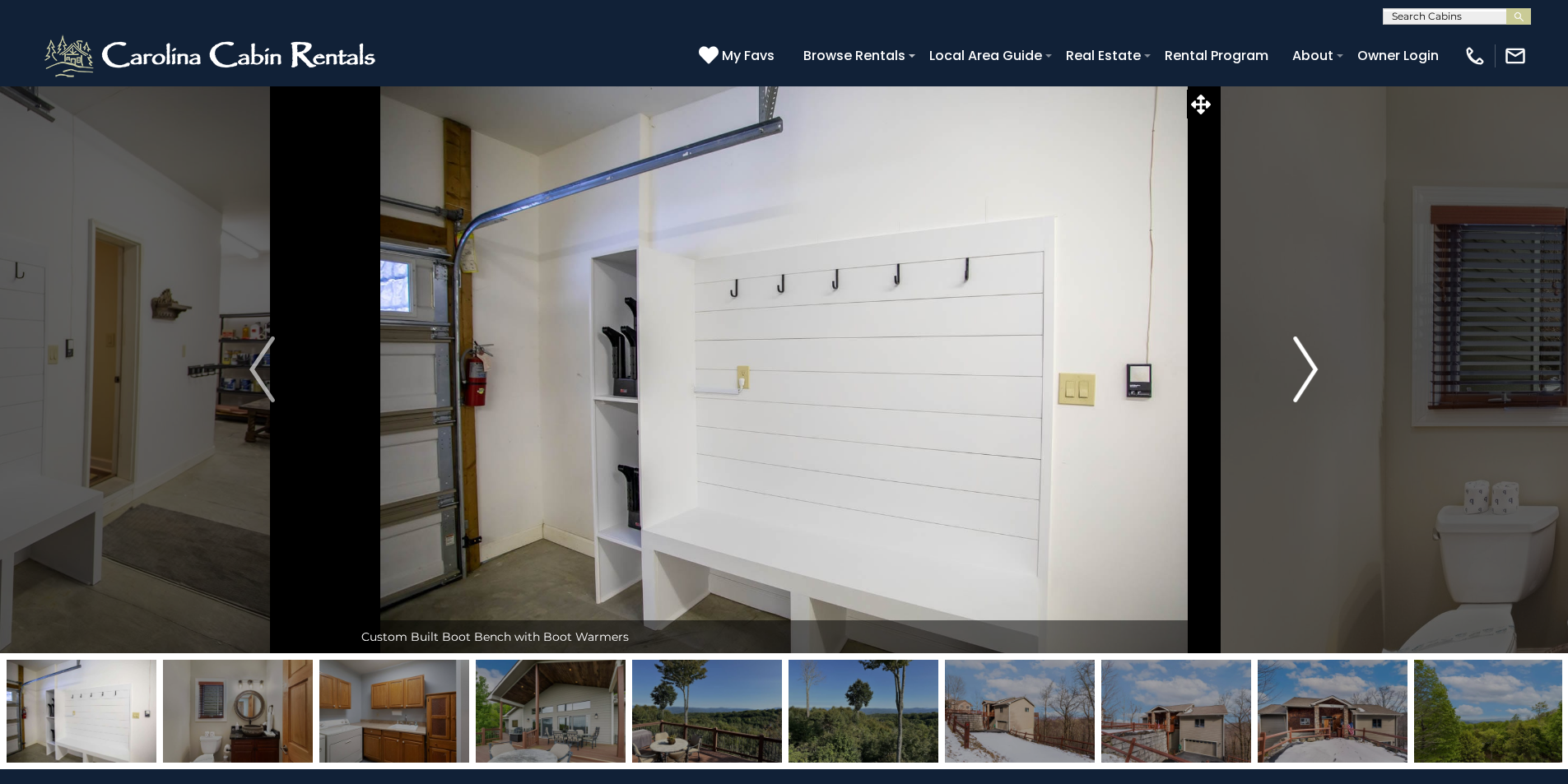
click at [1310, 366] on img "Next" at bounding box center [1305, 370] width 25 height 66
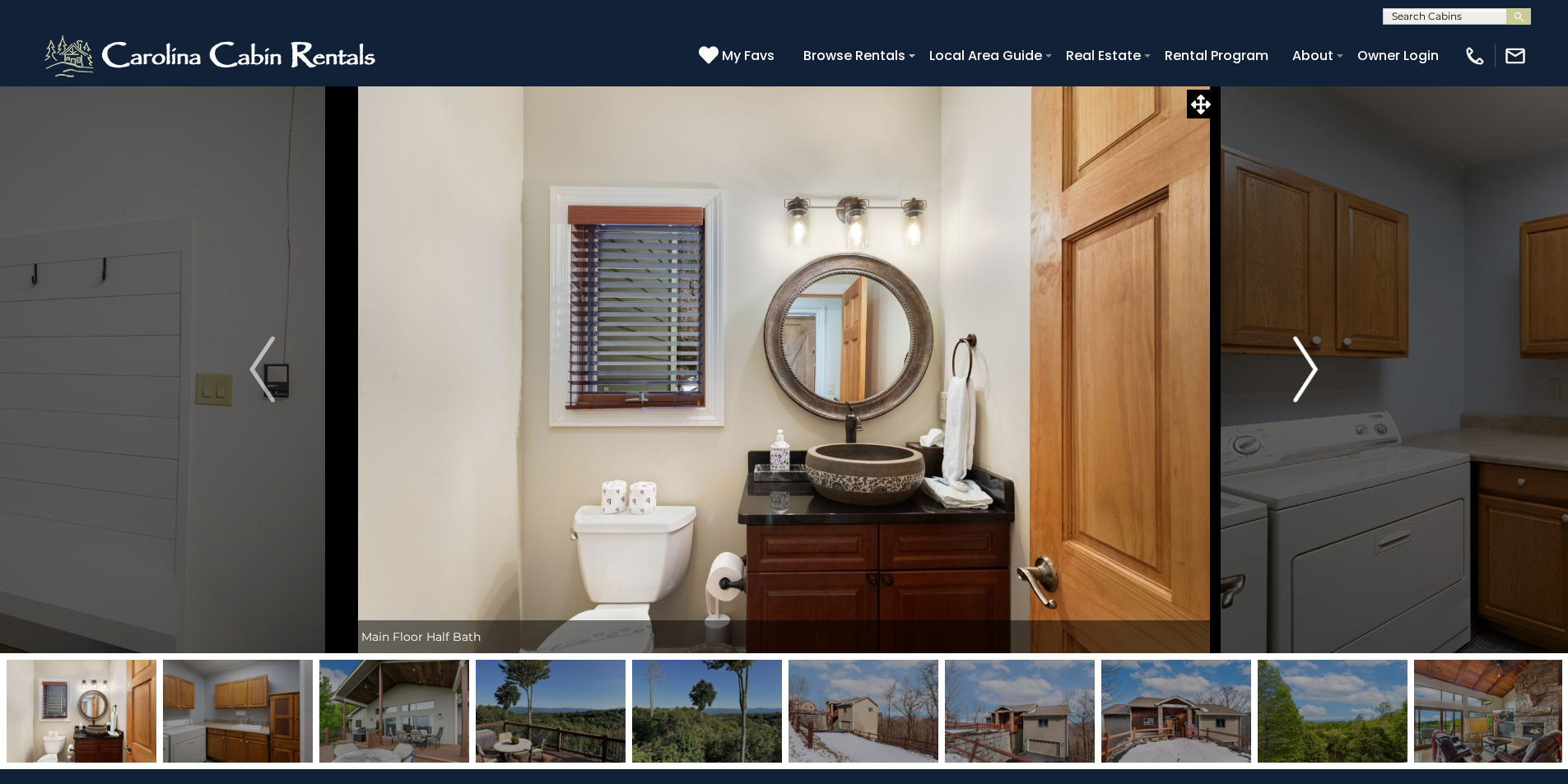
click at [1310, 366] on img "Next" at bounding box center [1305, 370] width 25 height 66
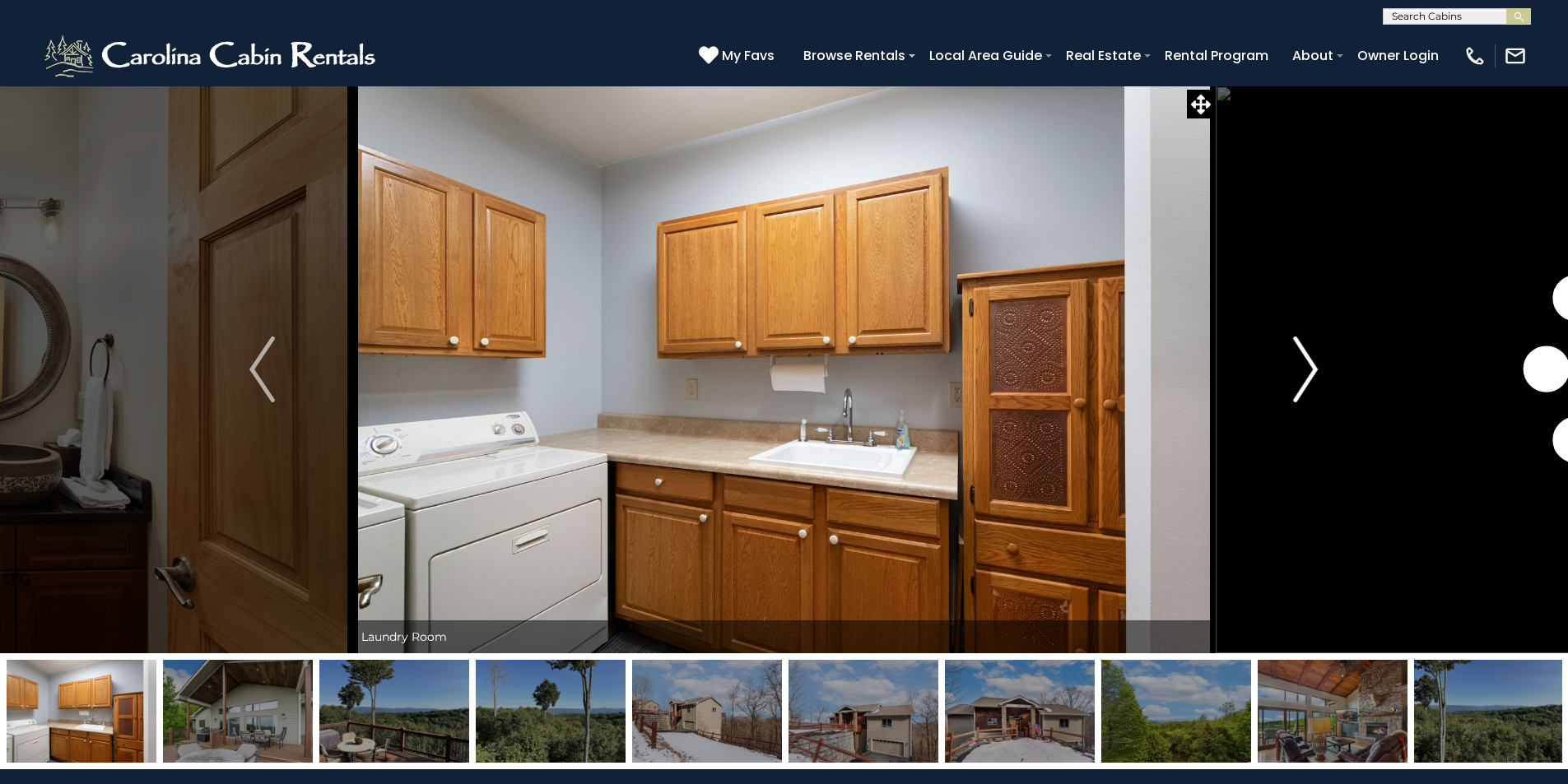
click at [1310, 366] on img "Next" at bounding box center [1305, 370] width 25 height 66
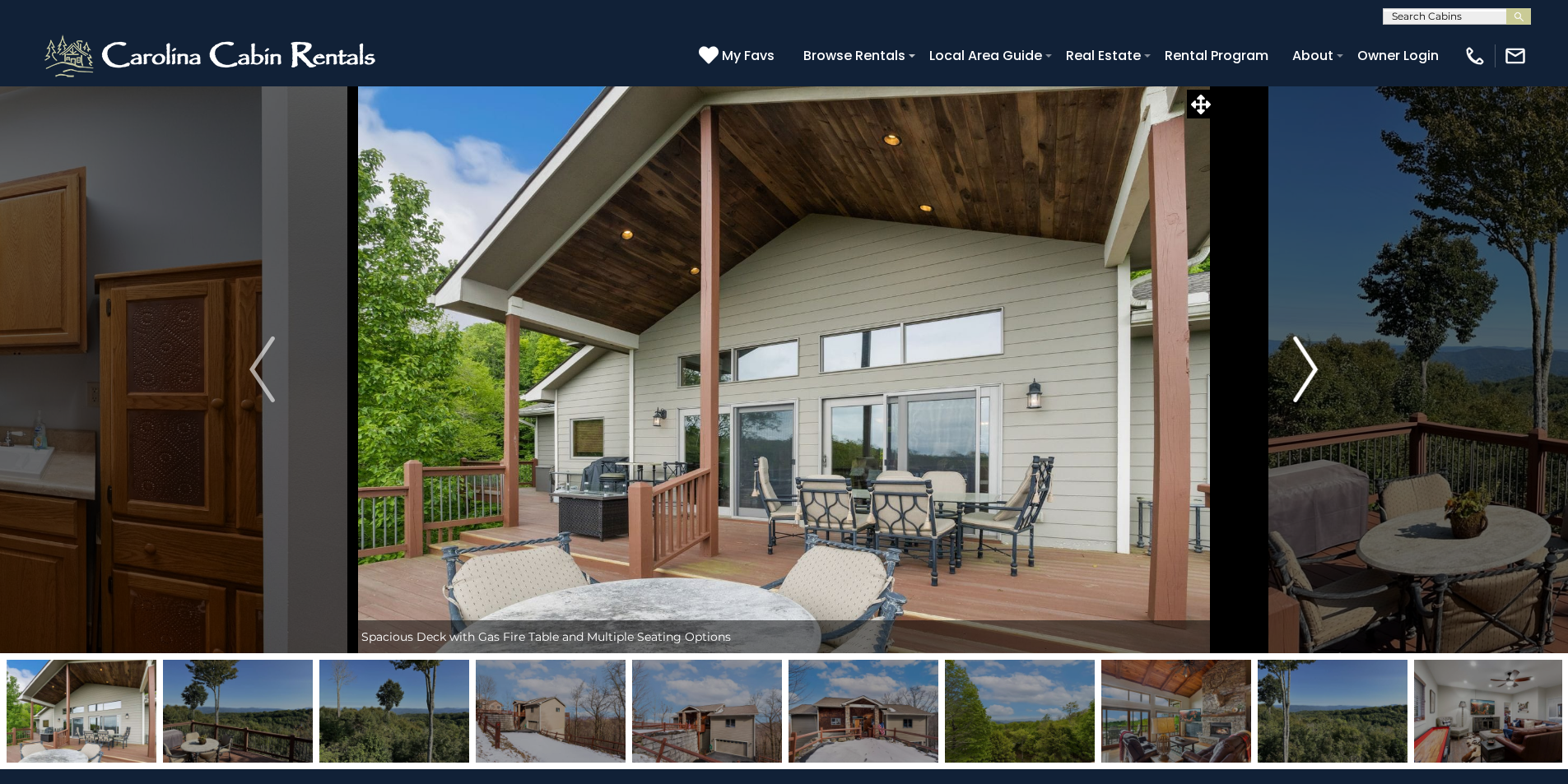
click at [1310, 366] on img "Next" at bounding box center [1305, 370] width 25 height 66
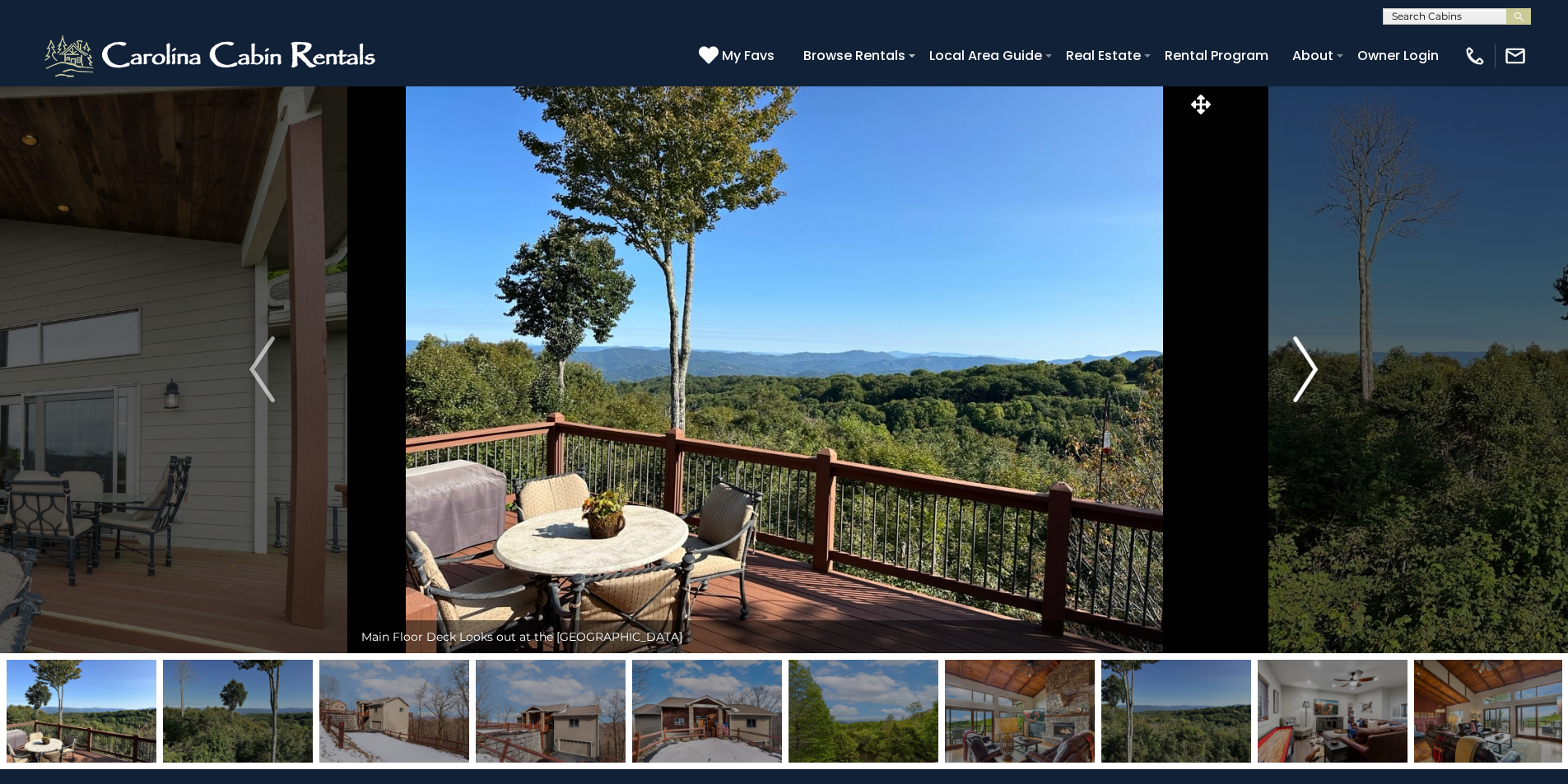
click at [1310, 366] on img "Next" at bounding box center [1305, 370] width 25 height 66
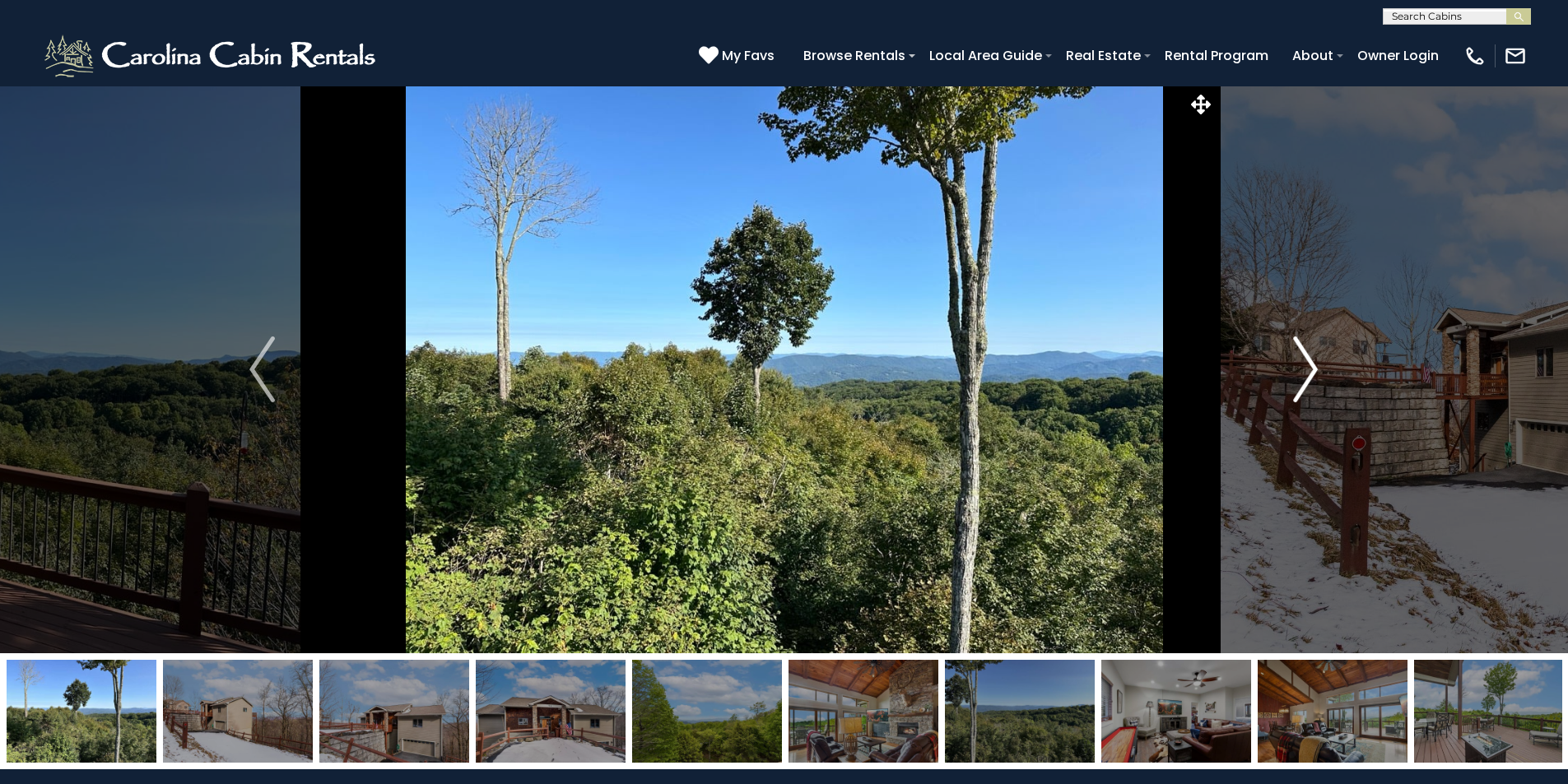
click at [1310, 366] on img "Next" at bounding box center [1305, 370] width 25 height 66
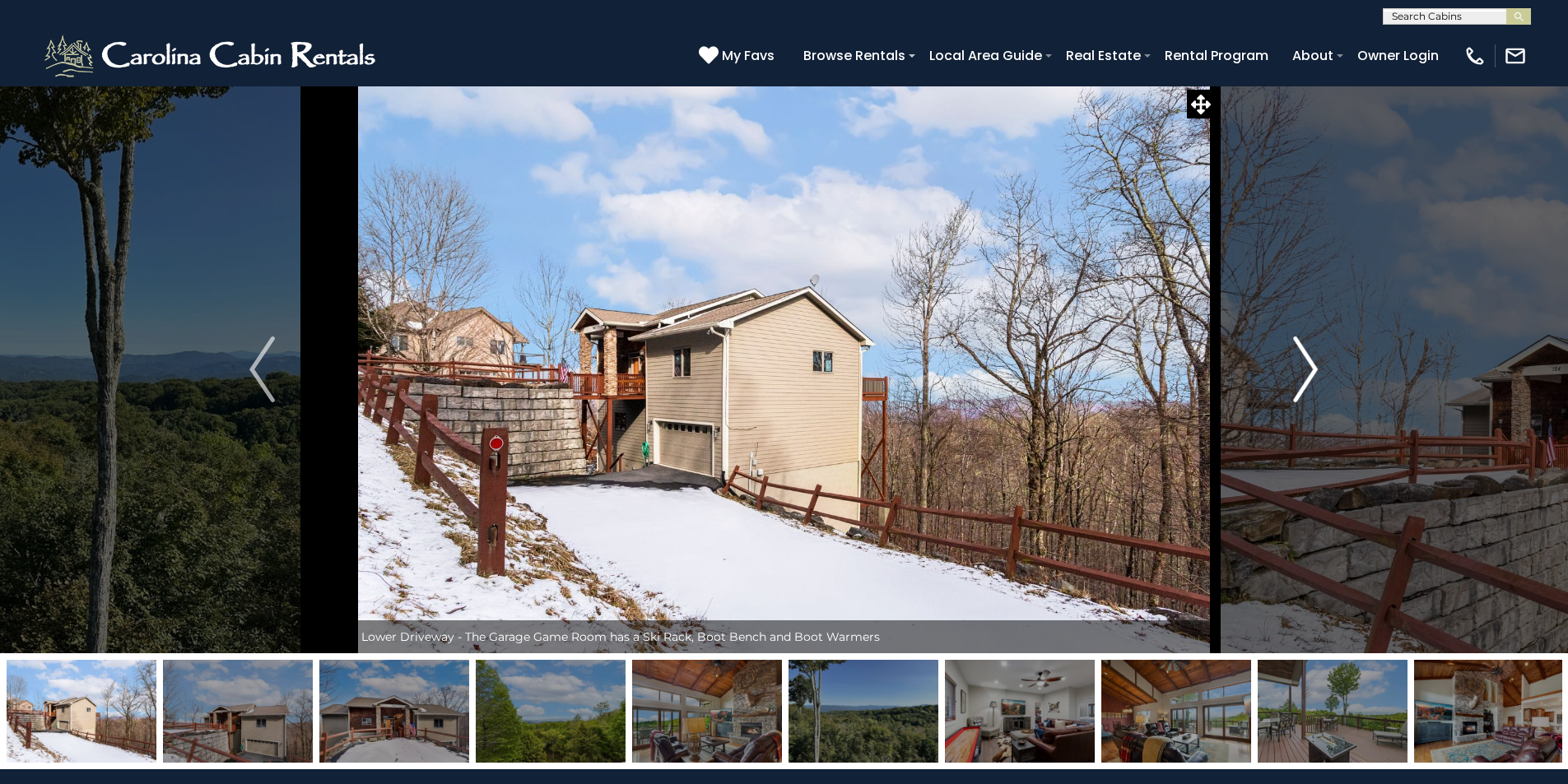
click at [1310, 366] on img "Next" at bounding box center [1305, 370] width 25 height 66
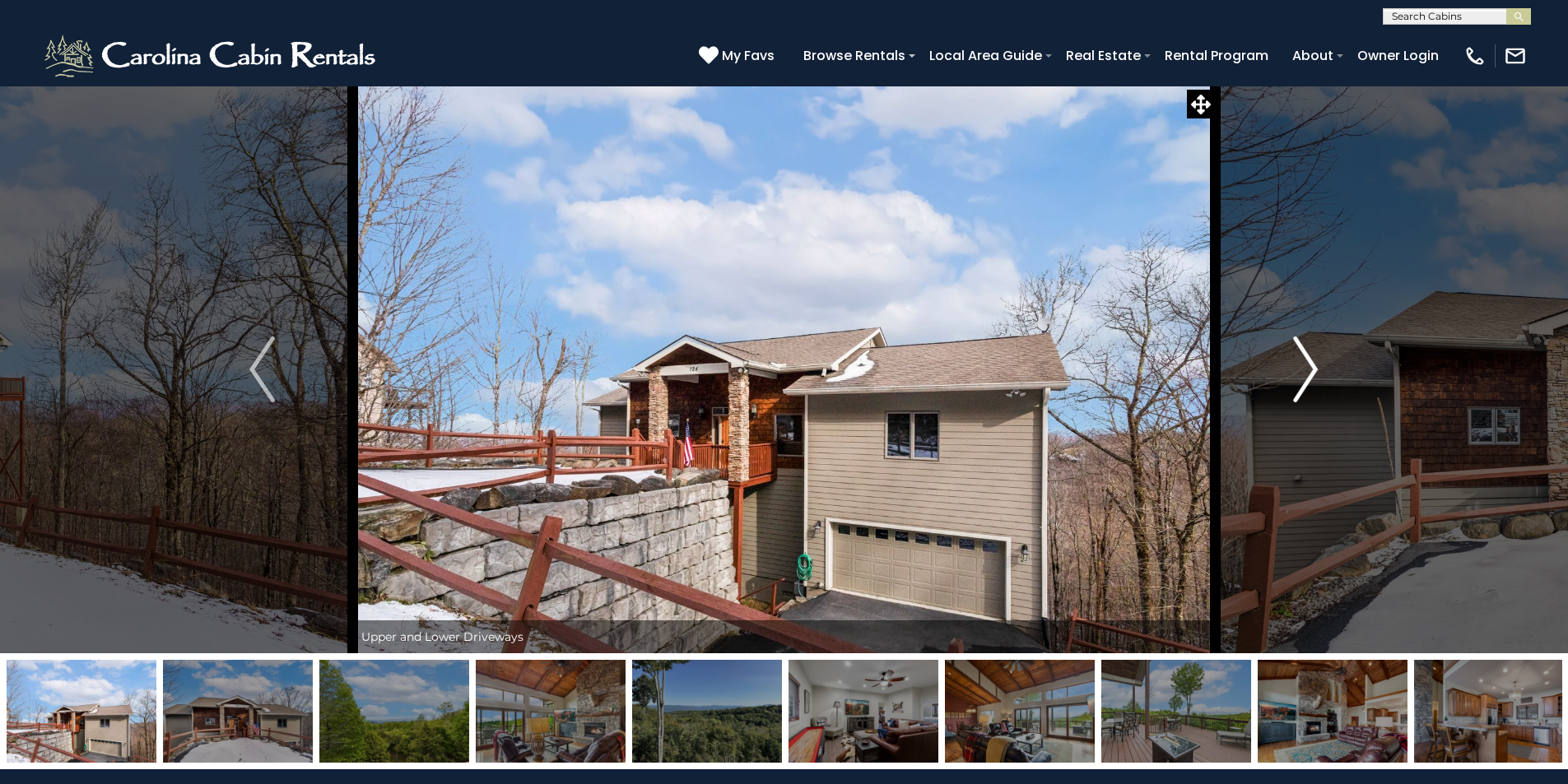
click at [1310, 366] on img "Next" at bounding box center [1305, 370] width 25 height 66
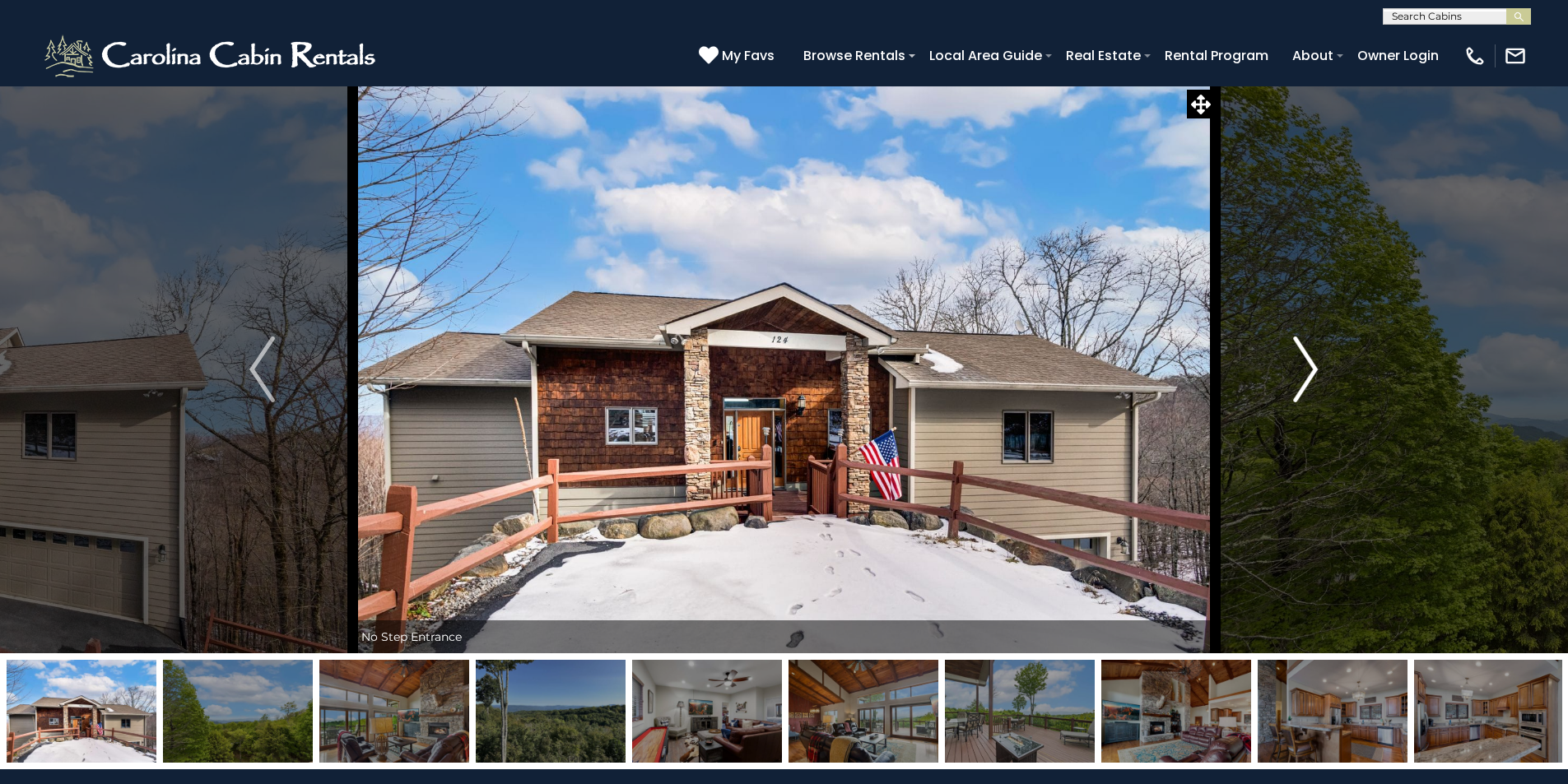
click at [1310, 366] on img "Next" at bounding box center [1305, 370] width 25 height 66
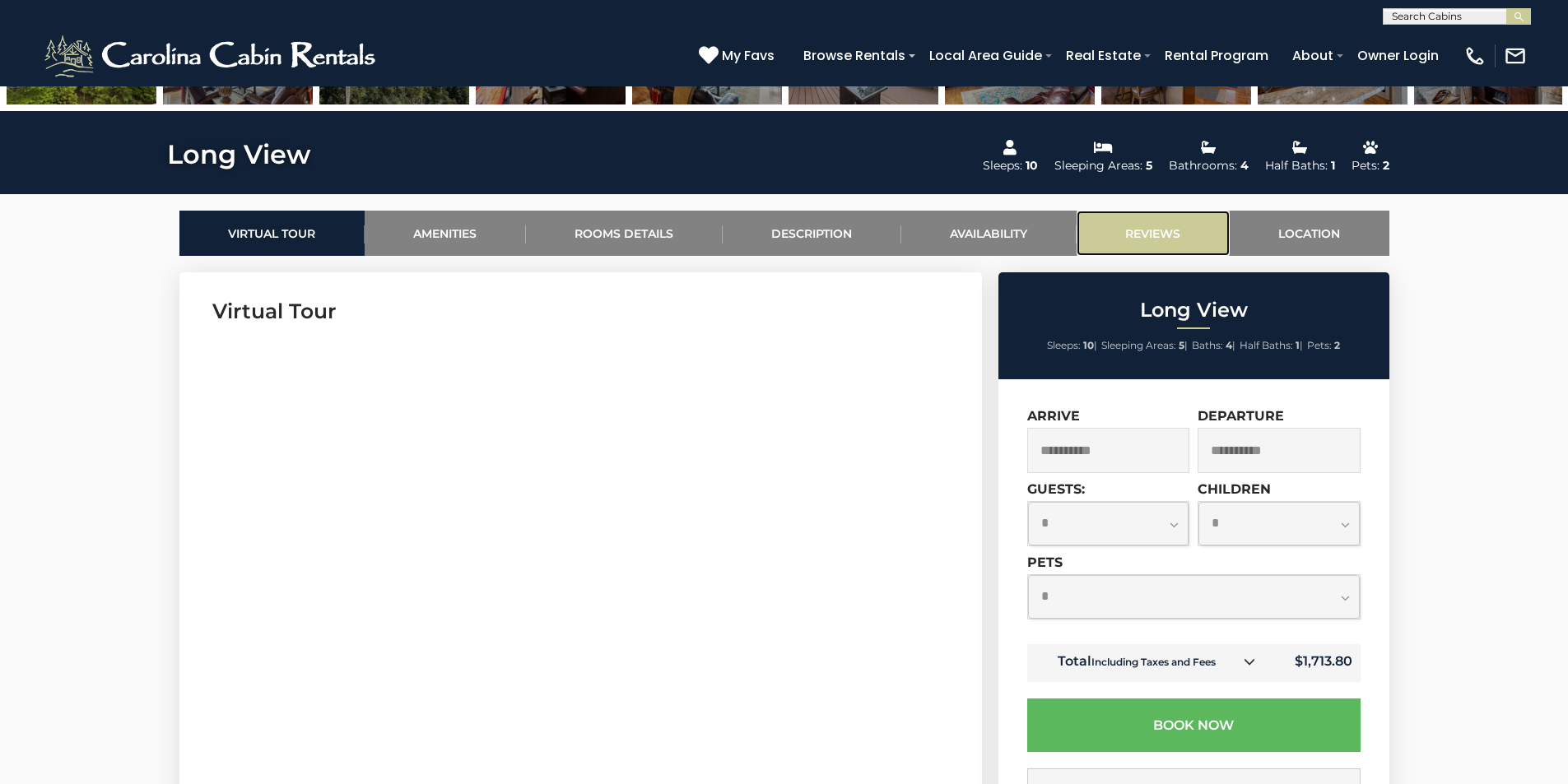
click at [1152, 222] on link "Reviews" at bounding box center [1153, 234] width 153 height 46
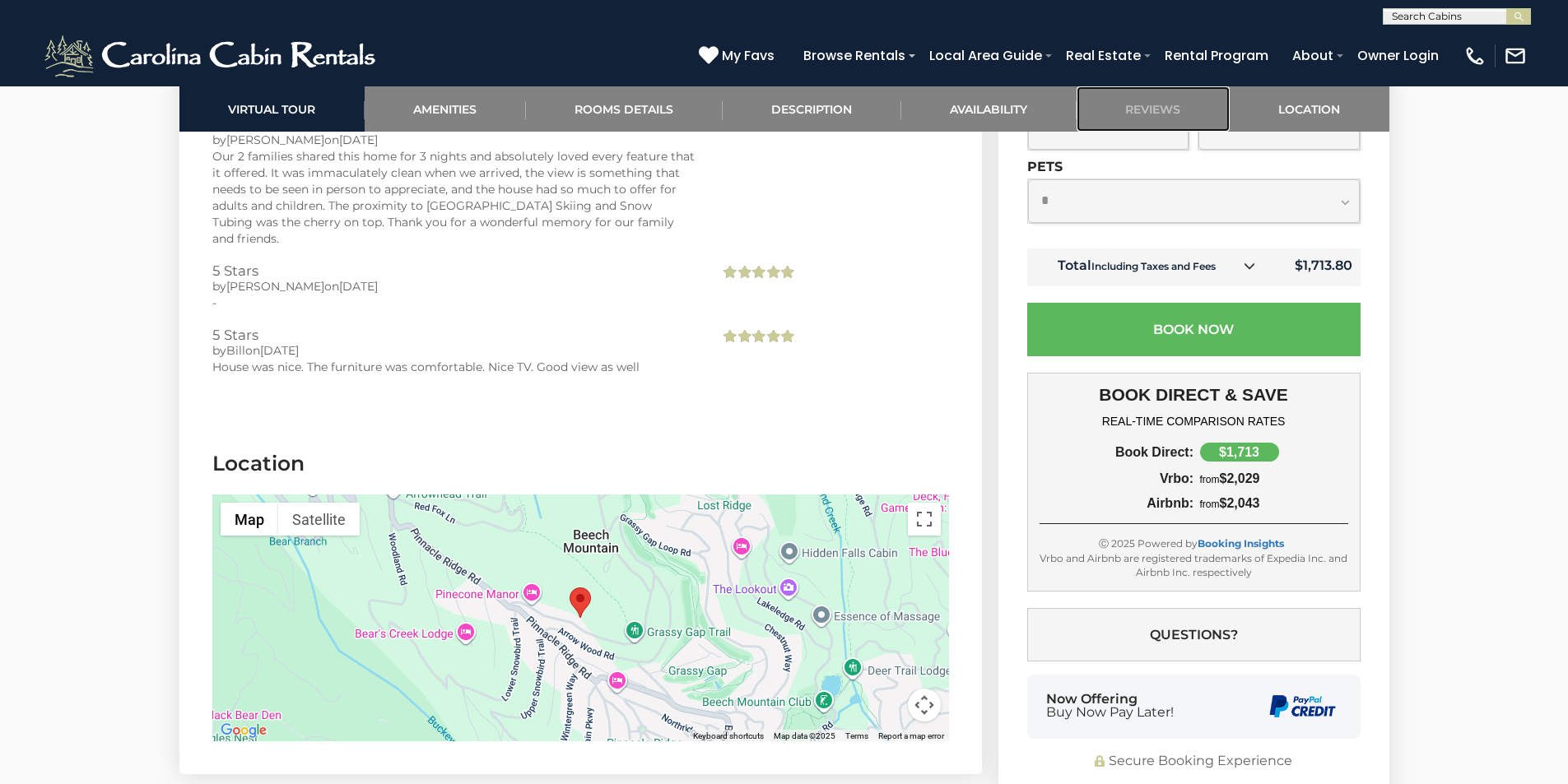
scroll to position [4247, 0]
